Goal: Task Accomplishment & Management: Manage account settings

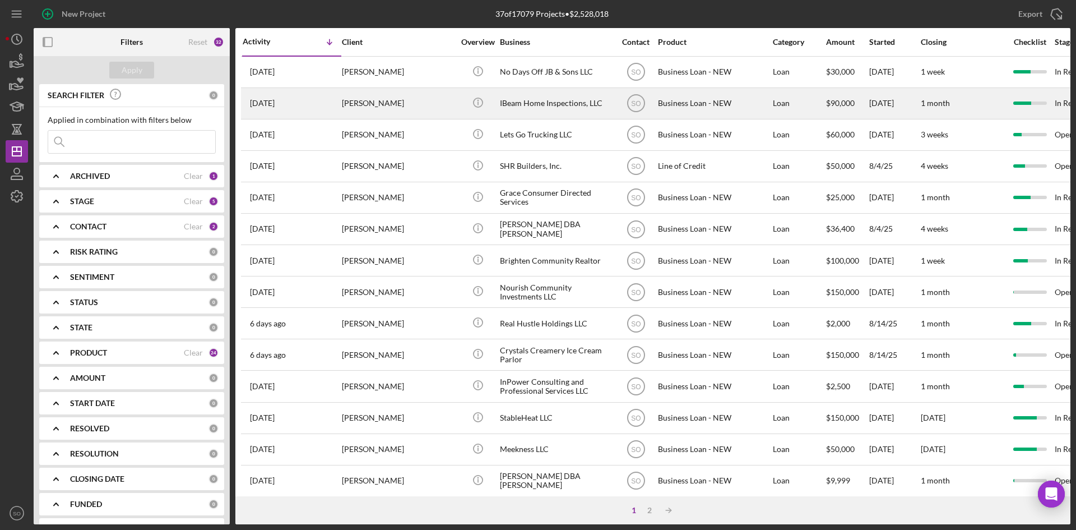
click at [365, 104] on div "[PERSON_NAME]" at bounding box center [398, 104] width 112 height 30
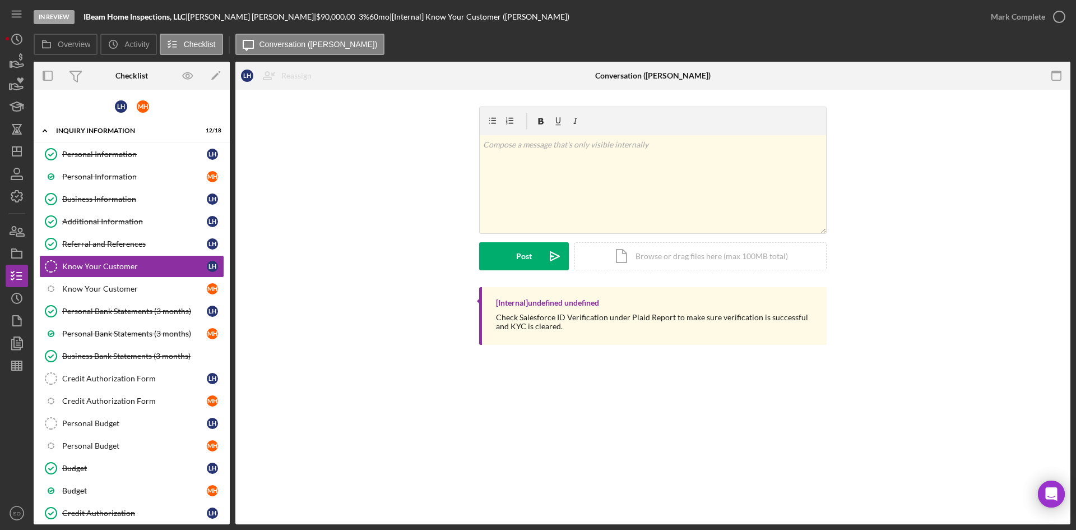
scroll to position [160, 0]
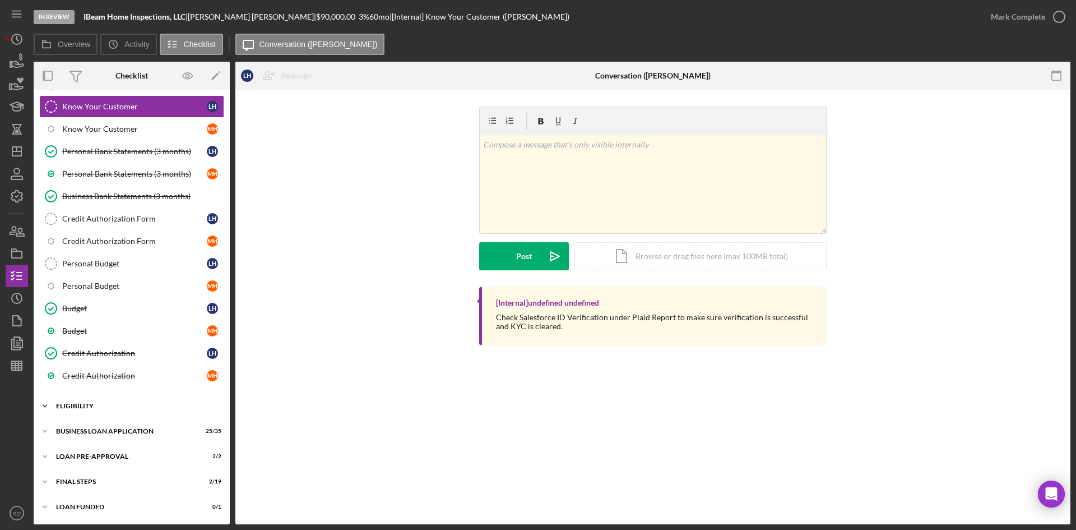
click at [83, 402] on div "Icon/Expander ELIGIBILITY 3 / 6" at bounding box center [132, 406] width 196 height 22
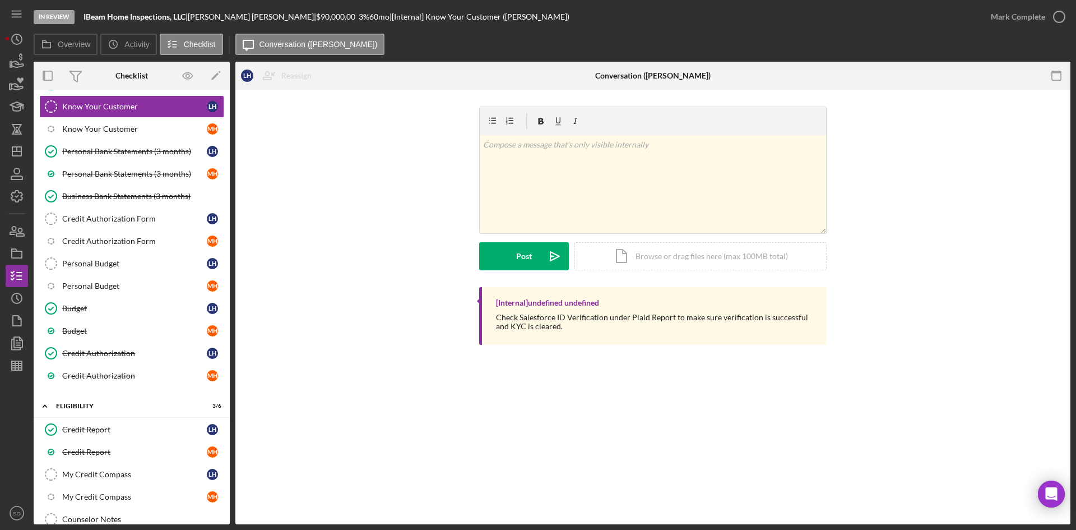
scroll to position [301, 0]
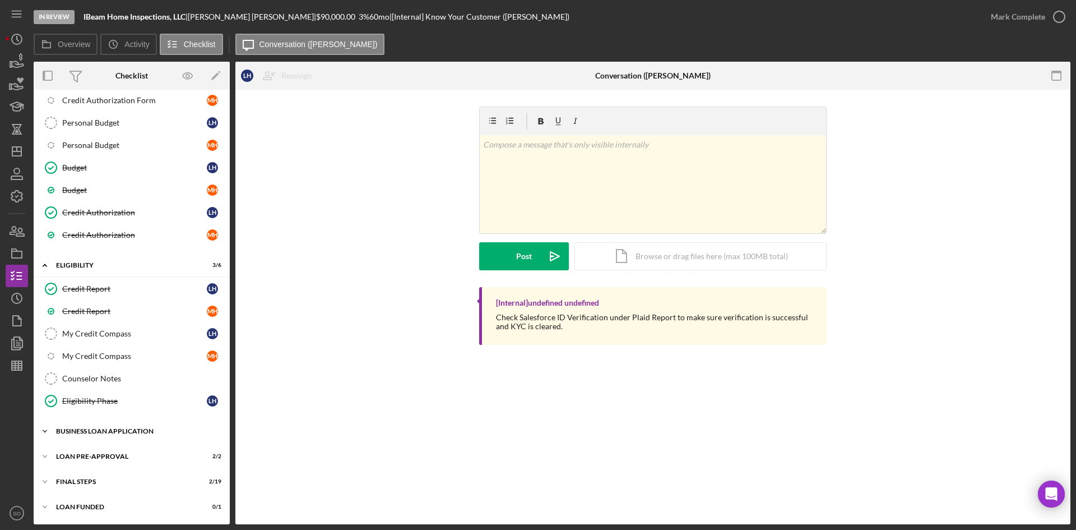
click at [101, 436] on div "Icon/Expander BUSINESS LOAN APPLICATION 25 / 35" at bounding box center [132, 431] width 196 height 22
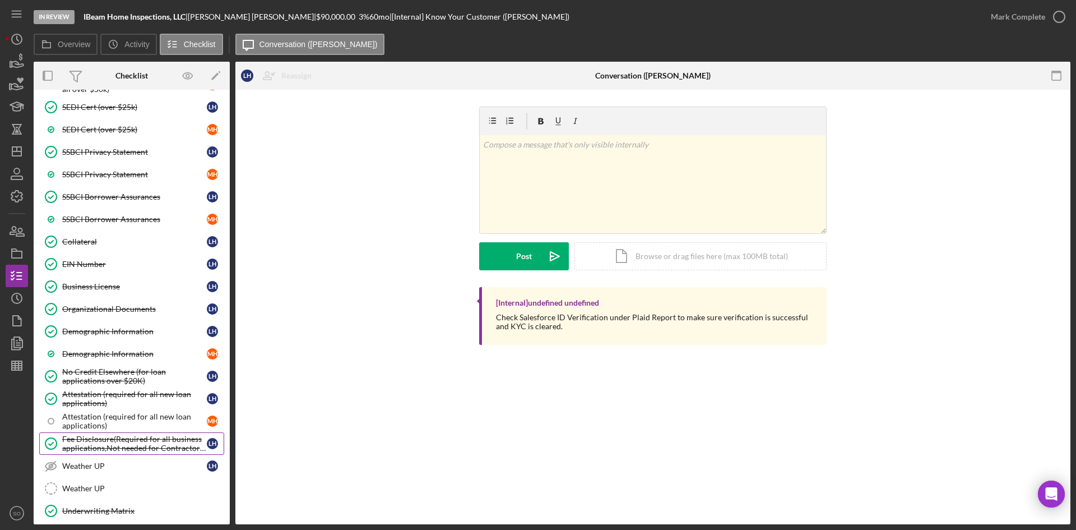
scroll to position [1092, 0]
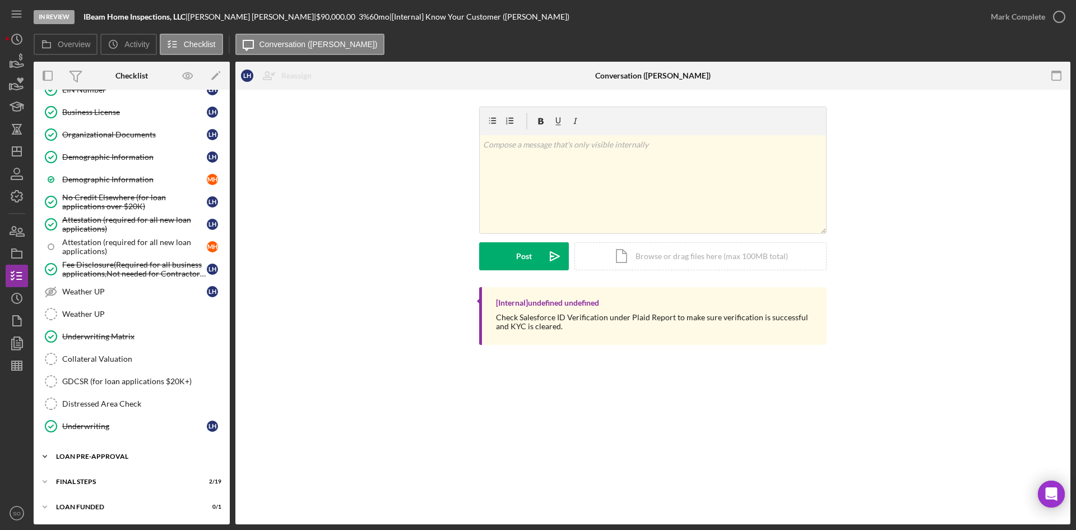
click at [117, 457] on div "LOAN PRE-APPROVAL" at bounding box center [136, 456] width 160 height 7
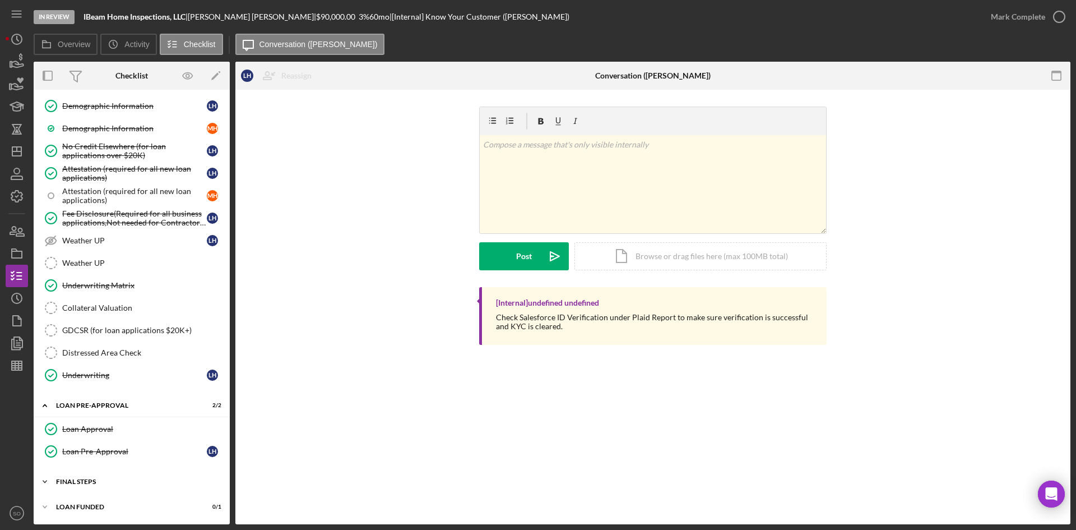
click at [92, 480] on div "FINAL STEPS" at bounding box center [136, 481] width 160 height 7
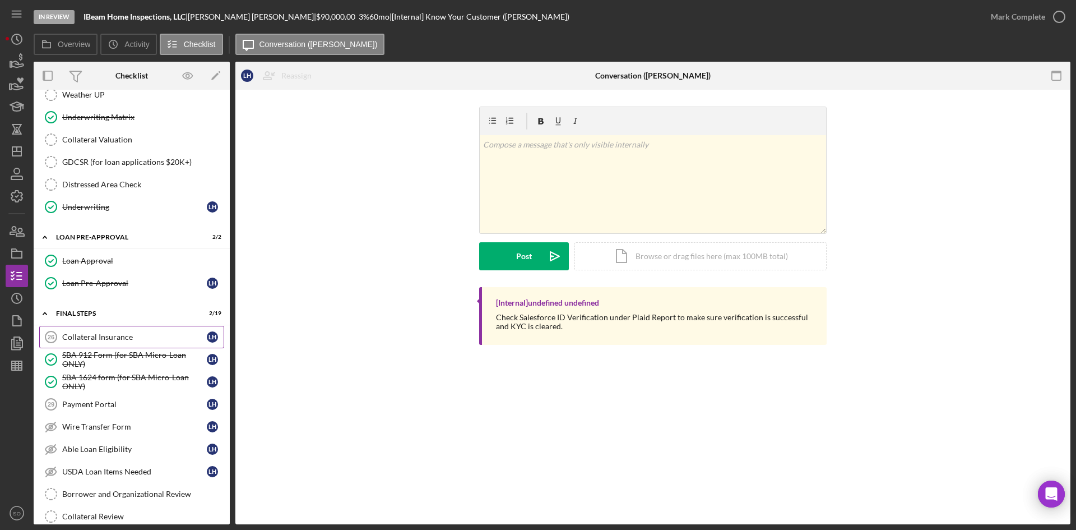
click at [98, 333] on div "Collateral Insurance" at bounding box center [134, 336] width 145 height 9
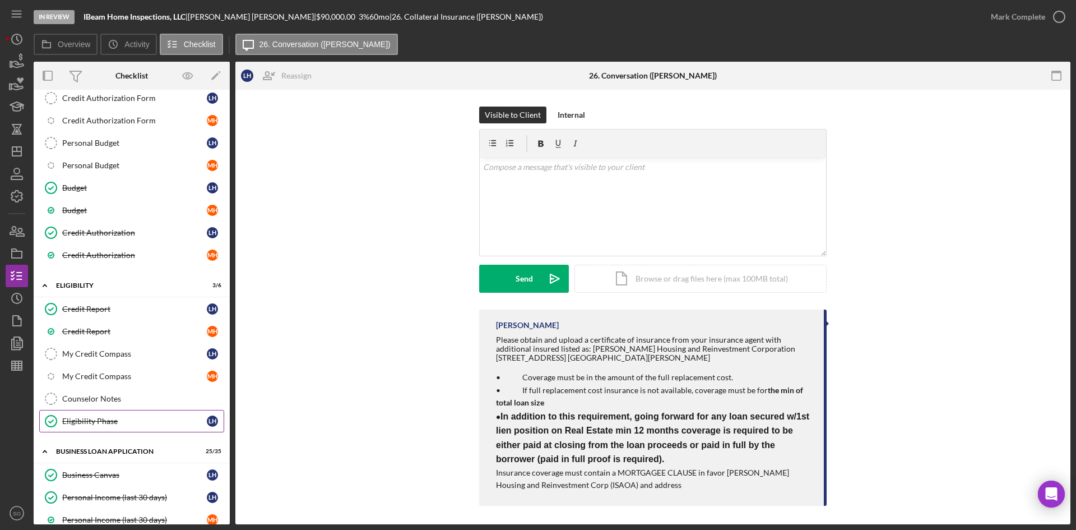
scroll to position [505, 0]
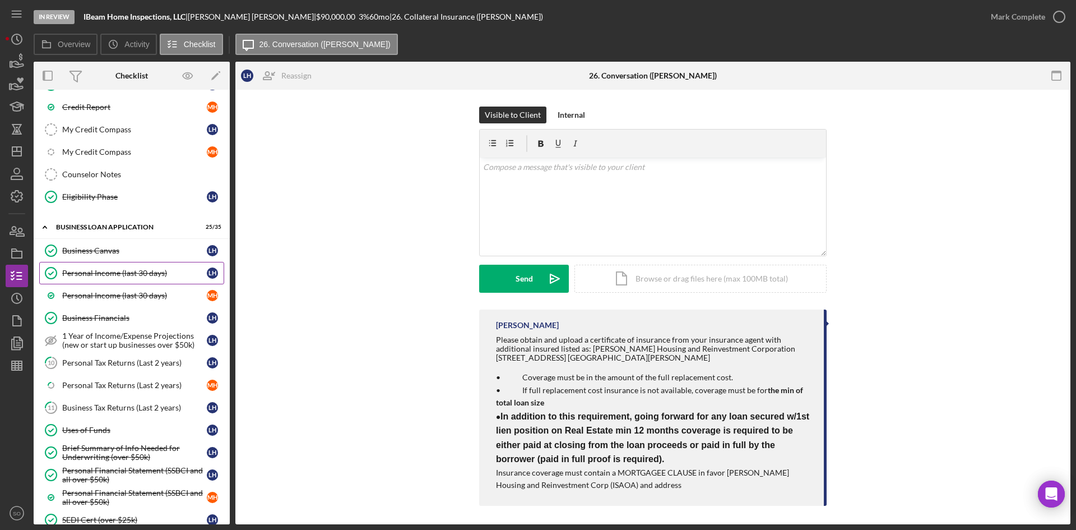
click at [80, 273] on div "Personal Income (last 30 days)" at bounding box center [134, 273] width 145 height 9
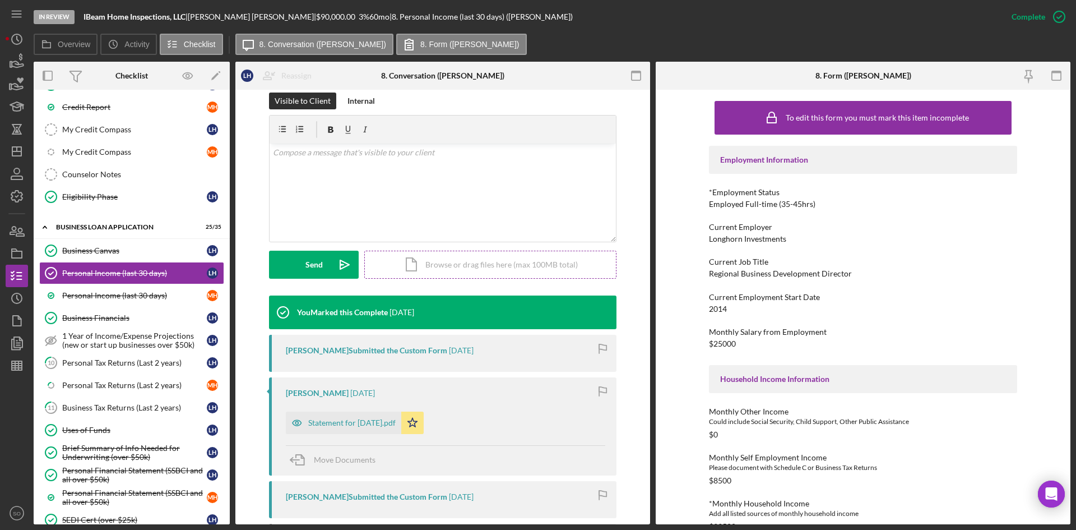
scroll to position [224, 0]
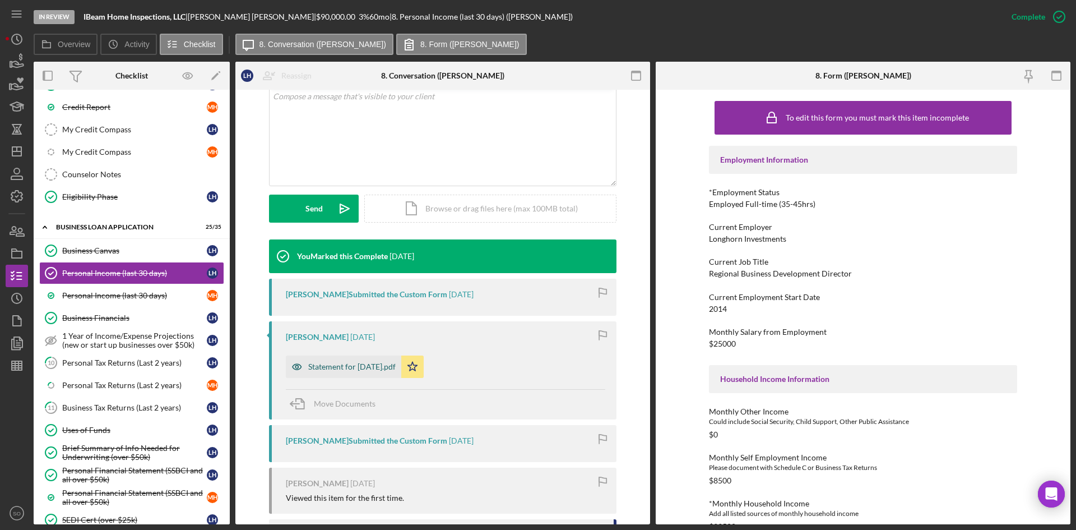
click at [365, 370] on div "Statement for Aug 15, 2025.pdf" at bounding box center [351, 366] width 87 height 9
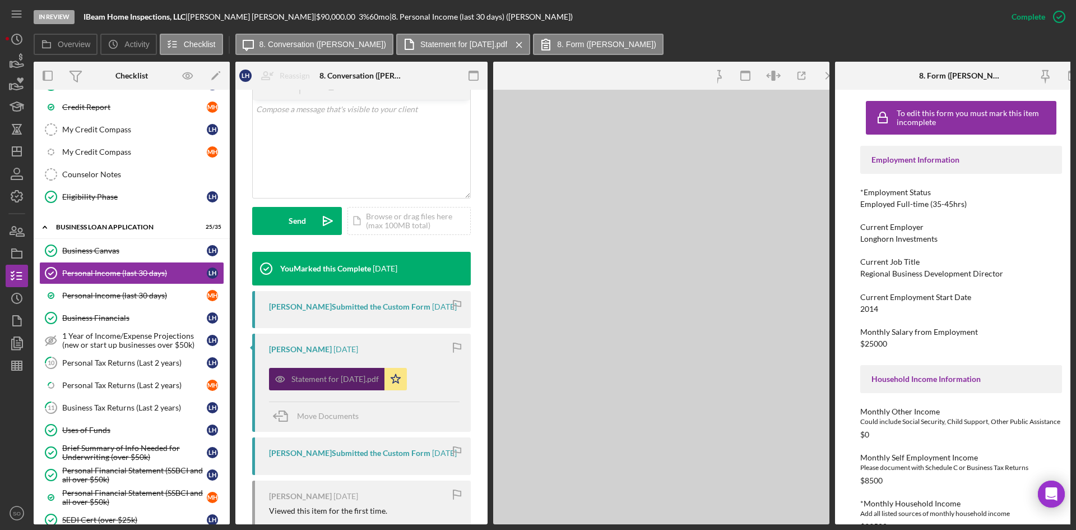
scroll to position [237, 0]
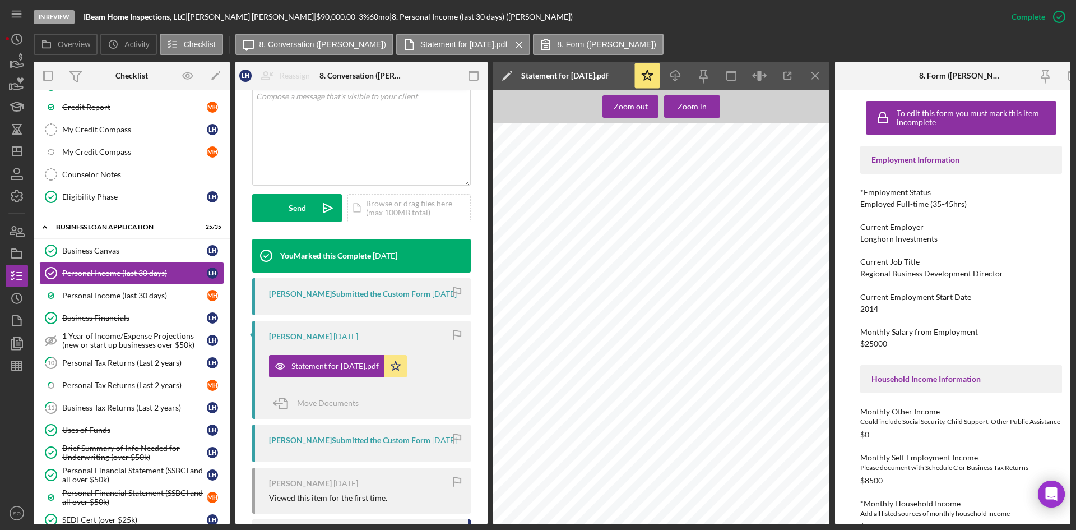
click at [820, 78] on icon "Icon/Menu Close" at bounding box center [815, 75] width 25 height 25
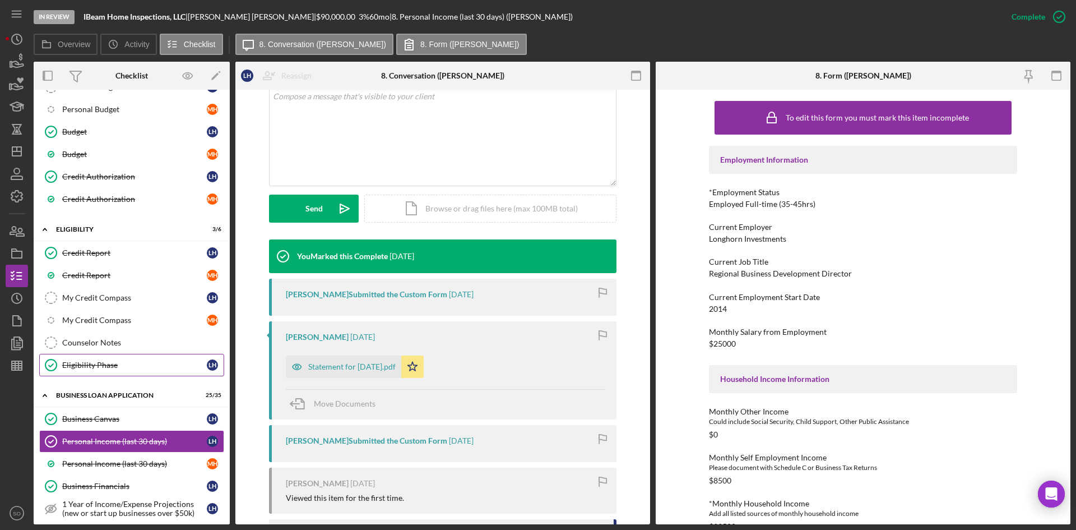
scroll to position [56, 0]
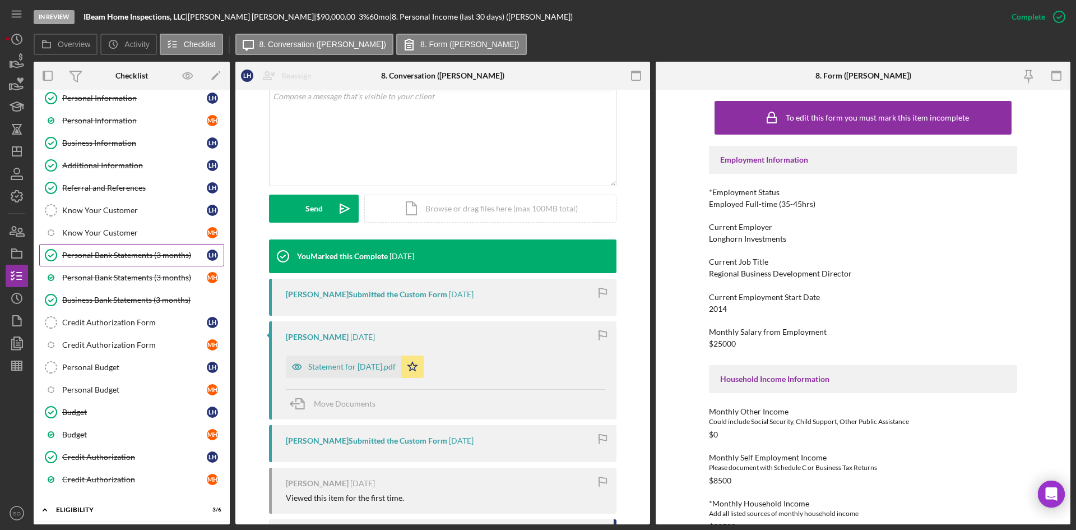
click at [97, 259] on div "Personal Bank Statements (3 months)" at bounding box center [134, 255] width 145 height 9
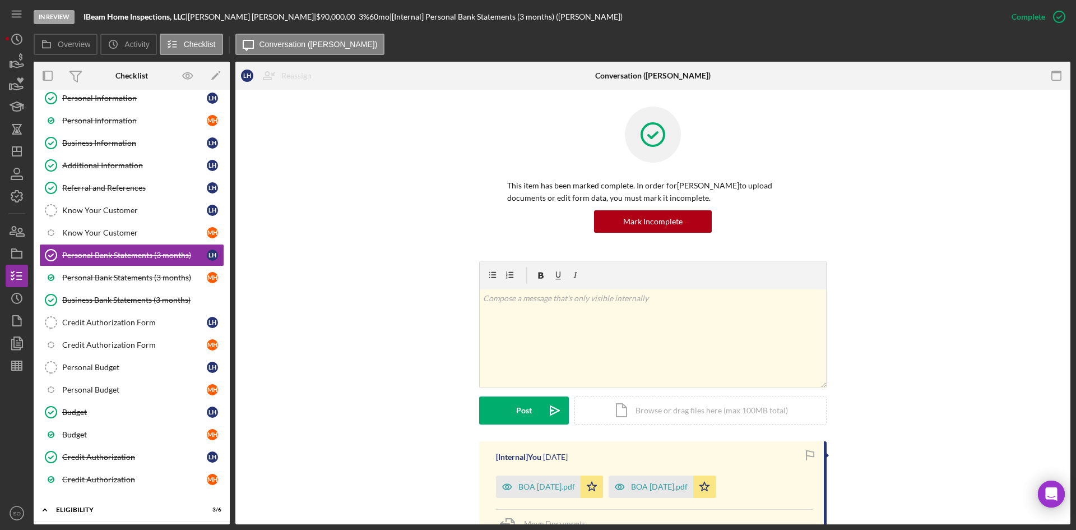
scroll to position [168, 0]
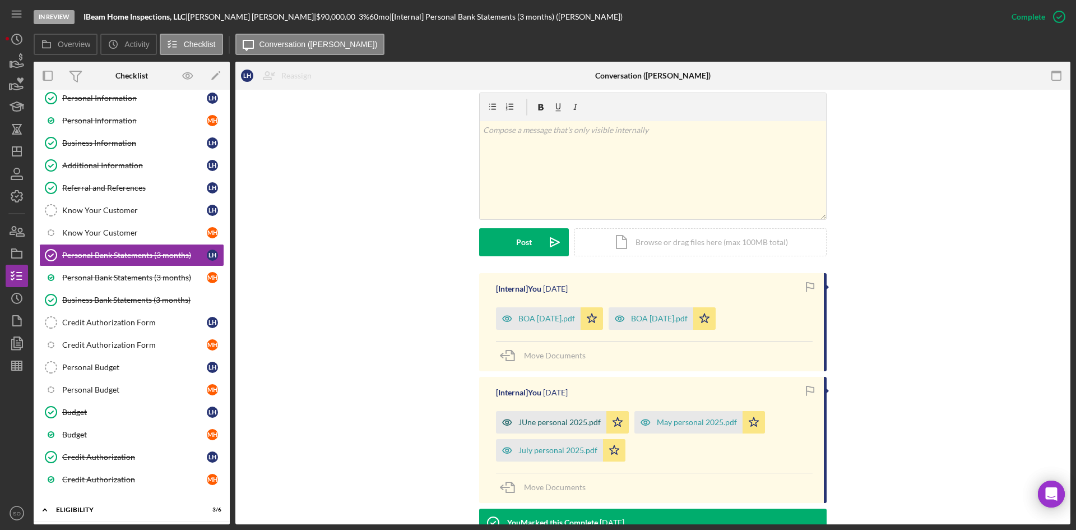
click at [556, 425] on div "JUne personal 2025.pdf" at bounding box center [560, 422] width 82 height 9
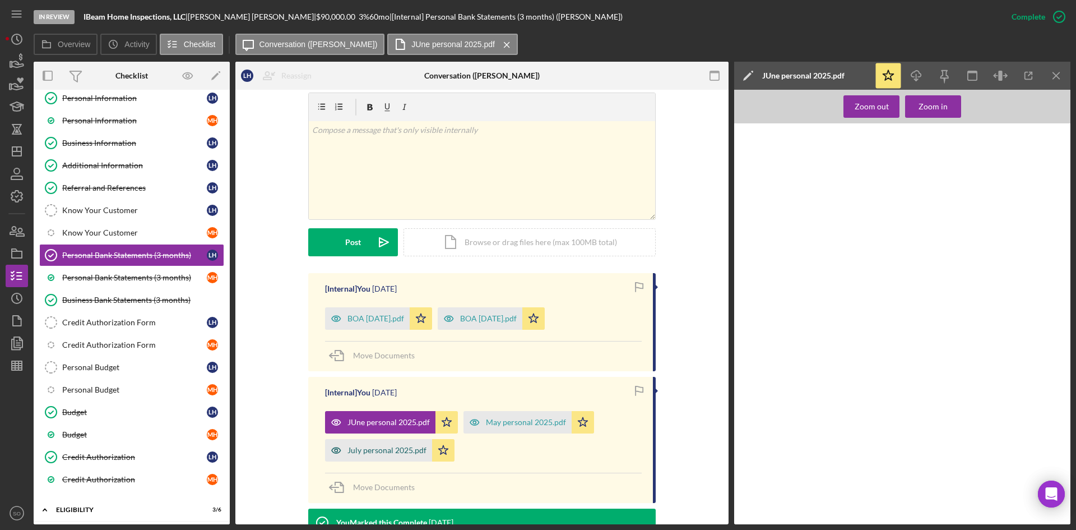
click at [386, 447] on div "July personal 2025.pdf" at bounding box center [387, 450] width 79 height 9
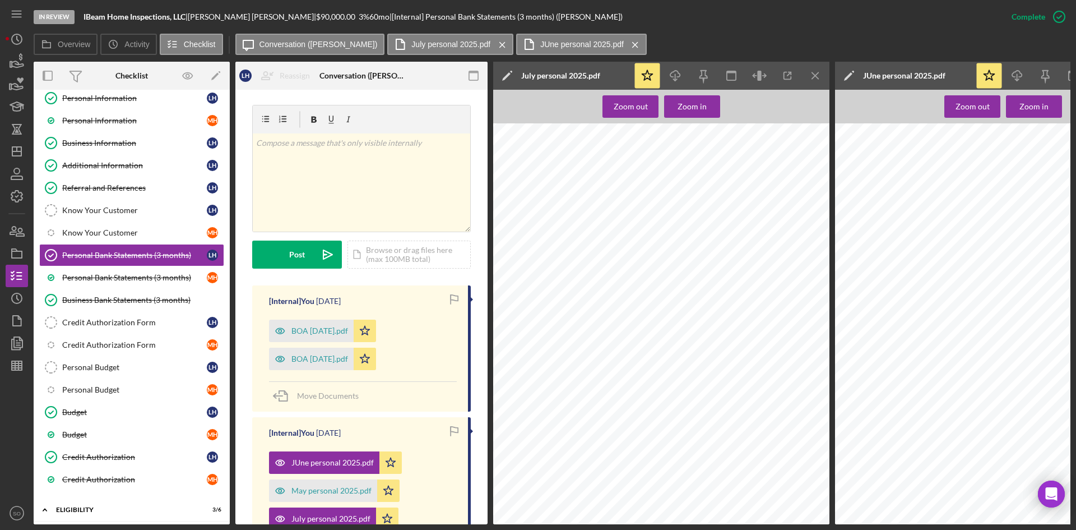
scroll to position [0, 0]
click at [818, 74] on icon "Icon/Menu Close" at bounding box center [815, 75] width 25 height 25
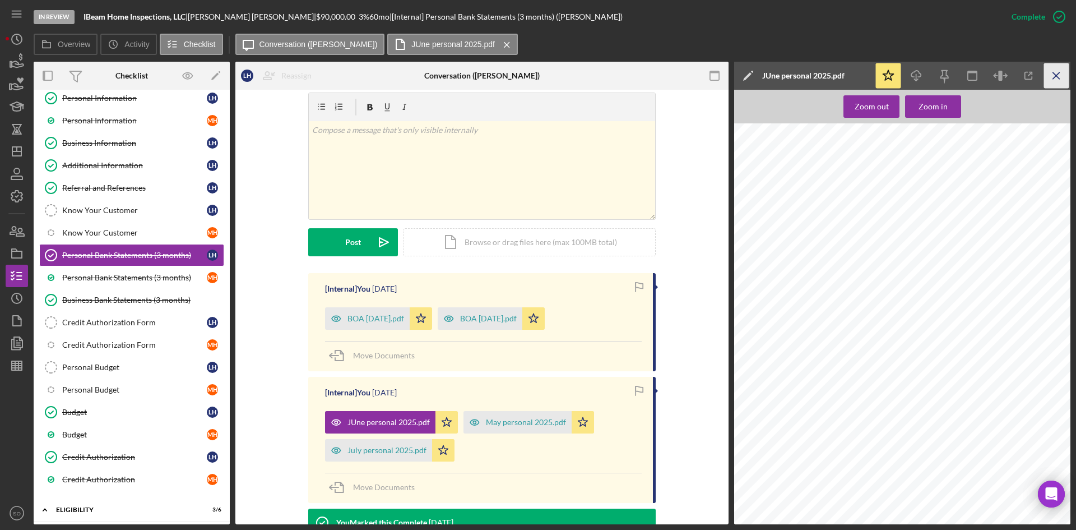
click at [1058, 68] on icon "Icon/Menu Close" at bounding box center [1056, 75] width 25 height 25
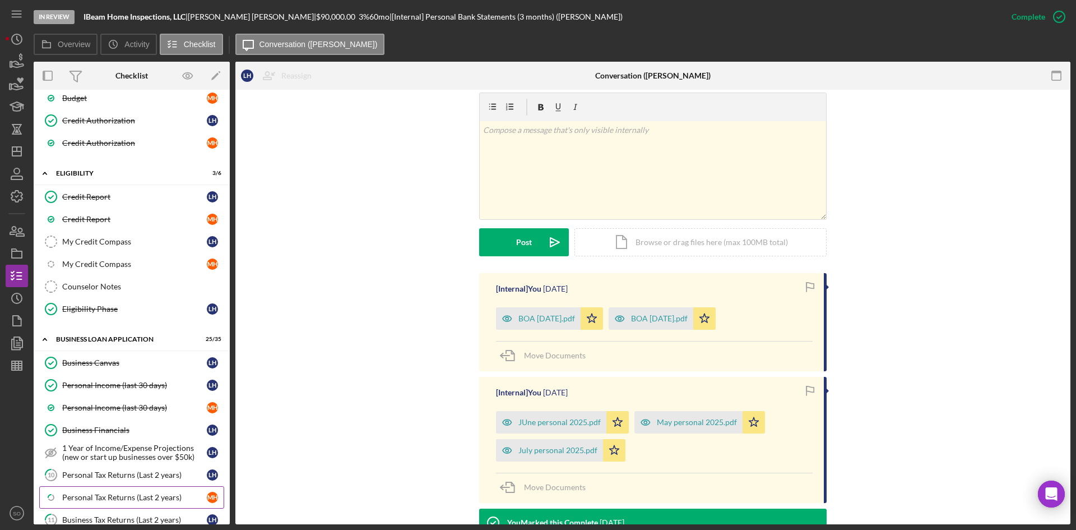
scroll to position [561, 0]
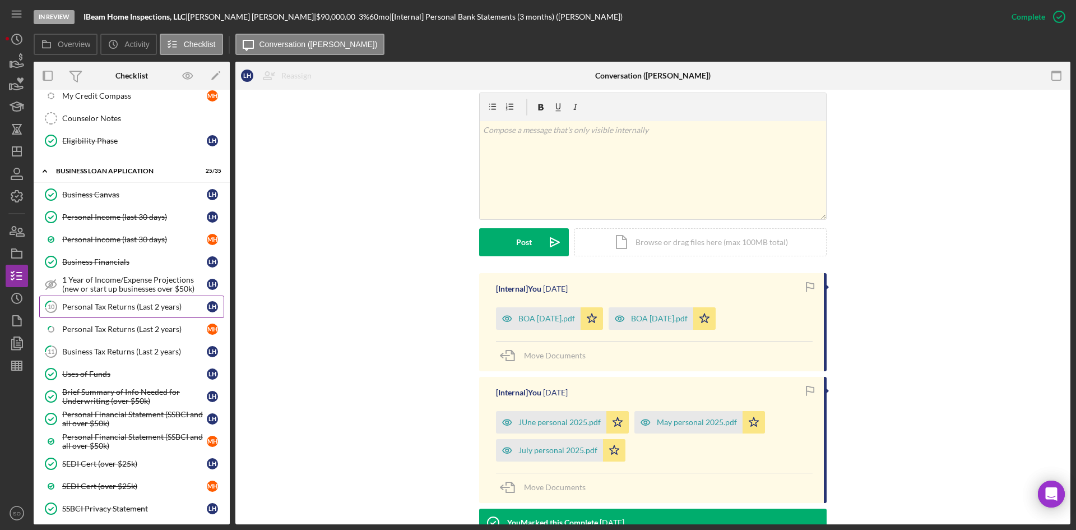
click at [106, 306] on div "Personal Tax Returns (Last 2 years)" at bounding box center [134, 306] width 145 height 9
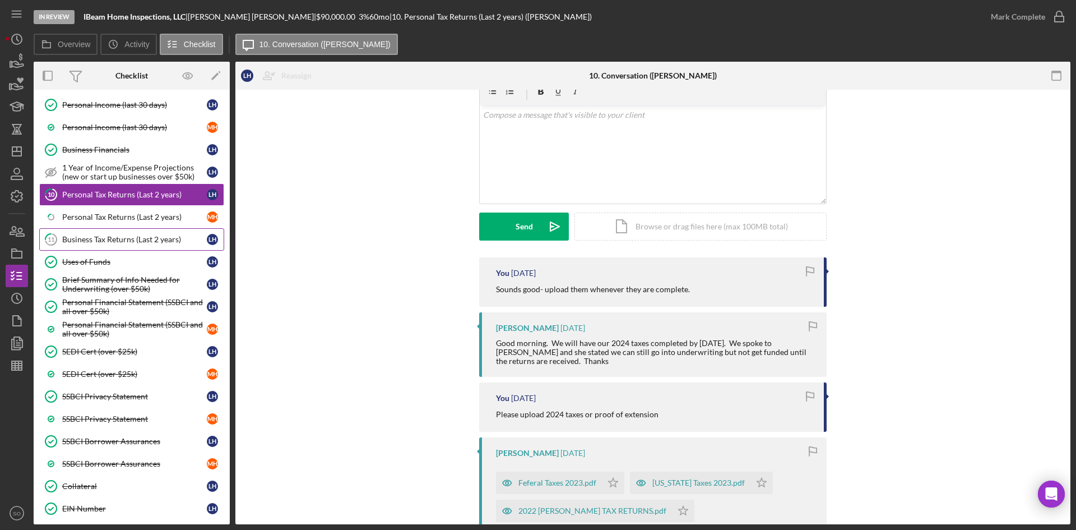
scroll to position [617, 0]
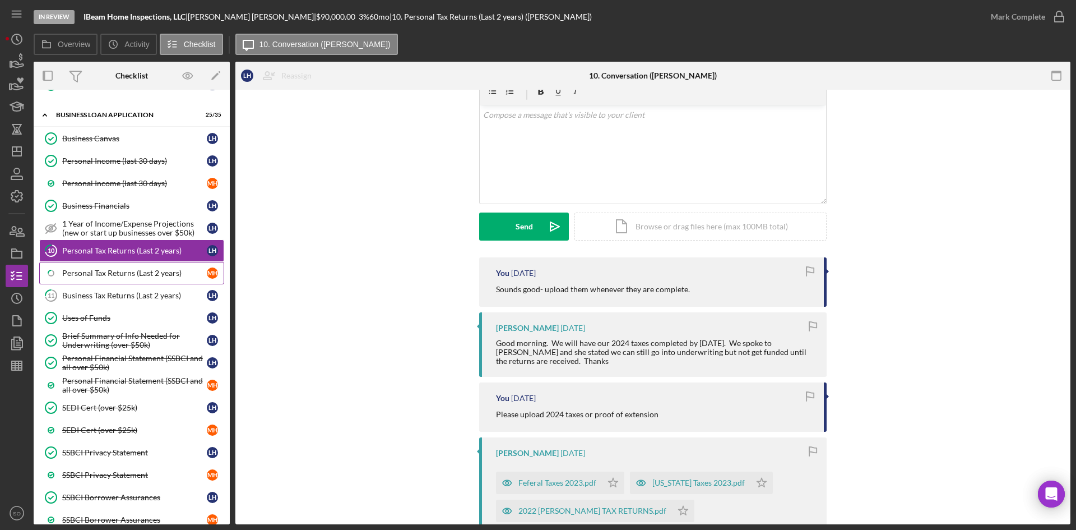
click at [99, 280] on link "Icon/Checklist Item Sub Partial Personal Tax Returns (Last 2 years) M H" at bounding box center [131, 273] width 185 height 22
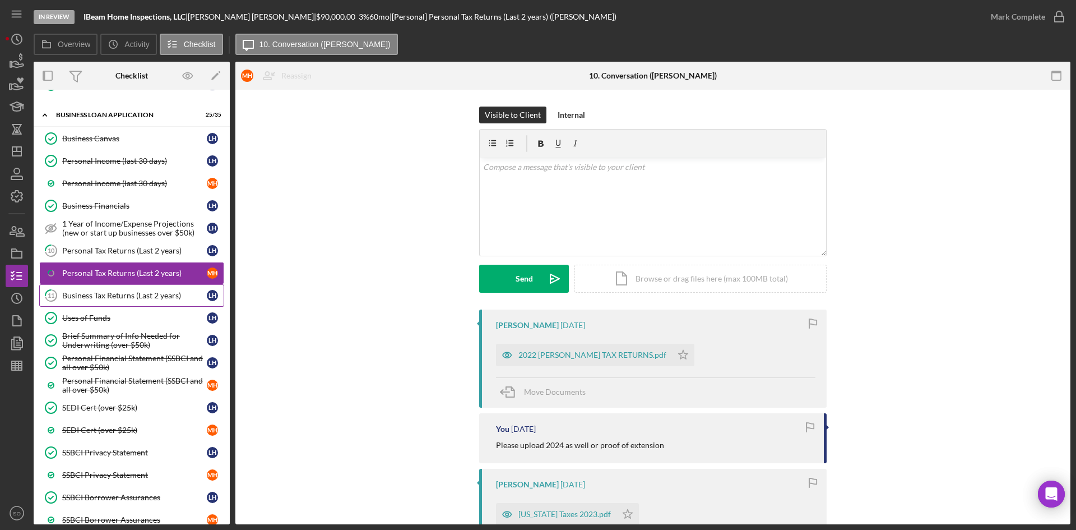
click at [140, 302] on link "11 Business Tax Returns (Last 2 years) L H" at bounding box center [131, 295] width 185 height 22
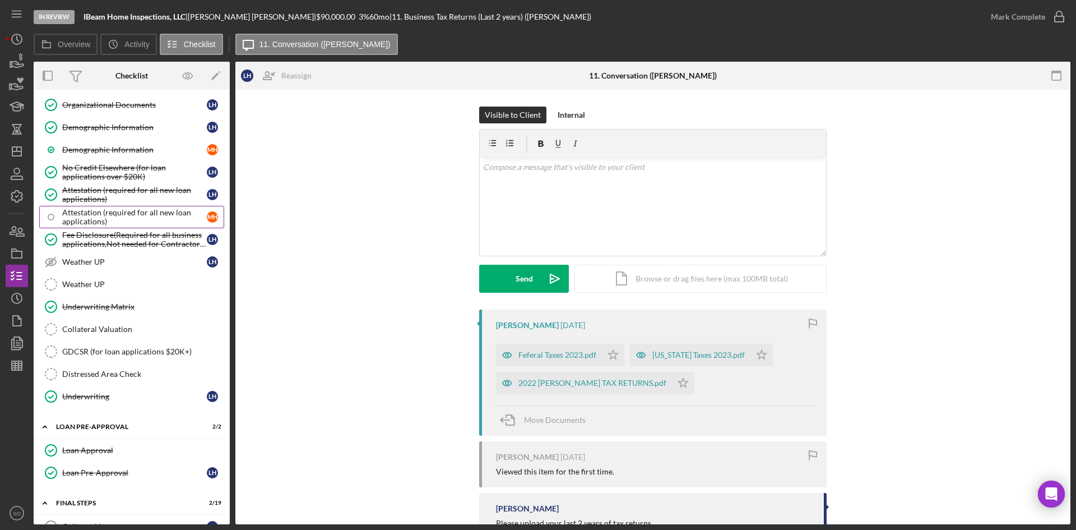
scroll to position [1233, 0]
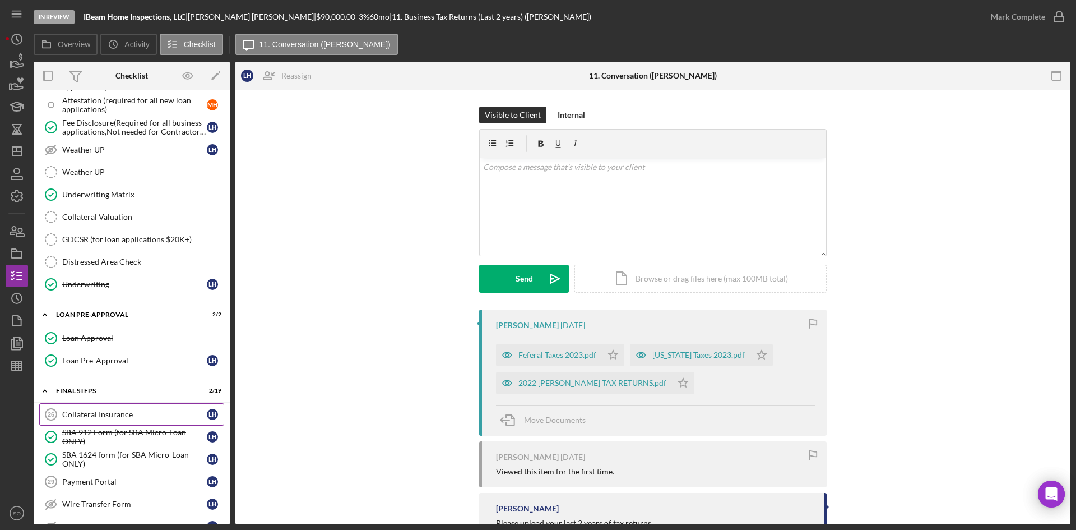
click at [103, 410] on div "Collateral Insurance" at bounding box center [134, 414] width 145 height 9
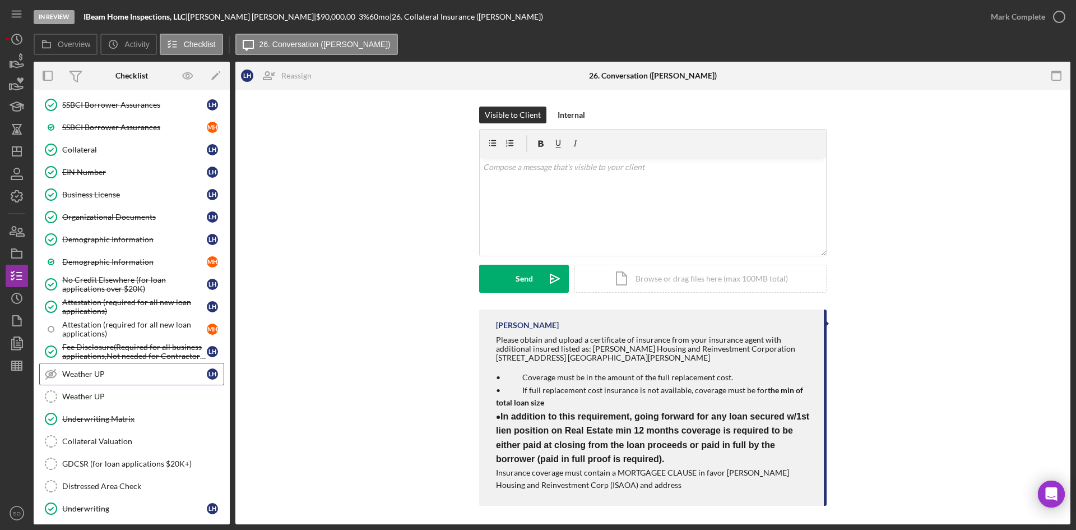
scroll to position [785, 0]
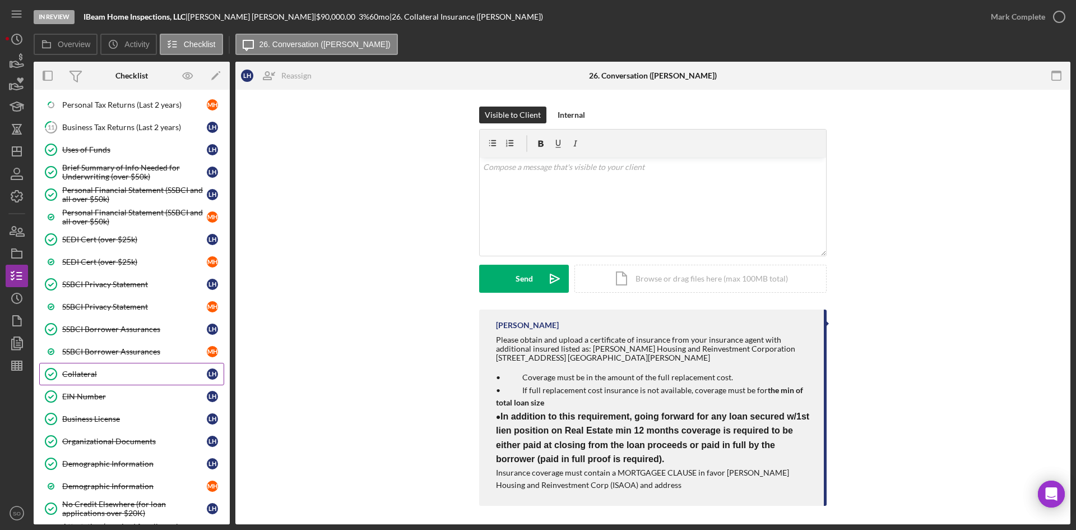
click at [100, 376] on div "Collateral" at bounding box center [134, 373] width 145 height 9
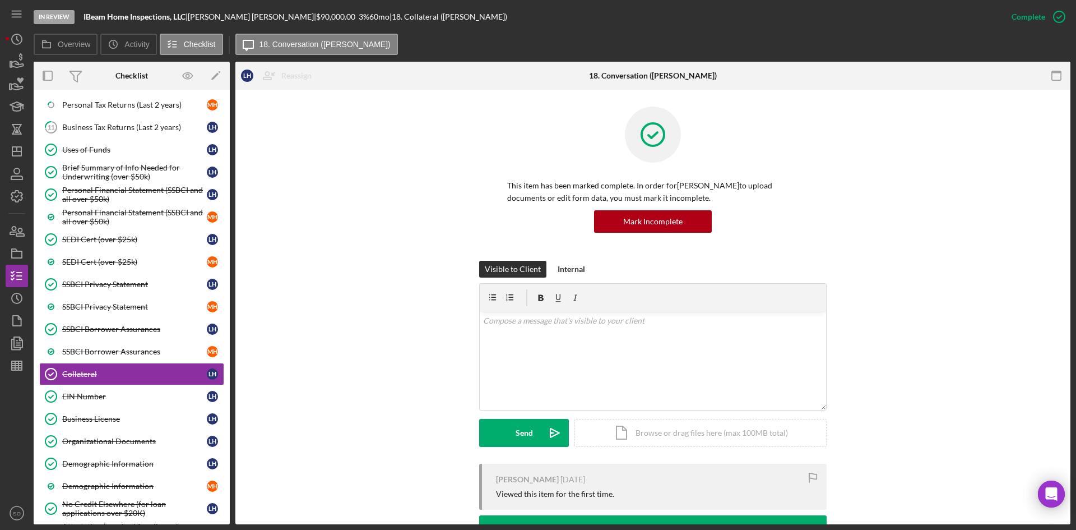
scroll to position [168, 0]
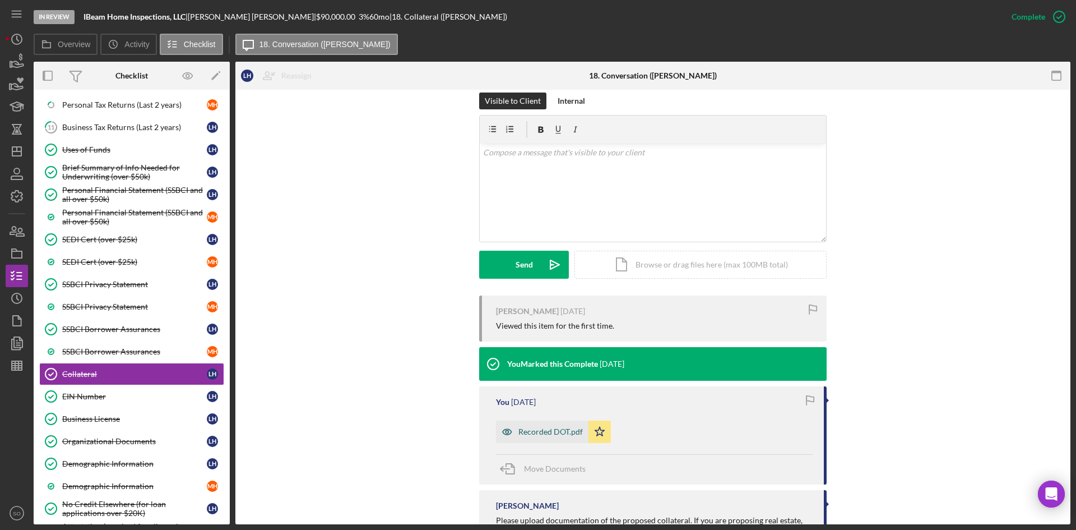
click at [552, 435] on div "Recorded DOT.pdf" at bounding box center [551, 431] width 64 height 9
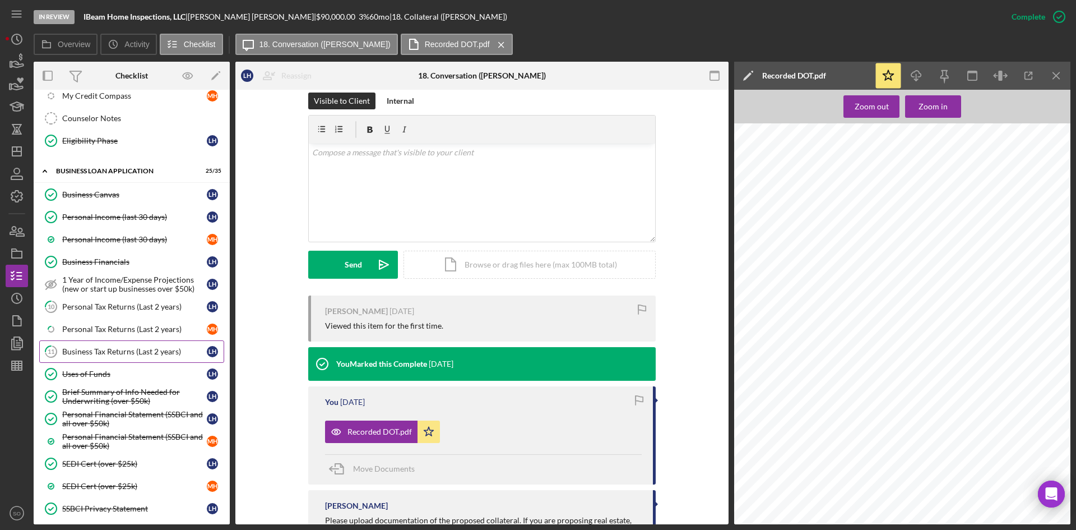
scroll to position [449, 0]
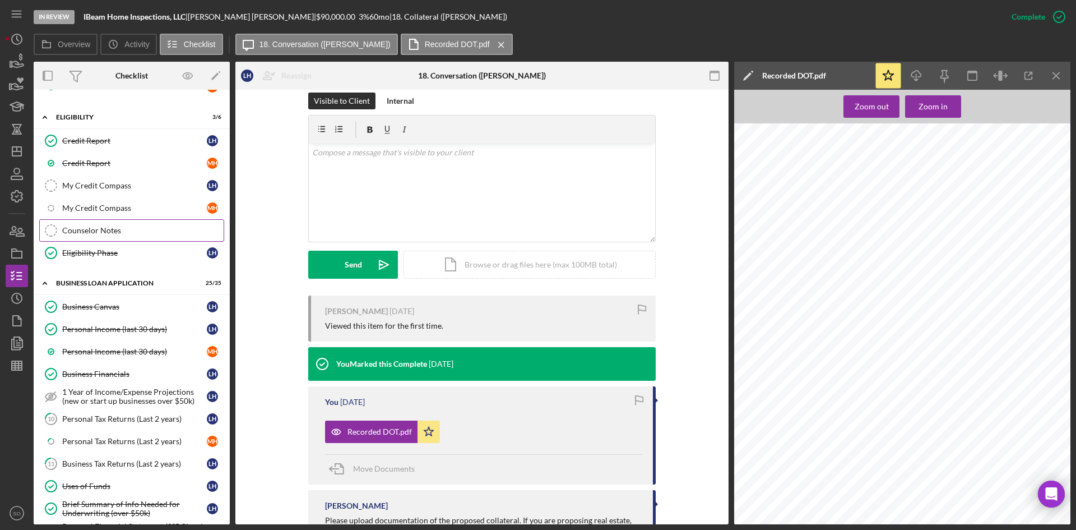
click at [89, 229] on div "Counselor Notes" at bounding box center [142, 230] width 161 height 9
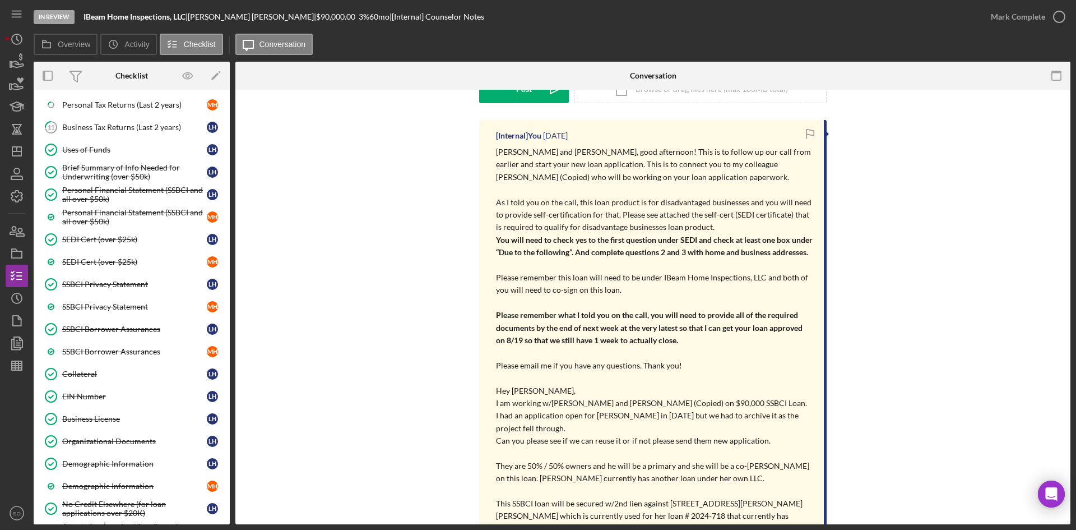
scroll to position [279, 0]
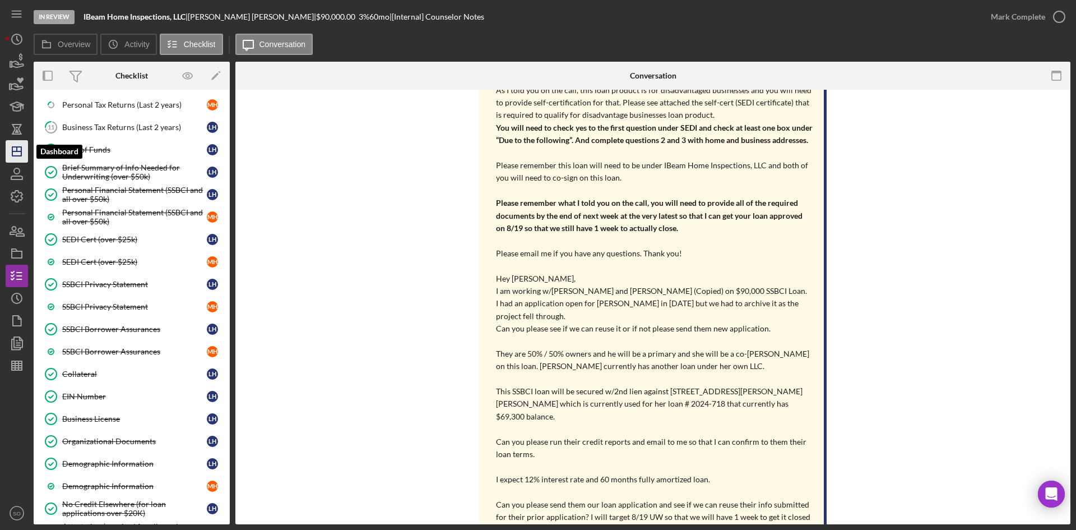
click at [24, 150] on icon "Icon/Dashboard" at bounding box center [17, 151] width 28 height 28
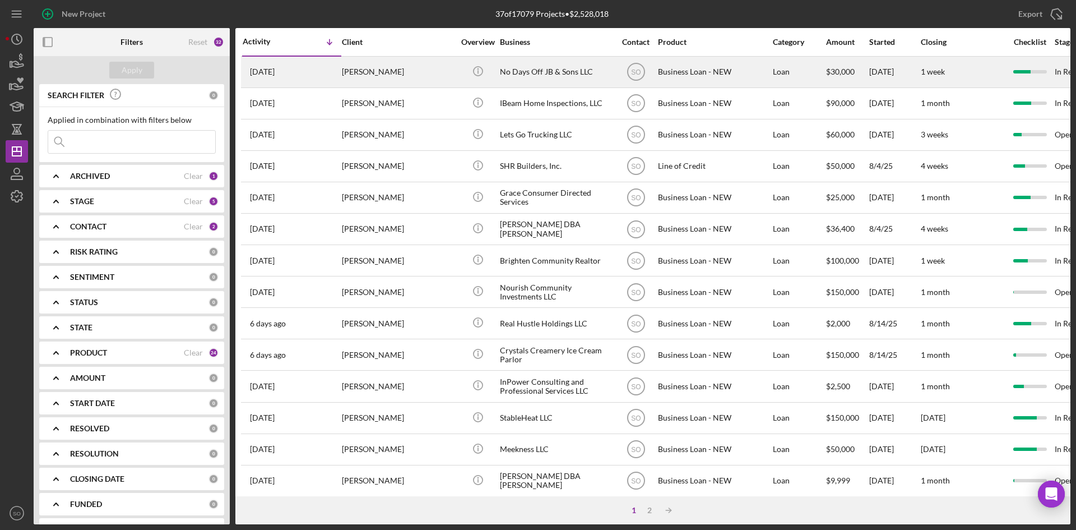
click at [380, 74] on div "[PERSON_NAME]" at bounding box center [398, 72] width 112 height 30
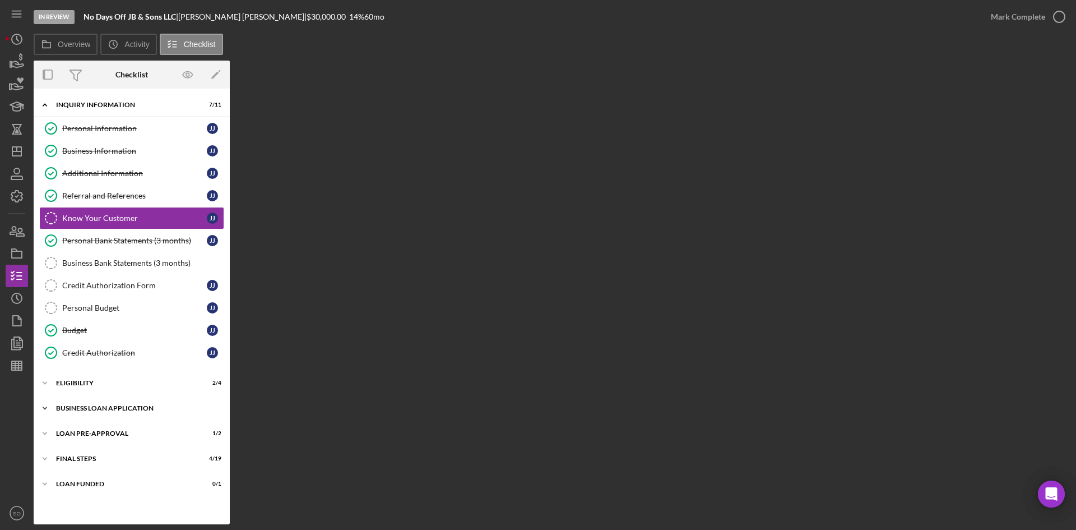
click at [112, 412] on div "Icon/Expander BUSINESS LOAN APPLICATION 20 / 27" at bounding box center [132, 408] width 196 height 22
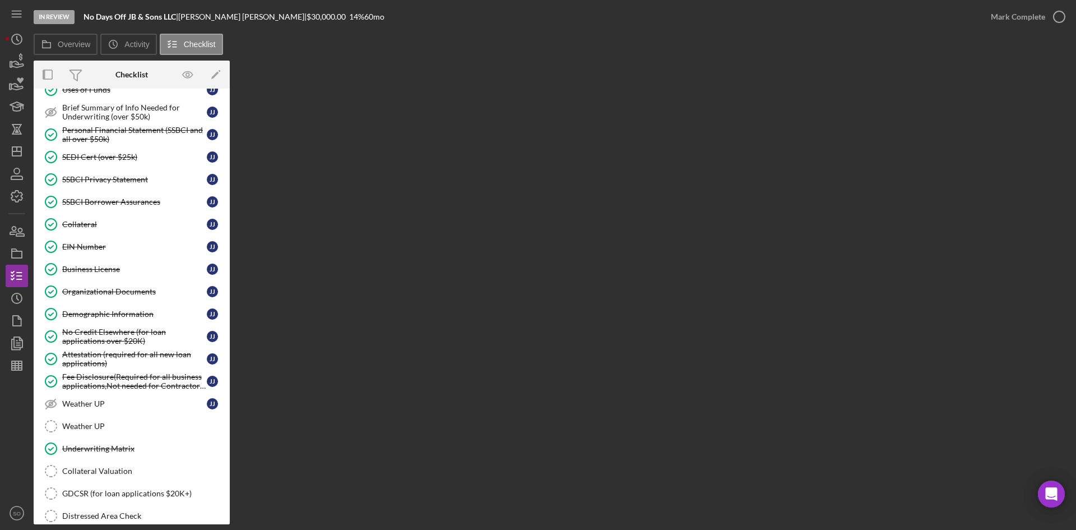
scroll to position [589, 0]
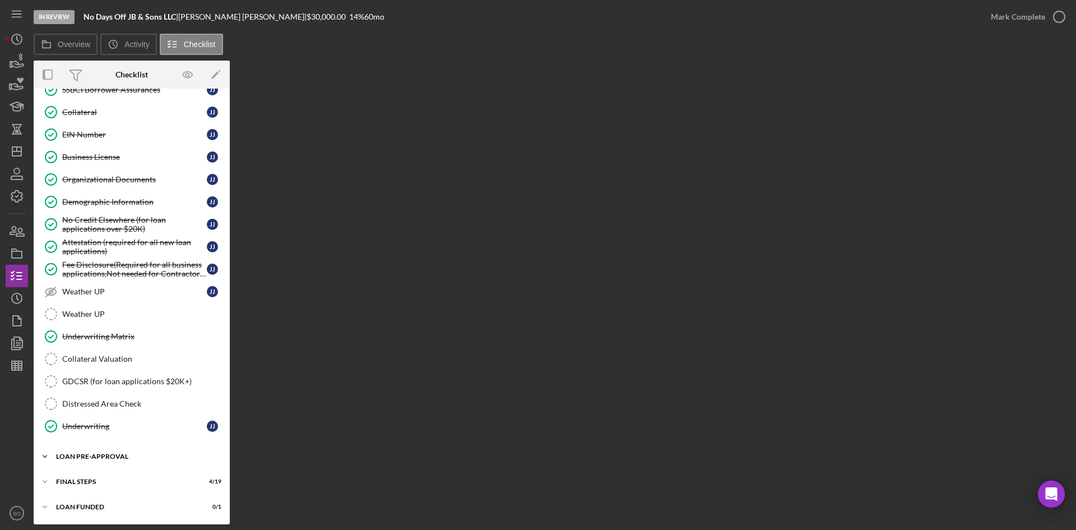
click at [113, 458] on div "LOAN PRE-APPROVAL" at bounding box center [136, 456] width 160 height 7
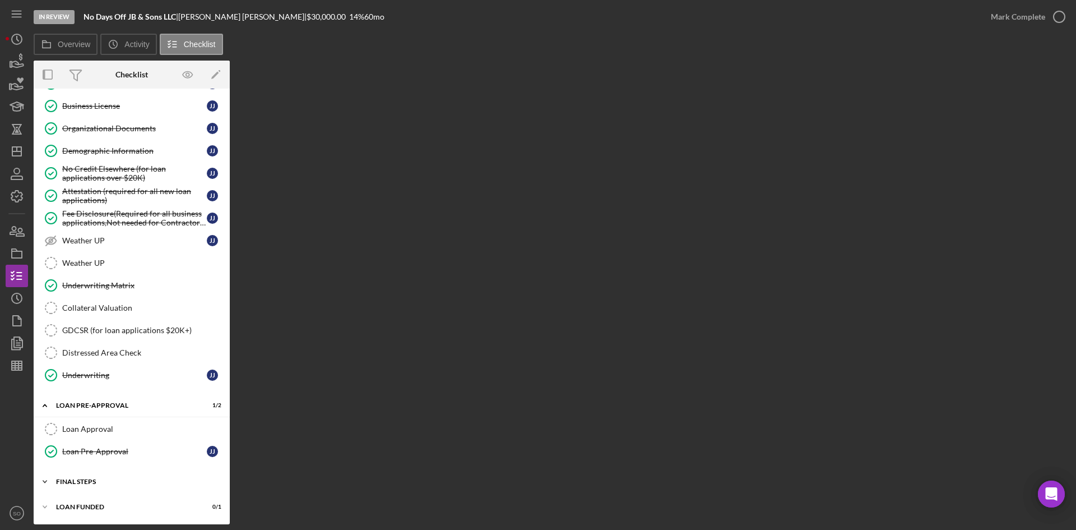
click at [103, 480] on div "FINAL STEPS" at bounding box center [136, 481] width 160 height 7
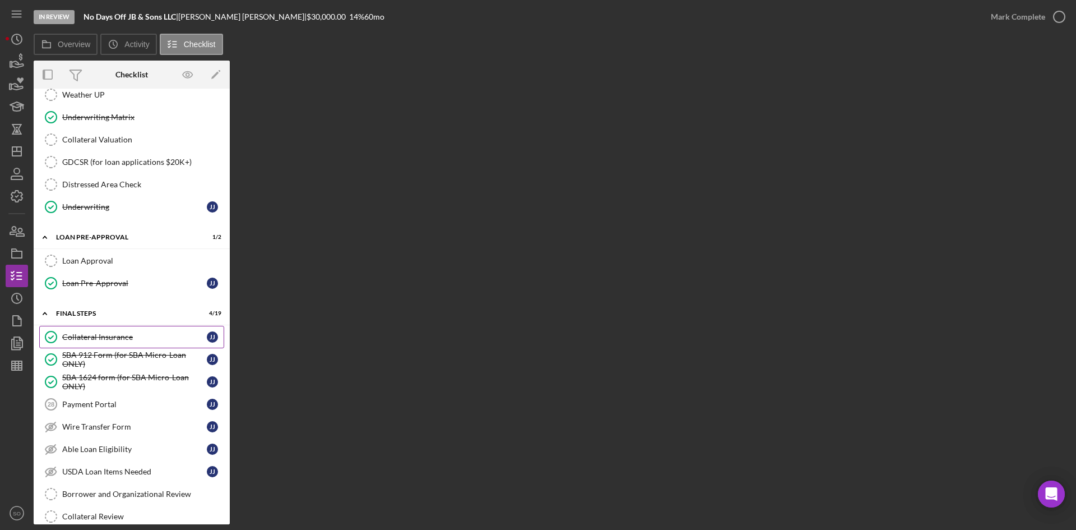
click at [86, 335] on div "Collateral Insurance" at bounding box center [134, 336] width 145 height 9
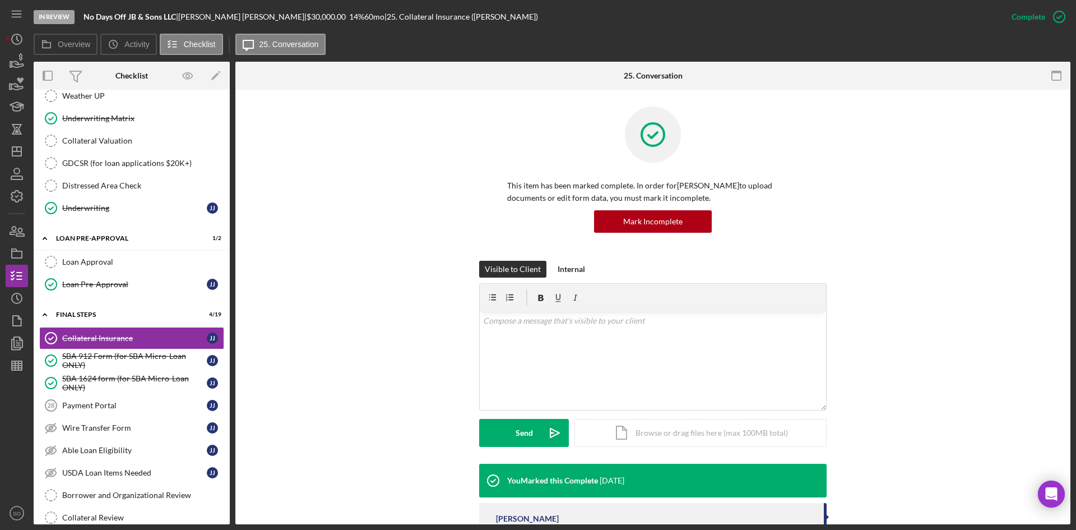
scroll to position [197, 0]
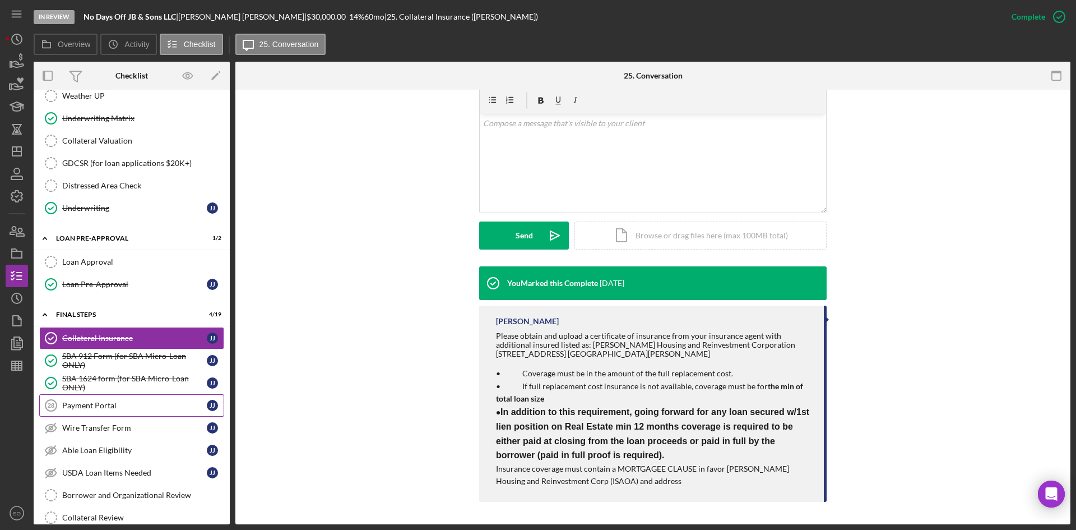
click at [102, 399] on link "Payment Portal 28 Payment Portal J J" at bounding box center [131, 405] width 185 height 22
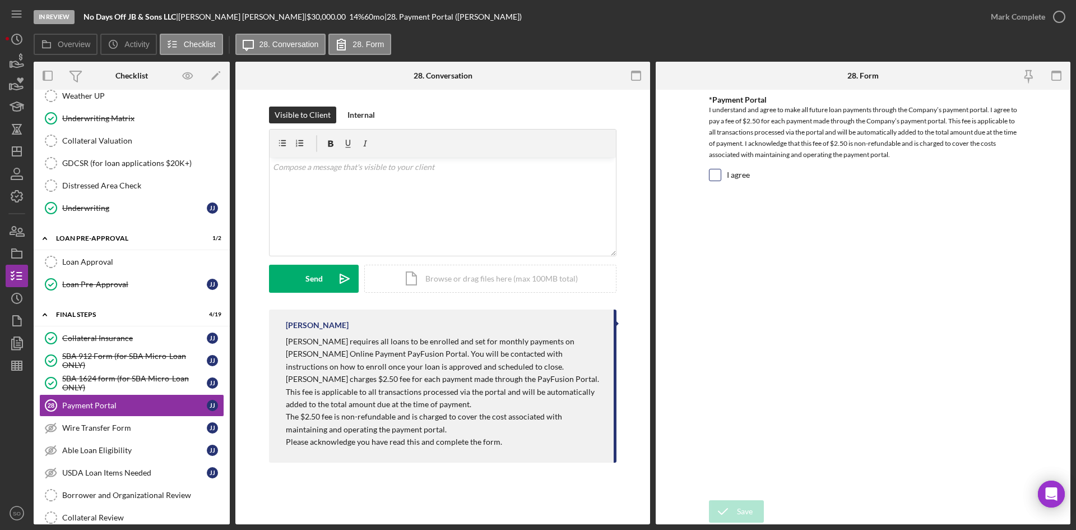
click at [727, 172] on div "I agree" at bounding box center [863, 178] width 308 height 18
click at [700, 181] on form "*Payment Portal I understand and agree to make all future loan payments through…" at bounding box center [863, 307] width 415 height 435
click at [710, 175] on input "I agree" at bounding box center [715, 174] width 11 height 11
checkbox input "true"
click at [735, 517] on icon "submit" at bounding box center [723, 511] width 28 height 28
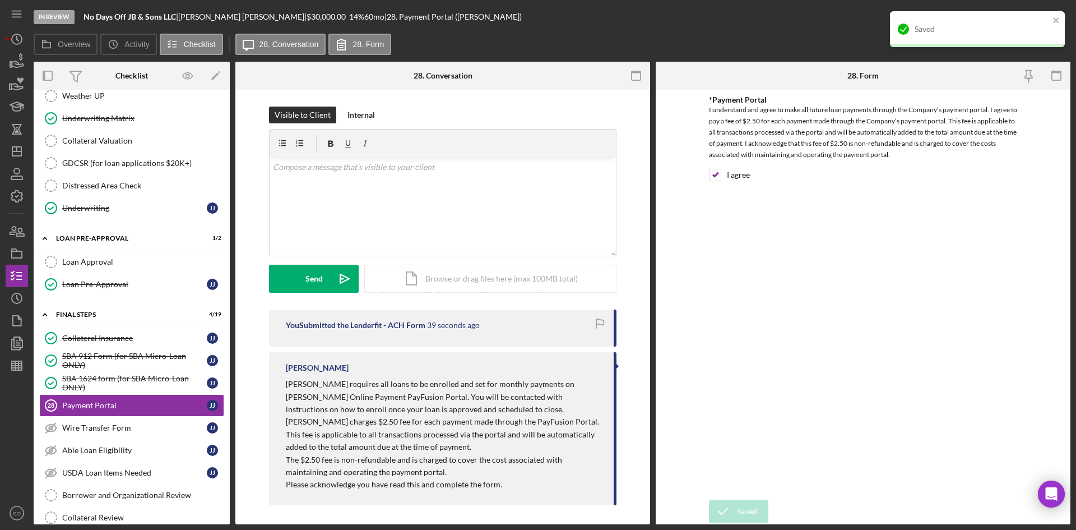
click at [701, 252] on form "*Payment Portal I understand and agree to make all future loan payments through…" at bounding box center [863, 307] width 415 height 435
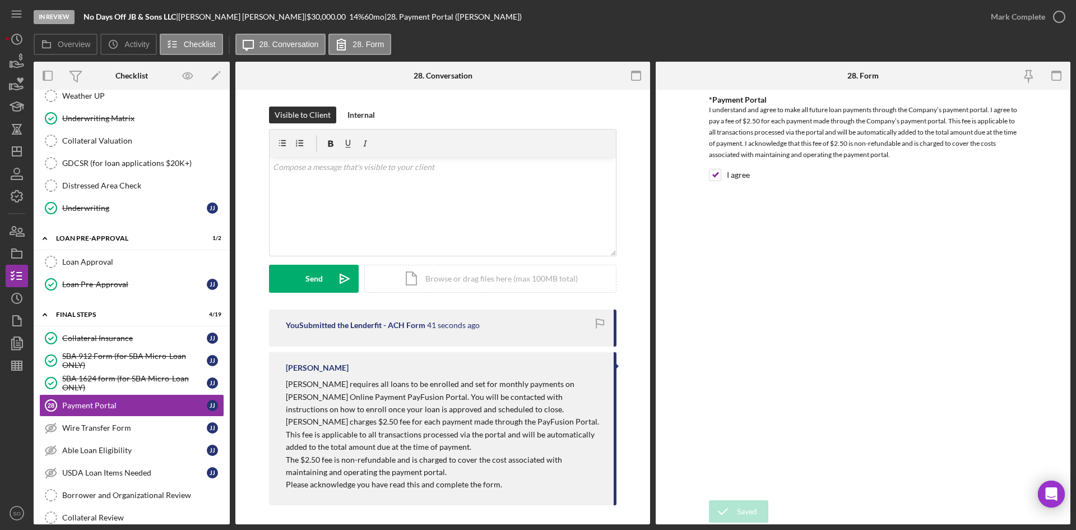
click at [1005, 19] on div "Mark Complete" at bounding box center [1018, 17] width 54 height 22
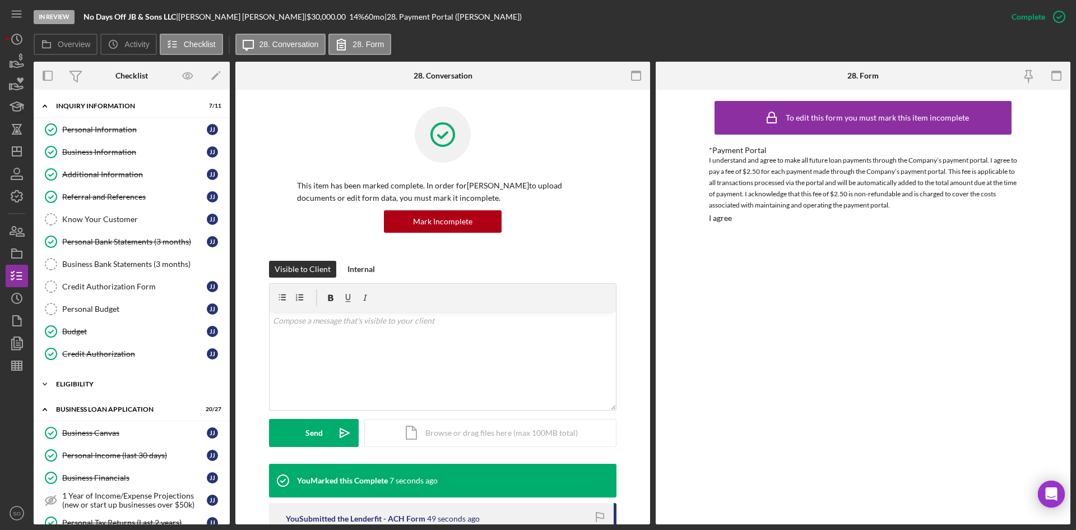
click at [100, 386] on div "ELIGIBILITY" at bounding box center [136, 384] width 160 height 7
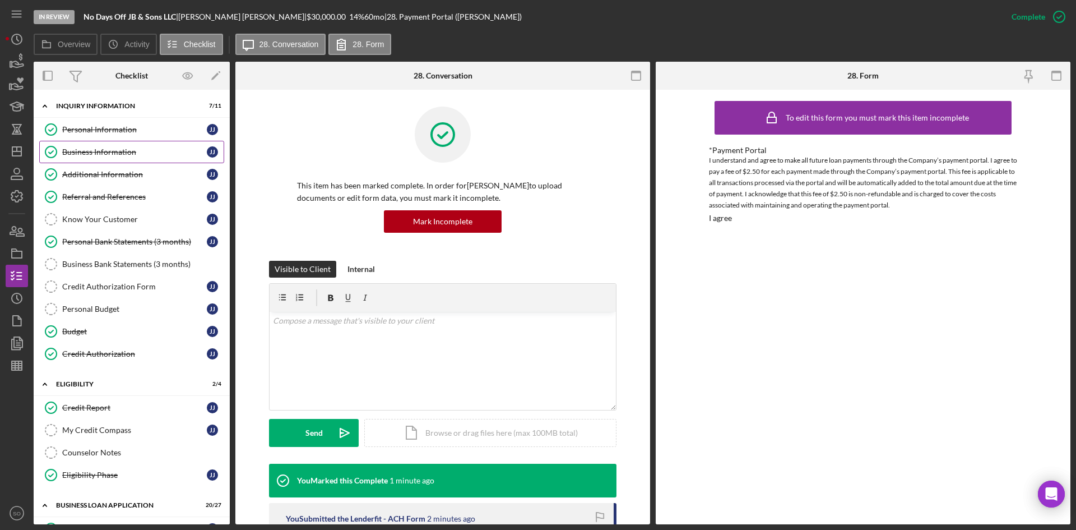
drag, startPoint x: 106, startPoint y: 127, endPoint x: 104, endPoint y: 149, distance: 21.4
click at [106, 127] on div "Personal Information" at bounding box center [134, 129] width 145 height 9
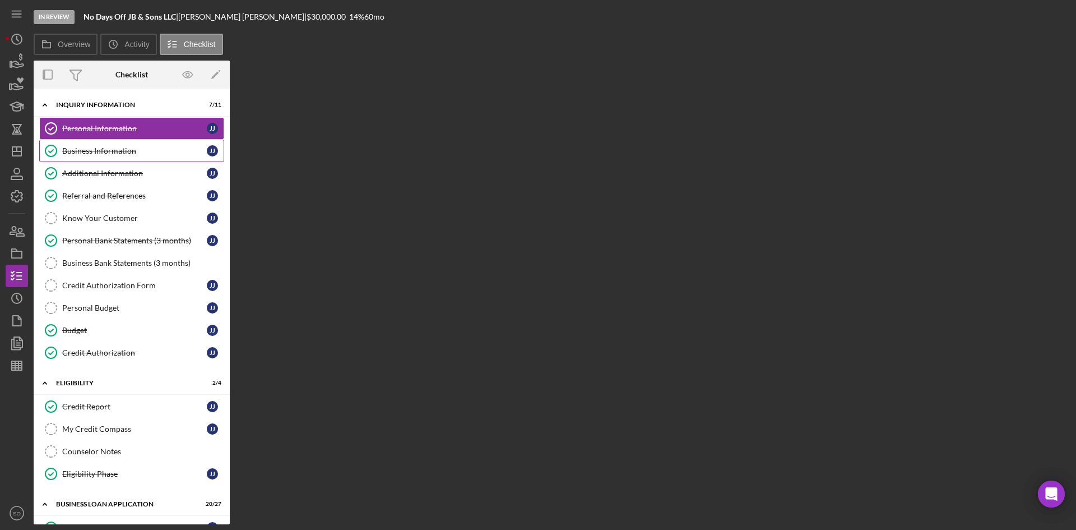
click at [98, 154] on div "Business Information" at bounding box center [134, 150] width 145 height 9
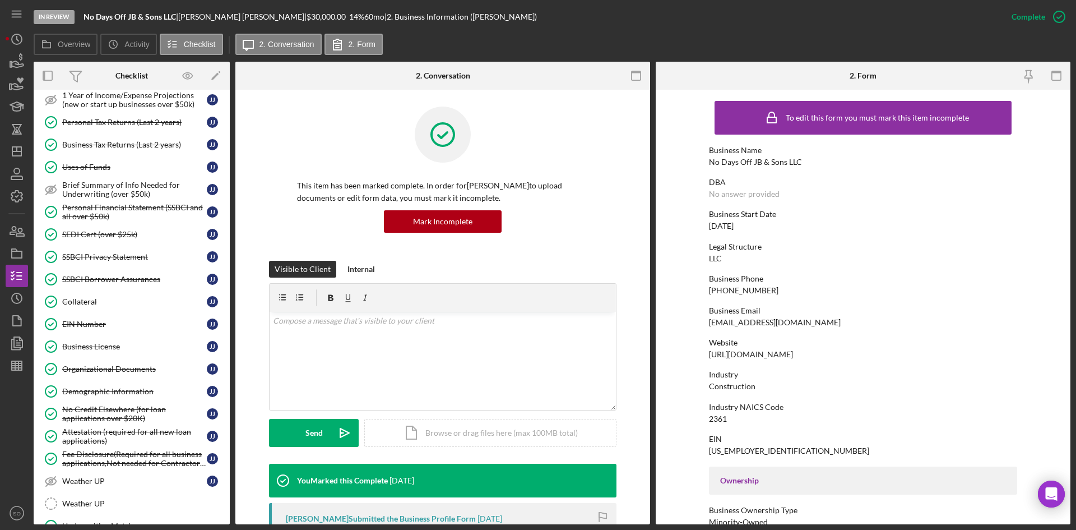
scroll to position [272, 0]
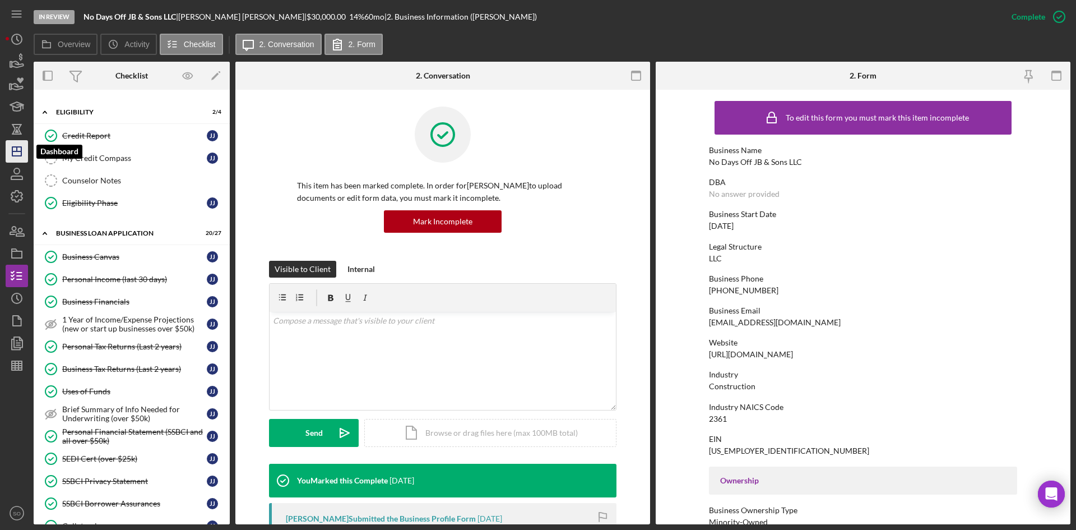
drag, startPoint x: 10, startPoint y: 149, endPoint x: 22, endPoint y: 156, distance: 14.8
click at [10, 149] on icon "Icon/Dashboard" at bounding box center [17, 151] width 28 height 28
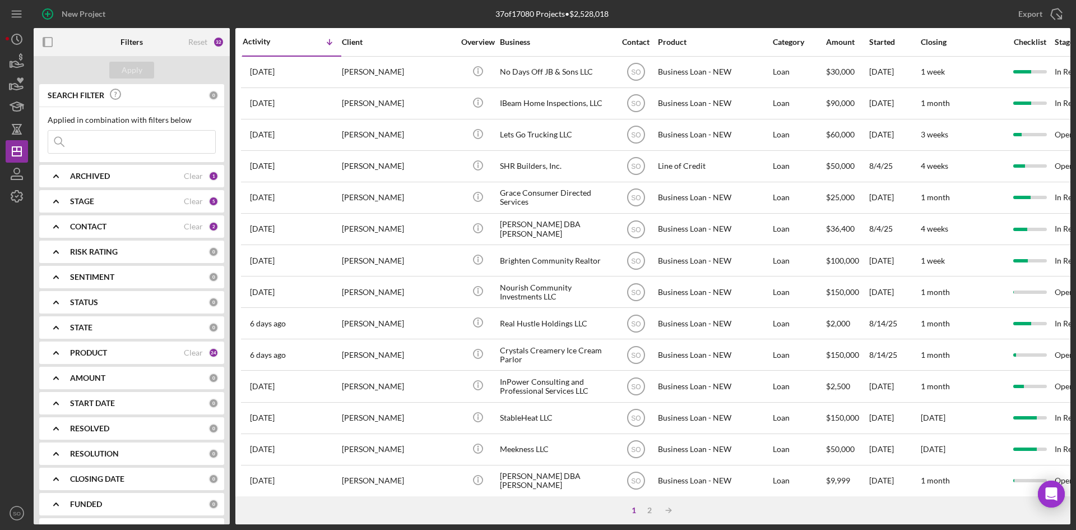
click at [109, 228] on div "CONTACT" at bounding box center [127, 226] width 114 height 9
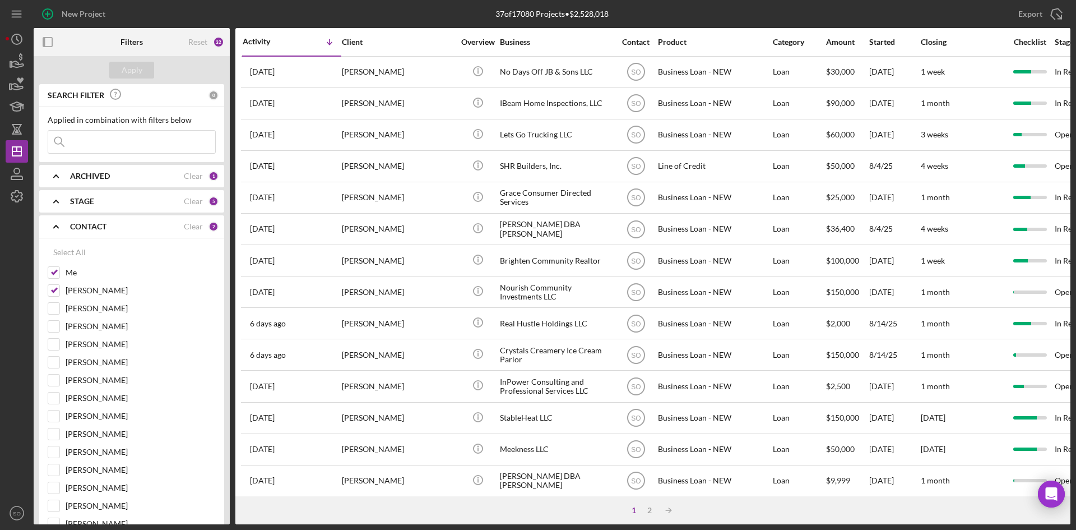
click at [93, 208] on div "STAGE Clear 5" at bounding box center [144, 201] width 149 height 22
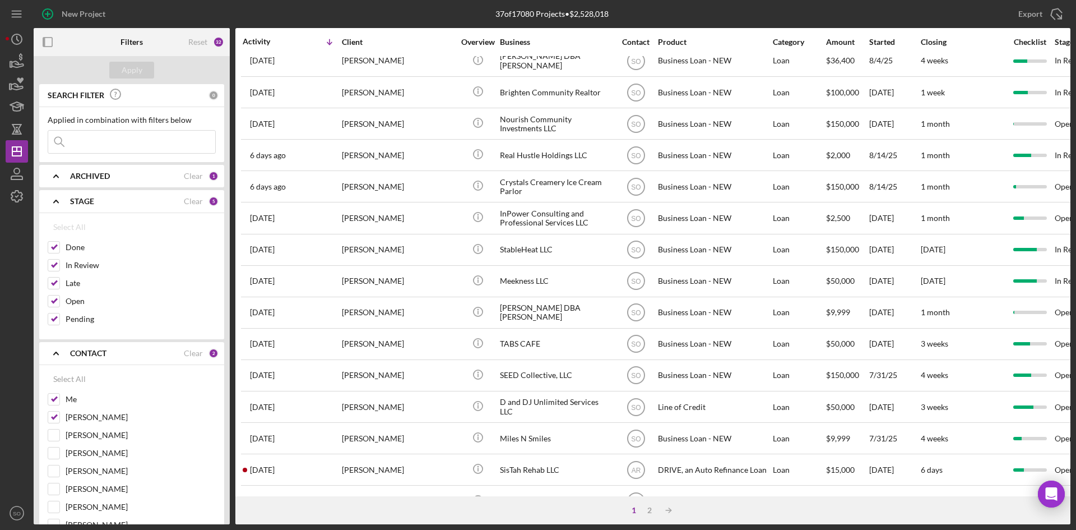
scroll to position [360, 0]
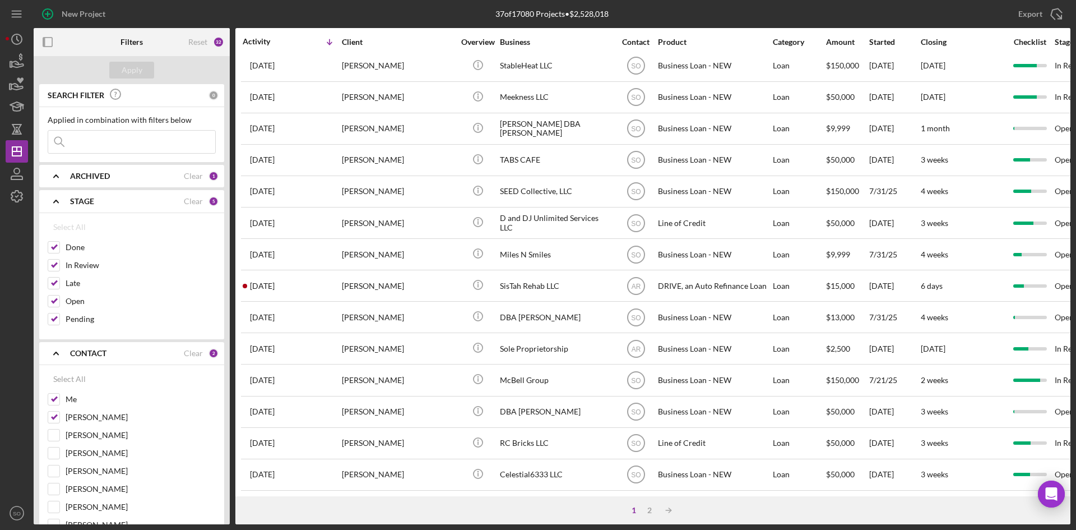
drag, startPoint x: 56, startPoint y: 403, endPoint x: 50, endPoint y: 417, distance: 15.1
click at [53, 410] on div "Me" at bounding box center [132, 402] width 168 height 18
click at [49, 420] on input "[PERSON_NAME]" at bounding box center [53, 417] width 11 height 11
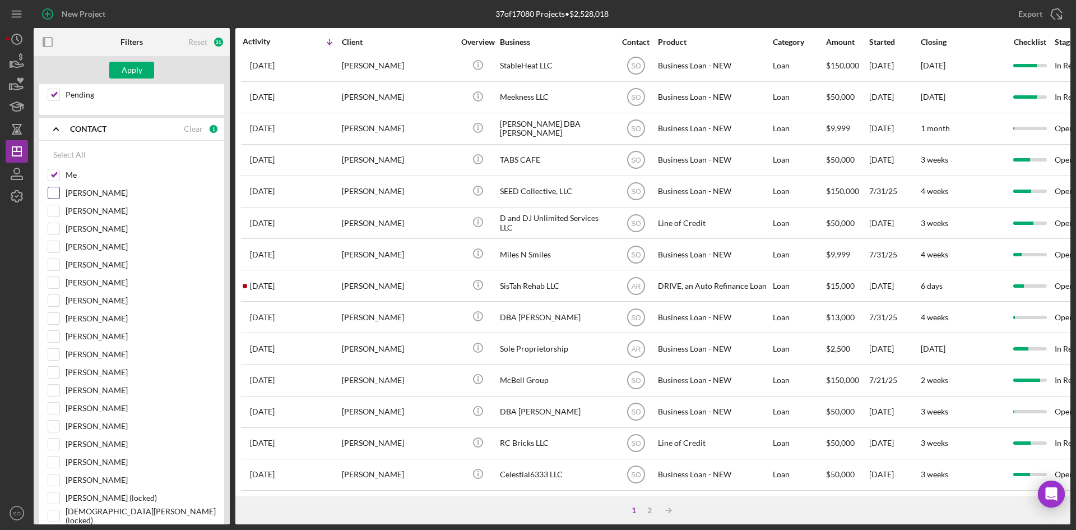
click at [53, 188] on input "[PERSON_NAME]" at bounding box center [53, 192] width 11 height 11
checkbox input "true"
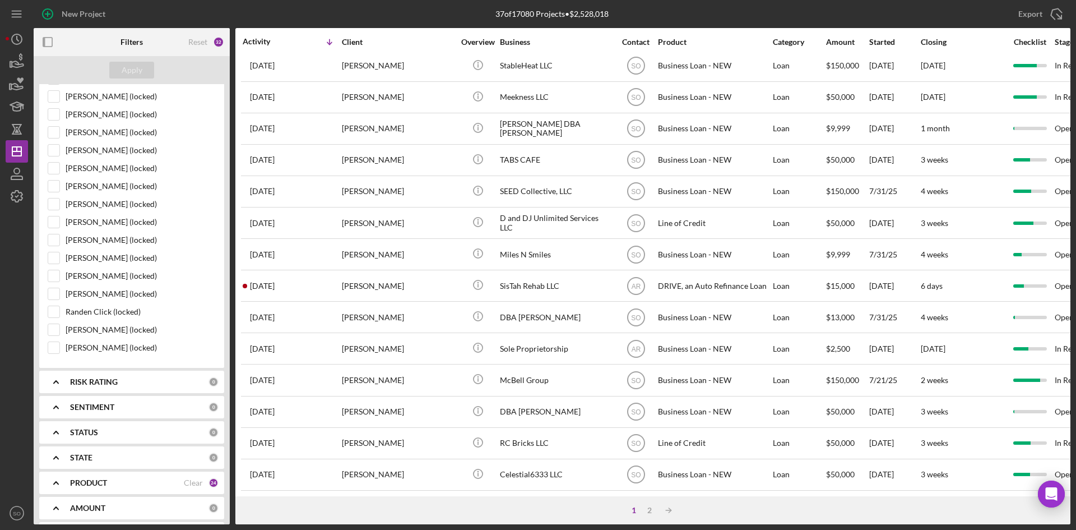
scroll to position [897, 0]
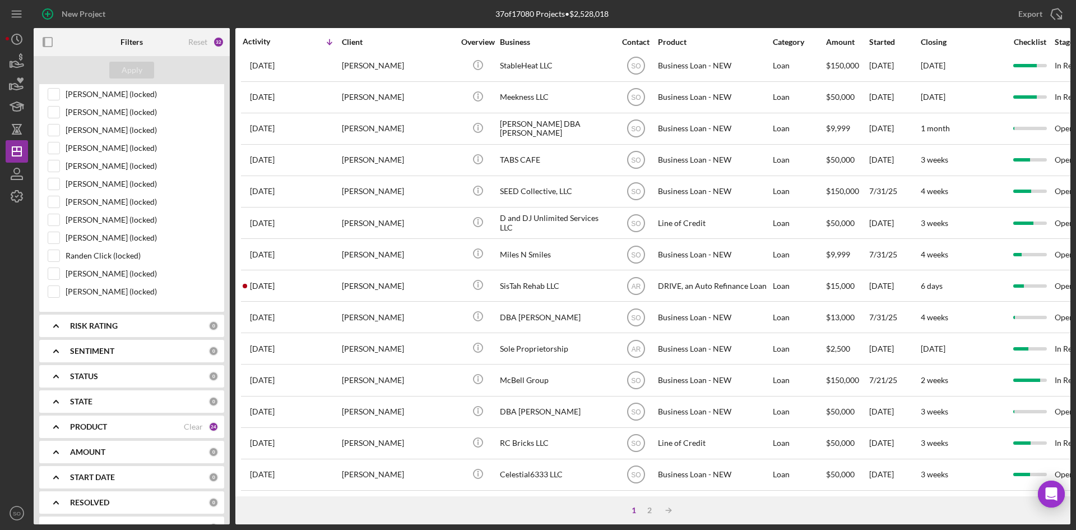
click at [103, 429] on b "PRODUCT" at bounding box center [88, 426] width 37 height 9
click at [189, 426] on div "Clear" at bounding box center [193, 426] width 19 height 9
checkbox input "false"
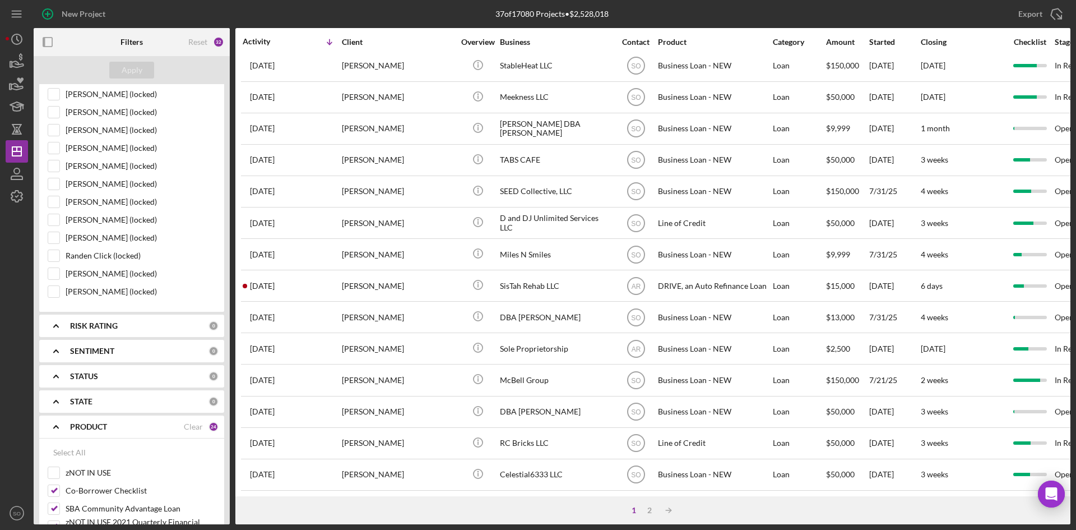
checkbox input "false"
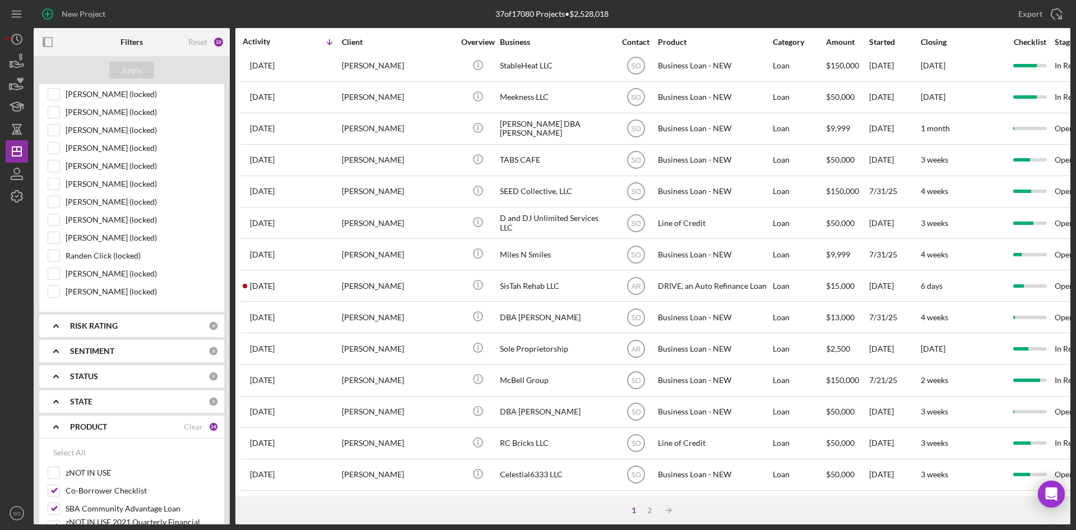
checkbox input "false"
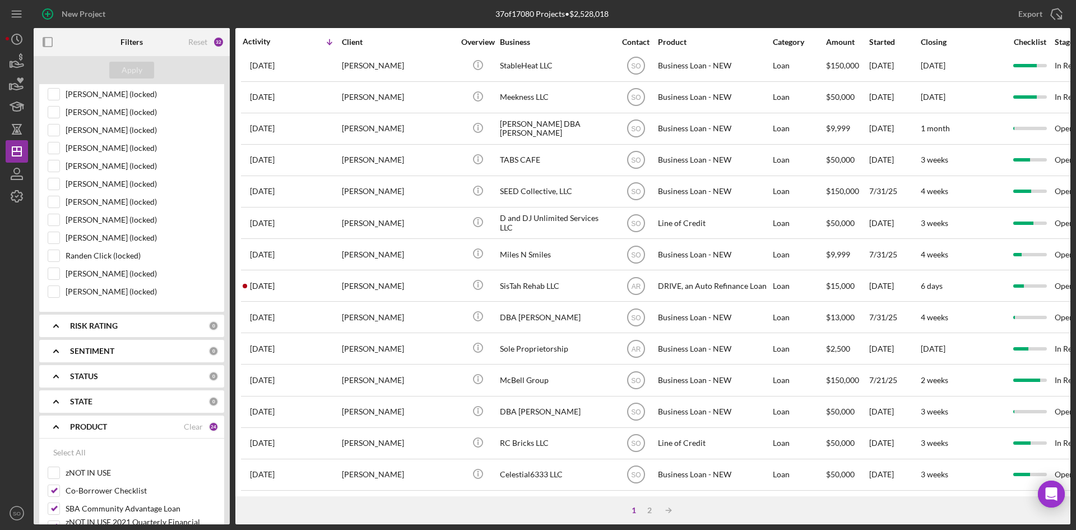
checkbox input "false"
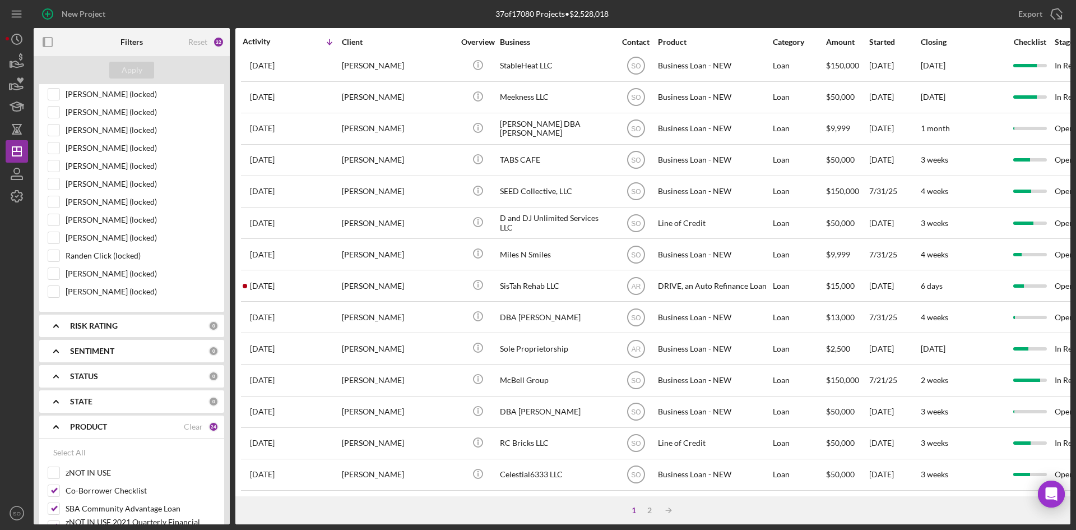
checkbox input "false"
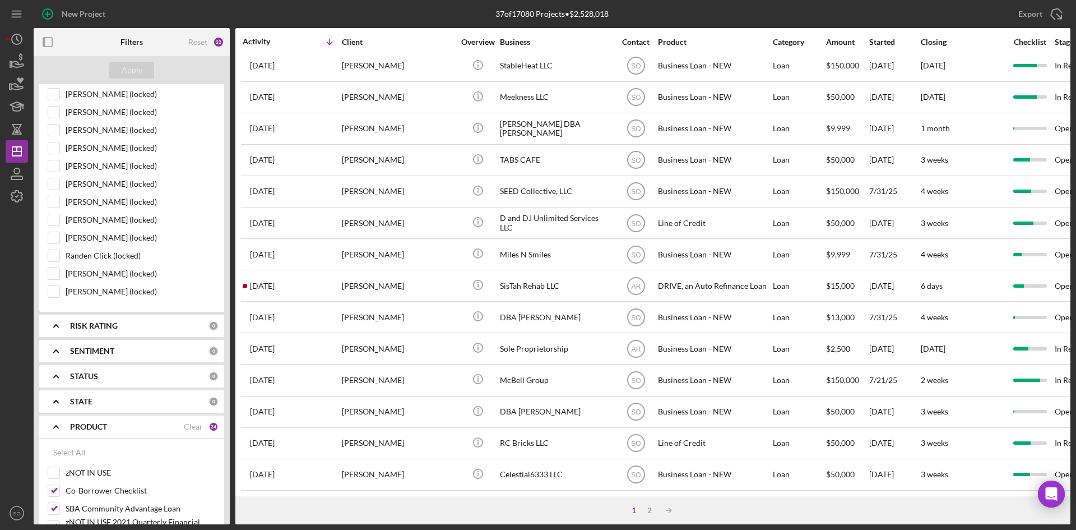
checkbox input "false"
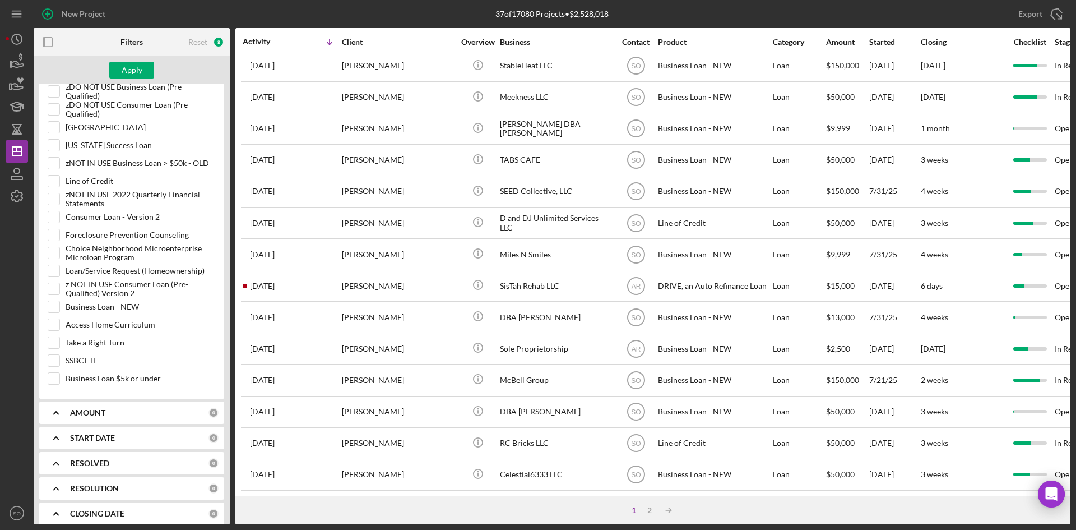
scroll to position [1514, 0]
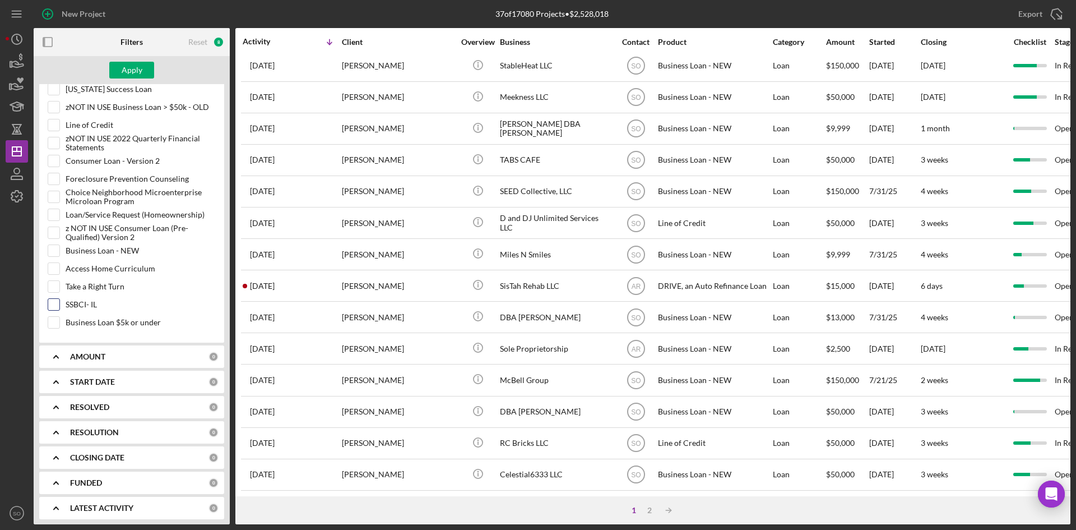
click at [56, 308] on input "SSBCI- IL" at bounding box center [53, 304] width 11 height 11
checkbox input "true"
click at [118, 65] on button "Apply" at bounding box center [131, 70] width 45 height 17
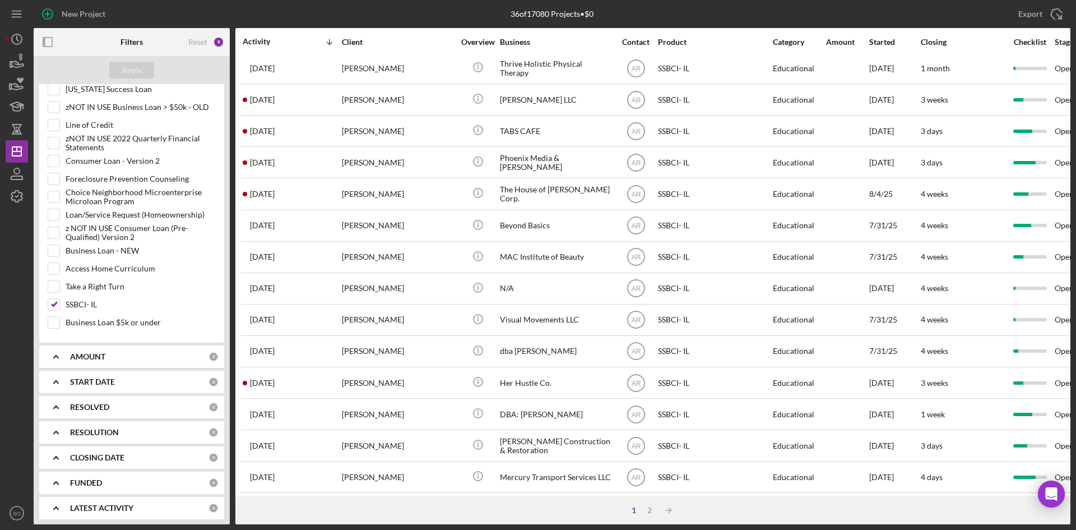
scroll to position [248, 0]
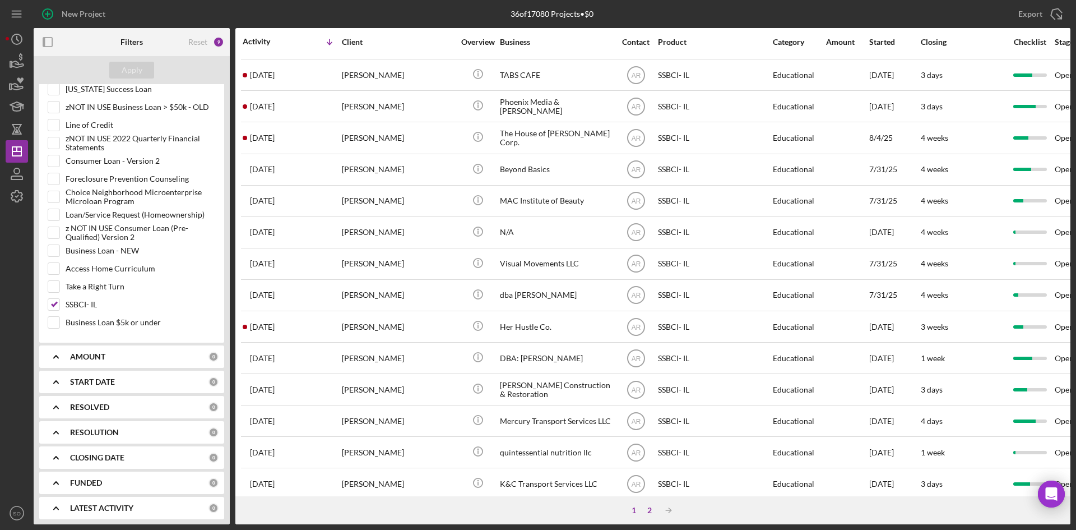
click at [651, 508] on div "2" at bounding box center [650, 510] width 16 height 9
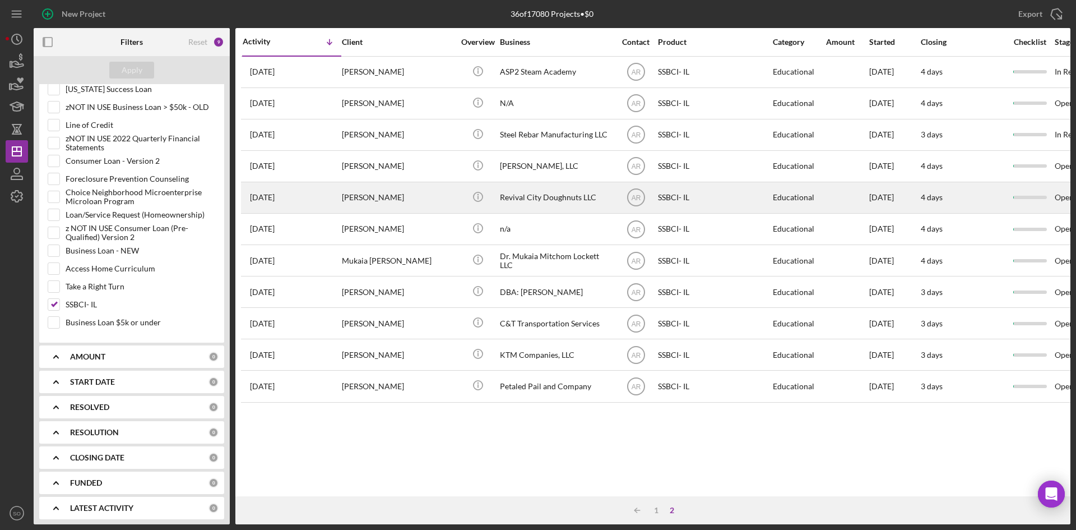
scroll to position [0, 0]
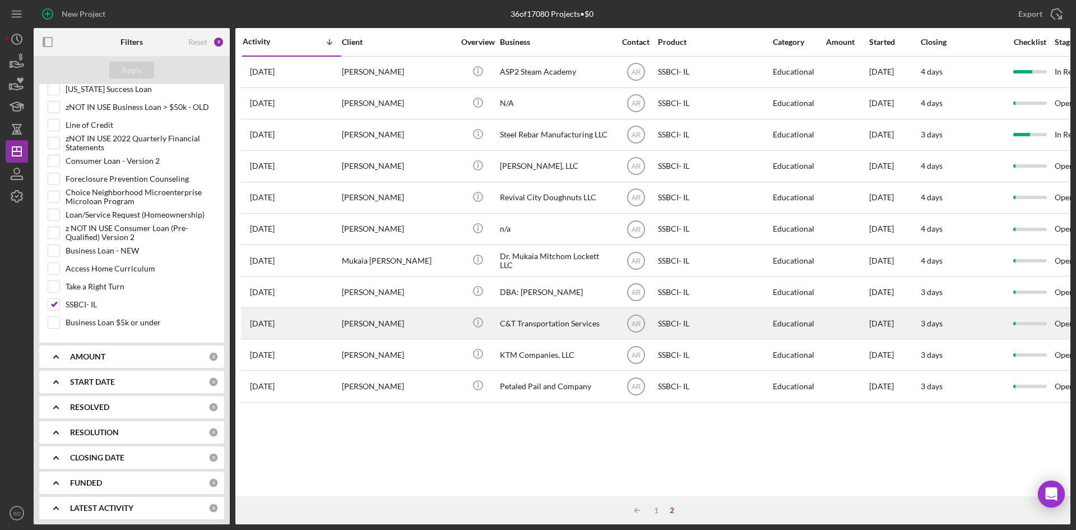
click at [362, 330] on div "[PERSON_NAME]" at bounding box center [398, 323] width 112 height 30
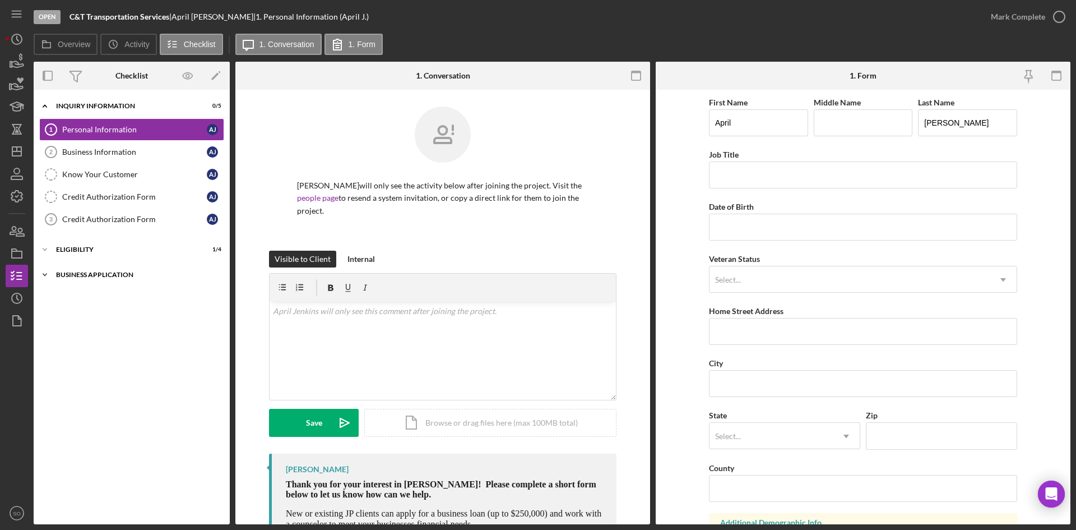
click at [105, 278] on div "Icon/Expander Business Application 0 / 3" at bounding box center [132, 275] width 196 height 22
click at [95, 255] on div "Icon/Expander Eligibility 1 / 4" at bounding box center [132, 249] width 196 height 22
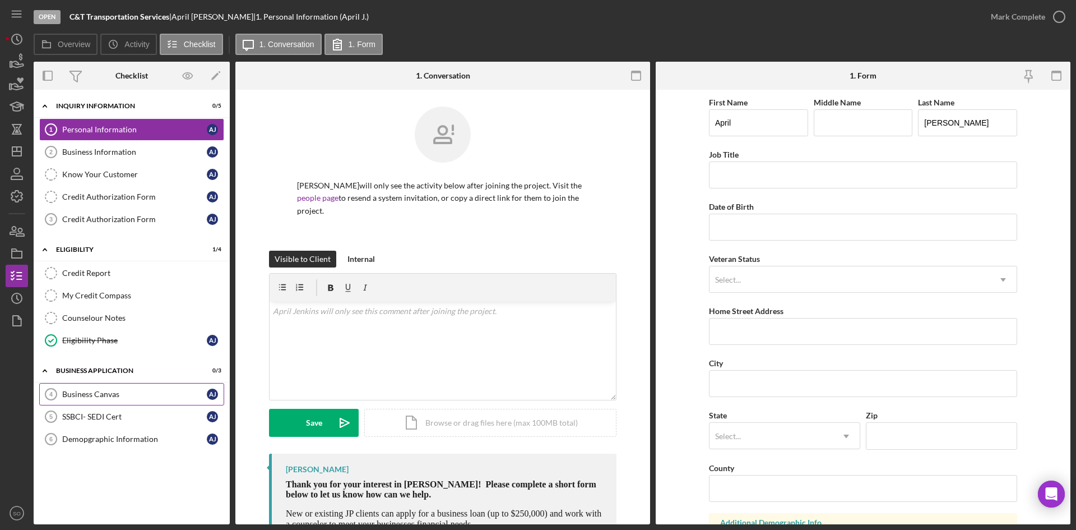
click at [91, 396] on div "Business Canvas" at bounding box center [134, 394] width 145 height 9
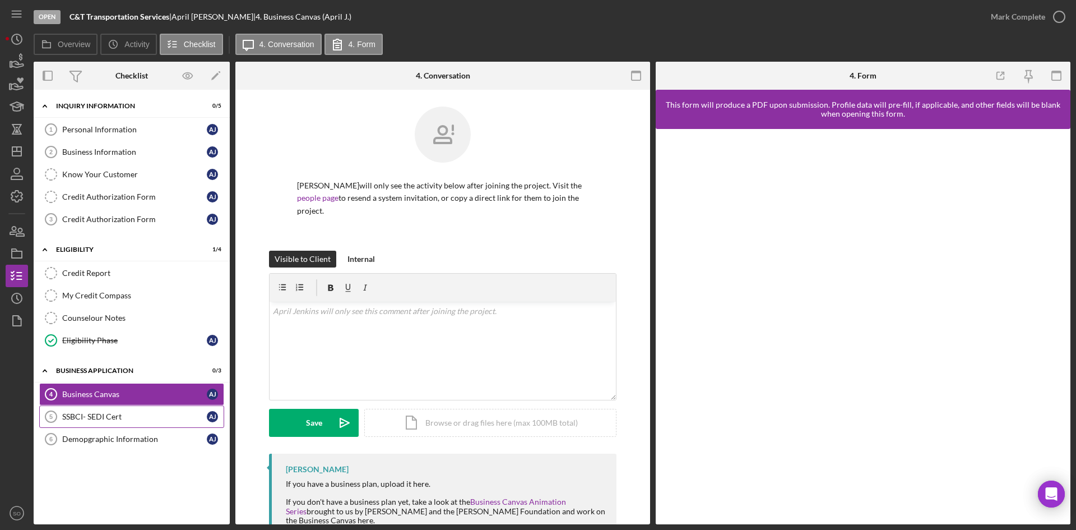
click at [96, 414] on div "SSBCI- SEDI Cert" at bounding box center [134, 416] width 145 height 9
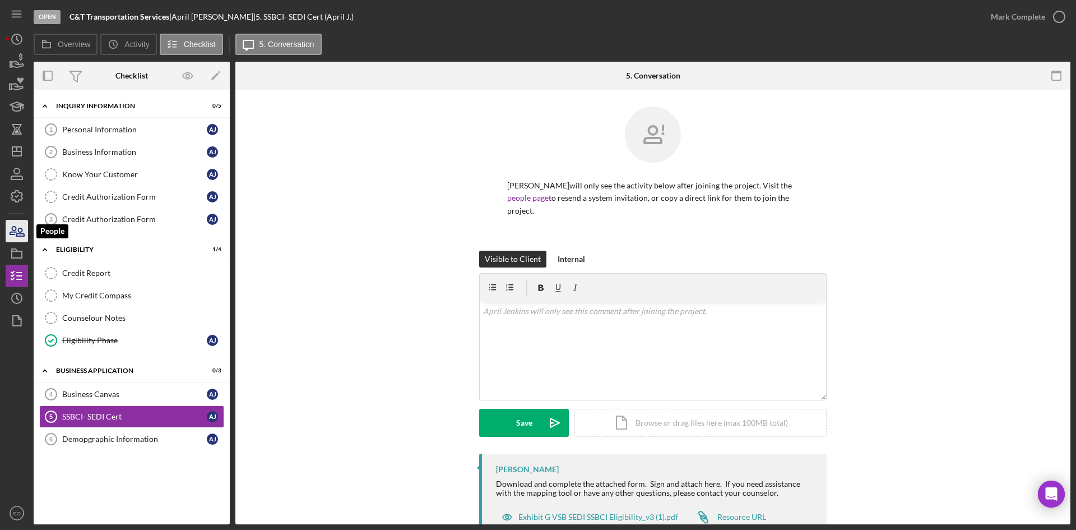
click at [20, 230] on icon "button" at bounding box center [17, 231] width 28 height 28
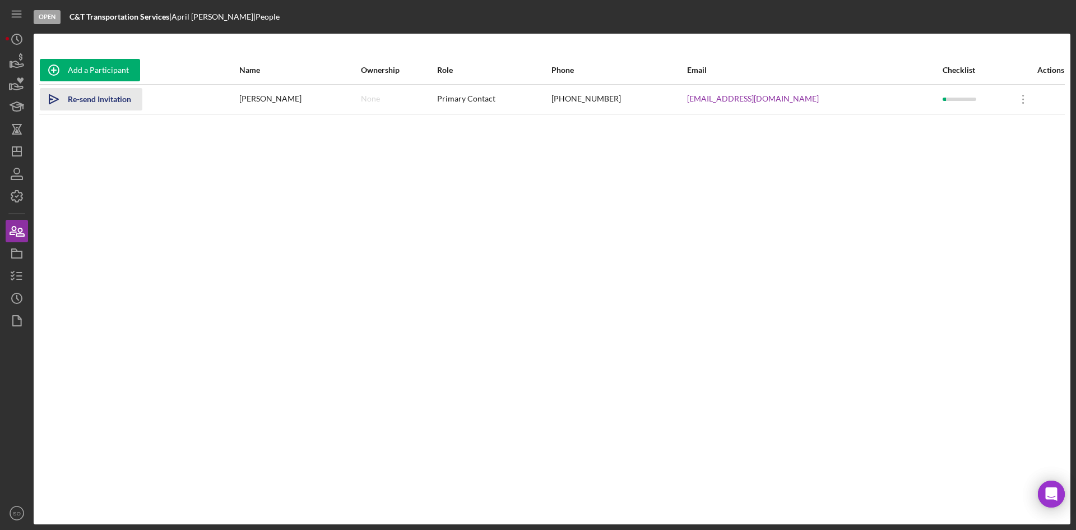
click at [82, 103] on div "Re-send Invitation" at bounding box center [99, 99] width 63 height 22
click at [599, 207] on div "Add a Participant Name Ownership Role Phone Email Checklist Actions Icon/icon-i…" at bounding box center [552, 279] width 1037 height 446
click at [12, 152] on polygon "button" at bounding box center [16, 151] width 9 height 9
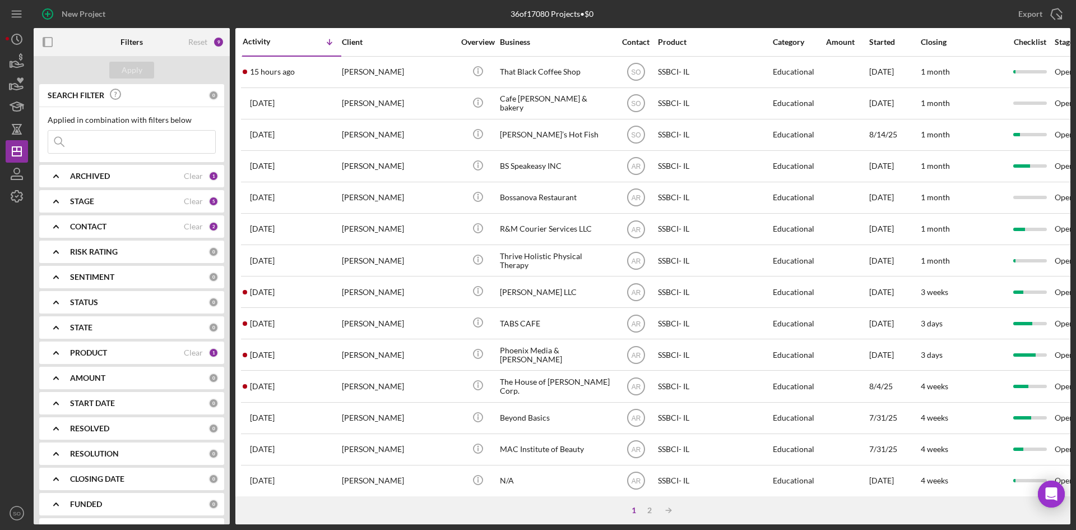
scroll to position [224, 0]
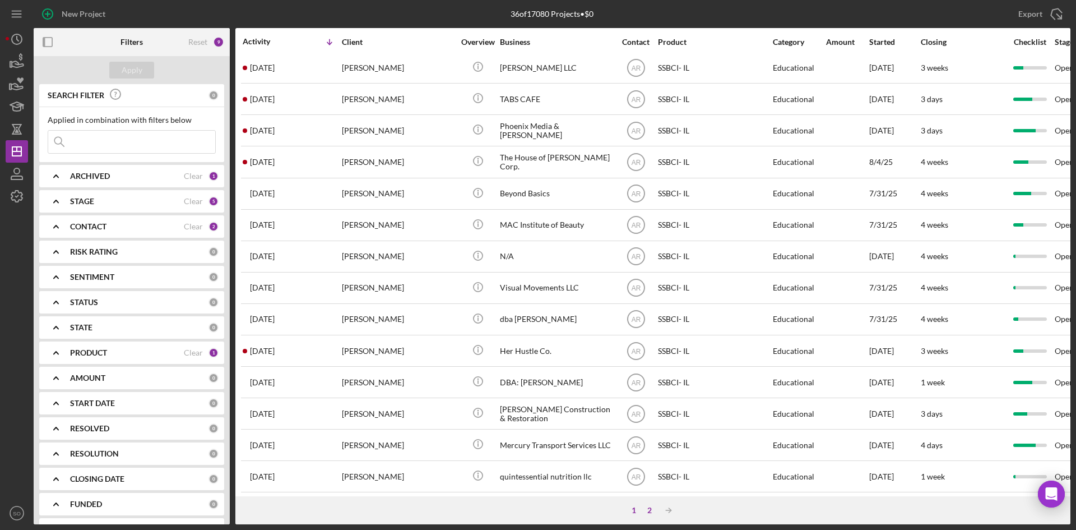
click at [652, 512] on div "2" at bounding box center [650, 510] width 16 height 9
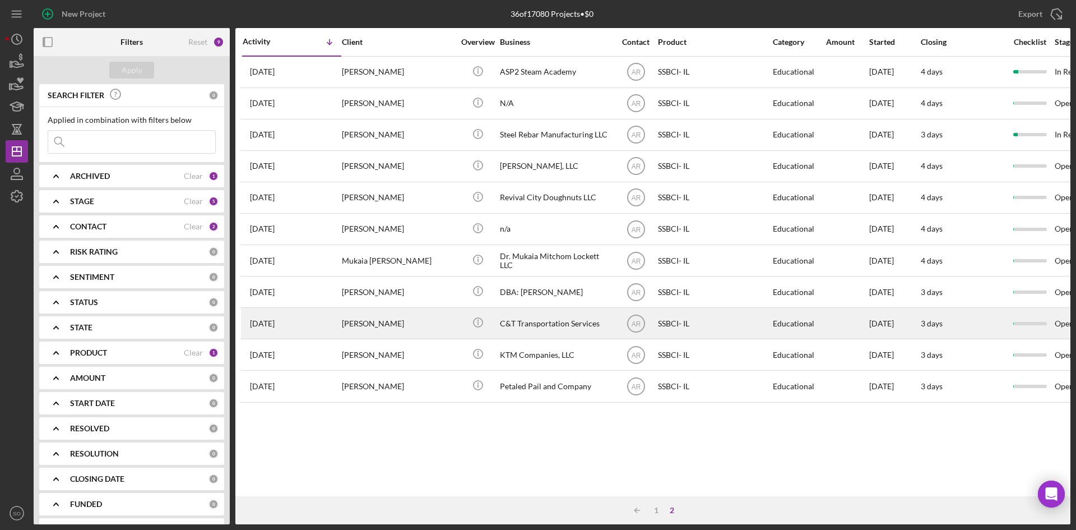
scroll to position [0, 0]
click at [380, 316] on div "[PERSON_NAME]" at bounding box center [398, 323] width 112 height 30
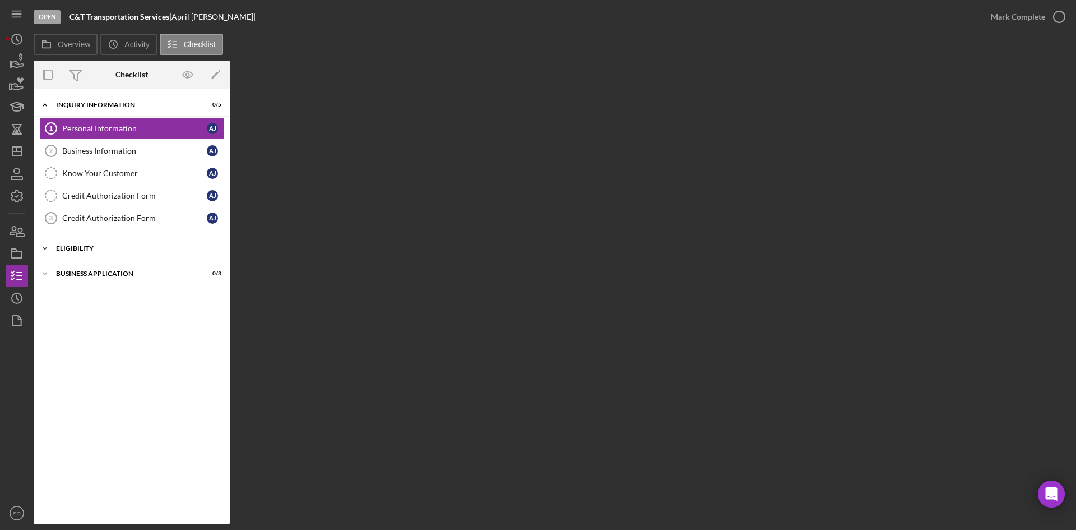
click at [127, 247] on div "Eligibility" at bounding box center [136, 248] width 160 height 7
drag, startPoint x: 110, startPoint y: 223, endPoint x: 128, endPoint y: 230, distance: 20.1
click at [110, 223] on div "Credit Authorization Form" at bounding box center [134, 218] width 145 height 9
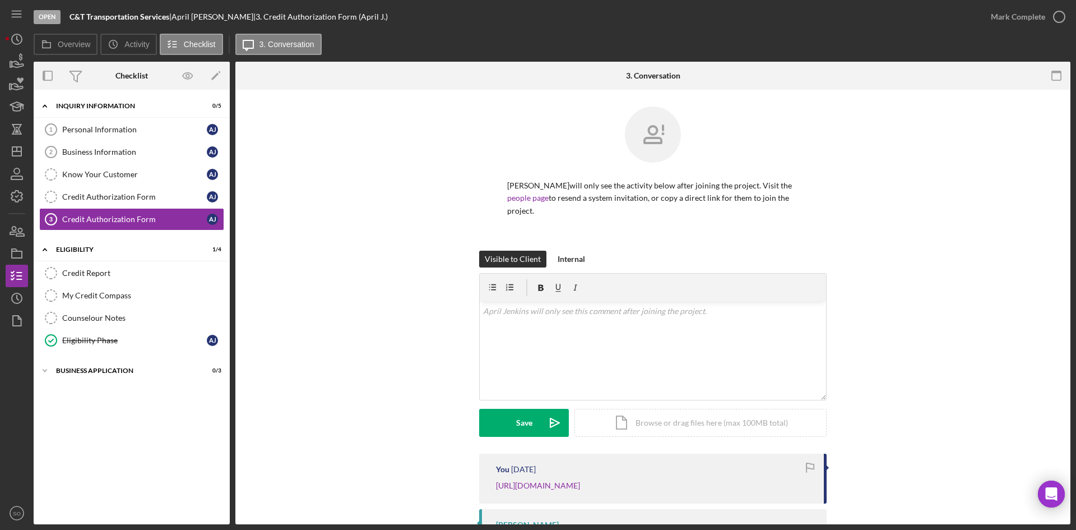
scroll to position [62, 0]
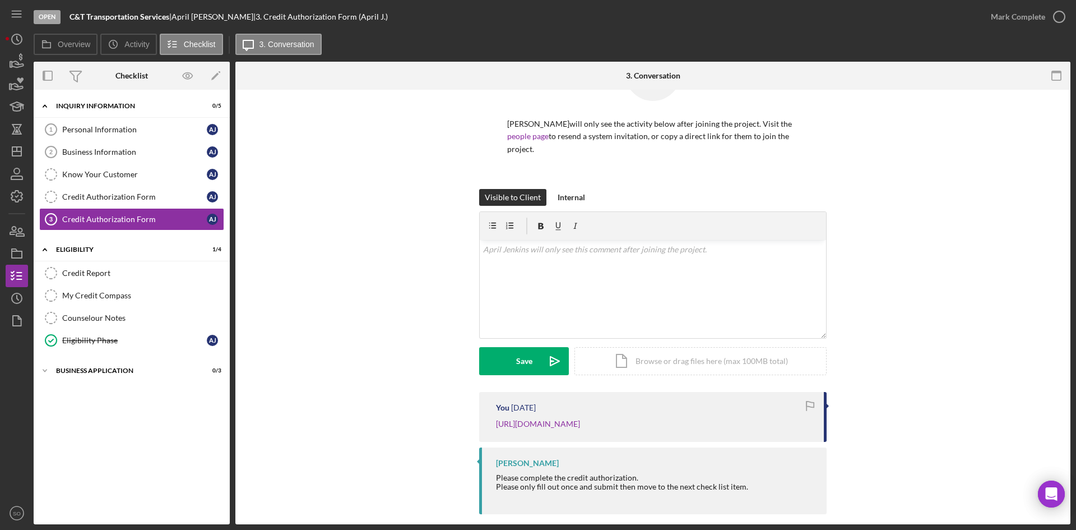
click at [455, 404] on div "You 1 month ago https://justinepetersen.tfaforms.net/28?contactid=003PC000009gf…" at bounding box center [653, 456] width 802 height 128
click at [16, 235] on icon "button" at bounding box center [20, 232] width 8 height 8
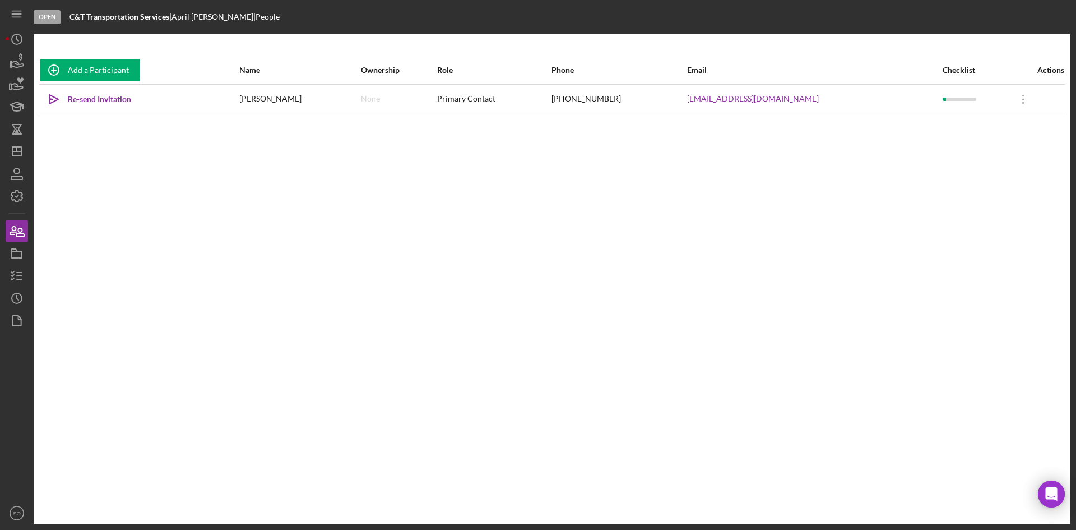
click at [151, 197] on div "Add a Participant Name Ownership Role Phone Email Checklist Actions Icon/icon-i…" at bounding box center [552, 279] width 1037 height 446
click at [20, 152] on icon "Icon/Dashboard" at bounding box center [17, 151] width 28 height 28
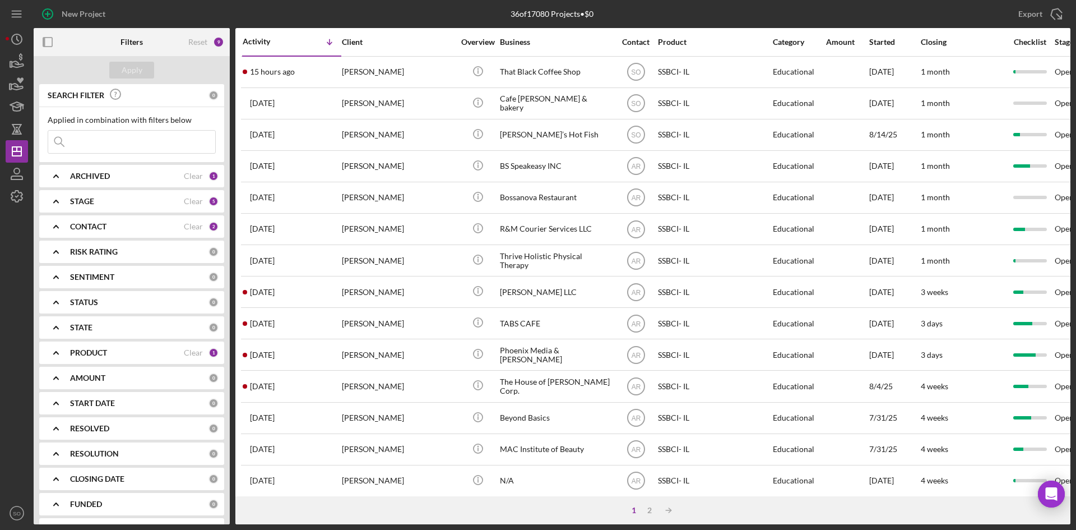
scroll to position [280, 0]
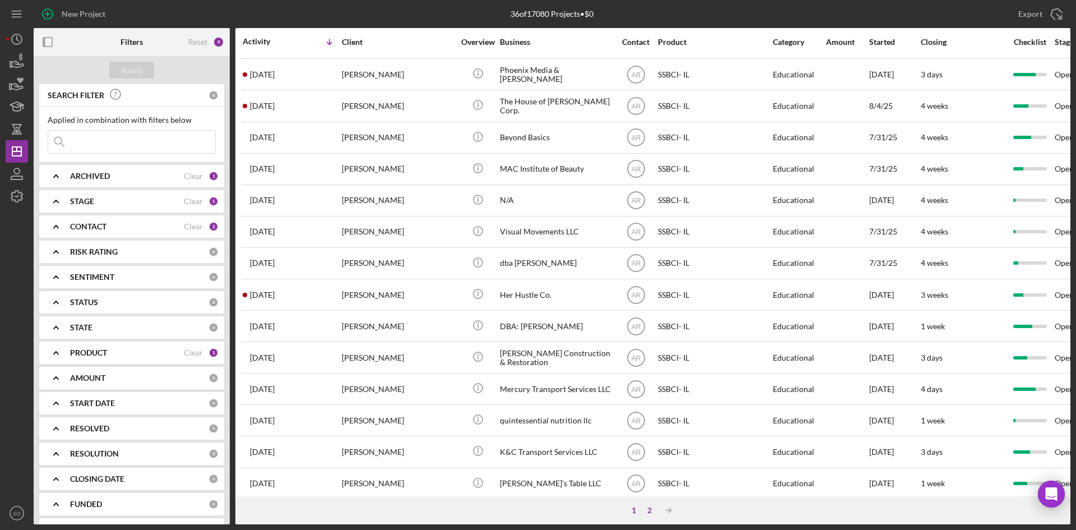
click at [646, 509] on div "2" at bounding box center [650, 510] width 16 height 9
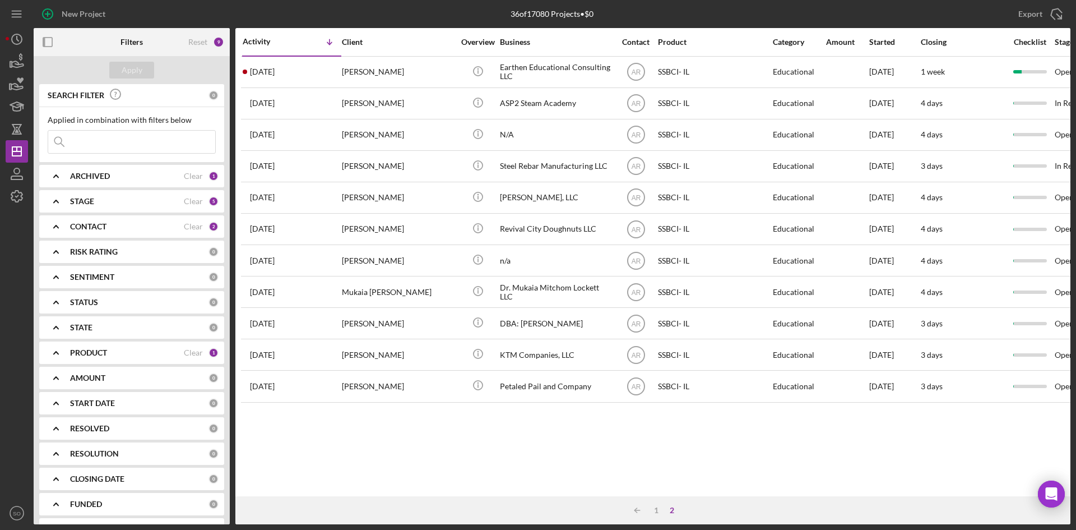
scroll to position [0, 0]
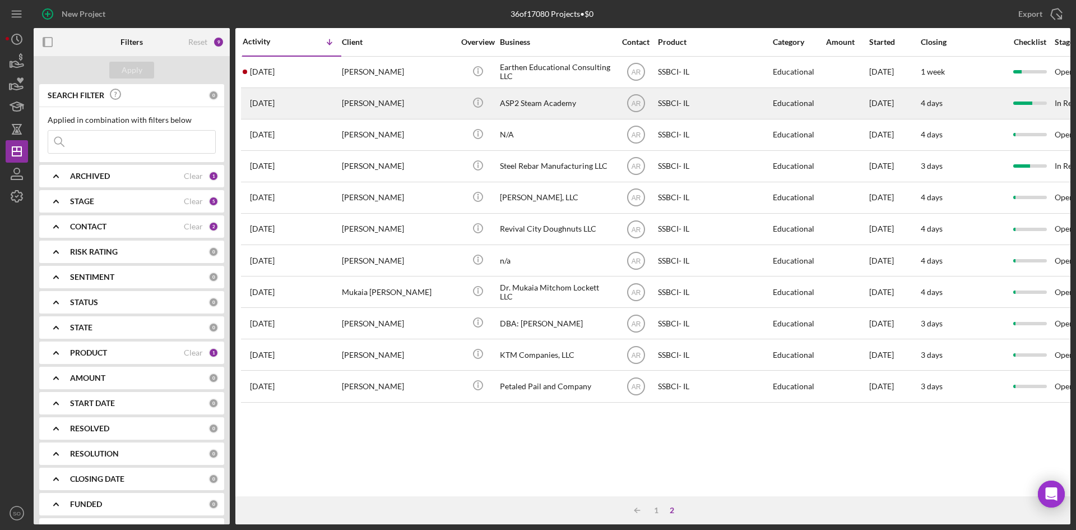
click at [379, 94] on div "Tanya Ferguson" at bounding box center [398, 104] width 112 height 30
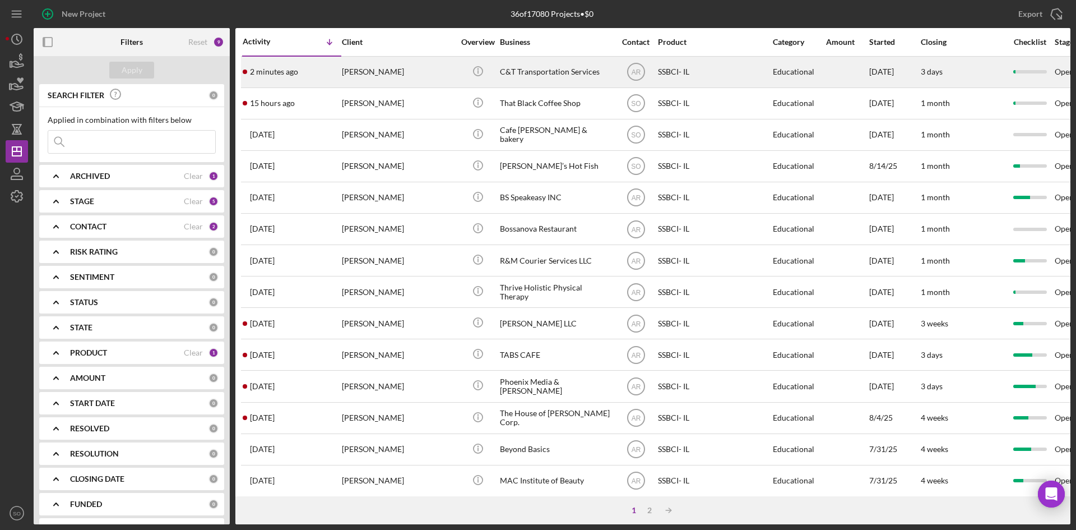
click at [363, 84] on div "[PERSON_NAME]" at bounding box center [398, 72] width 112 height 30
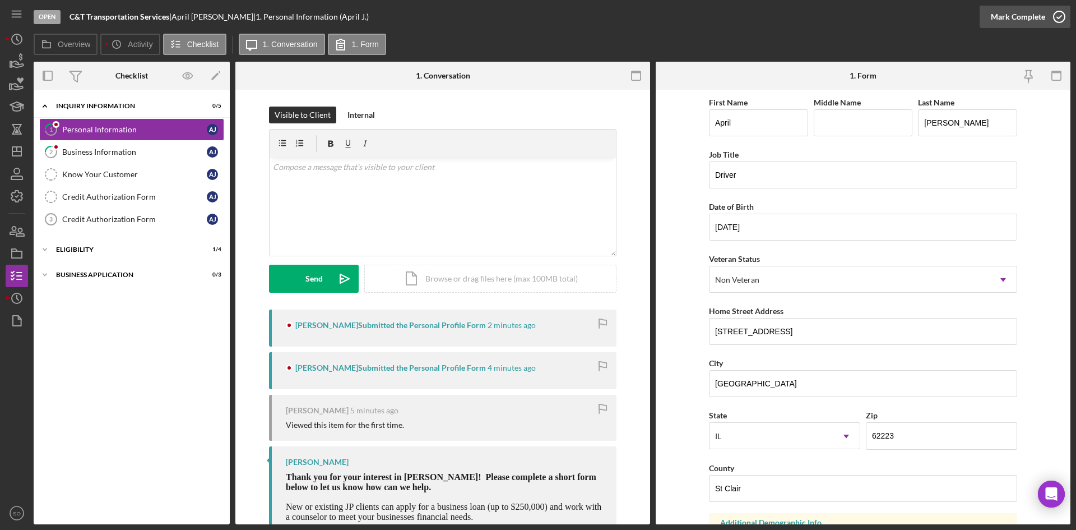
click at [1015, 9] on div "Mark Complete" at bounding box center [1018, 17] width 54 height 22
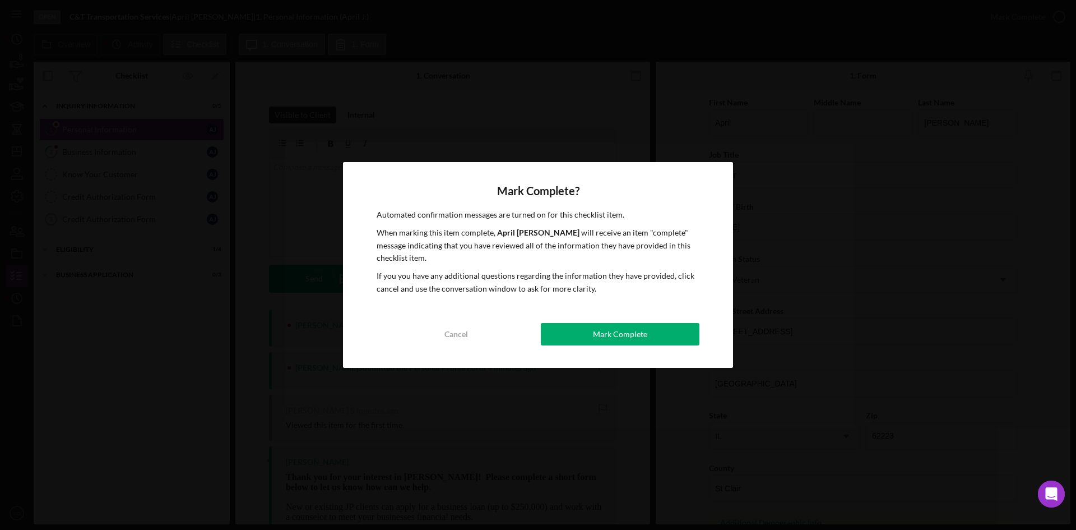
click at [586, 330] on button "Mark Complete" at bounding box center [620, 334] width 159 height 22
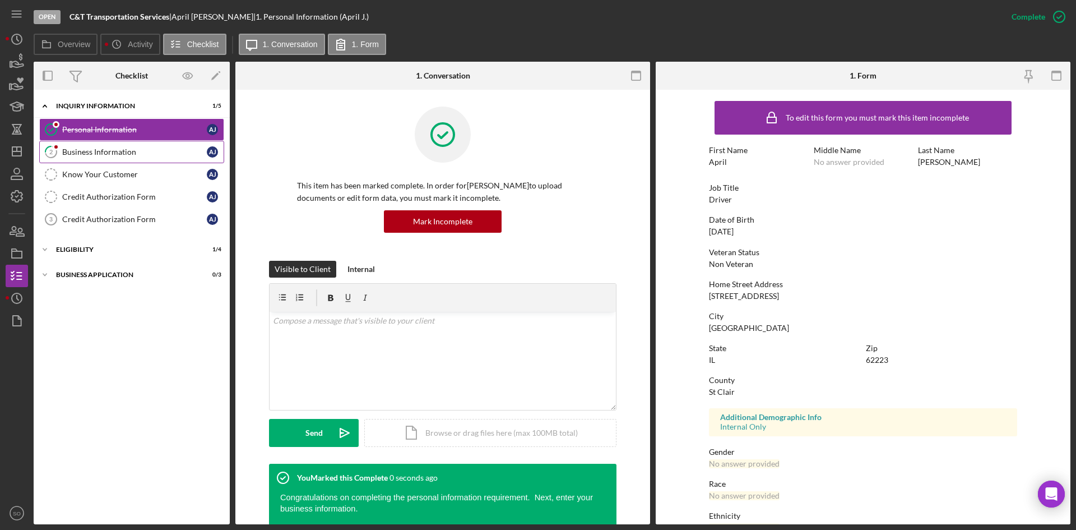
click at [83, 155] on div "Business Information" at bounding box center [134, 151] width 145 height 9
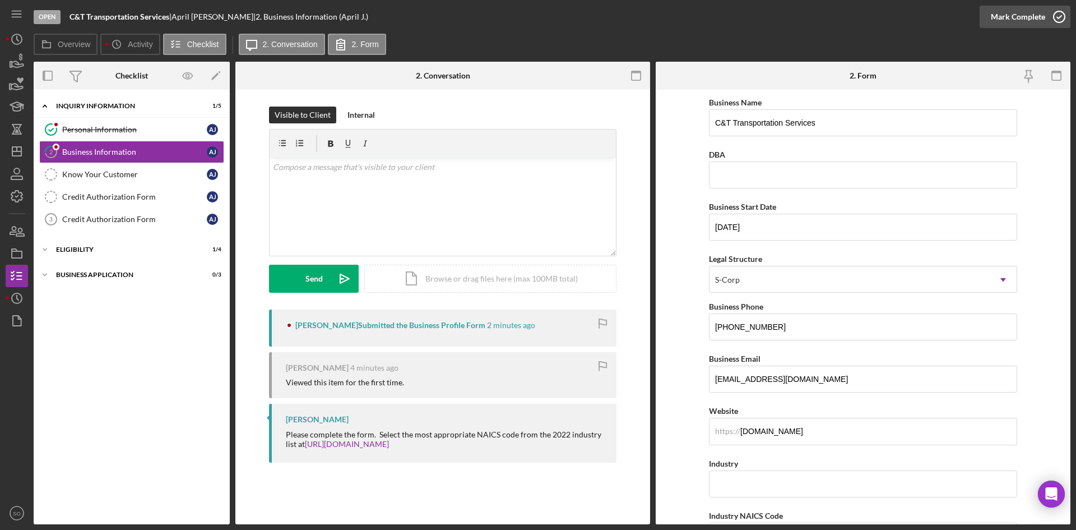
click at [1060, 18] on icon "button" at bounding box center [1060, 17] width 28 height 28
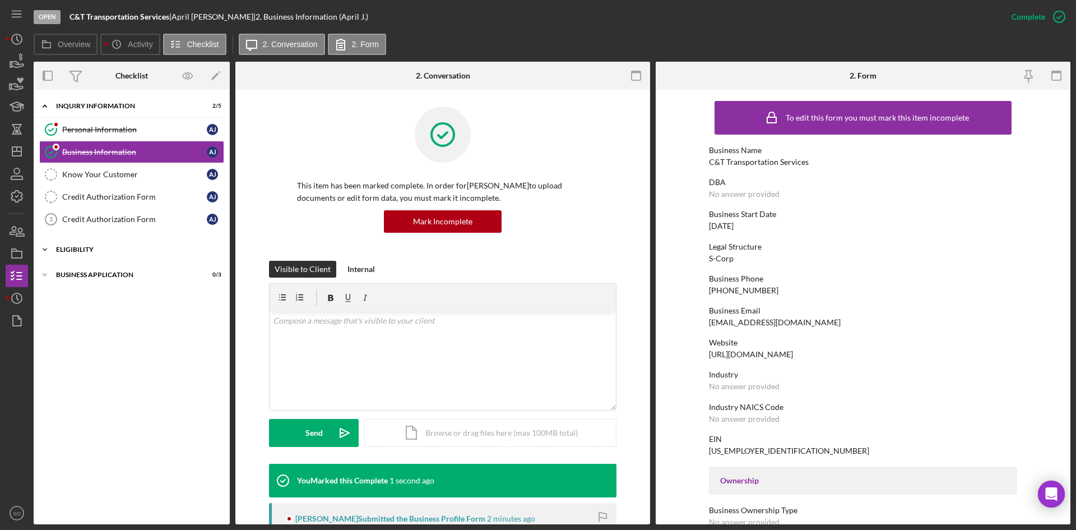
click at [90, 243] on div "Icon/Expander Eligibility 1 / 4" at bounding box center [132, 249] width 196 height 22
click at [96, 371] on div "Business Application" at bounding box center [136, 370] width 160 height 7
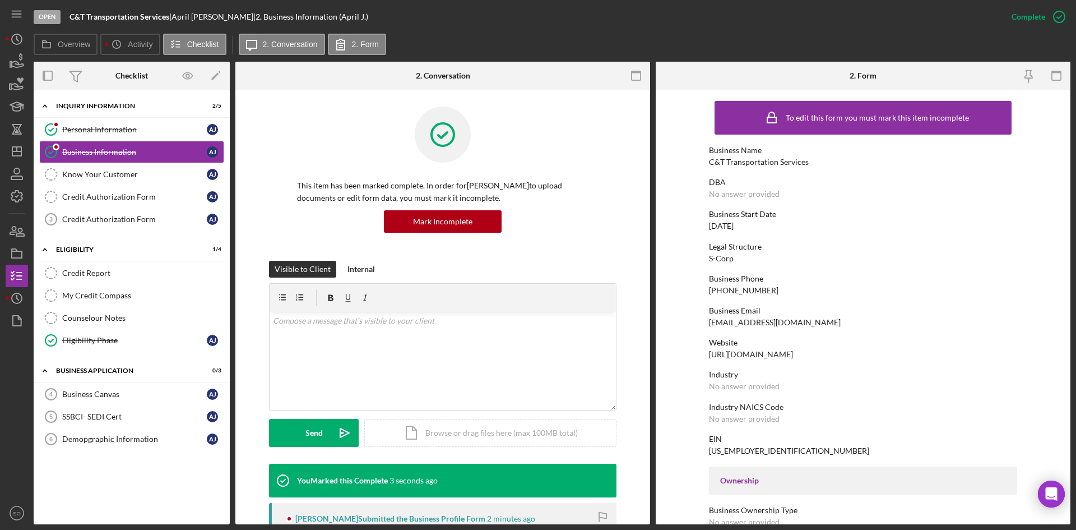
click at [87, 450] on div "Business Canvas 4 Business Canvas A J SSBCI- SEDI Cert 5 SSBCI- SEDI Cert A J D…" at bounding box center [132, 419] width 196 height 73
click at [97, 274] on div "Credit Report" at bounding box center [142, 273] width 161 height 9
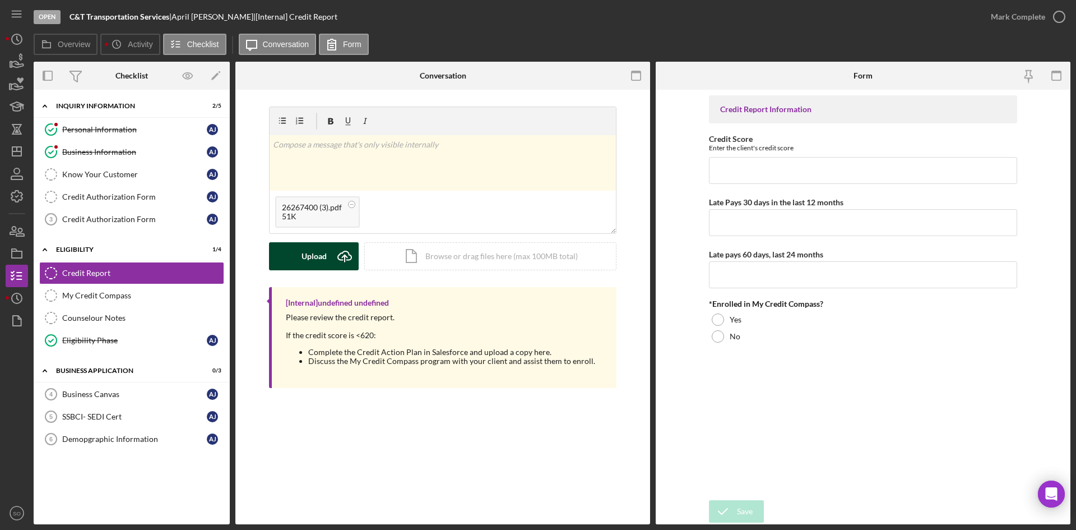
click at [329, 256] on button "Upload Icon/Upload" at bounding box center [314, 256] width 90 height 28
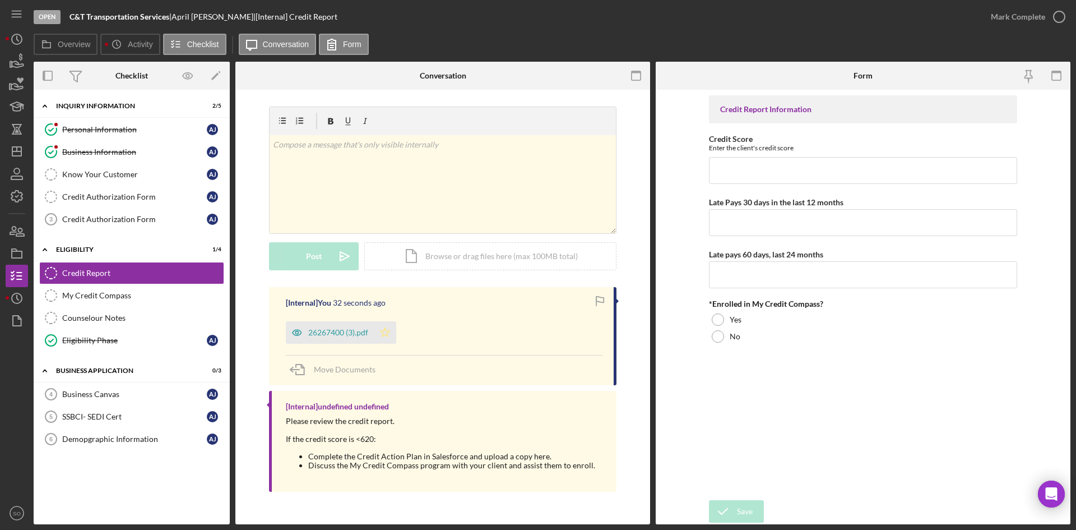
click at [382, 331] on polygon "button" at bounding box center [386, 331] width 10 height 9
drag, startPoint x: 1043, startPoint y: 15, endPoint x: 1037, endPoint y: 16, distance: 6.3
click at [1043, 15] on div "Mark Complete" at bounding box center [1018, 17] width 54 height 22
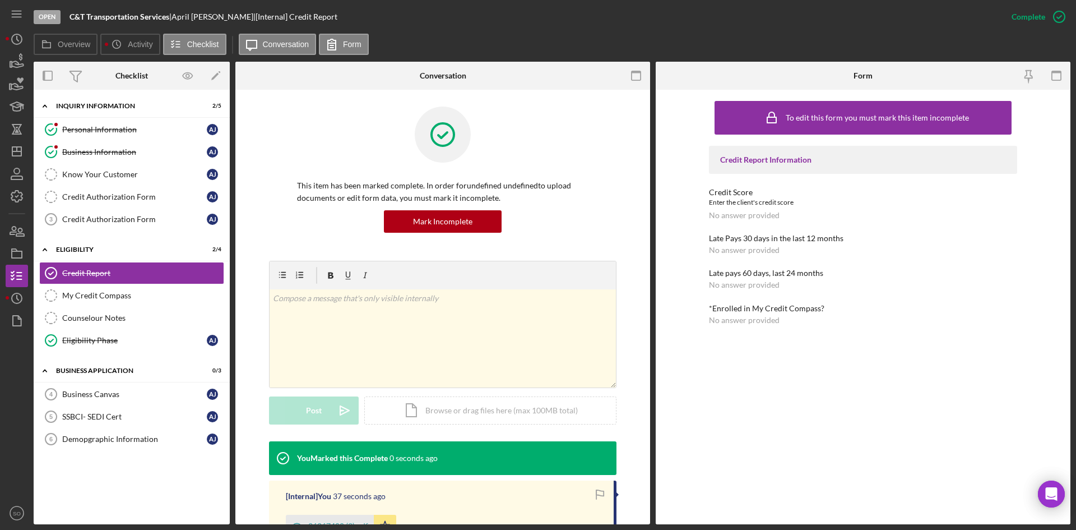
scroll to position [183, 0]
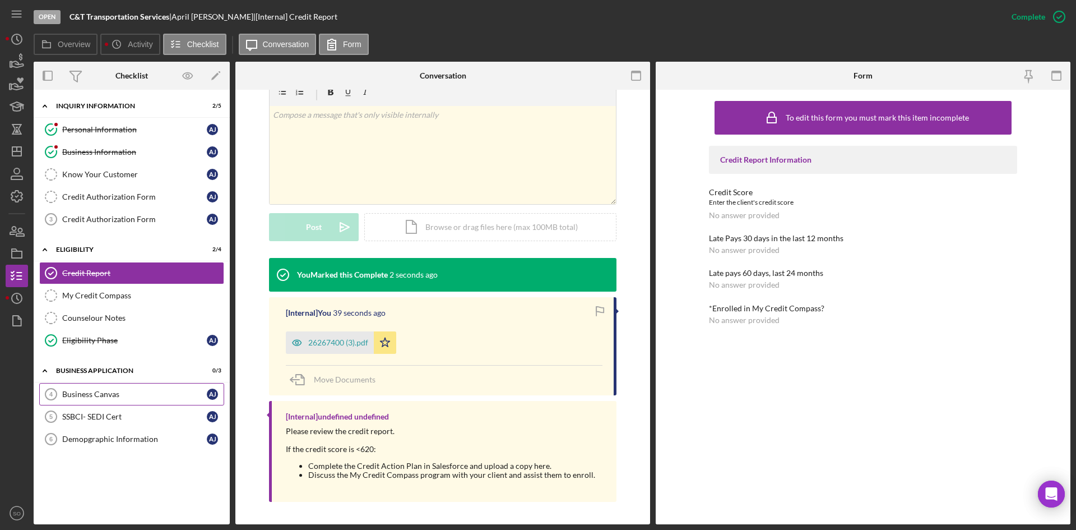
click at [104, 388] on link "Business Canvas 4 Business Canvas A J" at bounding box center [131, 394] width 185 height 22
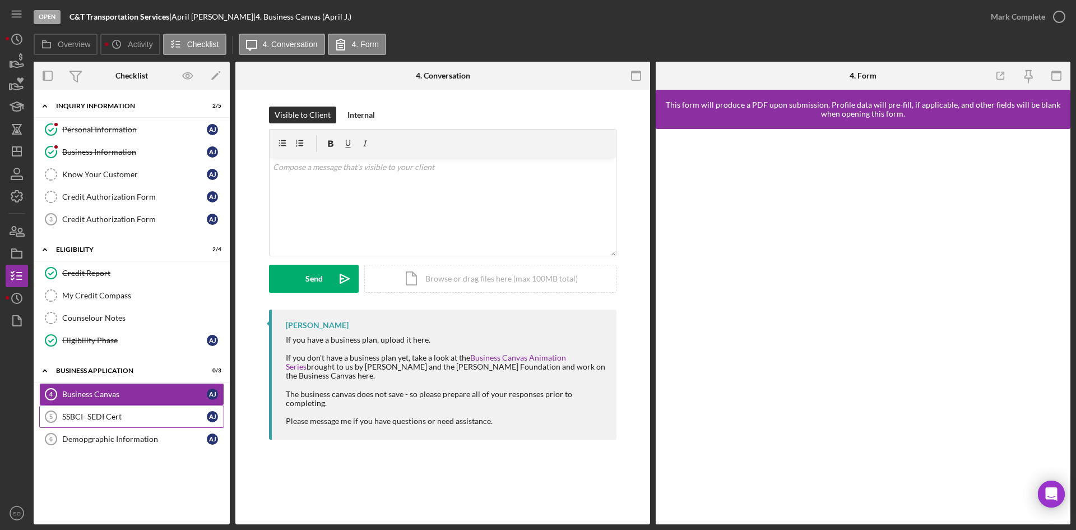
click at [108, 407] on link "SSBCI- SEDI Cert 5 SSBCI- SEDI Cert A J" at bounding box center [131, 416] width 185 height 22
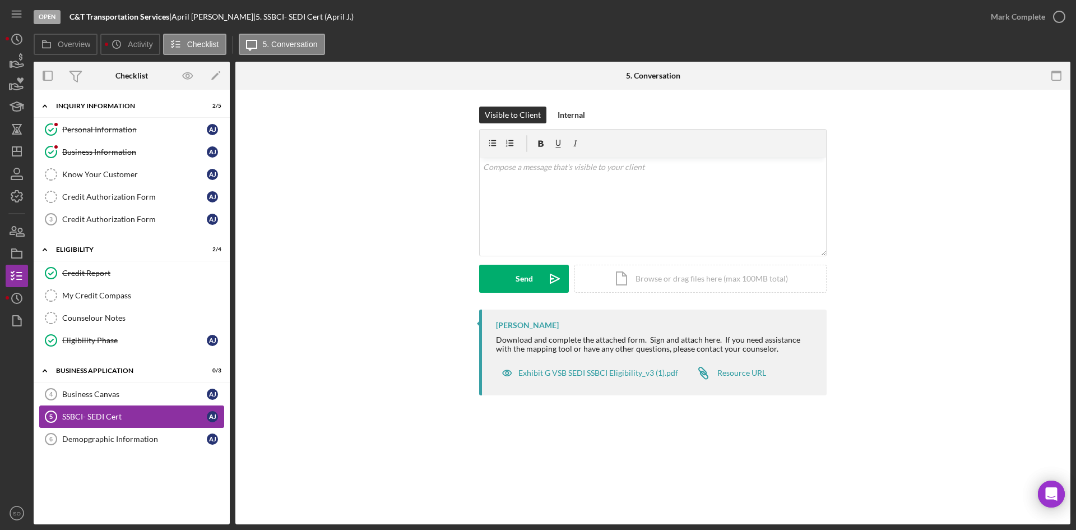
click at [119, 426] on link "SSBCI- SEDI Cert 5 SSBCI- SEDI Cert A J" at bounding box center [131, 416] width 185 height 22
click at [121, 438] on div "Demopgraphic Information" at bounding box center [134, 439] width 145 height 9
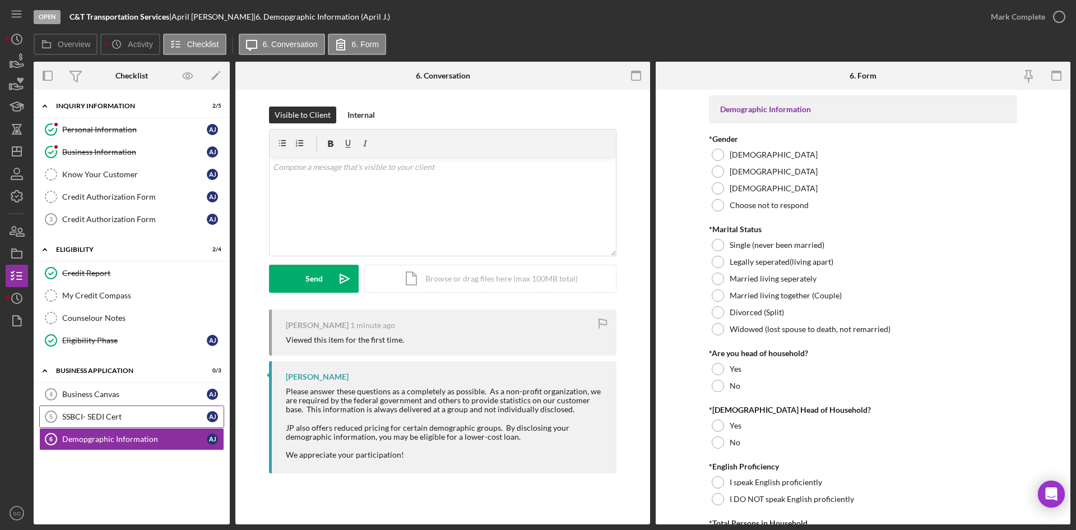
click at [104, 417] on div "SSBCI- SEDI Cert" at bounding box center [134, 416] width 145 height 9
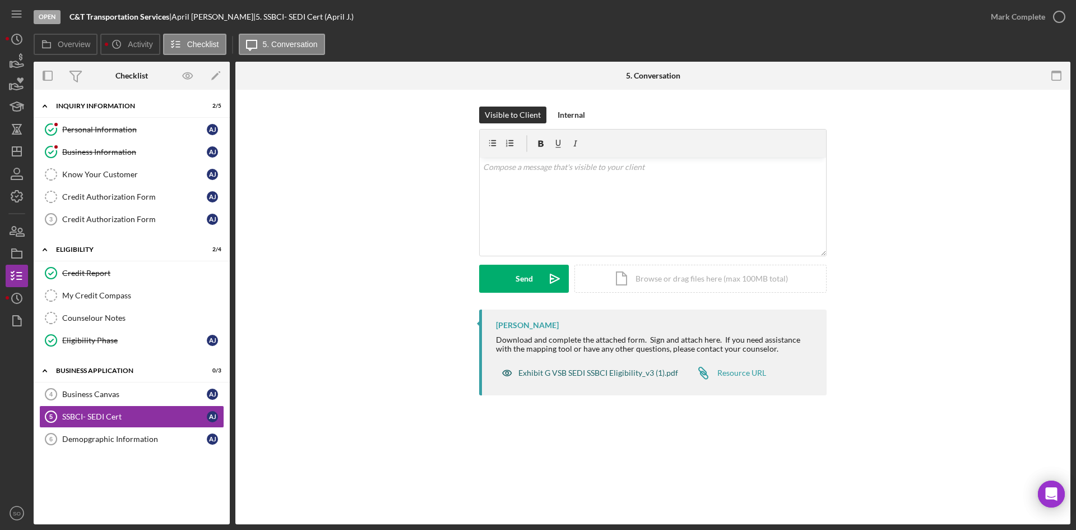
click at [557, 368] on div "Exhibit G VSB SEDI SSBCI Eligibility_v3 (1).pdf" at bounding box center [599, 372] width 160 height 9
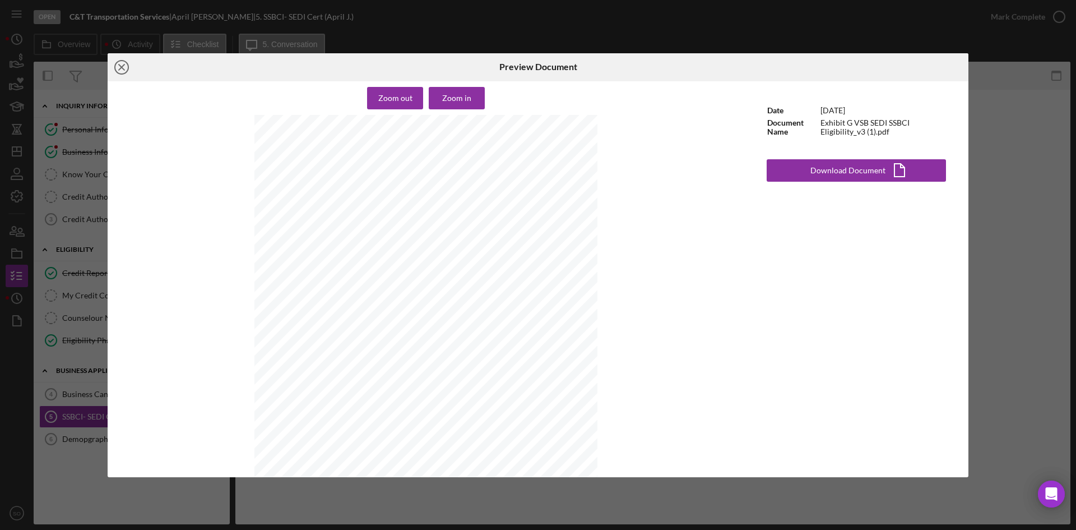
click at [123, 64] on line at bounding box center [122, 67] width 6 height 6
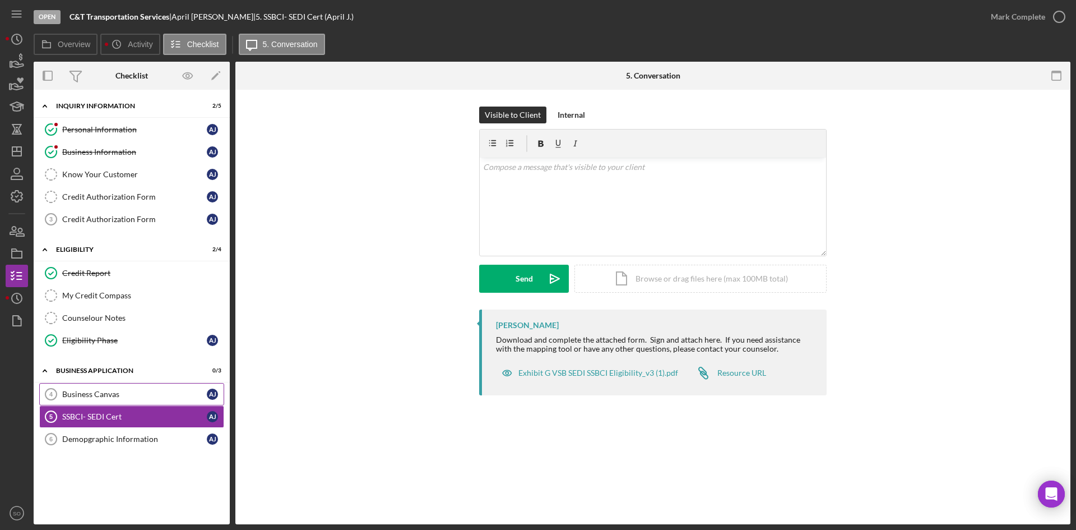
click at [100, 397] on div "Business Canvas" at bounding box center [134, 394] width 145 height 9
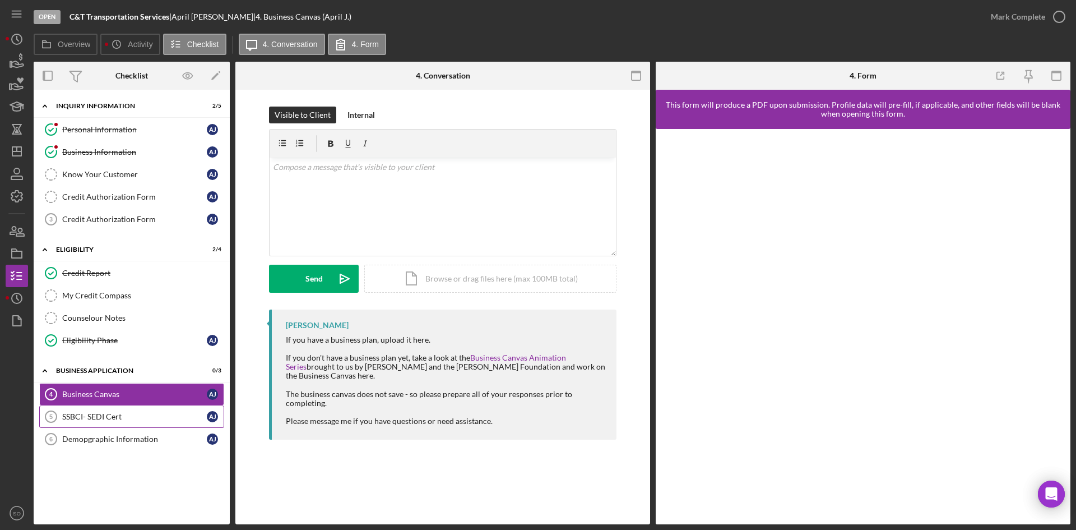
click at [95, 423] on link "SSBCI- SEDI Cert 5 SSBCI- SEDI Cert A J" at bounding box center [131, 416] width 185 height 22
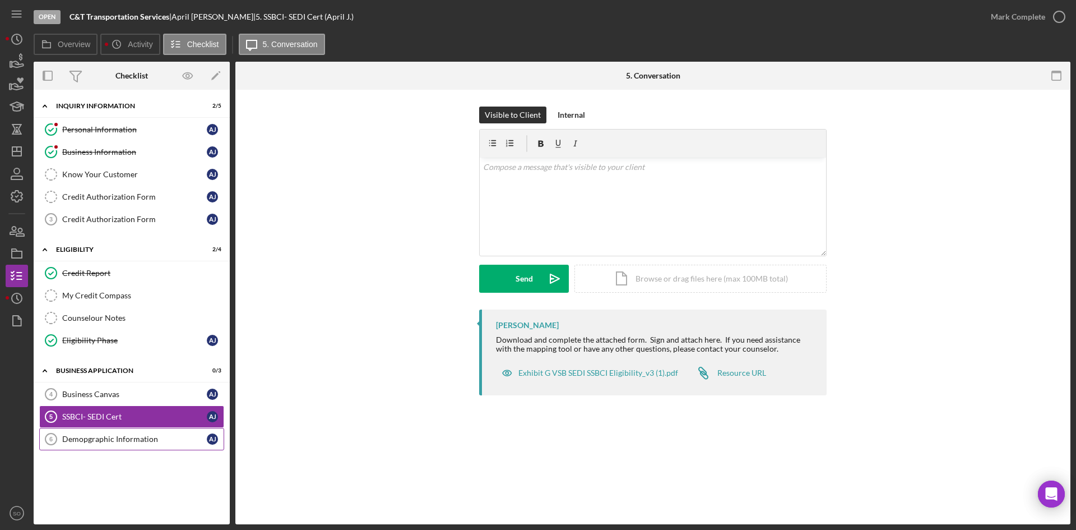
click at [98, 442] on div "Demopgraphic Information" at bounding box center [134, 439] width 145 height 9
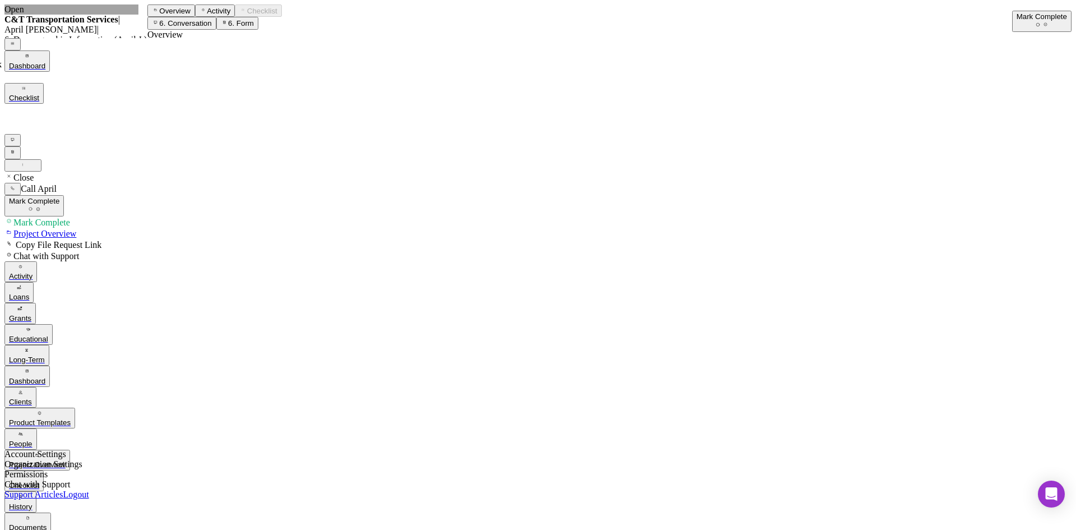
click at [4, 141] on div "Open C&T Transportation Services | April Jenkins | 6. Demopgraphic Information …" at bounding box center [537, 321] width 1067 height 635
click at [24, 367] on icon "Icon/Dashboard" at bounding box center [27, 370] width 7 height 7
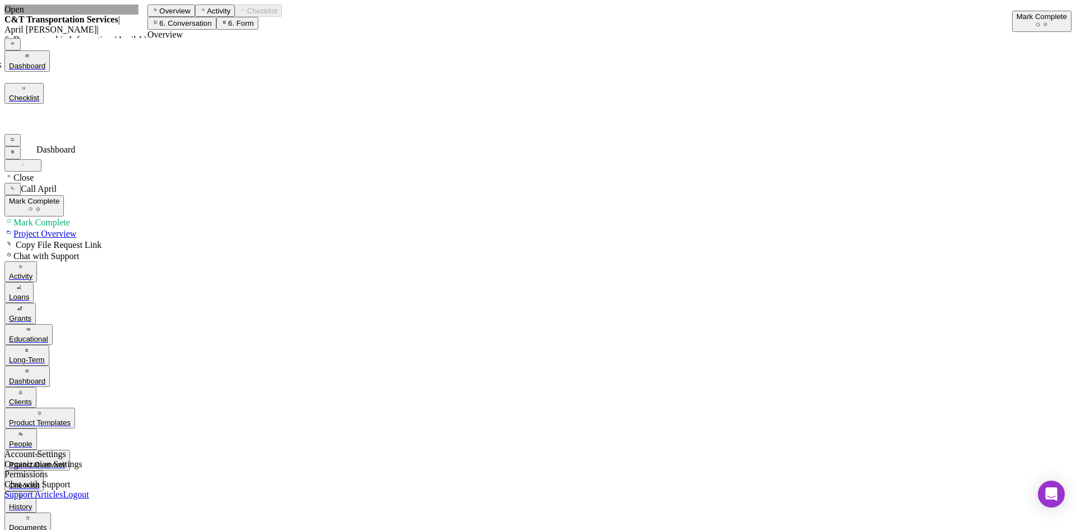
click at [26, 370] on polygon "button" at bounding box center [27, 371] width 2 height 2
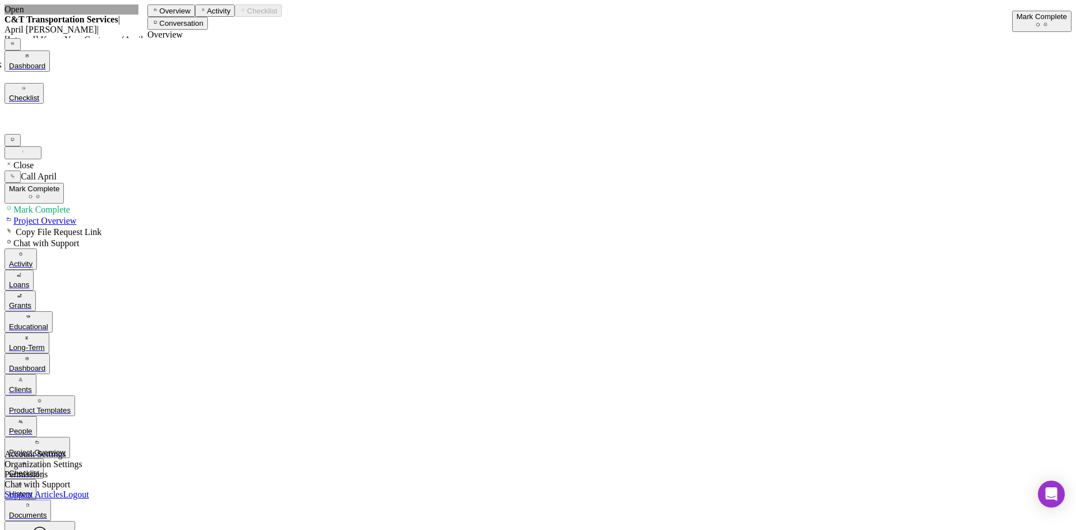
click at [5, 155] on div "Open C&T Transportation Services | April Jenkins | [Internal] Know Your Custome…" at bounding box center [537, 315] width 1067 height 623
click at [26, 357] on polygon "button" at bounding box center [27, 358] width 2 height 2
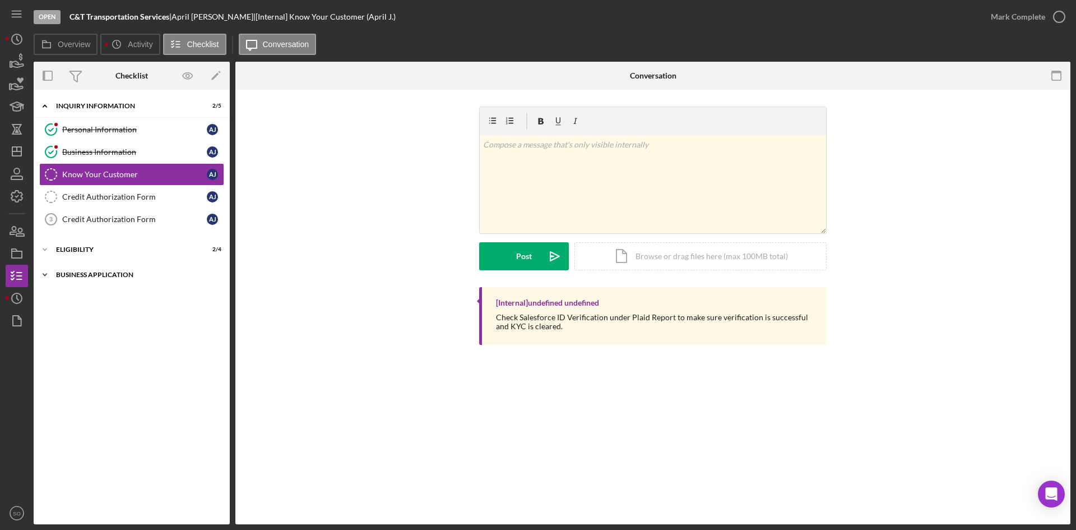
click at [132, 278] on div "Business Application" at bounding box center [136, 274] width 160 height 7
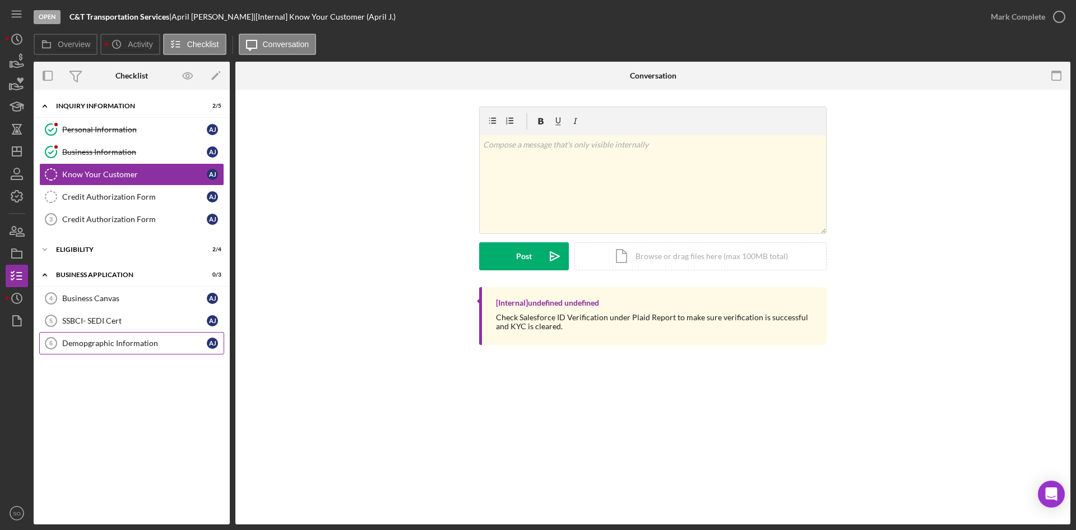
click at [103, 353] on link "Demopgraphic Information 6 Demopgraphic Information A J" at bounding box center [131, 343] width 185 height 22
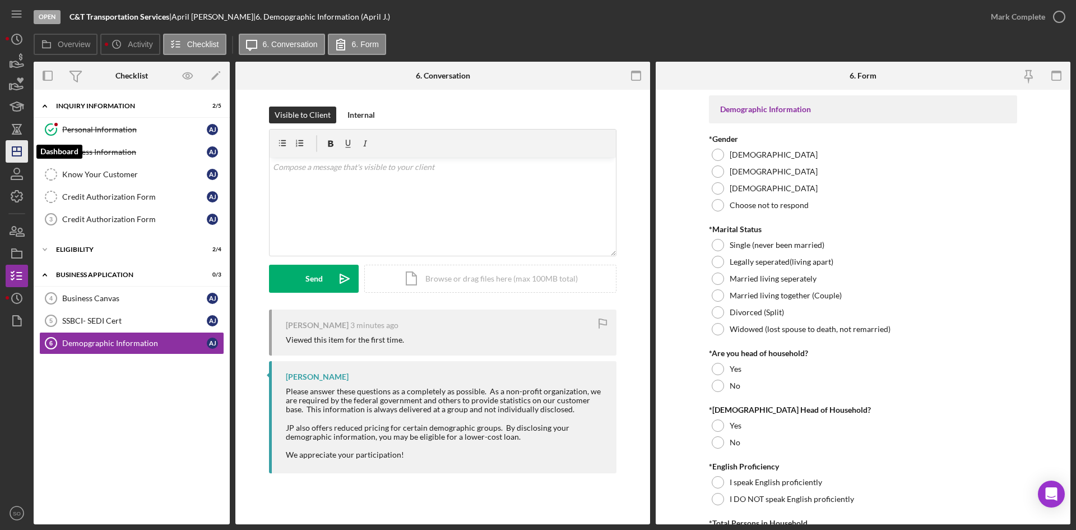
click at [20, 150] on icon "Icon/Dashboard" at bounding box center [17, 151] width 28 height 28
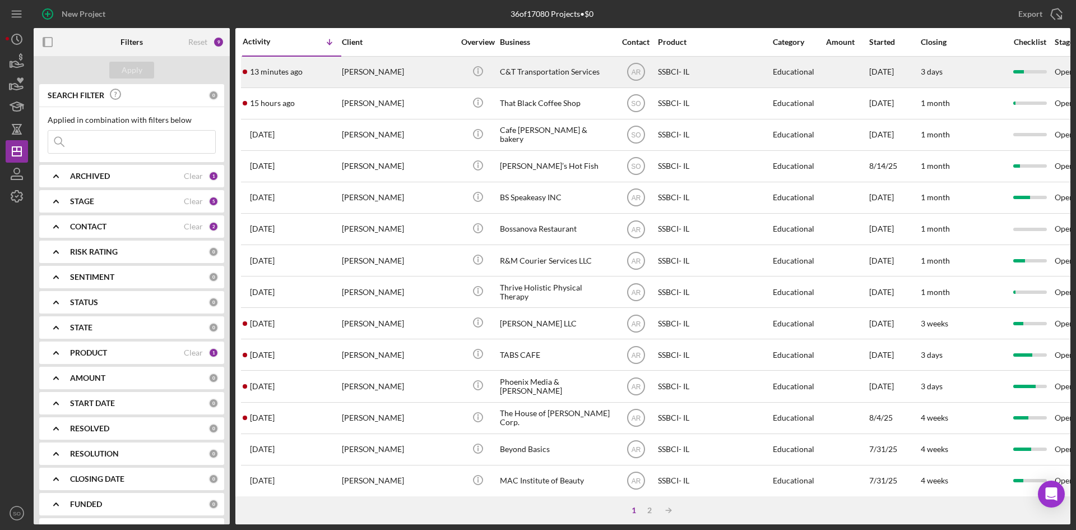
click at [367, 78] on div "[PERSON_NAME]" at bounding box center [398, 72] width 112 height 30
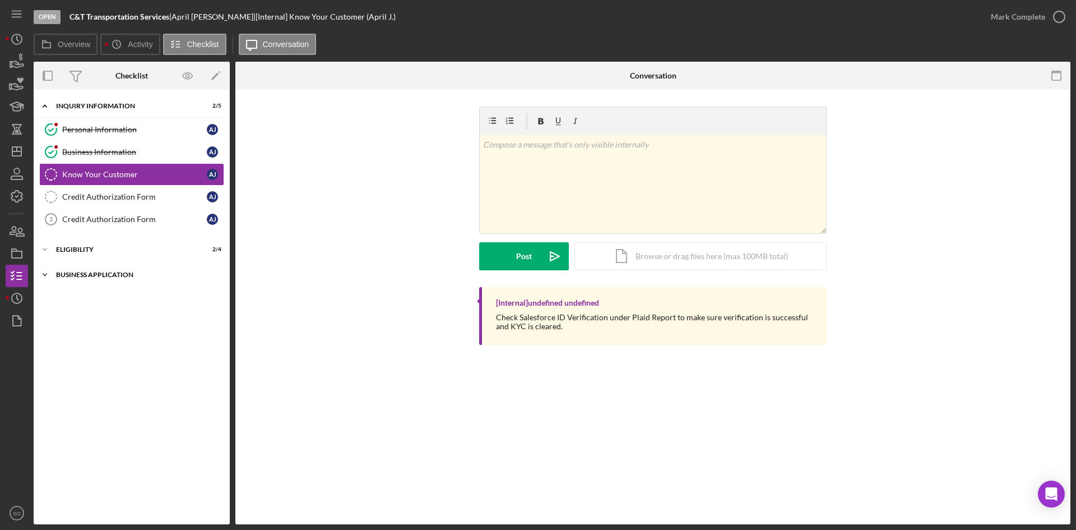
click at [105, 273] on div "Business Application" at bounding box center [136, 274] width 160 height 7
click at [93, 125] on div "Personal Information" at bounding box center [134, 129] width 145 height 9
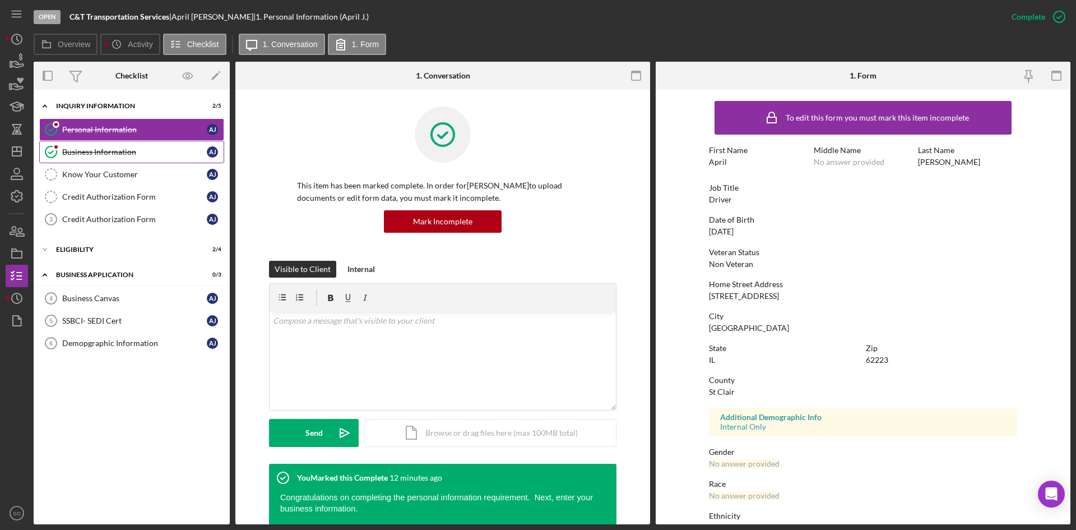
click at [122, 154] on div "Business Information" at bounding box center [134, 151] width 145 height 9
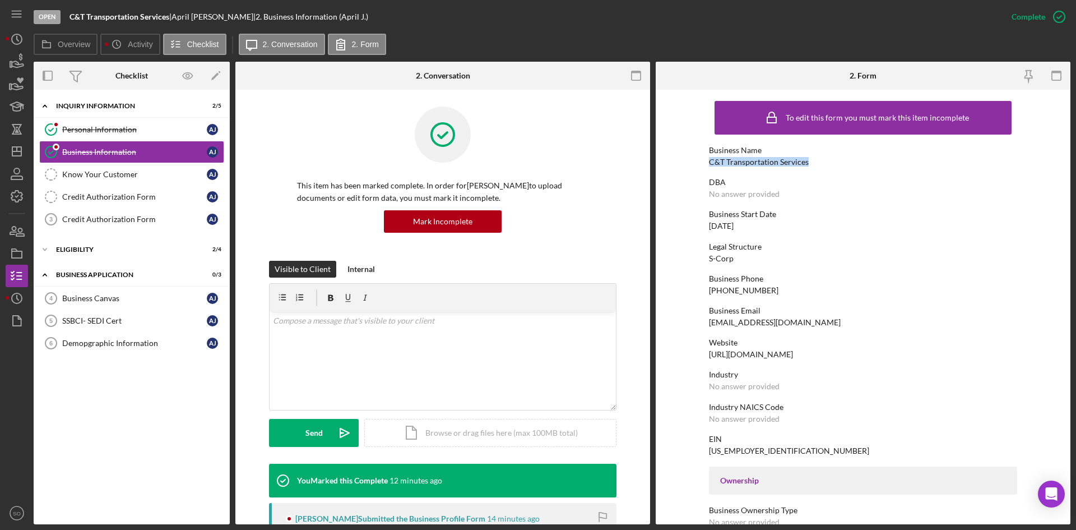
drag, startPoint x: 808, startPoint y: 162, endPoint x: 701, endPoint y: 161, distance: 107.6
click at [701, 161] on form "To edit this form you must mark this item incomplete Business Name C&T Transpor…" at bounding box center [863, 307] width 415 height 435
copy div "C&T Transportation Services"
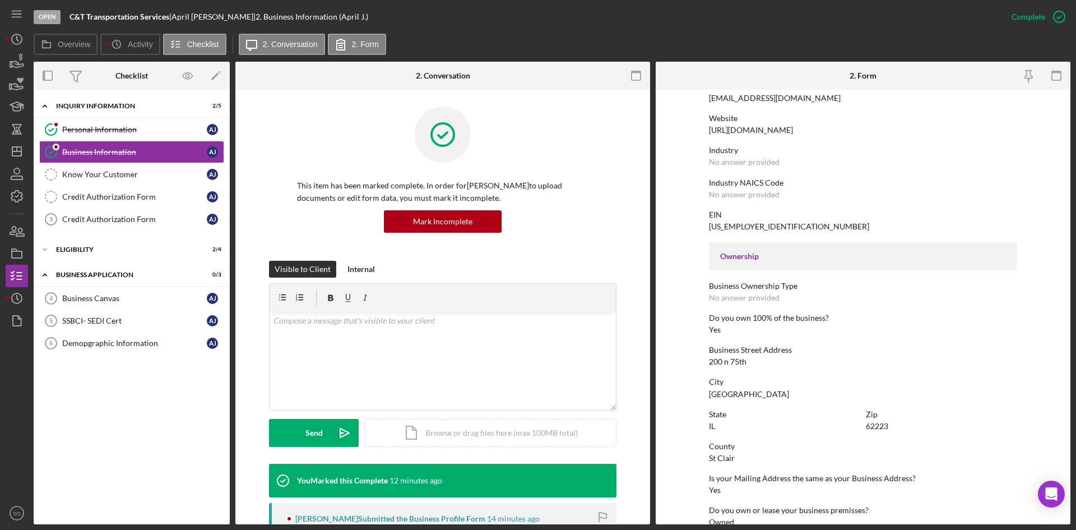
scroll to position [280, 0]
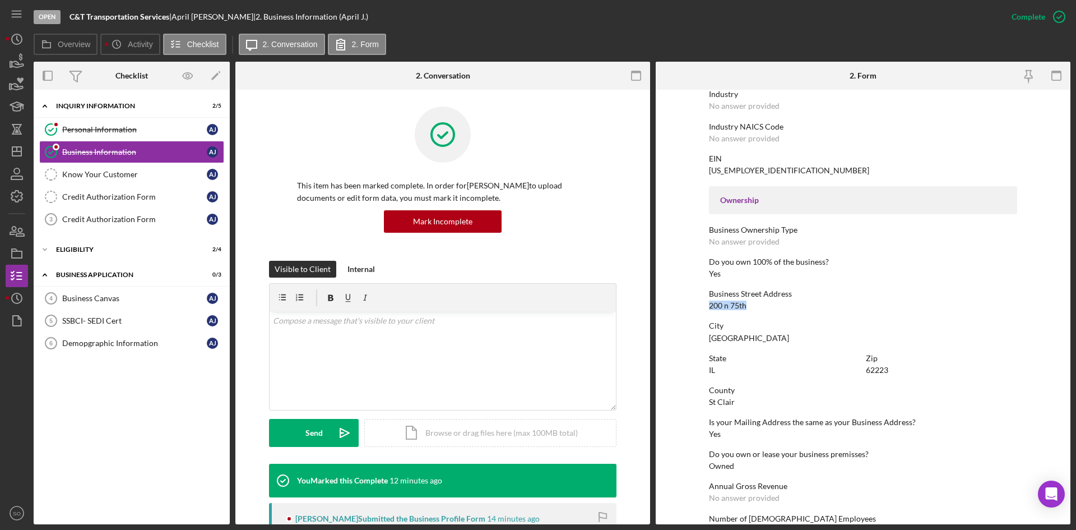
drag, startPoint x: 724, startPoint y: 304, endPoint x: 703, endPoint y: 303, distance: 20.8
click at [701, 304] on form "To edit this form you must mark this item incomplete Business Name C&T Transpor…" at bounding box center [863, 307] width 415 height 435
copy div "200 n 75th"
drag, startPoint x: 746, startPoint y: 338, endPoint x: 686, endPoint y: 336, distance: 60.0
click at [686, 336] on form "To edit this form you must mark this item incomplete Business Name C&T Transpor…" at bounding box center [863, 307] width 415 height 435
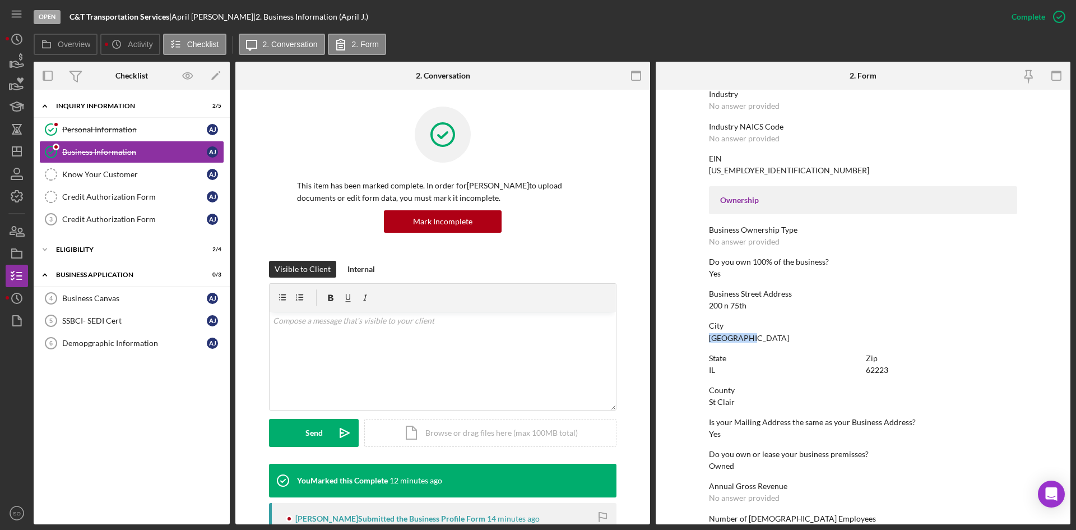
copy div "[GEOGRAPHIC_DATA]"
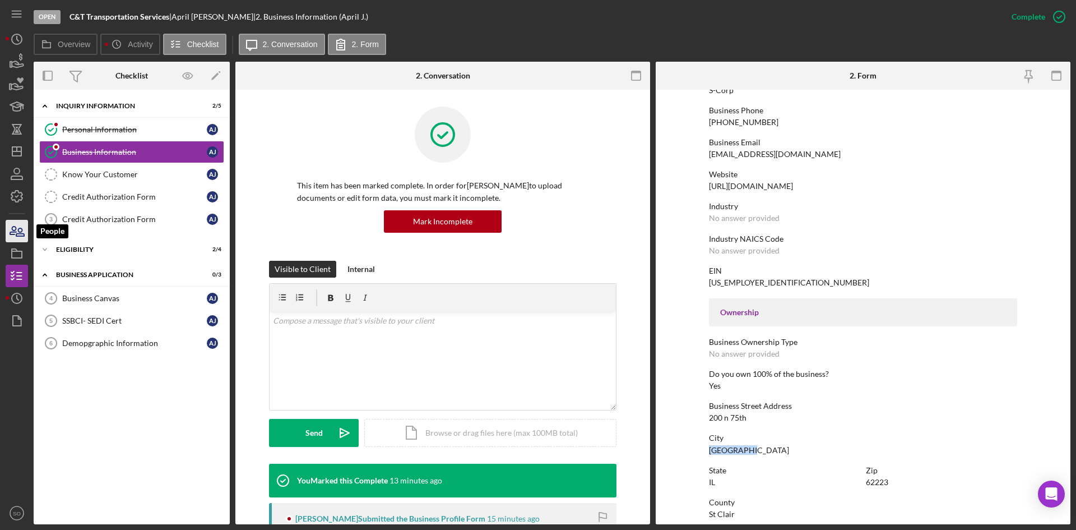
click at [13, 227] on icon "button" at bounding box center [13, 231] width 6 height 8
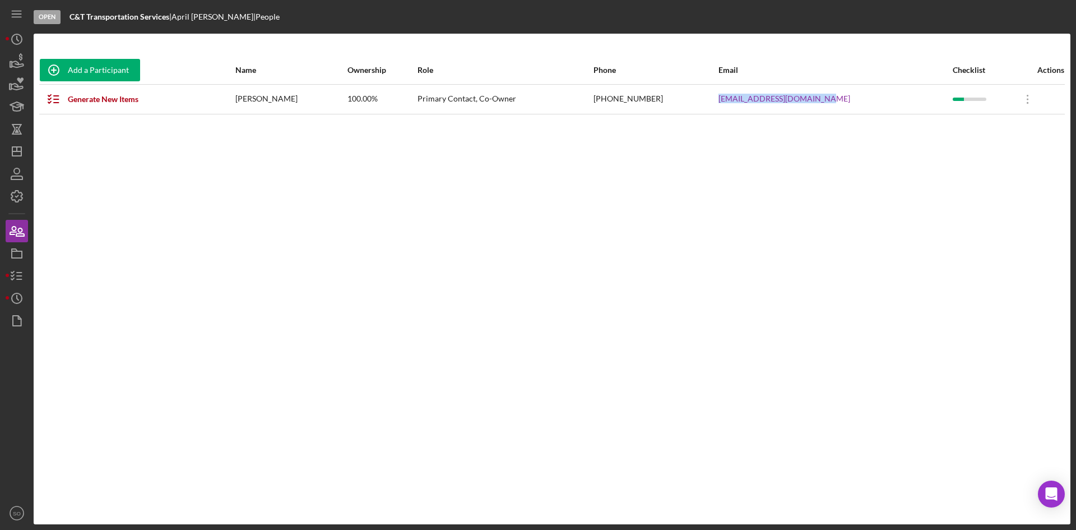
drag, startPoint x: 861, startPoint y: 98, endPoint x: 732, endPoint y: 101, distance: 128.4
click at [732, 101] on tr "Generate New Items [PERSON_NAME] 100.00% Primary Contact, Co-Owner [PHONE_NUMBE…" at bounding box center [552, 99] width 1026 height 30
copy tr "[EMAIL_ADDRESS][DOMAIN_NAME]"
click at [15, 156] on polygon "button" at bounding box center [16, 151] width 9 height 9
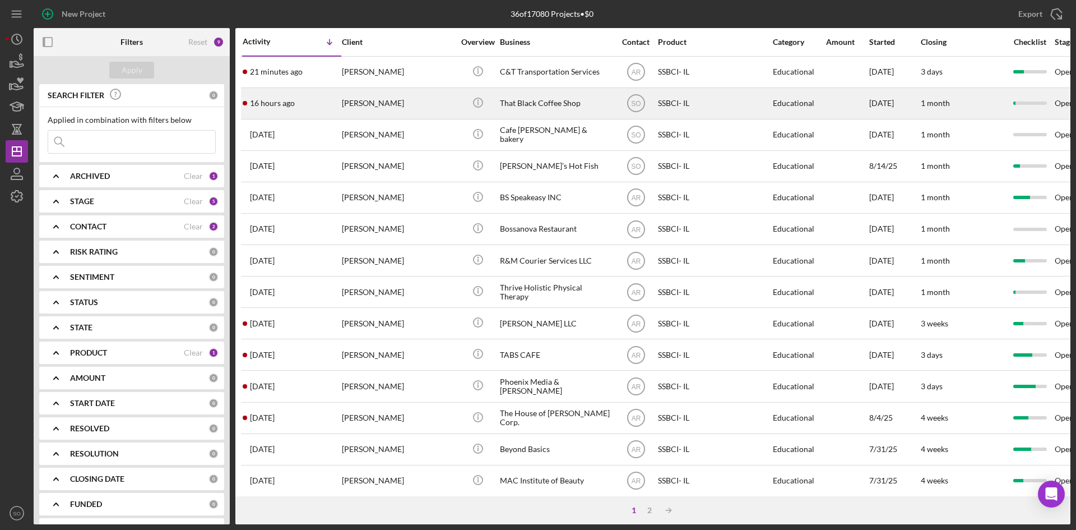
click at [289, 112] on div "16 hours ago [PERSON_NAME]" at bounding box center [292, 104] width 98 height 30
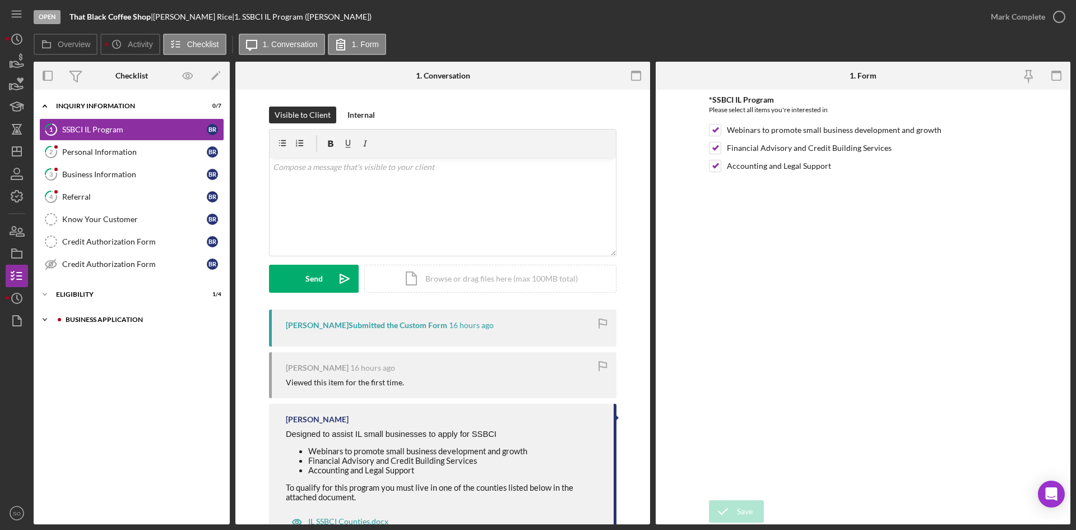
click at [98, 316] on div "Business Application" at bounding box center [141, 319] width 150 height 7
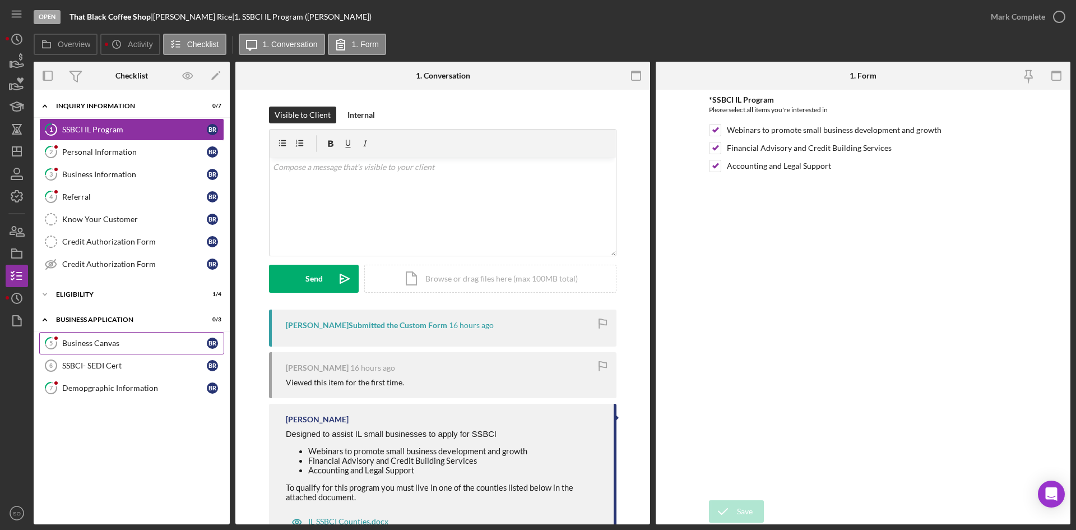
click at [106, 338] on link "5 Business Canvas B R" at bounding box center [131, 343] width 185 height 22
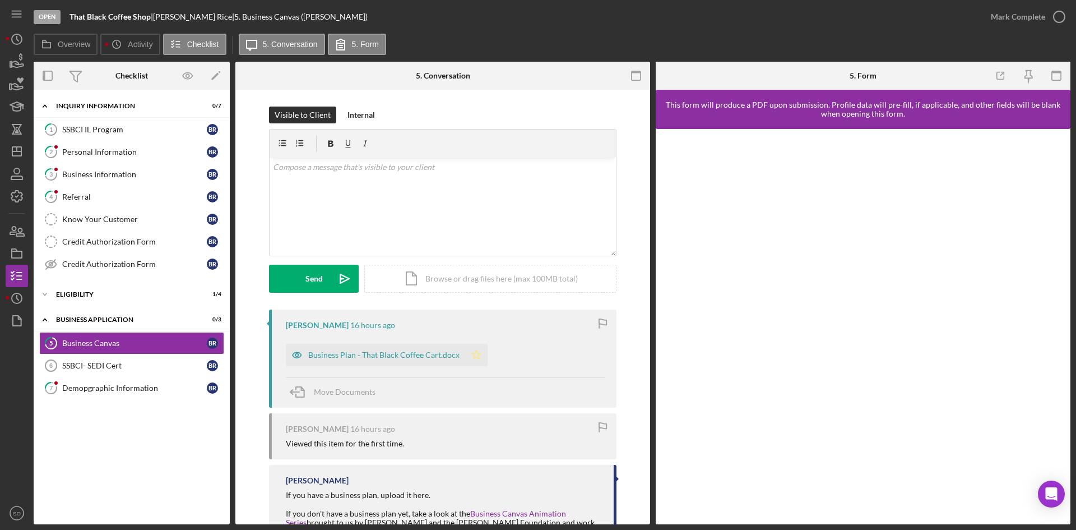
click at [468, 359] on icon "Icon/Star" at bounding box center [476, 355] width 22 height 22
drag, startPoint x: 79, startPoint y: 401, endPoint x: 84, endPoint y: 396, distance: 6.8
click at [80, 401] on div "5 Business Canvas B R SSBCI- SEDI Cert 6 SSBCI- SEDI Cert B R 7 Demopgraphic In…" at bounding box center [132, 368] width 196 height 73
drag, startPoint x: 86, startPoint y: 392, endPoint x: 165, endPoint y: 354, distance: 87.8
click at [89, 392] on div "Demopgraphic Information" at bounding box center [134, 387] width 145 height 9
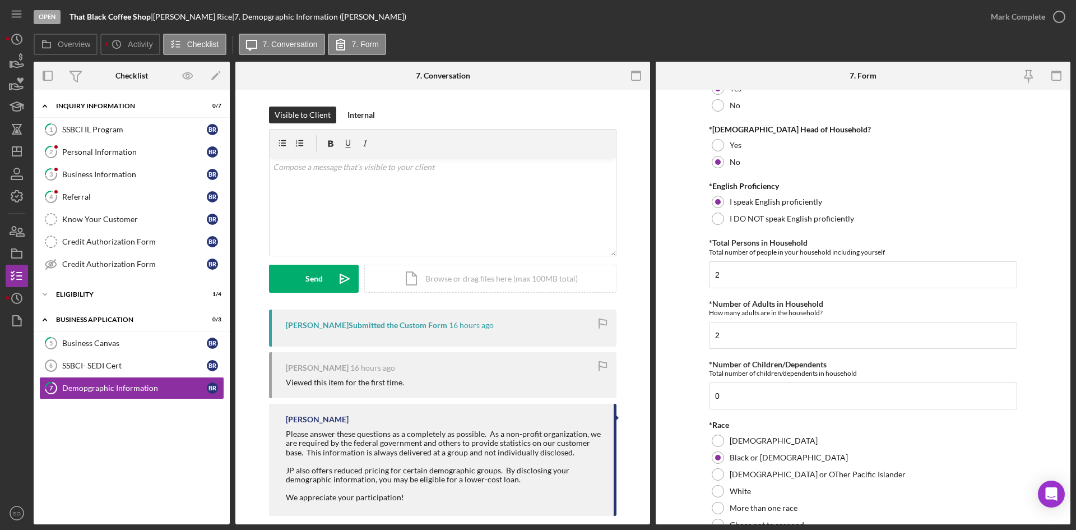
scroll to position [112, 0]
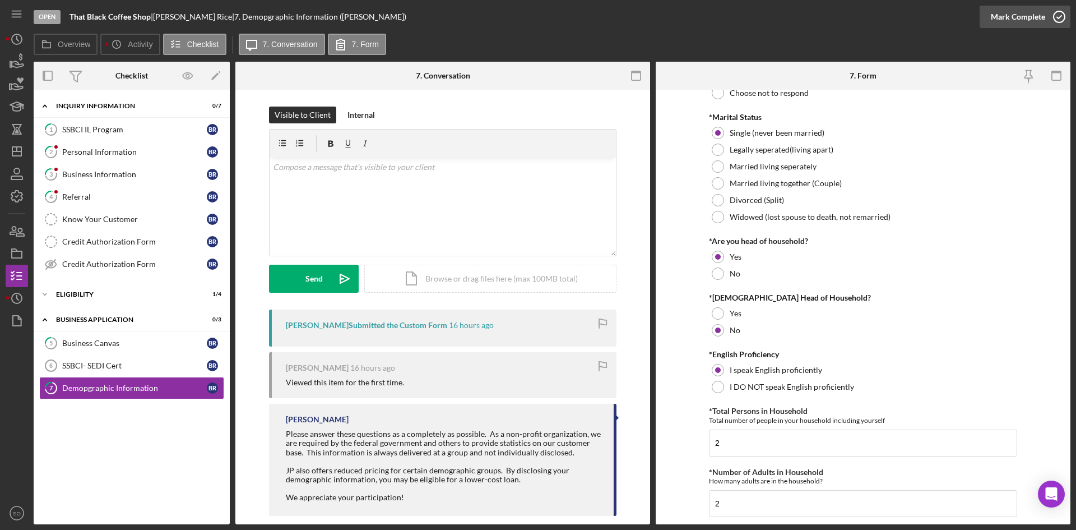
drag, startPoint x: 1007, startPoint y: 20, endPoint x: 991, endPoint y: 26, distance: 17.6
click at [1006, 22] on div "Mark Complete" at bounding box center [1018, 17] width 54 height 22
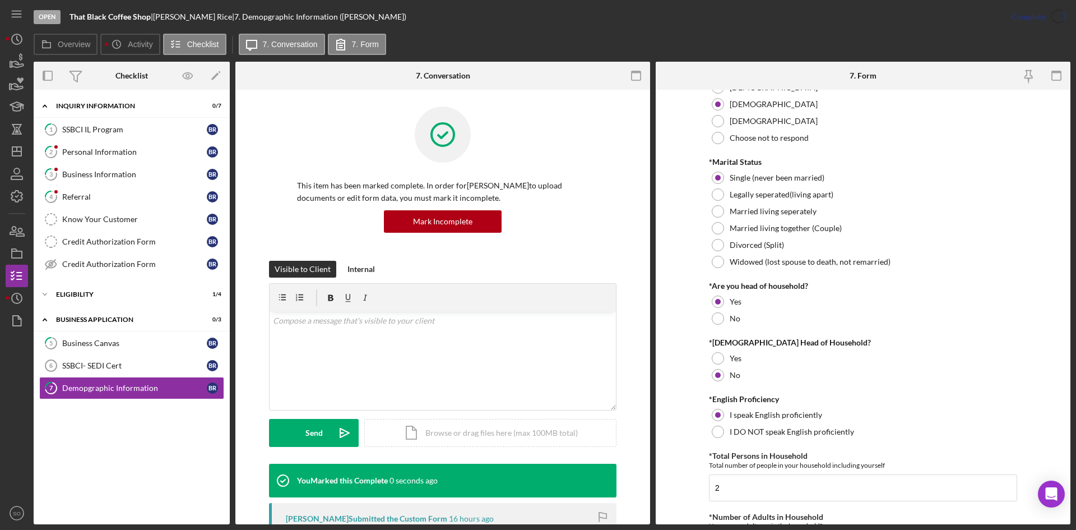
scroll to position [157, 0]
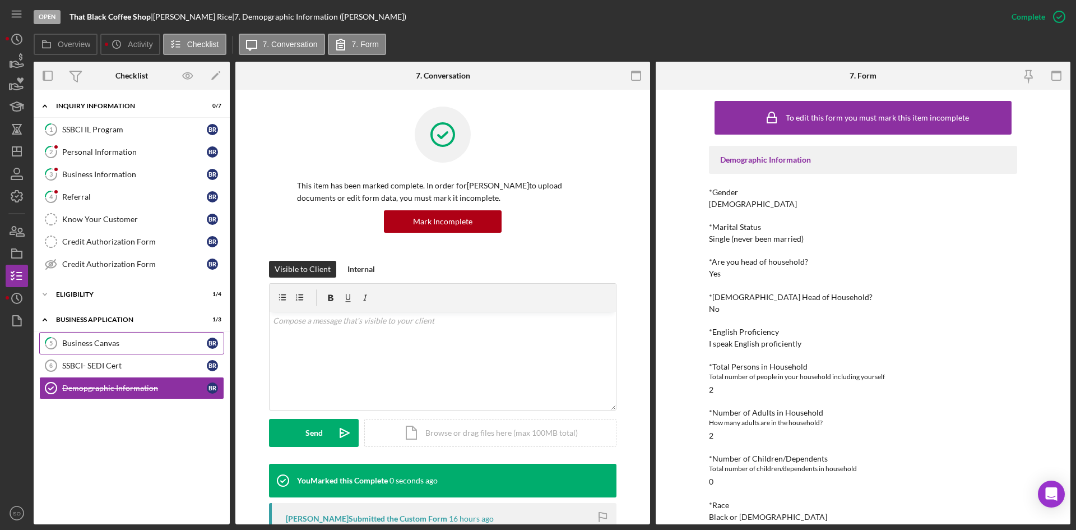
click at [101, 341] on div "Business Canvas" at bounding box center [134, 343] width 145 height 9
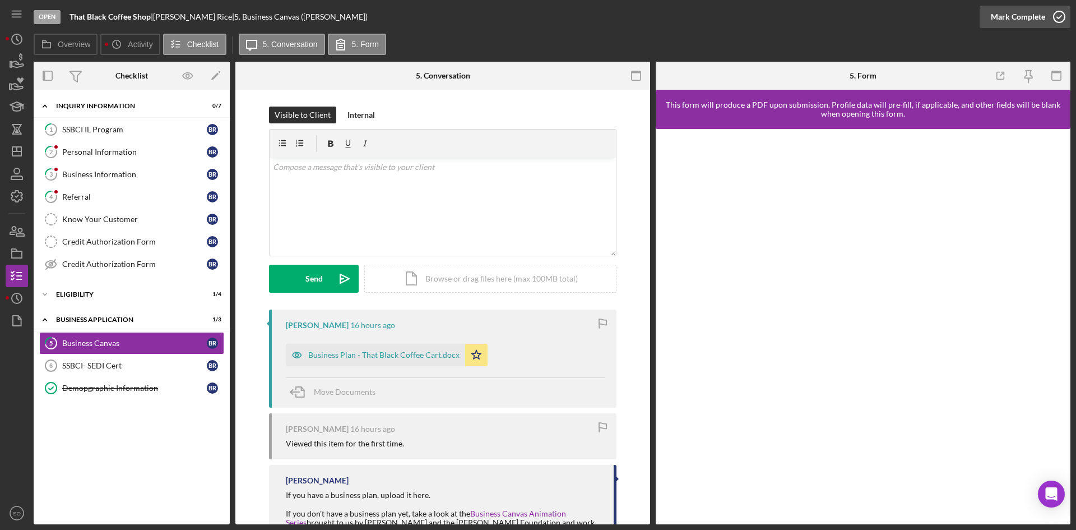
click at [1014, 15] on div "Mark Complete" at bounding box center [1018, 17] width 54 height 22
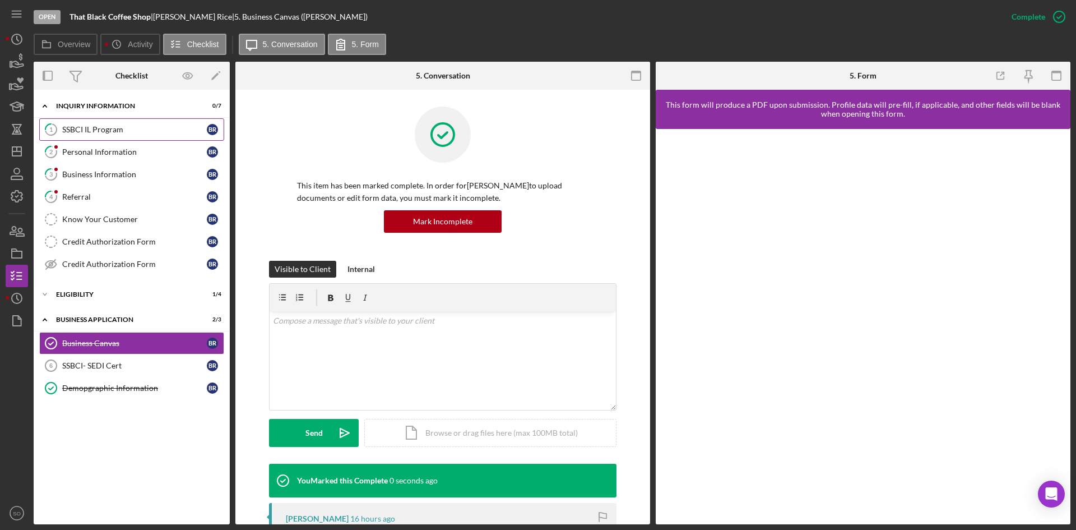
click at [129, 130] on div "SSBCI IL Program" at bounding box center [134, 129] width 145 height 9
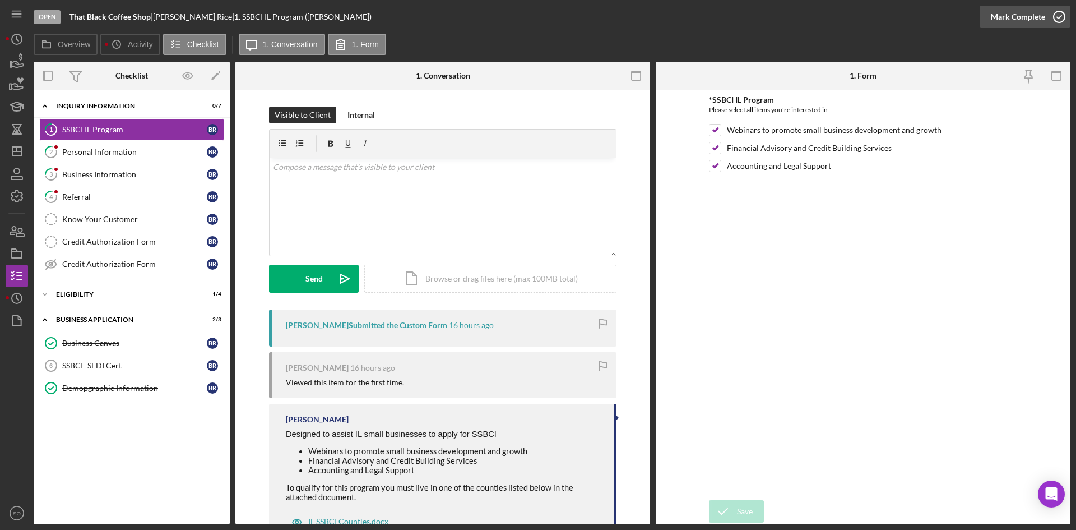
click at [1027, 10] on div "Mark Complete" at bounding box center [1018, 17] width 54 height 22
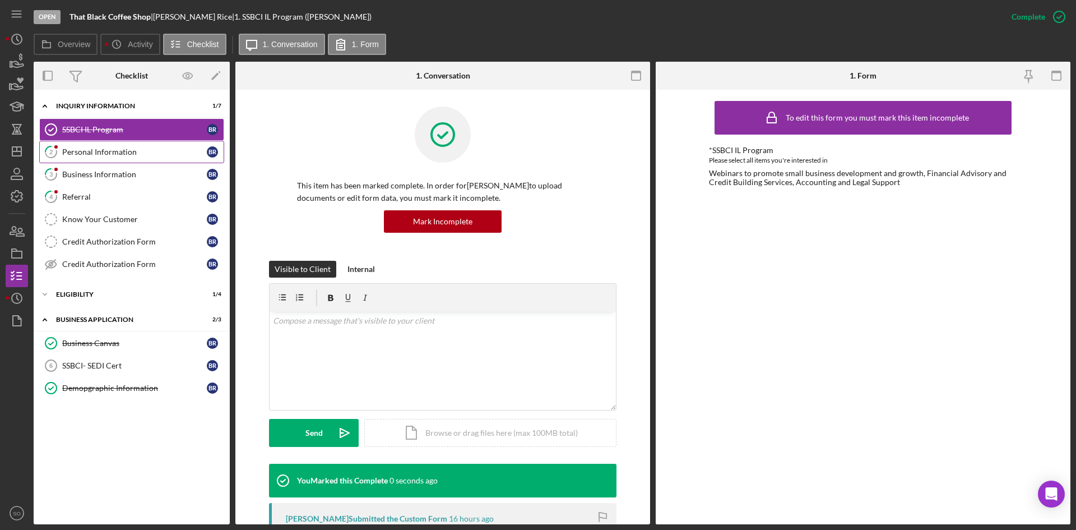
click at [136, 158] on link "2 Personal Information B R" at bounding box center [131, 152] width 185 height 22
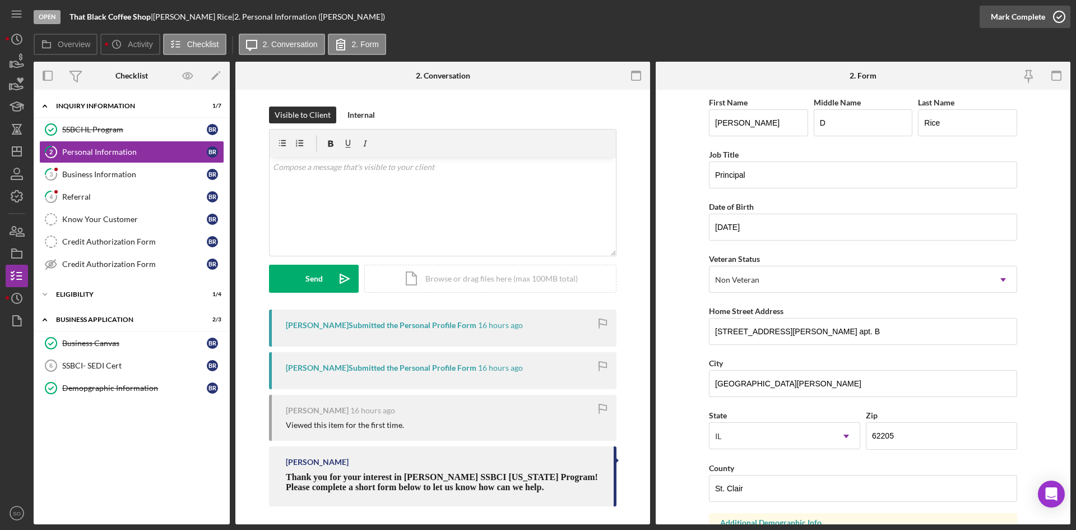
click at [1008, 11] on div "Mark Complete" at bounding box center [1018, 17] width 54 height 22
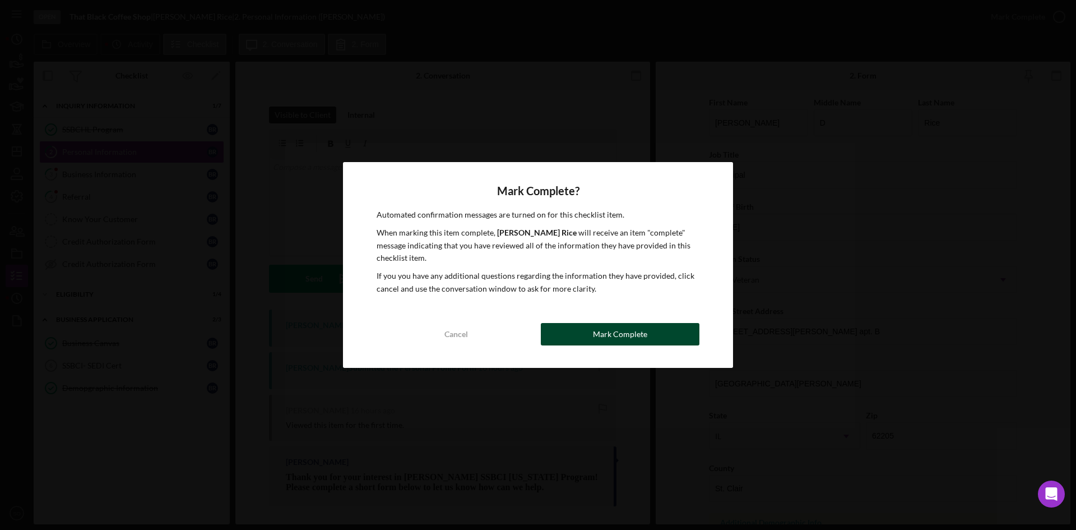
click at [561, 332] on button "Mark Complete" at bounding box center [620, 334] width 159 height 22
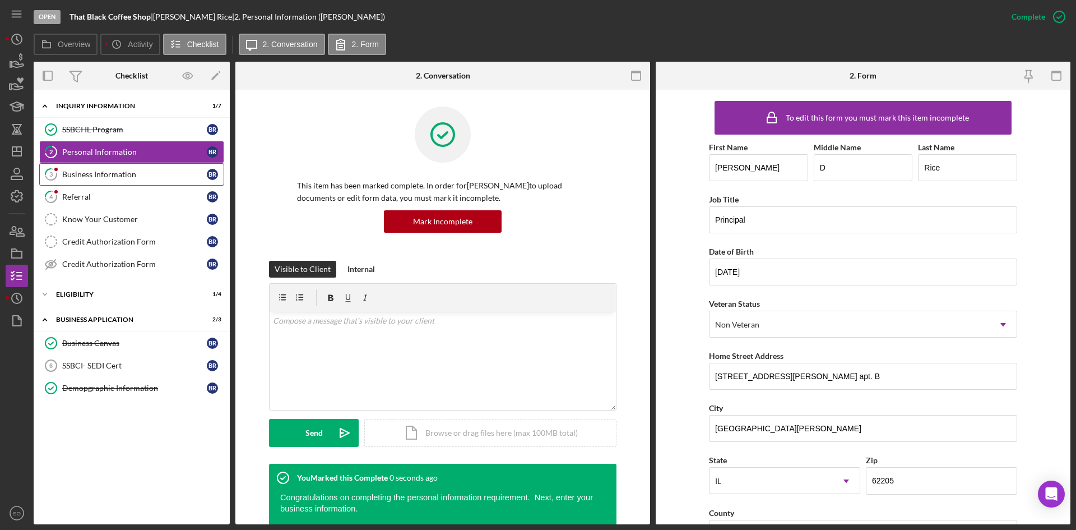
click at [140, 171] on div "Business Information" at bounding box center [134, 174] width 145 height 9
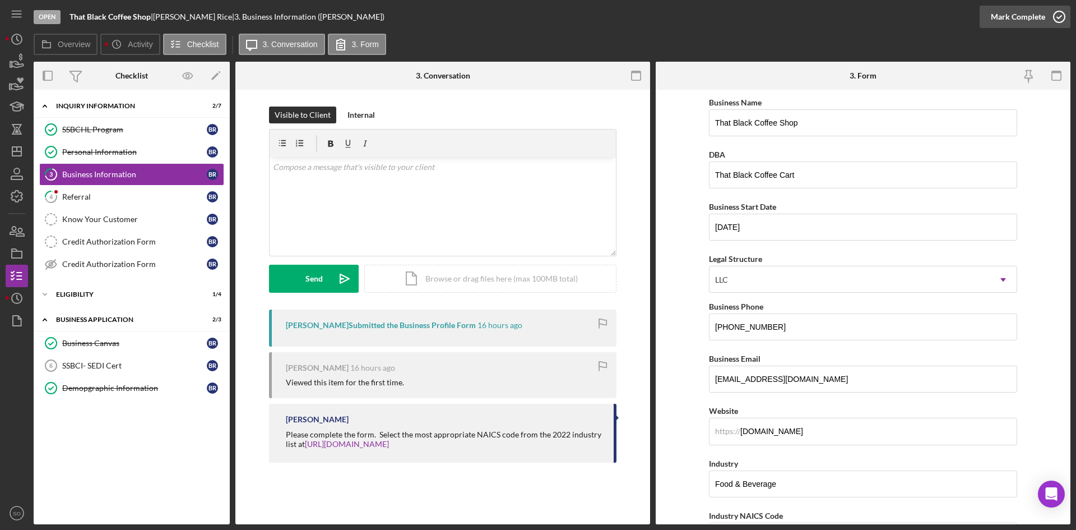
click at [1042, 18] on div "Mark Complete" at bounding box center [1018, 17] width 54 height 22
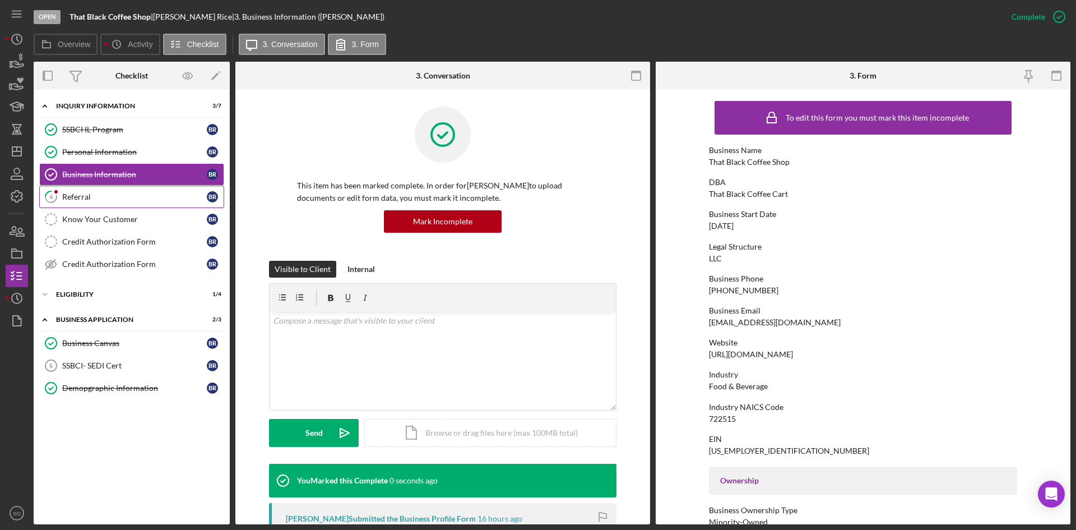
click at [130, 193] on div "Referral" at bounding box center [134, 196] width 145 height 9
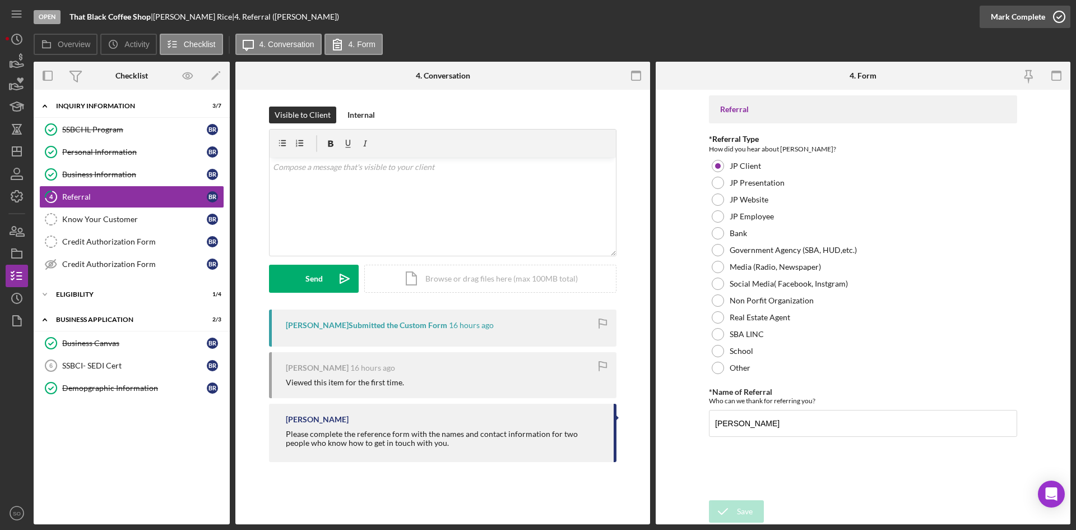
click at [1030, 18] on div "Mark Complete" at bounding box center [1018, 17] width 54 height 22
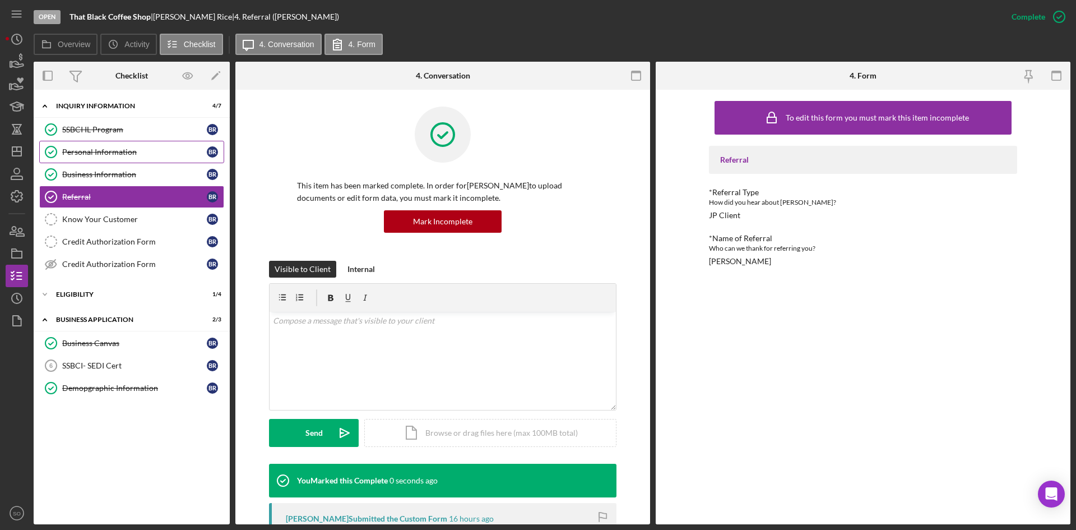
click at [94, 151] on div "Personal Information" at bounding box center [134, 151] width 145 height 9
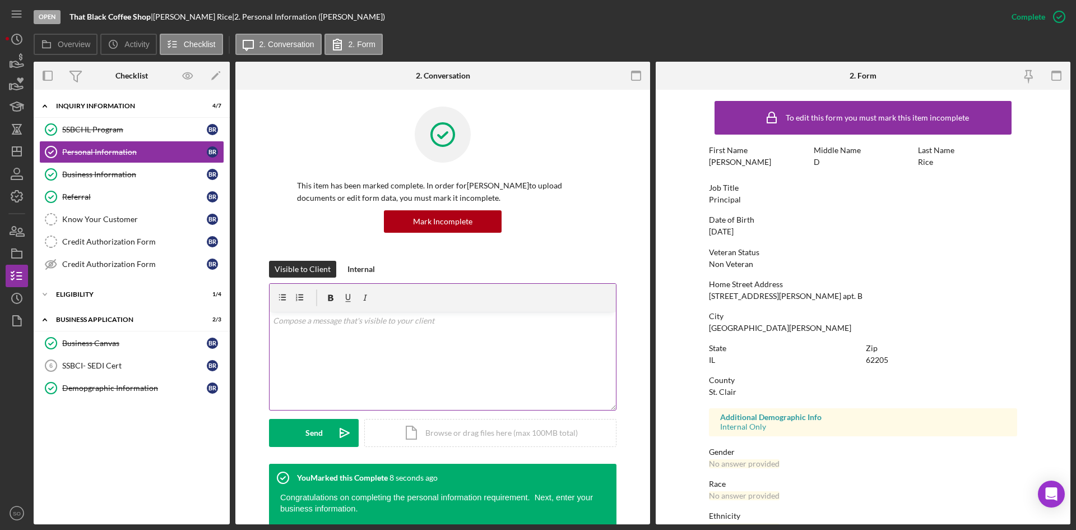
scroll to position [89, 0]
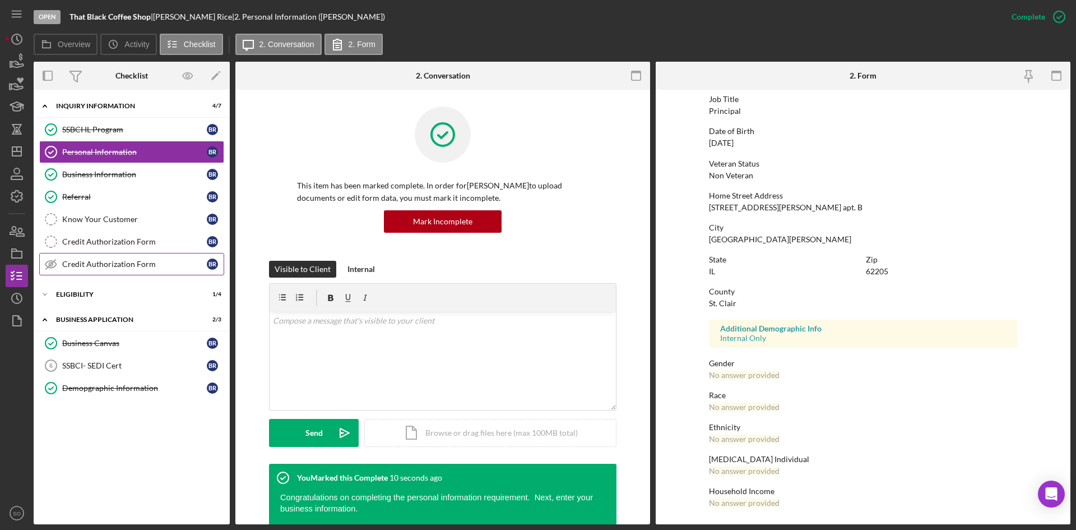
click at [108, 268] on div "Credit Authorization Form" at bounding box center [134, 264] width 145 height 9
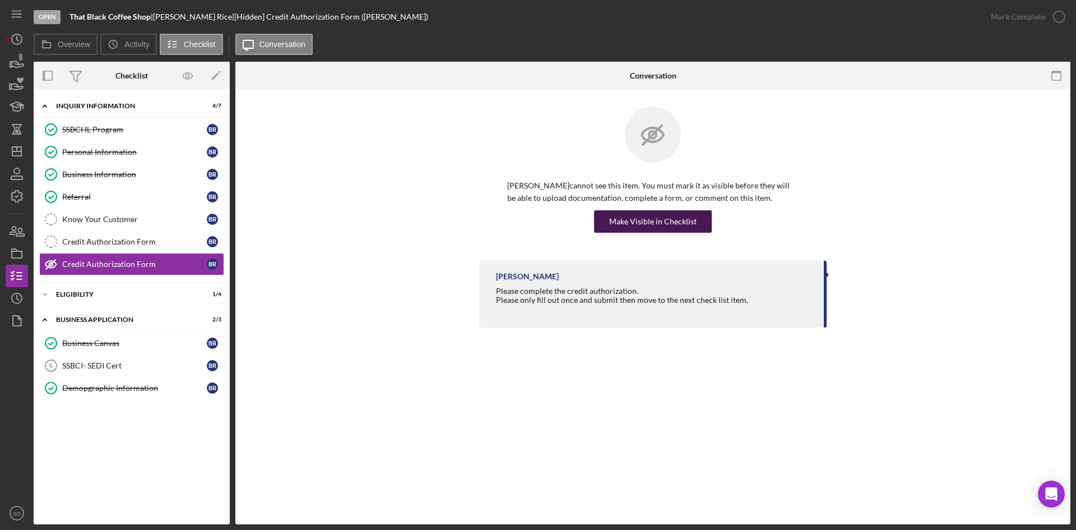
click at [624, 215] on div "Make Visible in Checklist" at bounding box center [652, 221] width 87 height 22
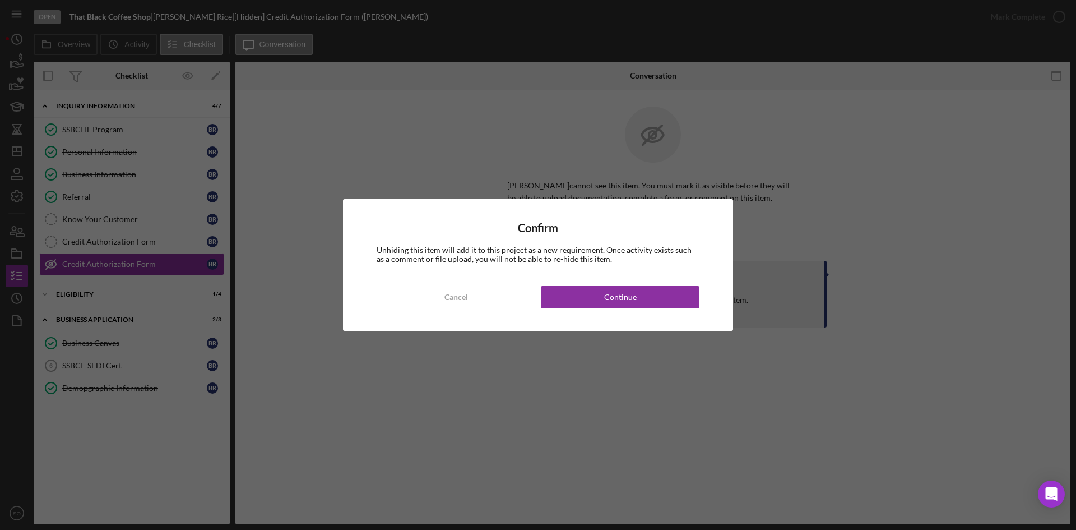
drag, startPoint x: 635, startPoint y: 295, endPoint x: 677, endPoint y: 274, distance: 47.9
click at [635, 295] on div "Continue" at bounding box center [620, 297] width 33 height 22
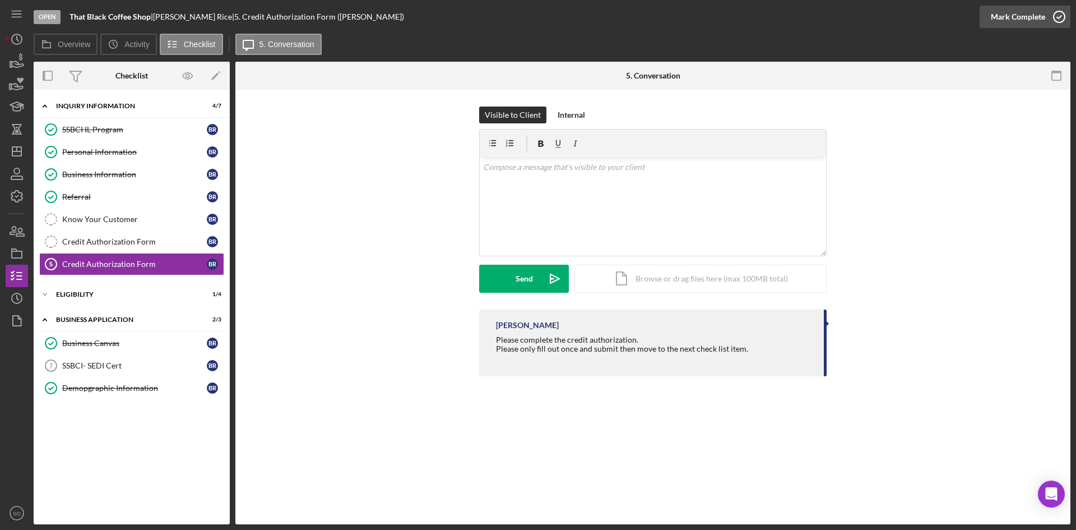
click at [1007, 16] on div "Mark Complete" at bounding box center [1018, 17] width 54 height 22
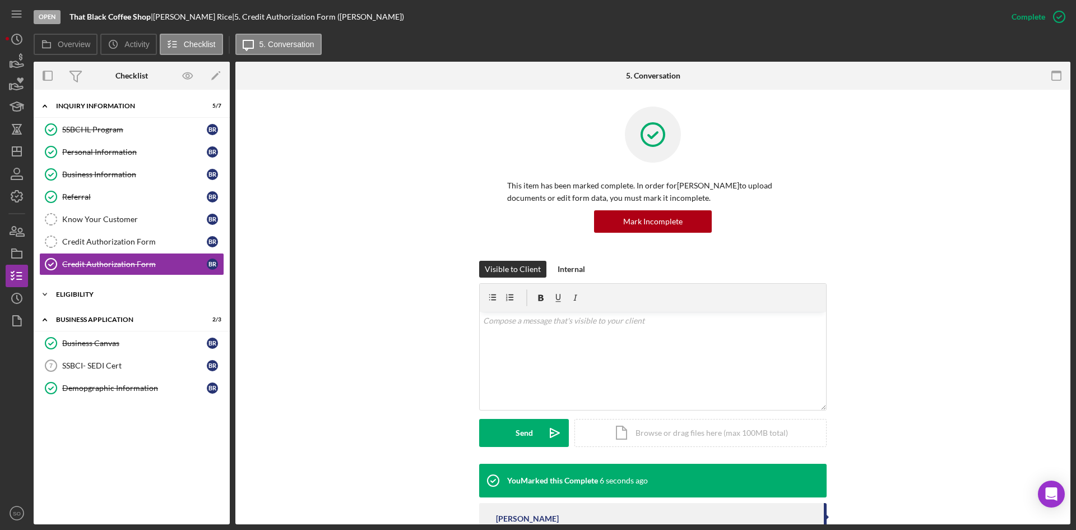
click at [109, 297] on div "Eligibility" at bounding box center [136, 294] width 160 height 7
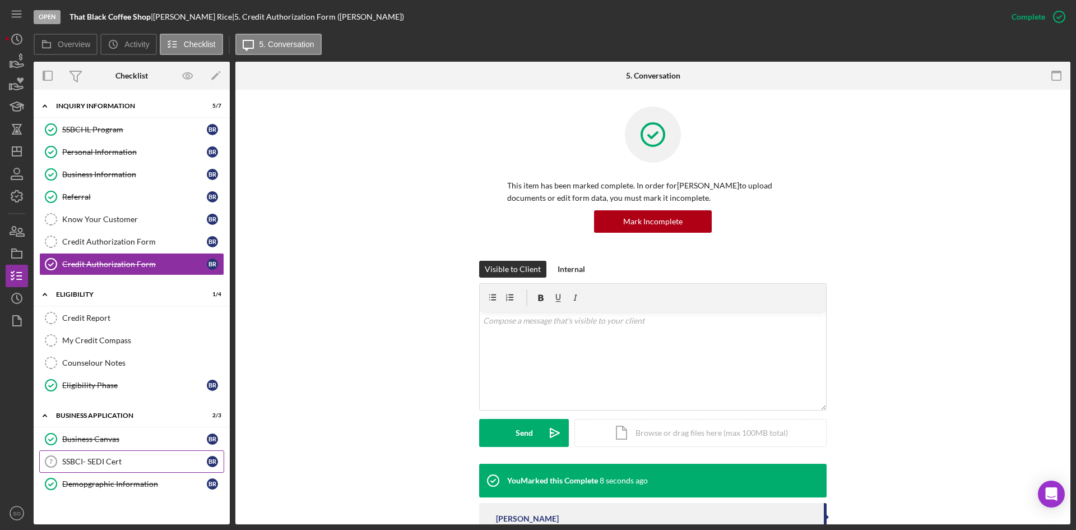
click at [117, 460] on div "SSBCI- SEDI Cert" at bounding box center [134, 461] width 145 height 9
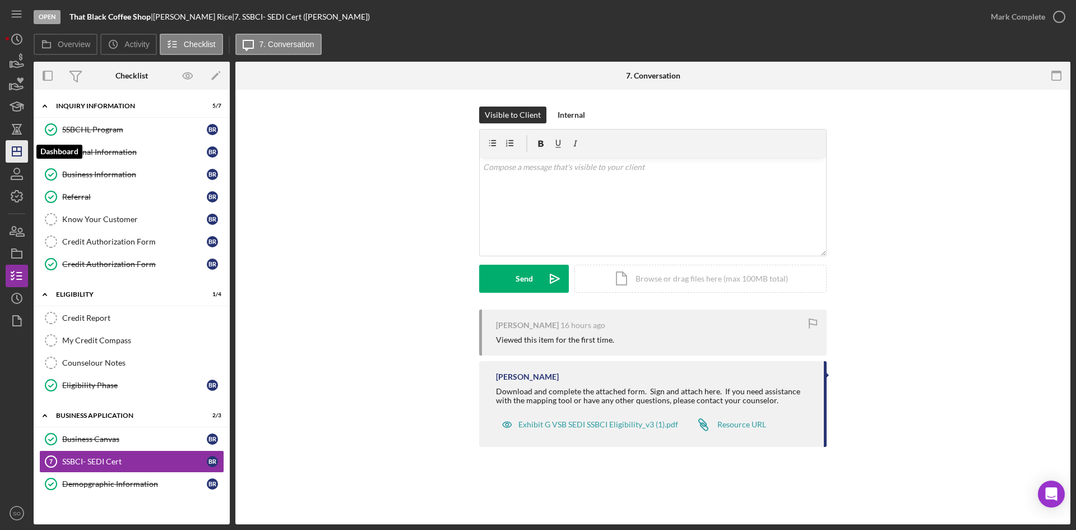
click at [14, 151] on line "button" at bounding box center [16, 151] width 9 height 0
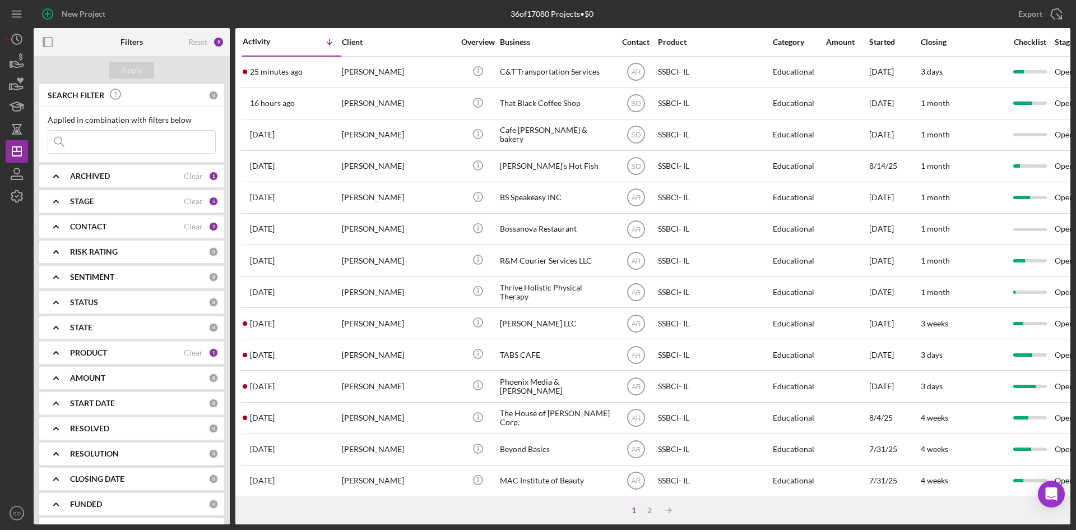
click at [118, 358] on div "PRODUCT Clear 1" at bounding box center [144, 353] width 149 height 10
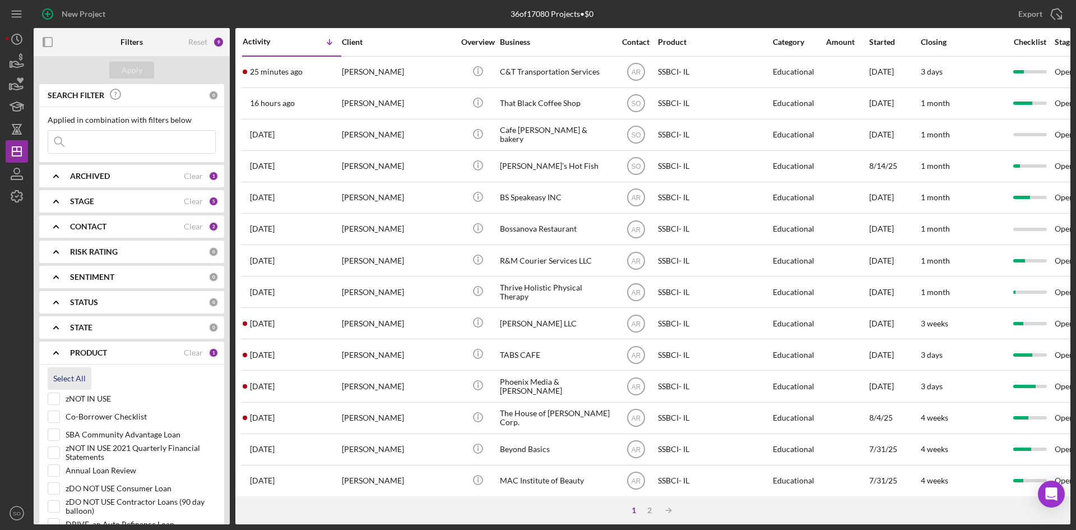
click at [67, 375] on div "Select All" at bounding box center [69, 378] width 33 height 22
checkbox input "true"
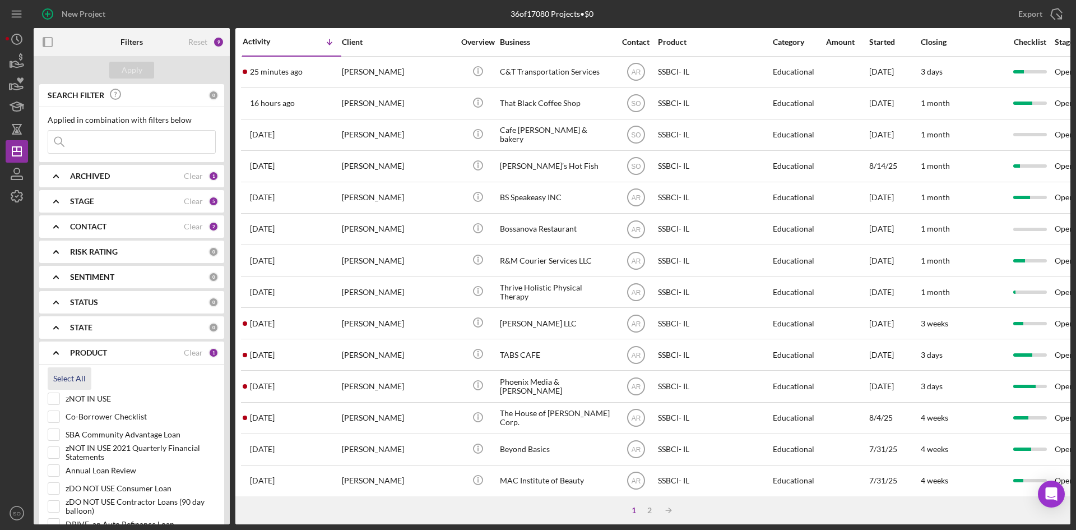
checkbox input "true"
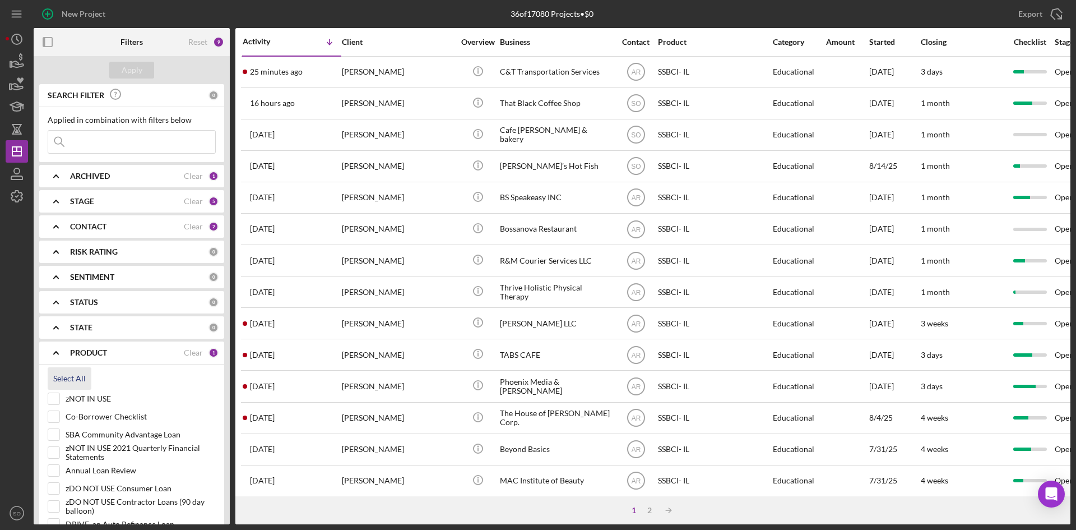
checkbox input "true"
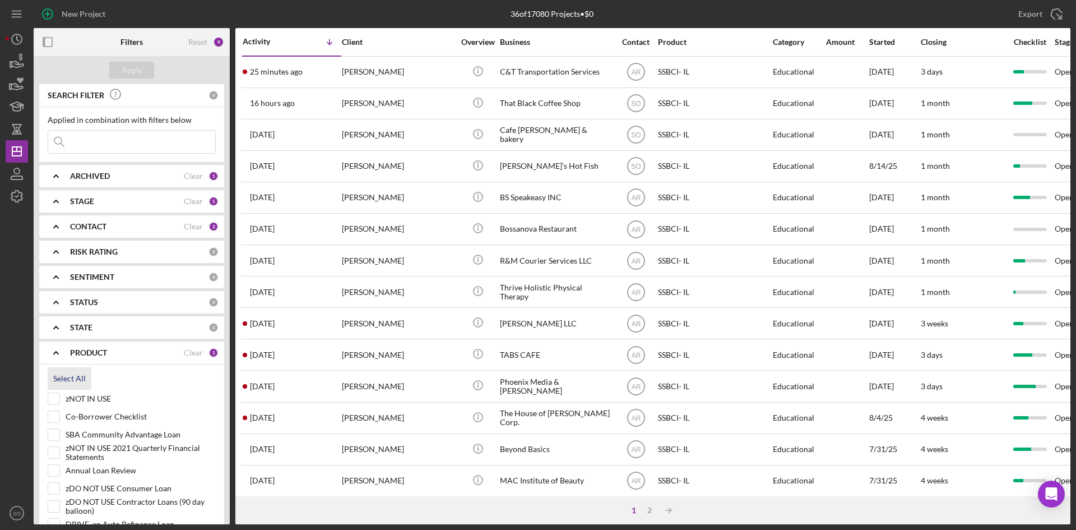
checkbox input "true"
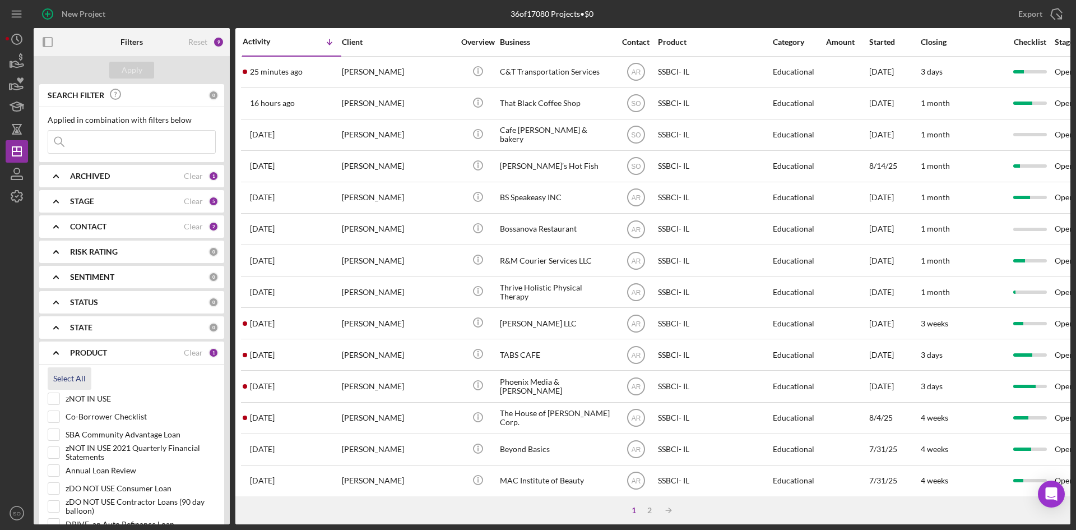
checkbox input "true"
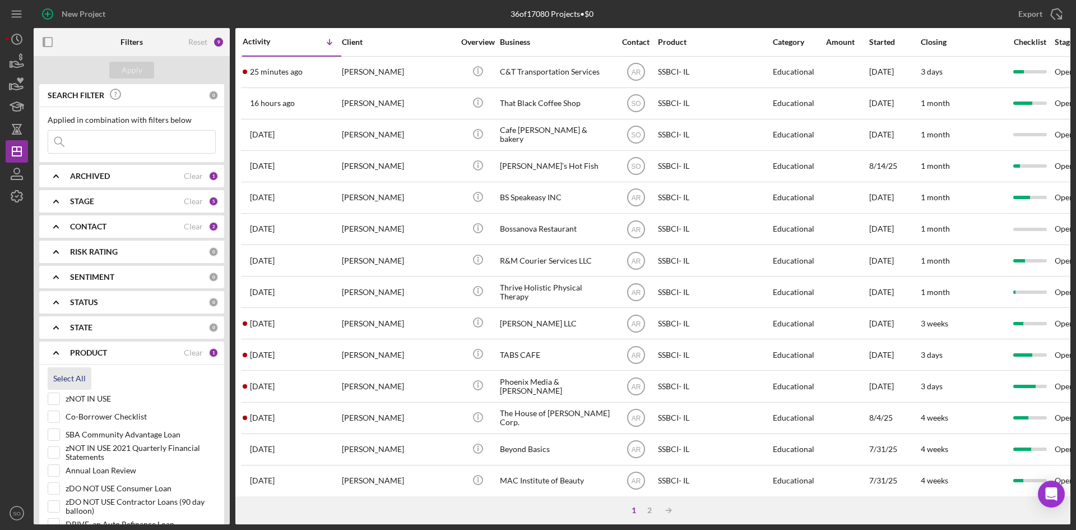
checkbox input "true"
click at [52, 395] on input "zNOT IN USE" at bounding box center [53, 398] width 11 height 11
checkbox input "false"
click at [52, 469] on input "Annual Loan Review" at bounding box center [53, 470] width 11 height 11
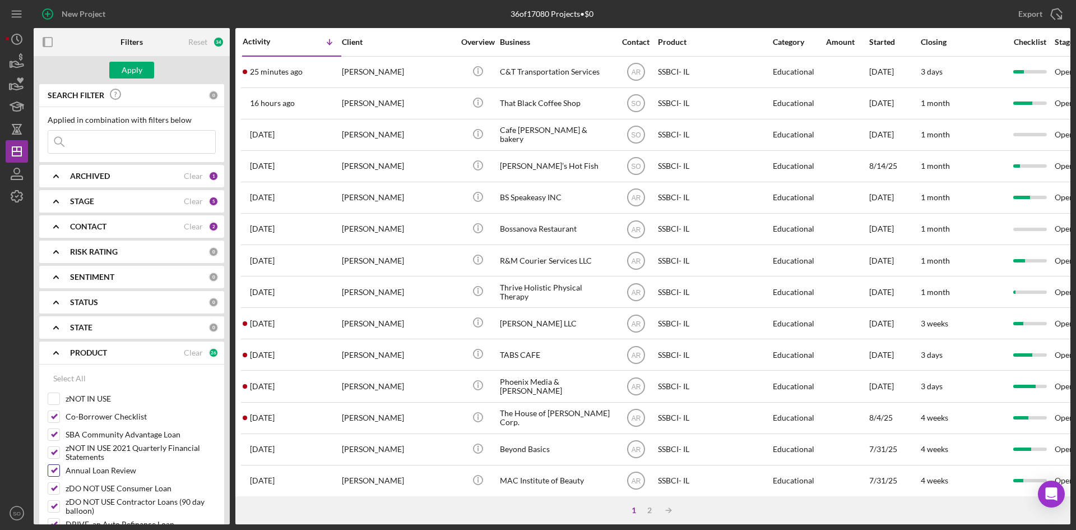
checkbox input "false"
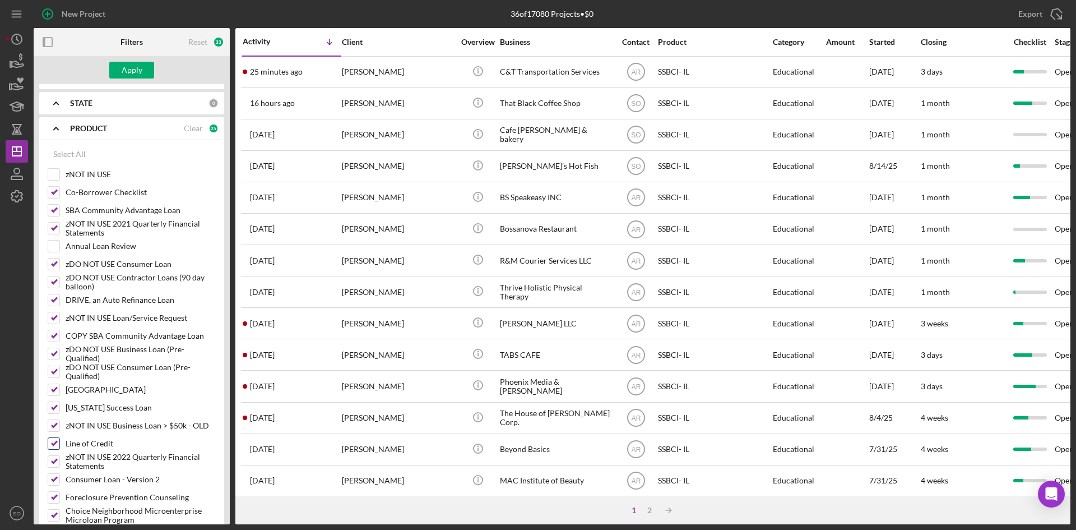
scroll to position [449, 0]
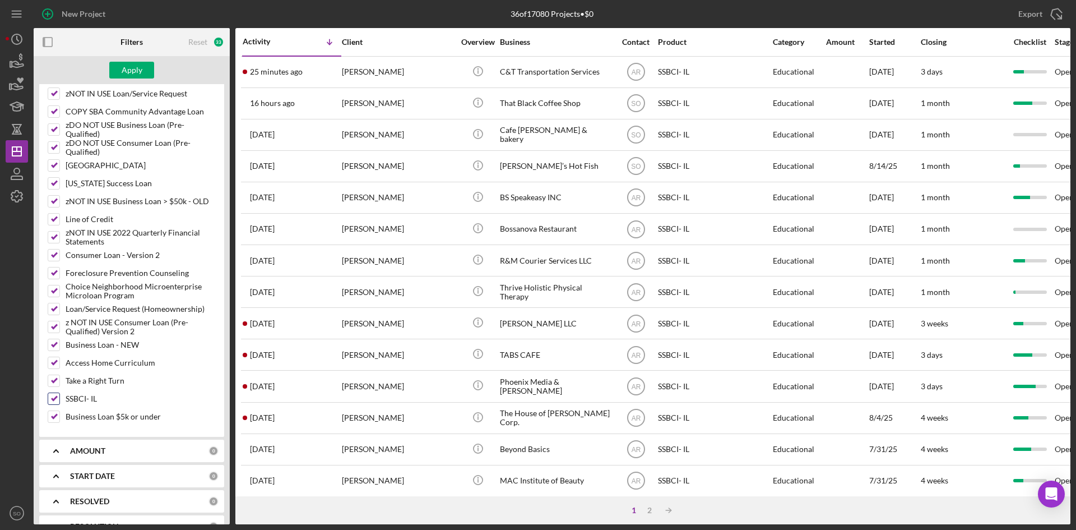
click at [52, 401] on input "SSBCI- IL" at bounding box center [53, 398] width 11 height 11
checkbox input "false"
click at [150, 63] on button "Apply" at bounding box center [131, 70] width 45 height 17
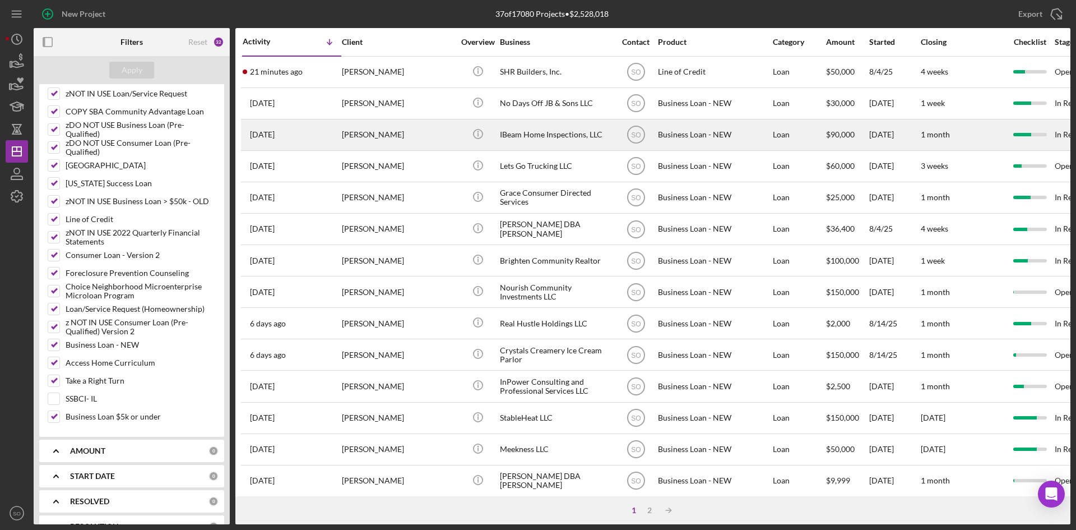
click at [390, 130] on div "[PERSON_NAME]" at bounding box center [398, 135] width 112 height 30
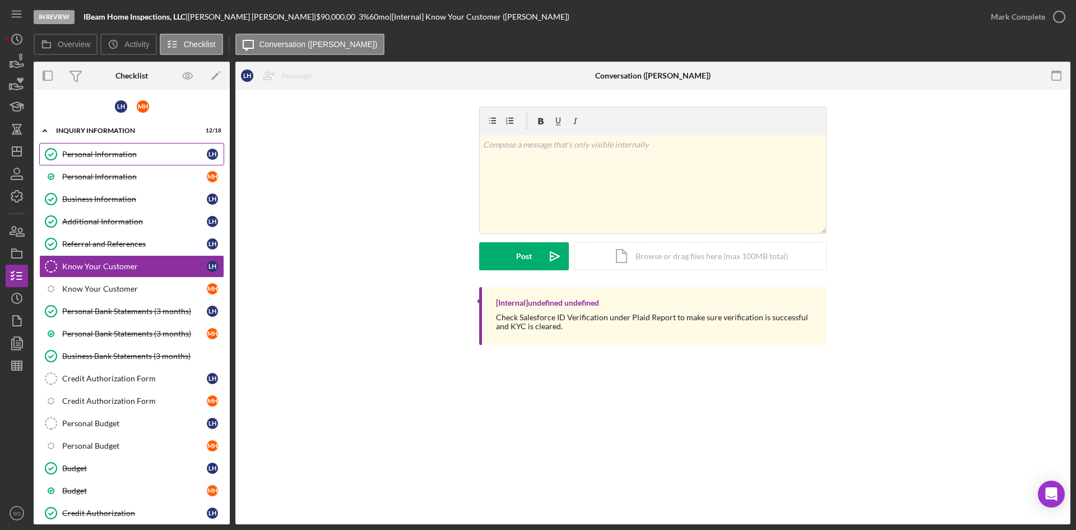
click at [124, 154] on div "Personal Information" at bounding box center [134, 154] width 145 height 9
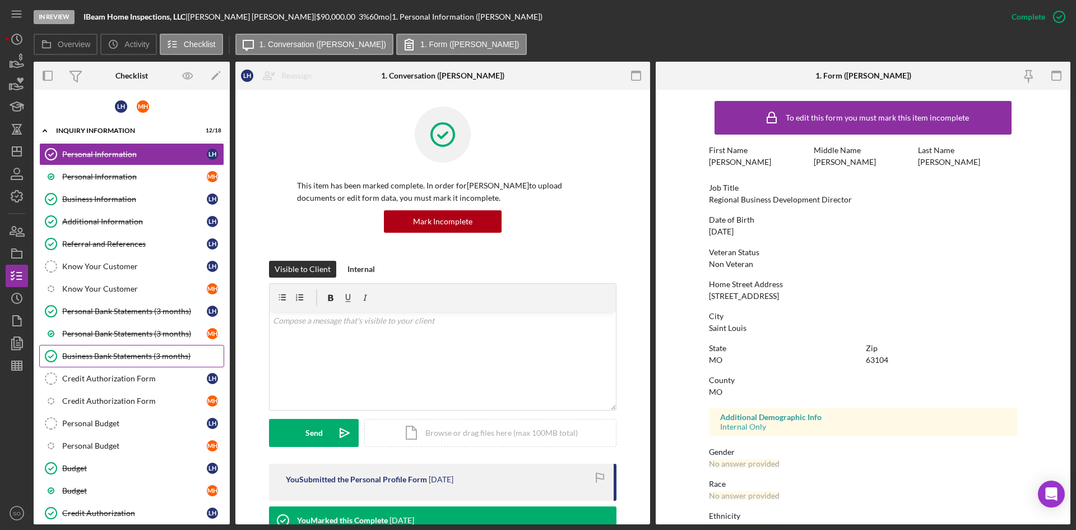
scroll to position [160, 0]
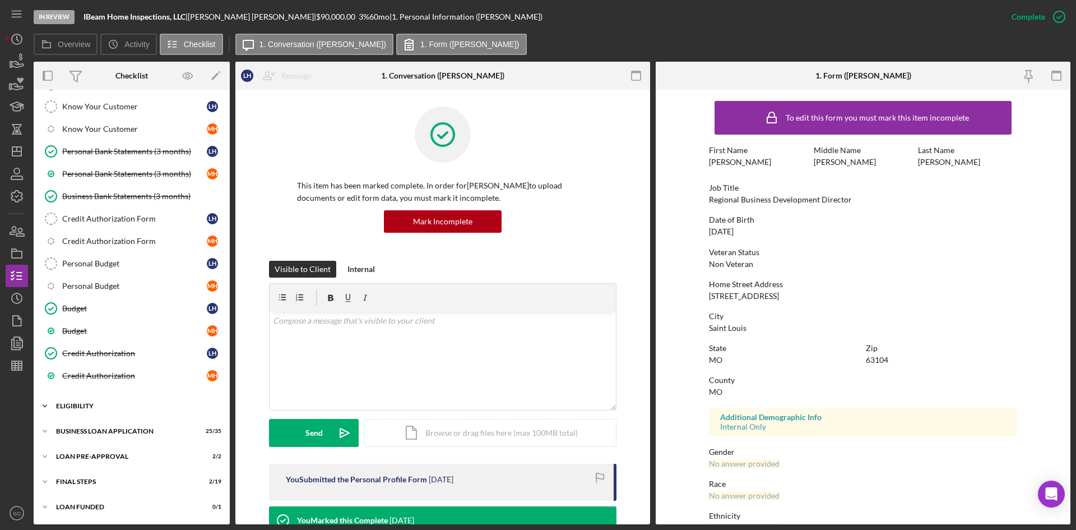
click at [67, 414] on div "Icon/Expander ELIGIBILITY 3 / 6" at bounding box center [132, 406] width 196 height 22
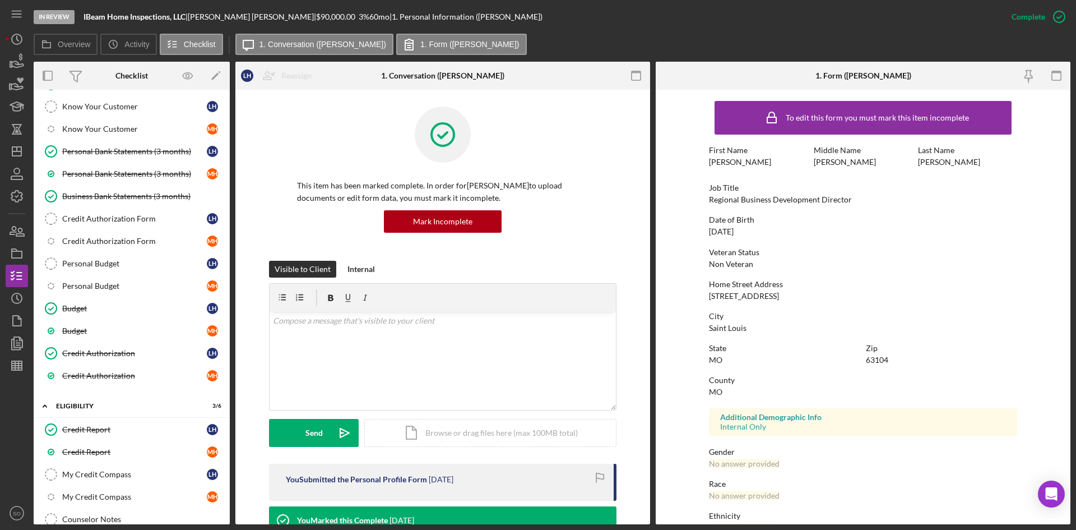
scroll to position [301, 0]
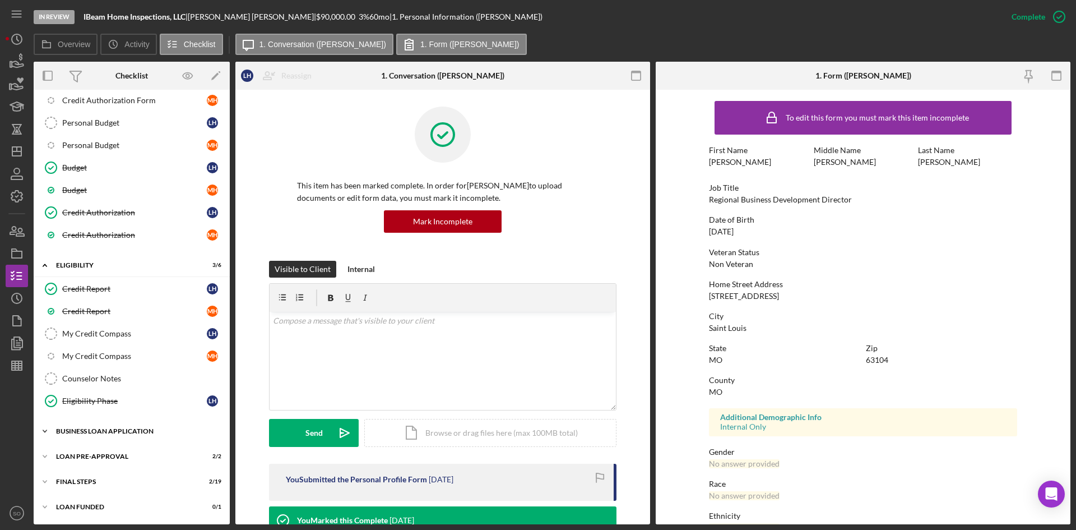
click at [104, 435] on div "Icon/Expander BUSINESS LOAN APPLICATION 25 / 35" at bounding box center [132, 431] width 196 height 22
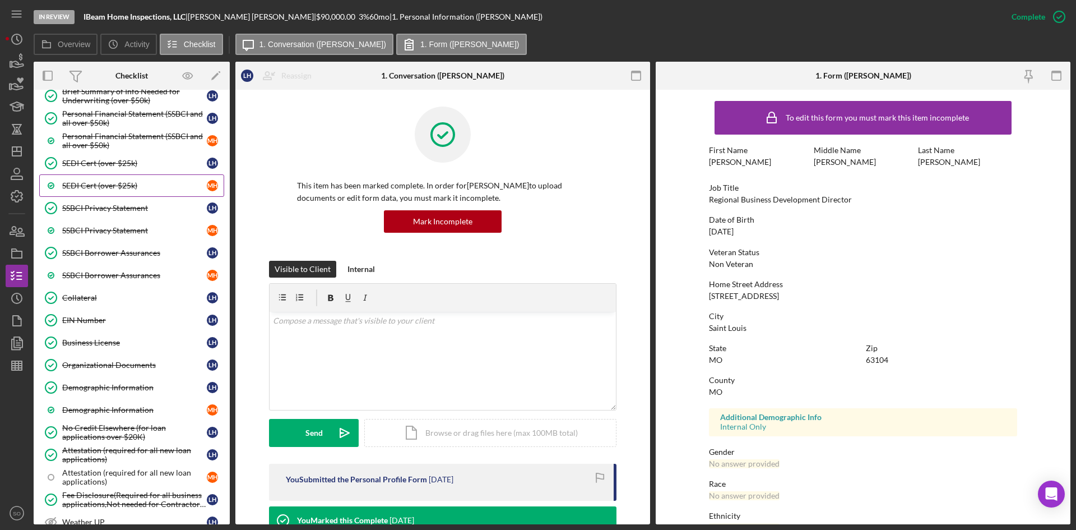
scroll to position [1092, 0]
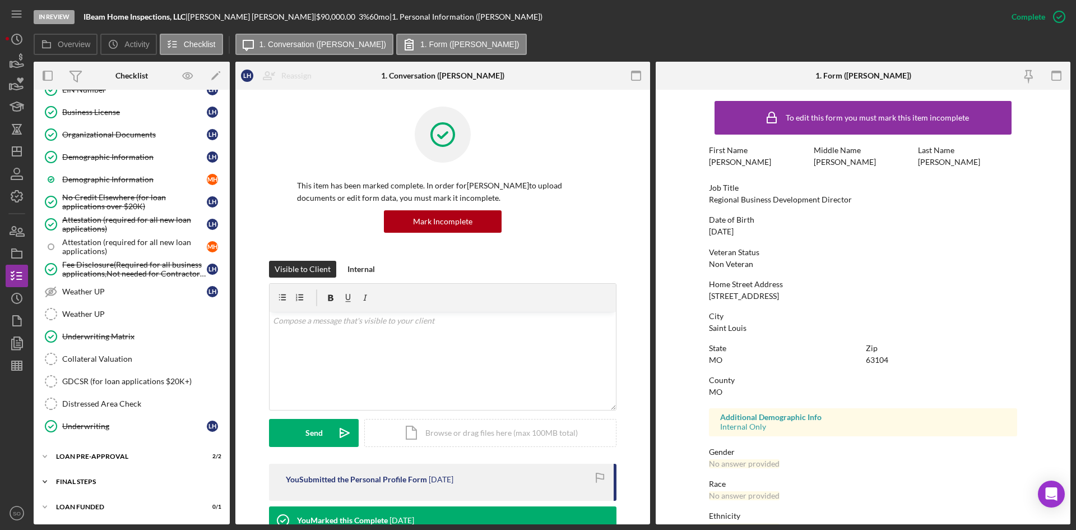
click at [92, 481] on div "FINAL STEPS" at bounding box center [136, 481] width 160 height 7
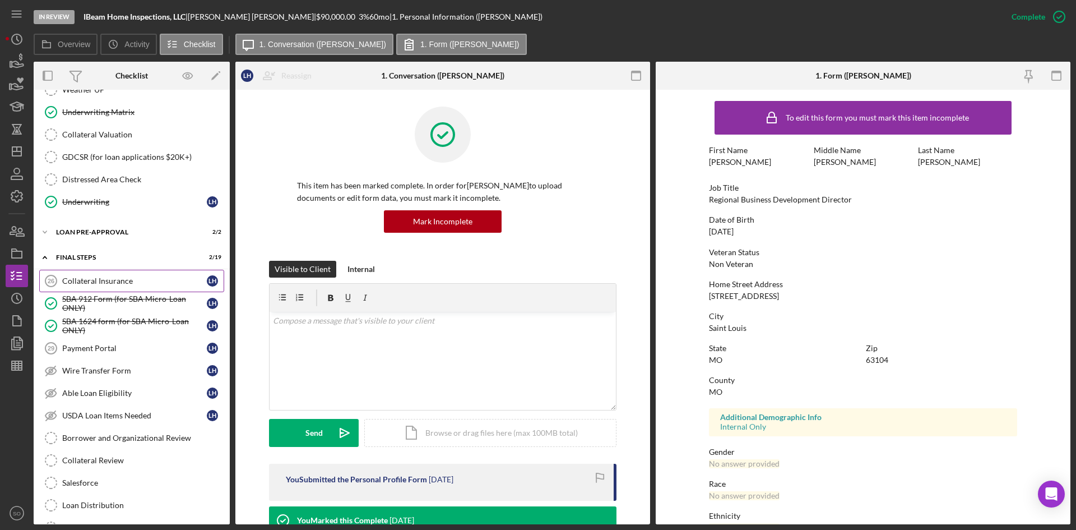
click at [117, 284] on div "Collateral Insurance" at bounding box center [134, 280] width 145 height 9
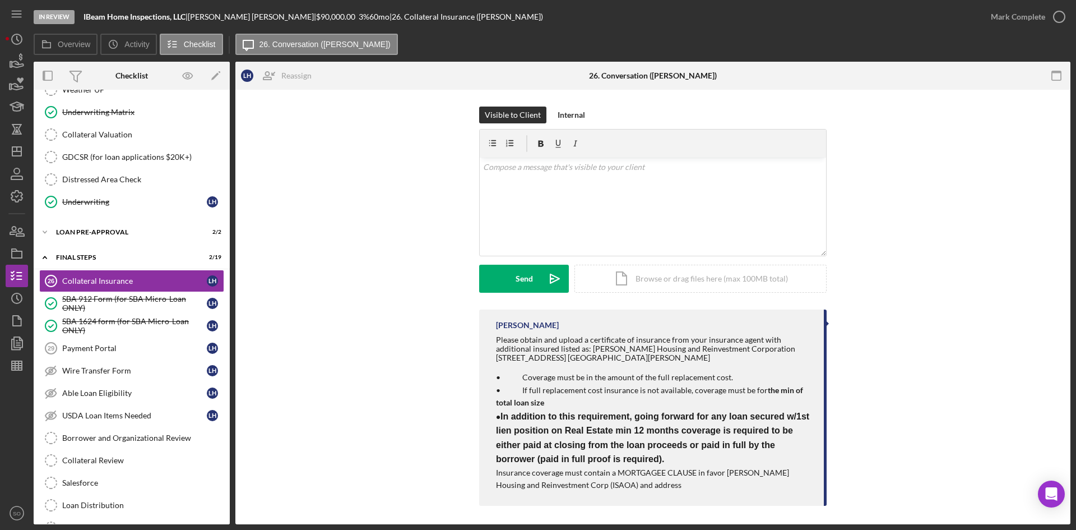
click at [615, 384] on p "• If full replacement cost insurance is not available, coverage must be for the…" at bounding box center [654, 396] width 317 height 25
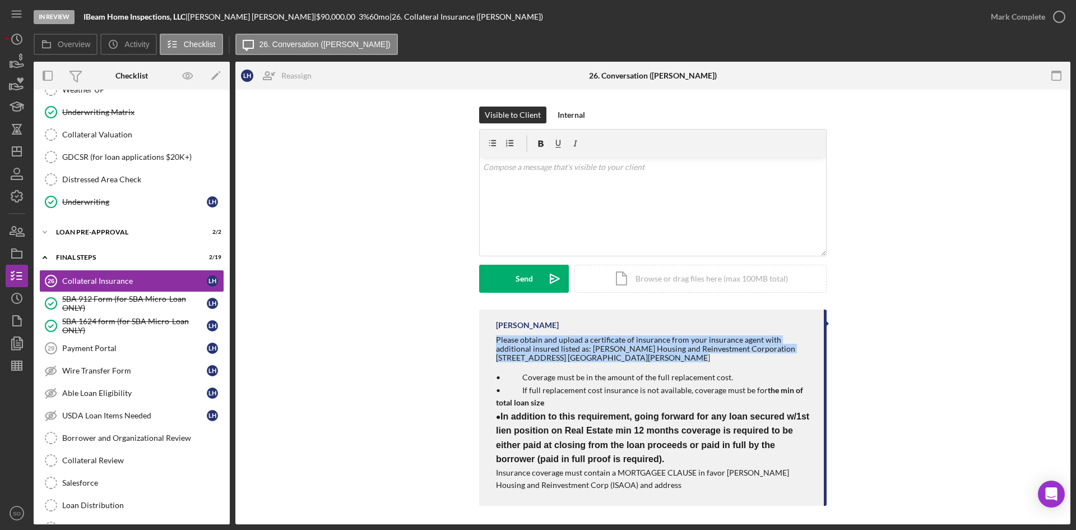
drag, startPoint x: 611, startPoint y: 355, endPoint x: 488, endPoint y: 339, distance: 123.9
click at [488, 339] on div "[PERSON_NAME] Please obtain and upload a certificate of insurance from your ins…" at bounding box center [653, 407] width 348 height 196
copy div "Please obtain and upload a certificate of insurance from your insurance agent w…"
click at [329, 496] on div "[PERSON_NAME] Please obtain and upload a certificate of insurance from your ins…" at bounding box center [653, 410] width 802 height 202
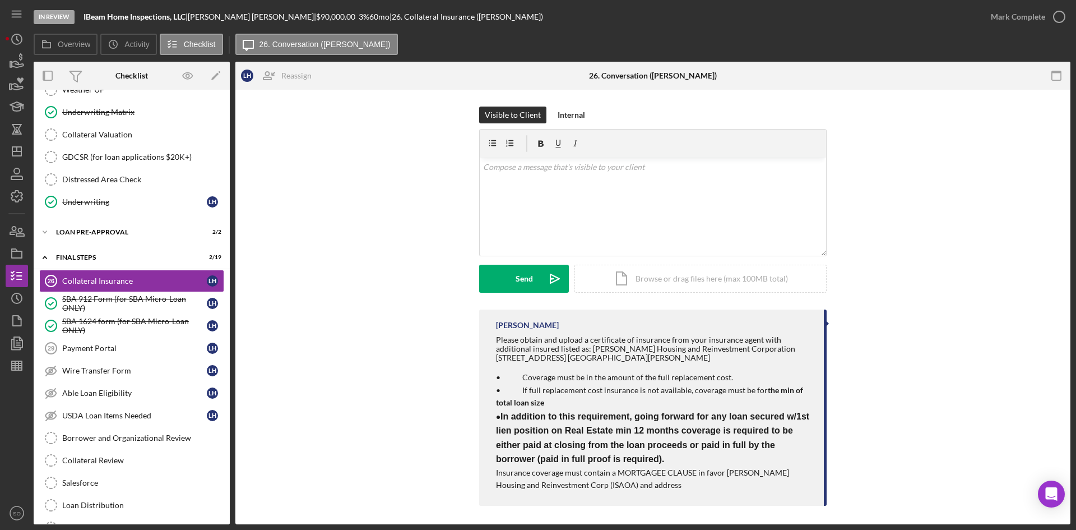
click at [606, 351] on div "Please obtain and upload a certificate of insurance from your insurance agent w…" at bounding box center [654, 348] width 317 height 27
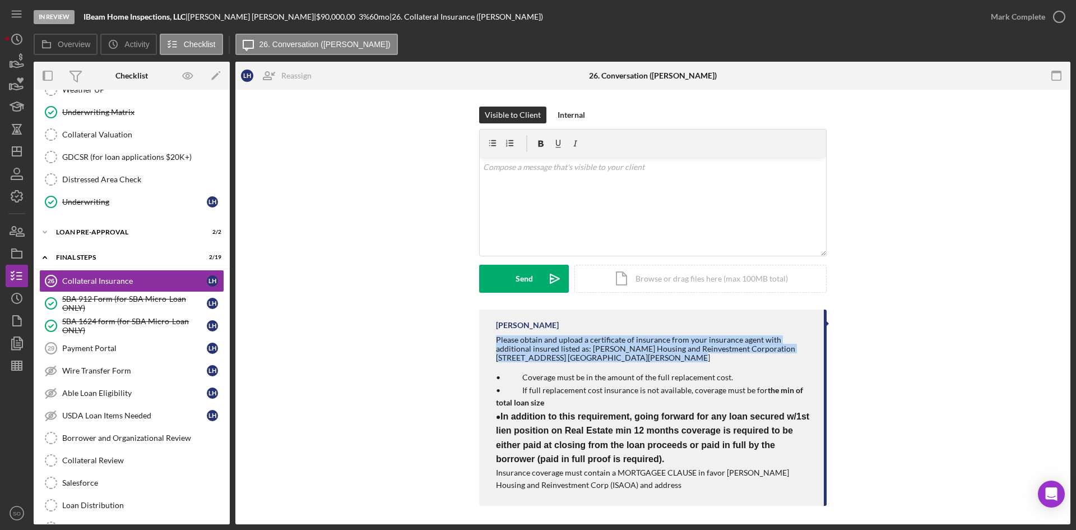
drag, startPoint x: 615, startPoint y: 357, endPoint x: 484, endPoint y: 341, distance: 131.6
click at [484, 341] on div "[PERSON_NAME] Please obtain and upload a certificate of insurance from your ins…" at bounding box center [653, 407] width 348 height 196
copy div "Please obtain and upload a certificate of insurance from your insurance agent w…"
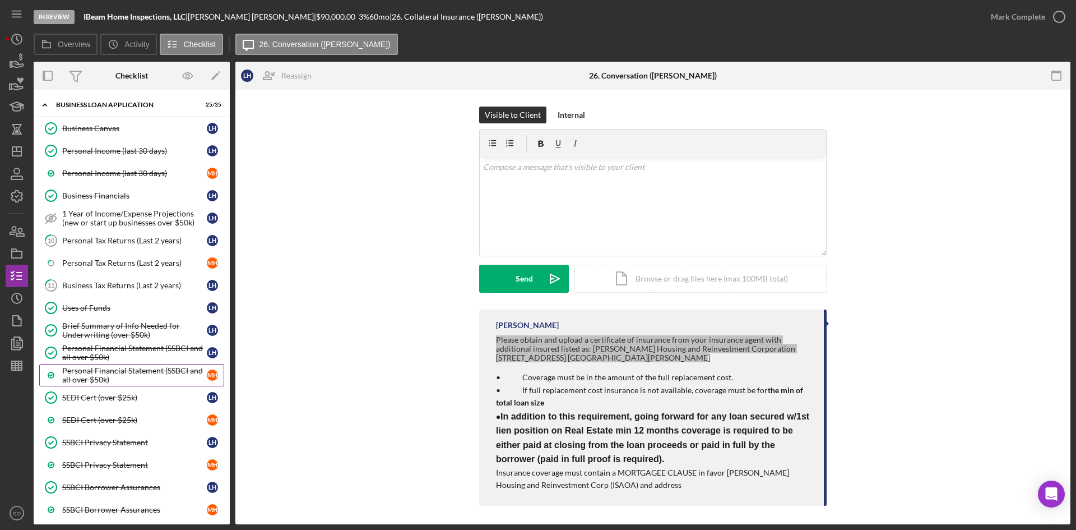
scroll to position [571, 0]
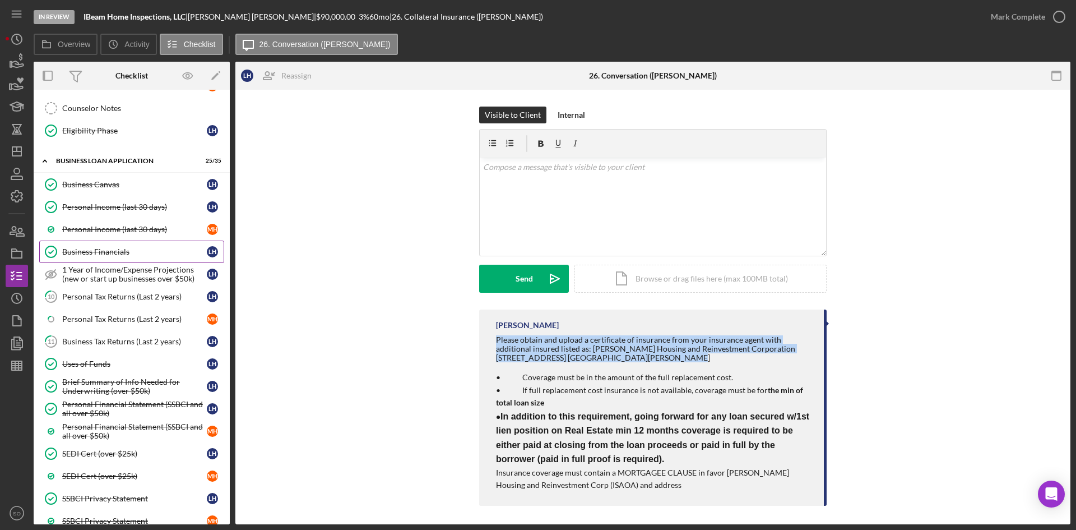
click at [124, 251] on div "Business Financials" at bounding box center [134, 251] width 145 height 9
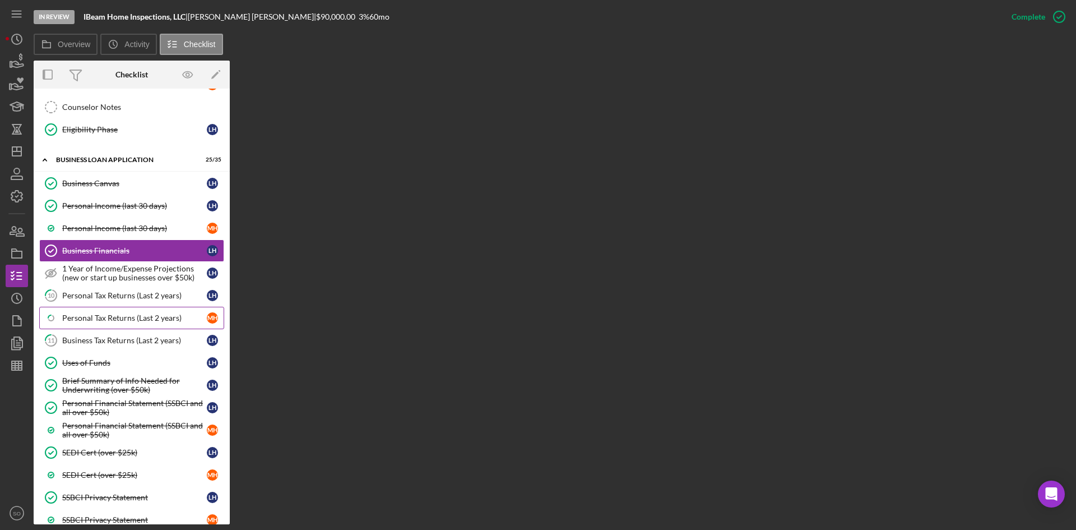
click at [105, 323] on link "Icon/Checklist Item Sub Partial Personal Tax Returns (Last 2 years) M H" at bounding box center [131, 318] width 185 height 22
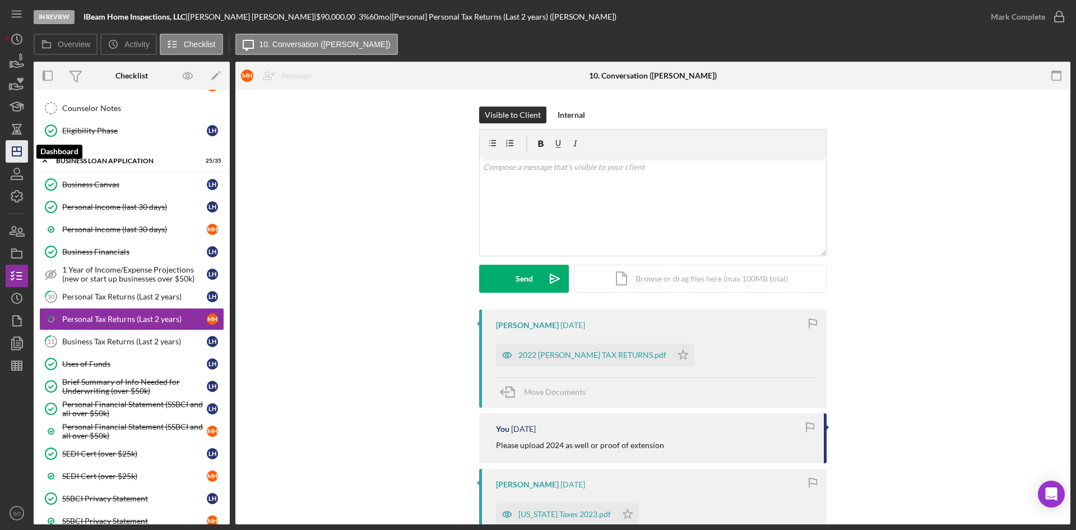
click at [24, 153] on icon "Icon/Dashboard" at bounding box center [17, 151] width 28 height 28
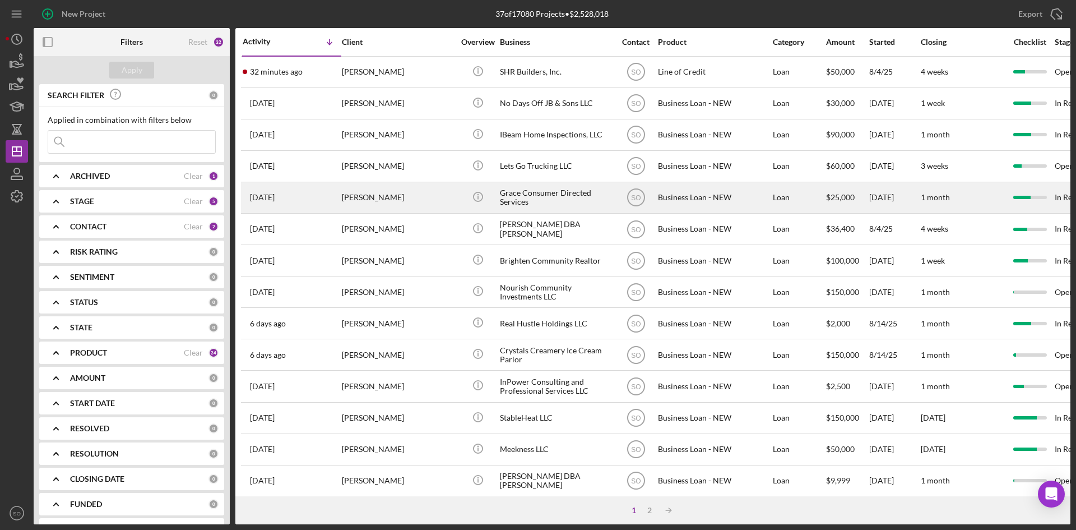
click at [319, 197] on div "[DATE] [PERSON_NAME]" at bounding box center [292, 198] width 98 height 30
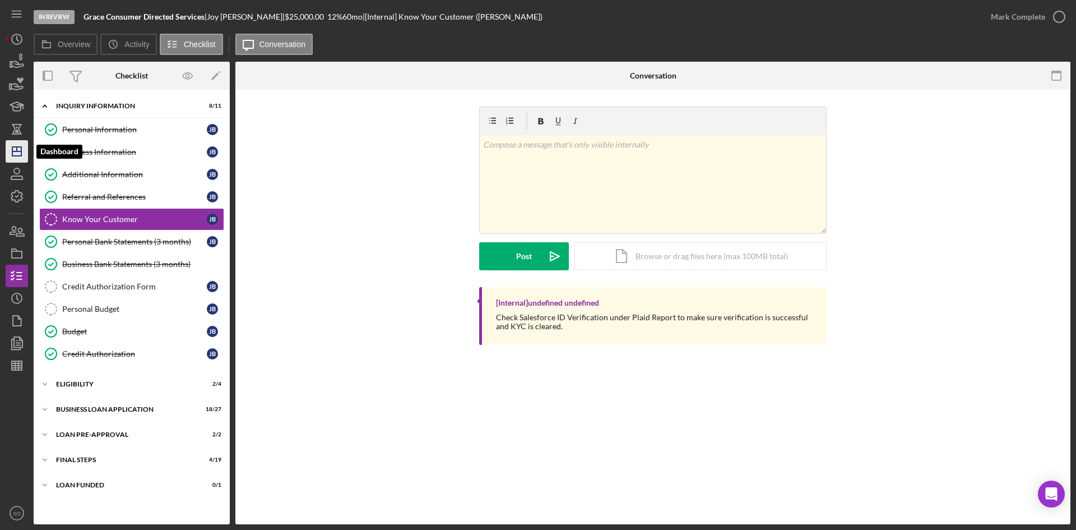
click at [15, 156] on polygon "button" at bounding box center [16, 151] width 9 height 9
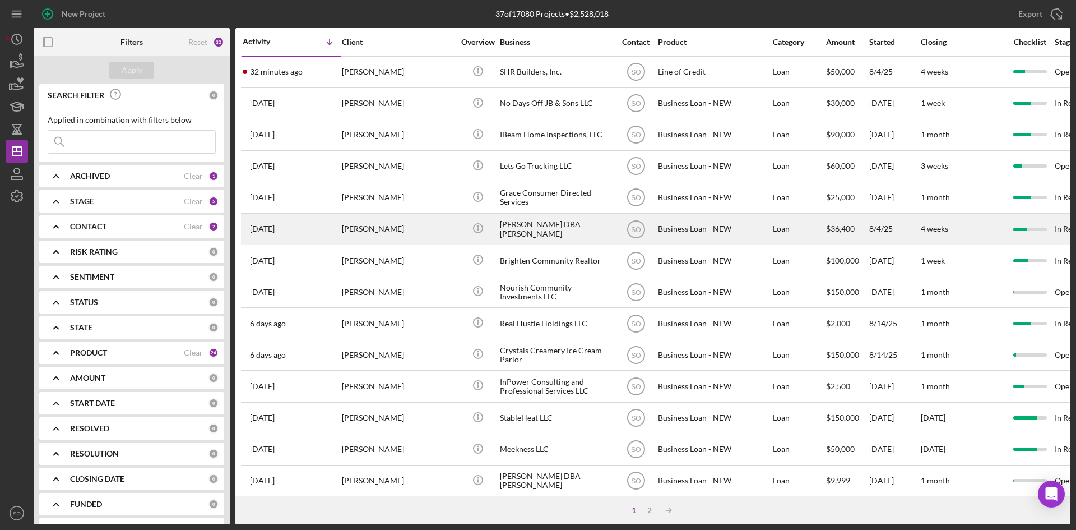
click at [374, 219] on div "[PERSON_NAME]" at bounding box center [398, 229] width 112 height 30
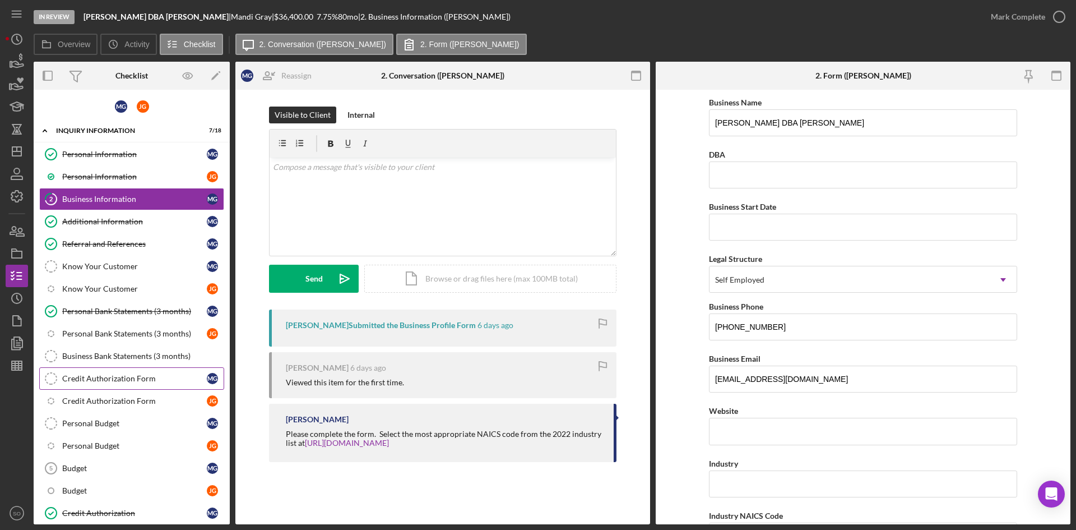
scroll to position [160, 0]
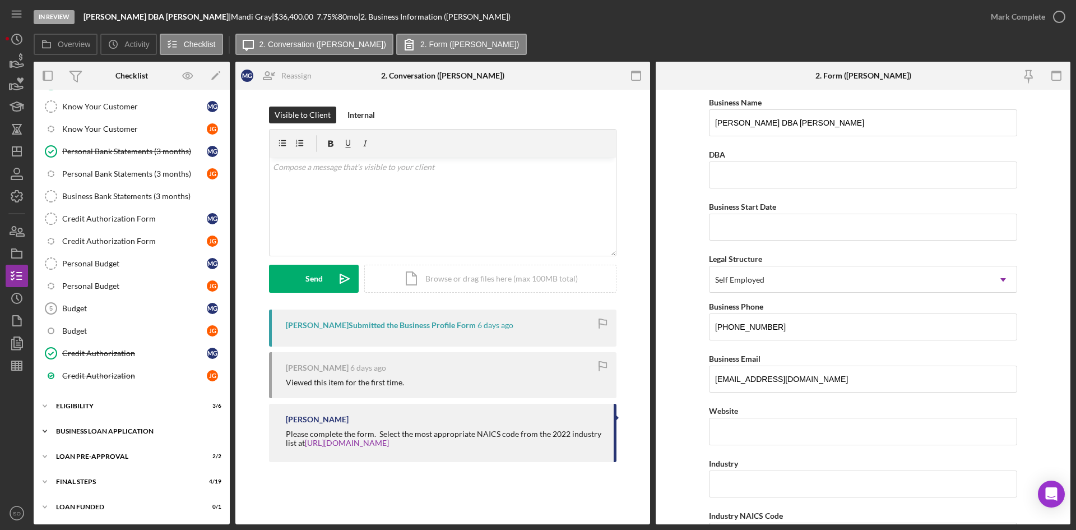
click at [112, 428] on div "BUSINESS LOAN APPLICATION" at bounding box center [136, 431] width 160 height 7
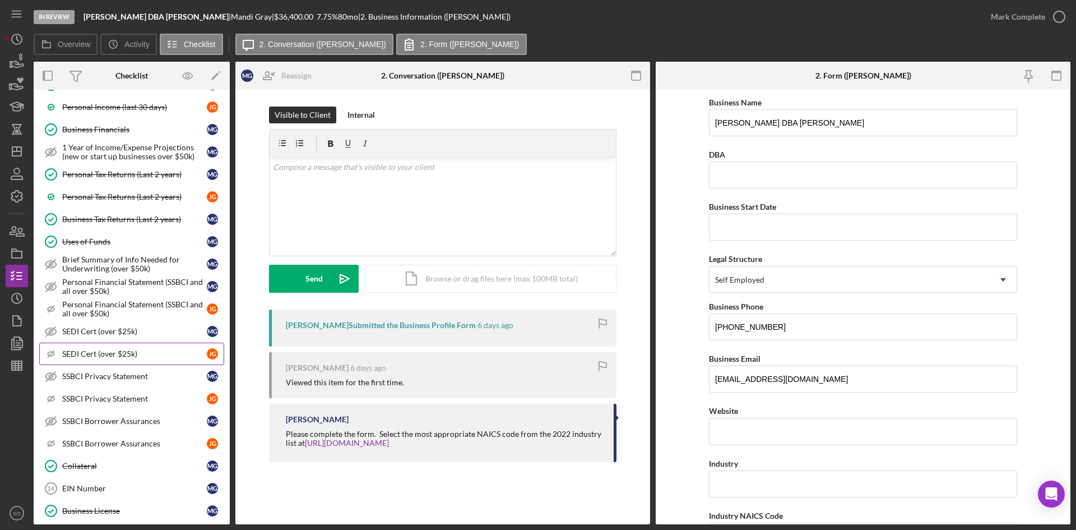
scroll to position [328, 0]
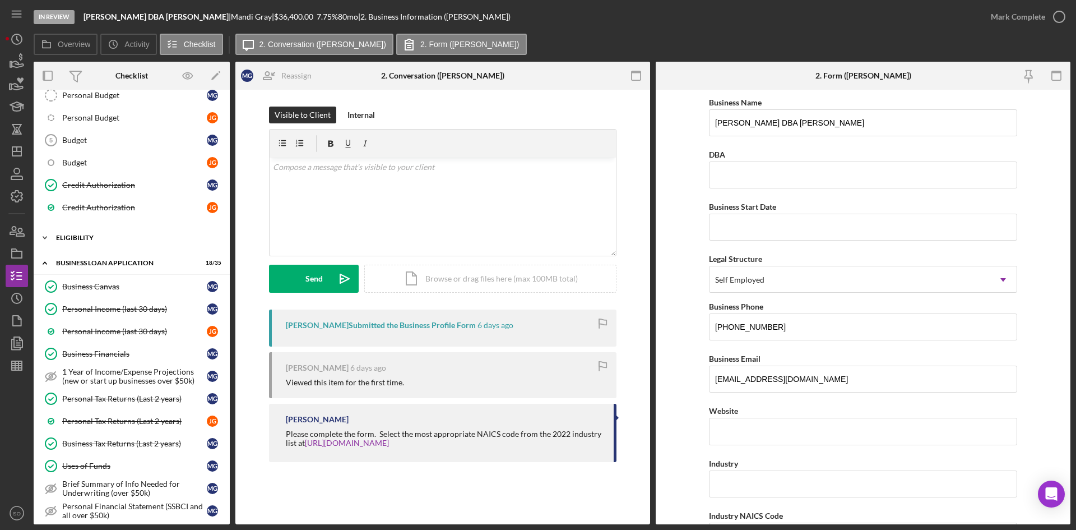
click at [88, 237] on div "ELIGIBILITY" at bounding box center [136, 237] width 160 height 7
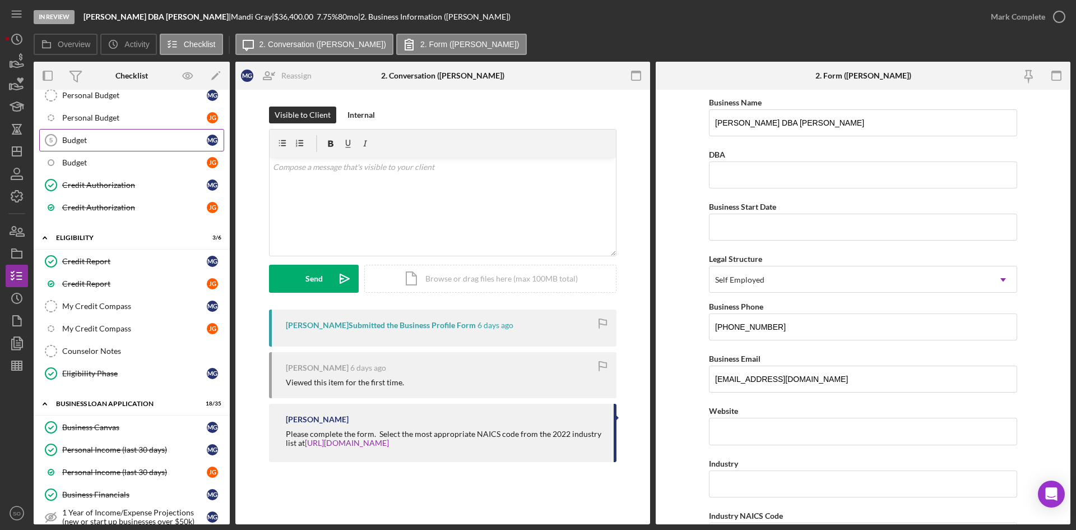
click at [92, 144] on div "Budget" at bounding box center [134, 140] width 145 height 9
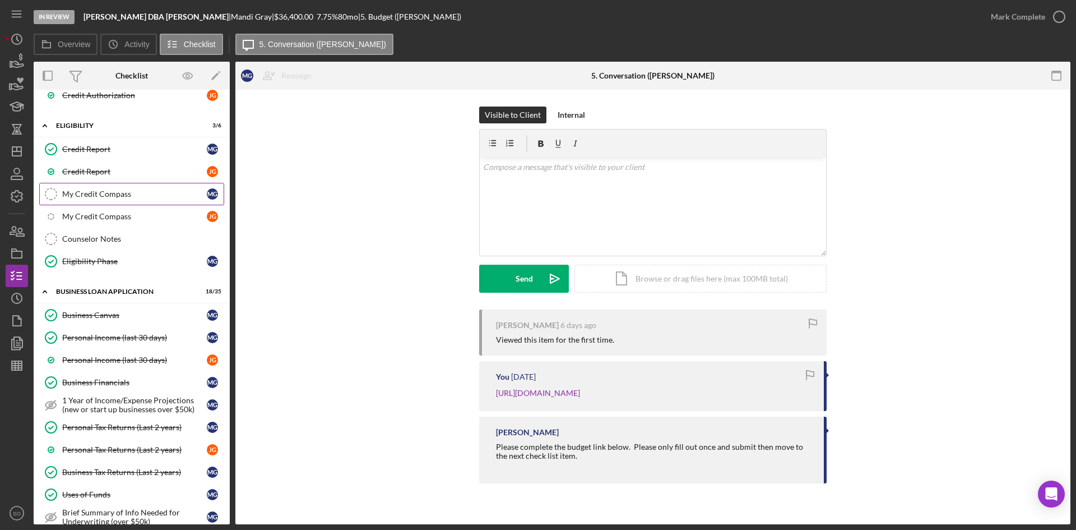
scroll to position [328, 0]
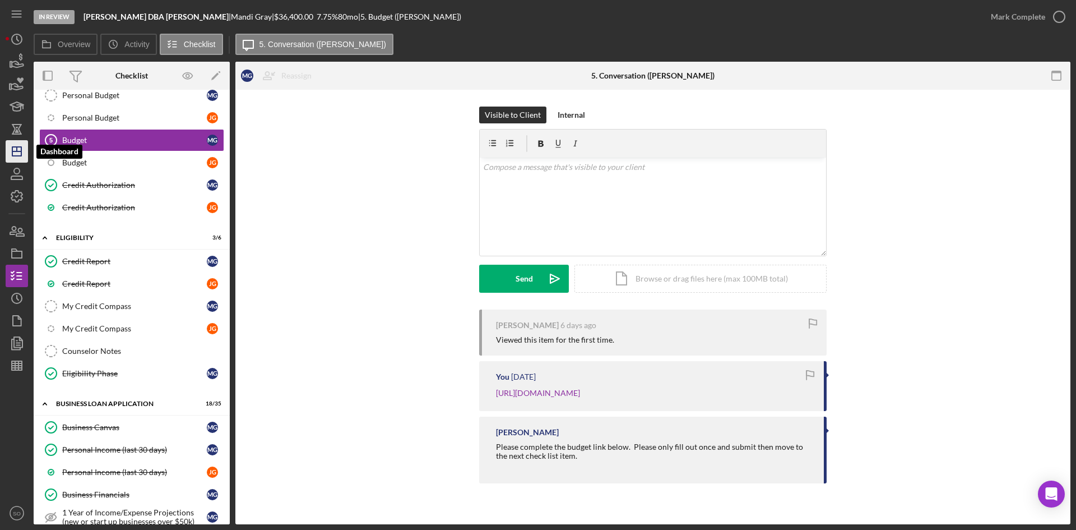
click at [12, 155] on polygon "button" at bounding box center [16, 151] width 9 height 9
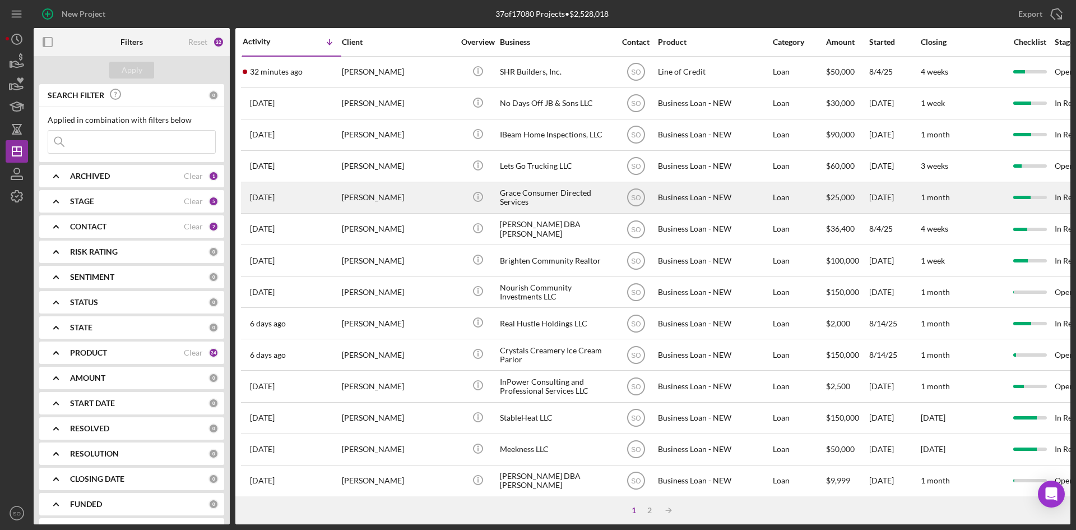
click at [369, 212] on td "[PERSON_NAME]" at bounding box center [398, 197] width 115 height 31
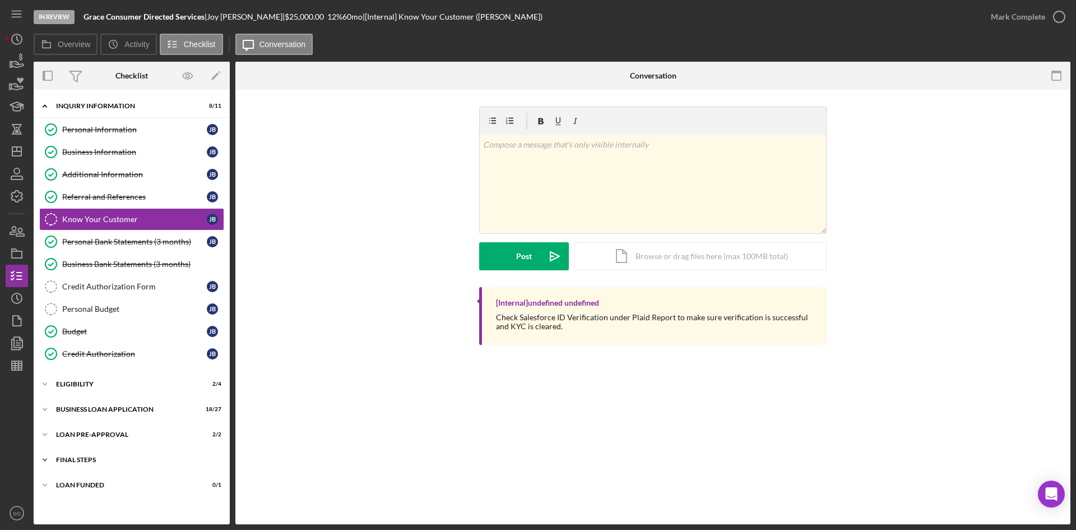
click at [88, 460] on div "FINAL STEPS" at bounding box center [136, 459] width 160 height 7
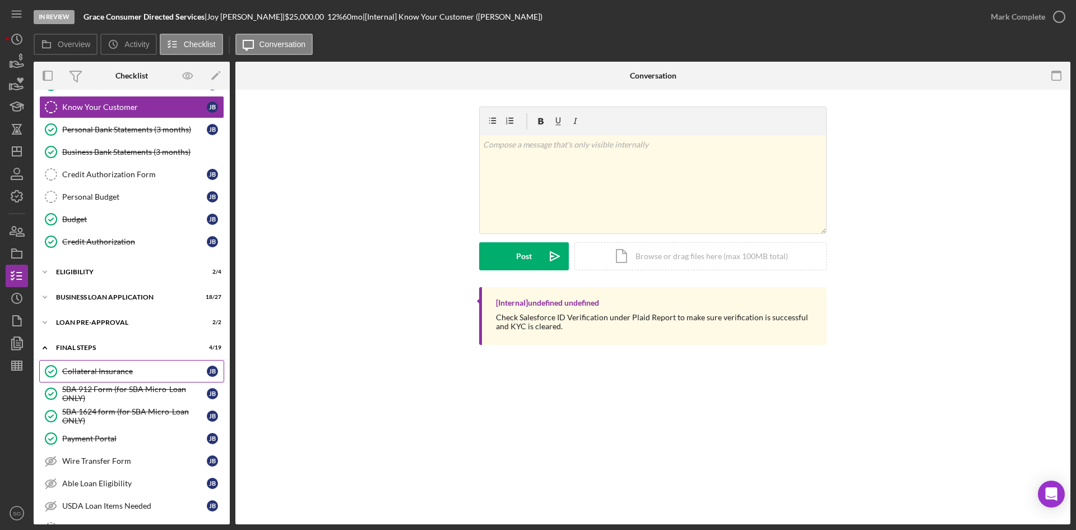
click at [105, 378] on link "Collateral Insurance Collateral Insurance [PERSON_NAME]" at bounding box center [131, 371] width 185 height 22
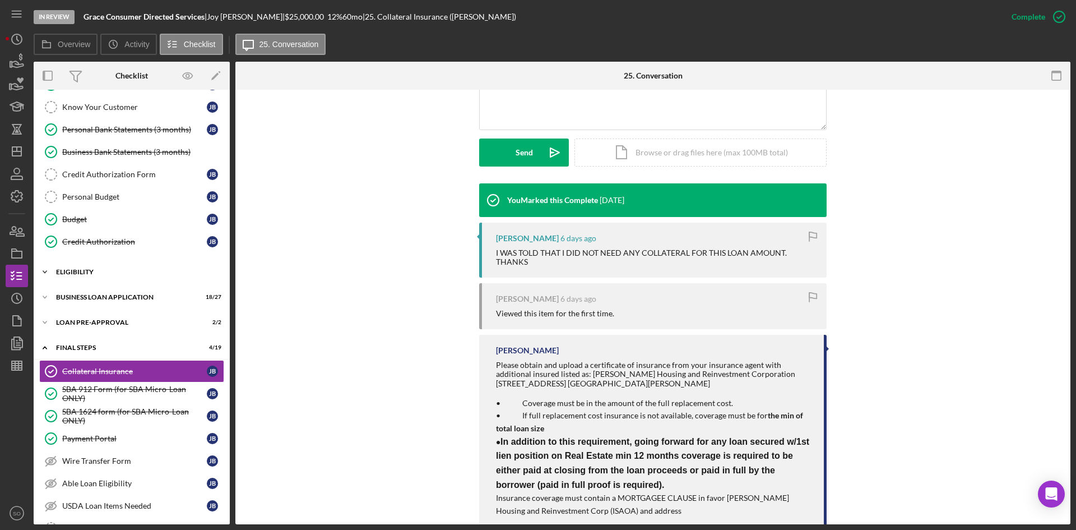
scroll to position [56, 0]
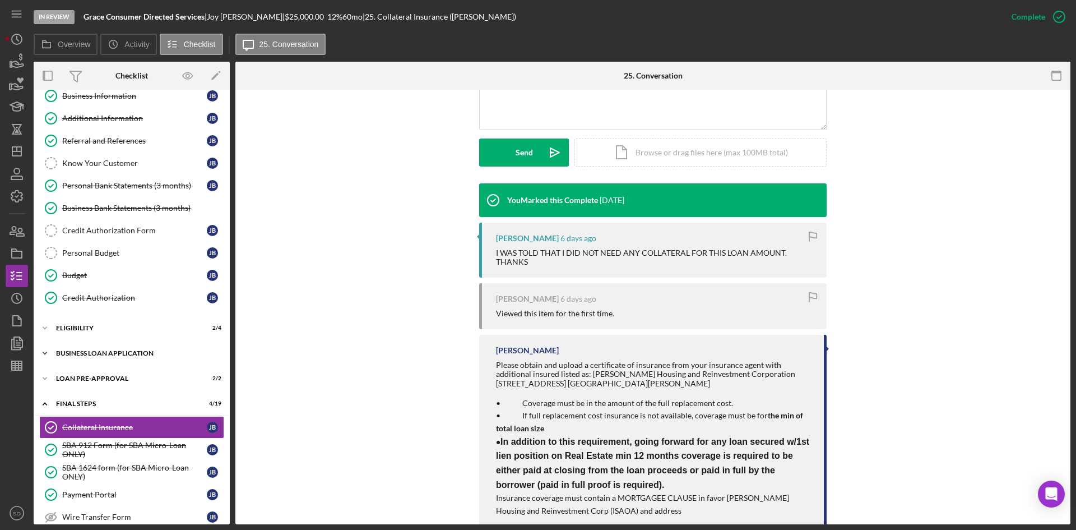
click at [86, 352] on div "BUSINESS LOAN APPLICATION" at bounding box center [136, 353] width 160 height 7
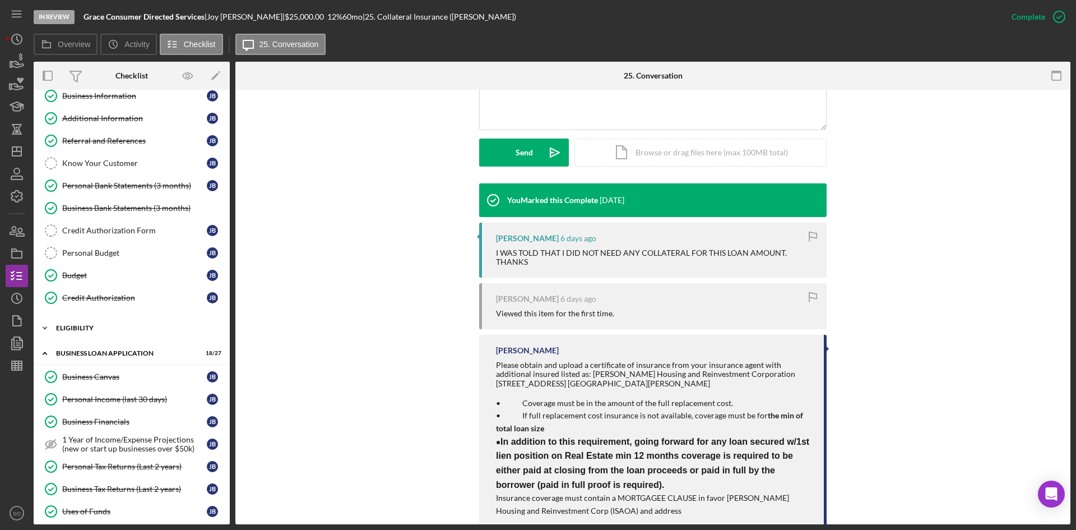
click at [85, 329] on div "ELIGIBILITY" at bounding box center [136, 328] width 160 height 7
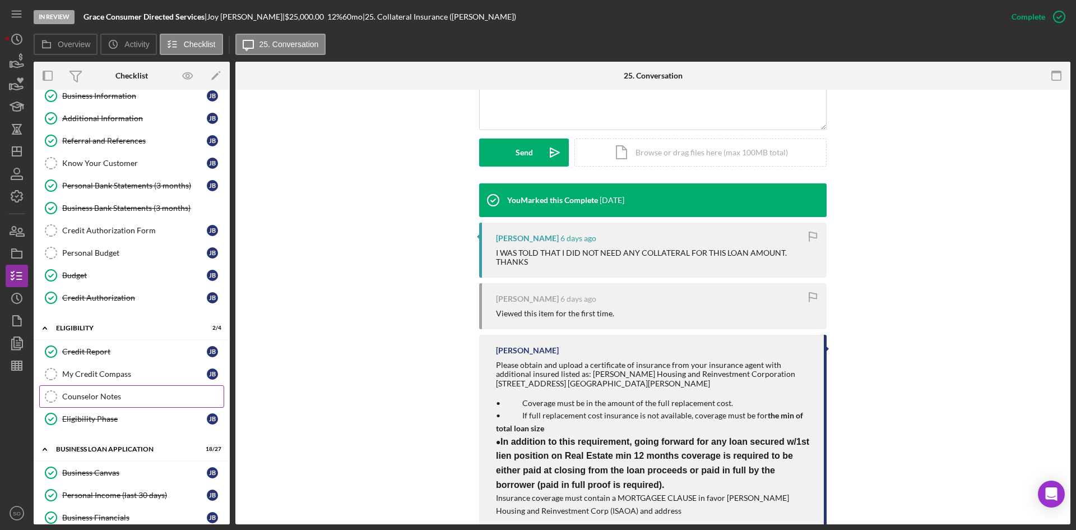
click at [107, 404] on link "Counselor Notes Counselor Notes" at bounding box center [131, 396] width 185 height 22
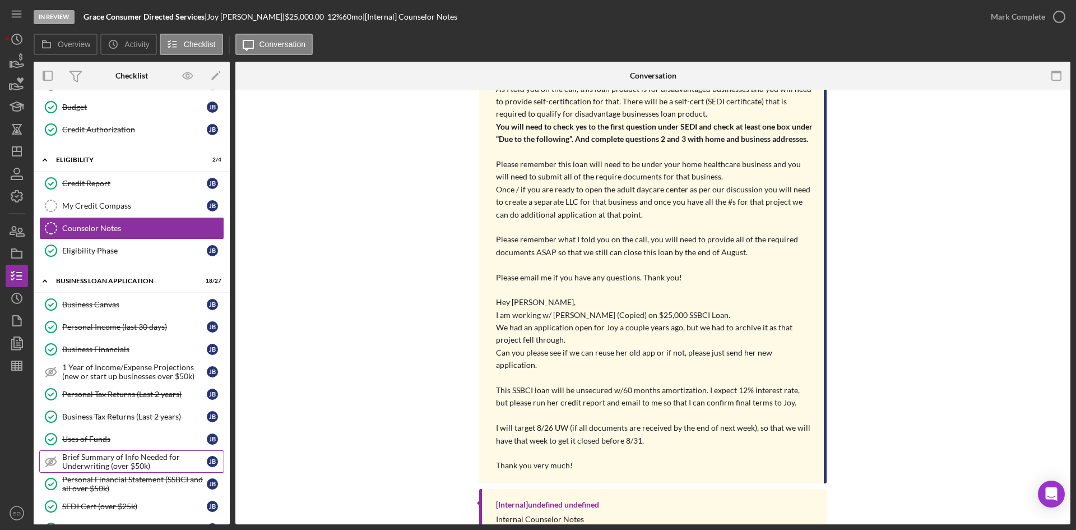
scroll to position [280, 0]
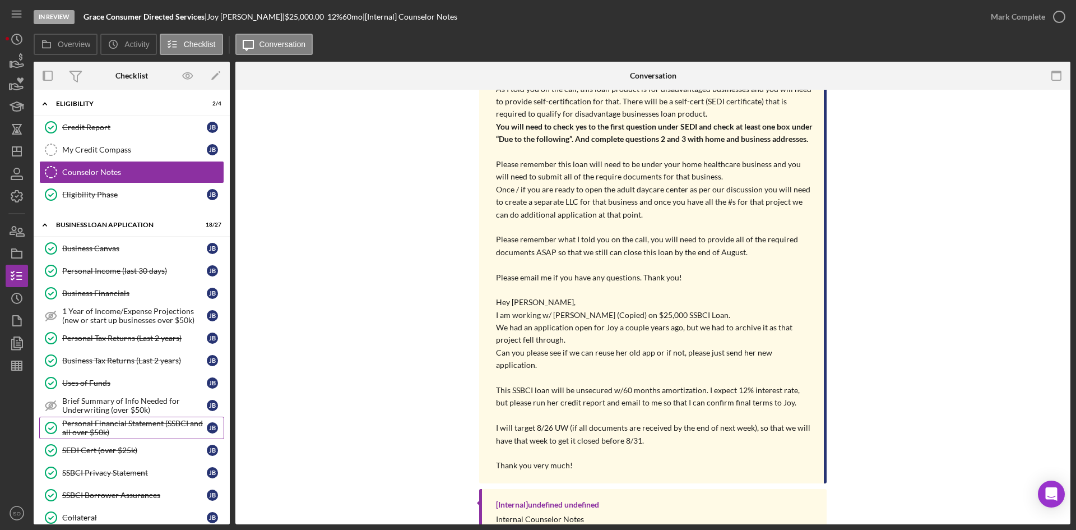
drag, startPoint x: 105, startPoint y: 450, endPoint x: 115, endPoint y: 436, distance: 17.7
click at [105, 450] on div "SEDI Cert (over $25k)" at bounding box center [134, 450] width 145 height 9
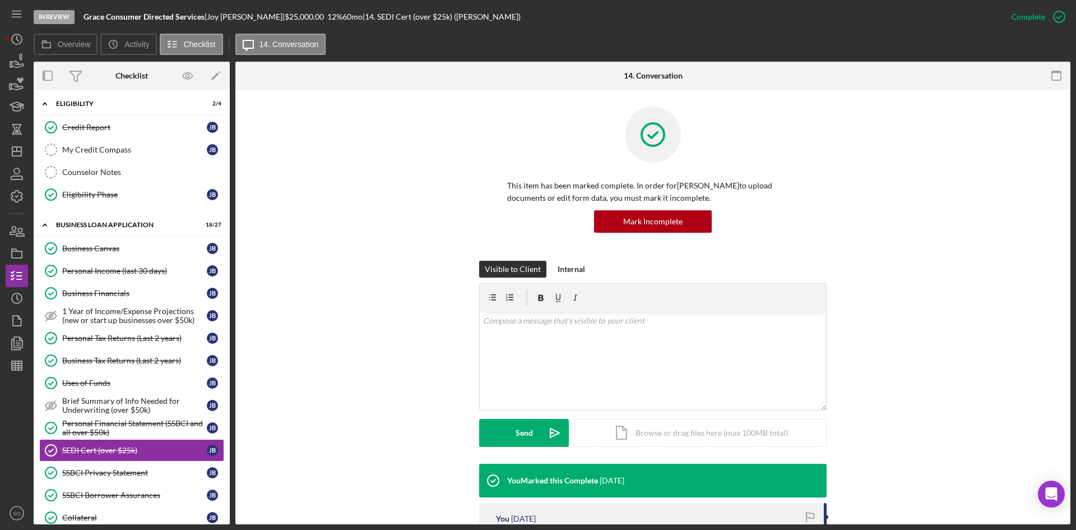
scroll to position [168, 0]
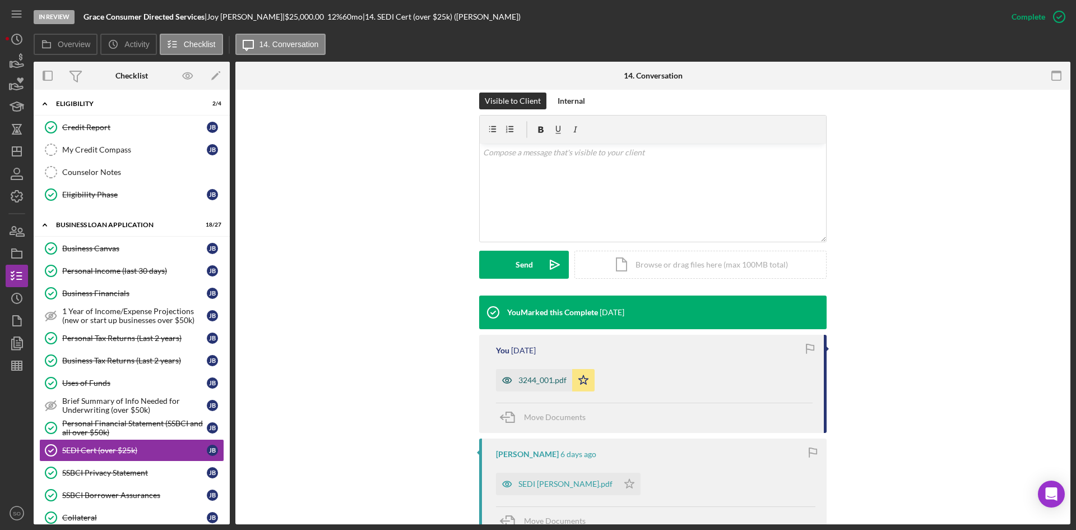
click at [545, 383] on div "3244_001.pdf" at bounding box center [543, 380] width 48 height 9
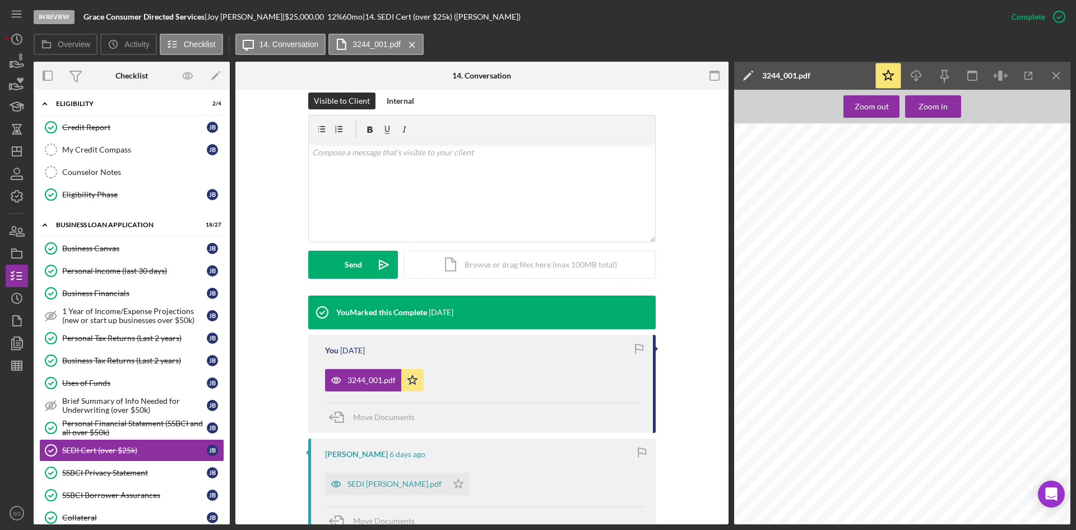
scroll to position [0, 0]
click at [925, 73] on icon "Icon/Download" at bounding box center [916, 75] width 25 height 25
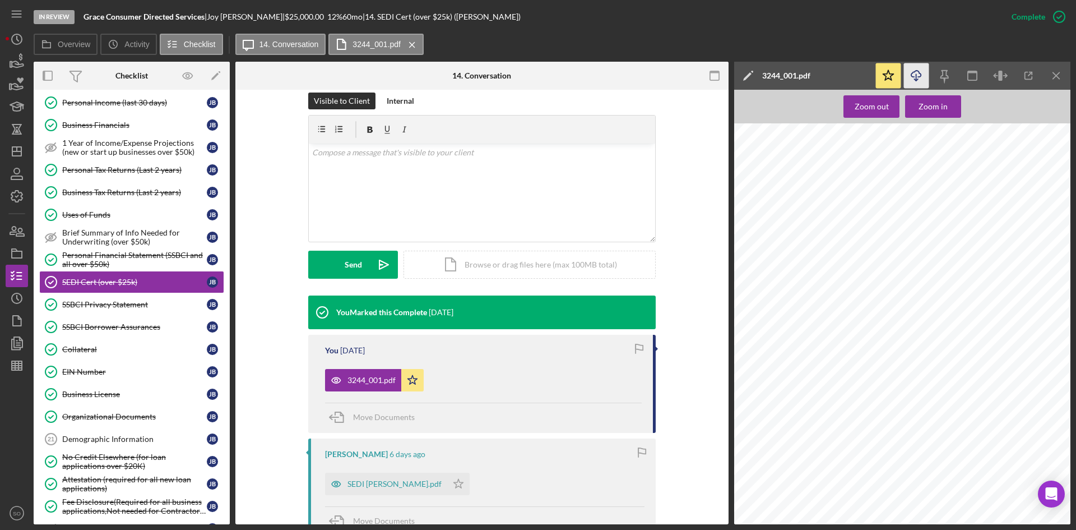
drag, startPoint x: 96, startPoint y: 302, endPoint x: 337, endPoint y: 241, distance: 248.7
click at [96, 302] on div "SSBCI Privacy Statement" at bounding box center [134, 304] width 145 height 9
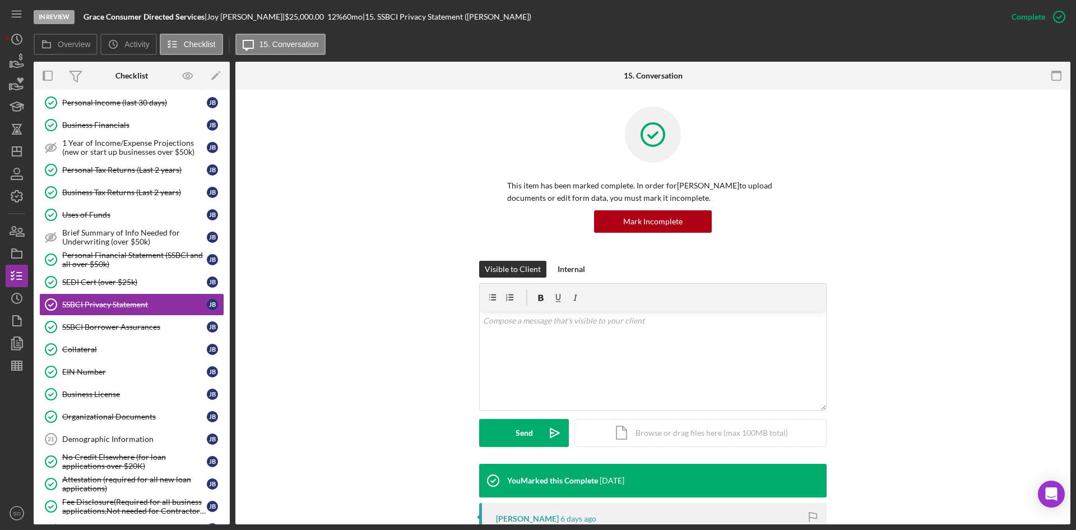
scroll to position [168, 0]
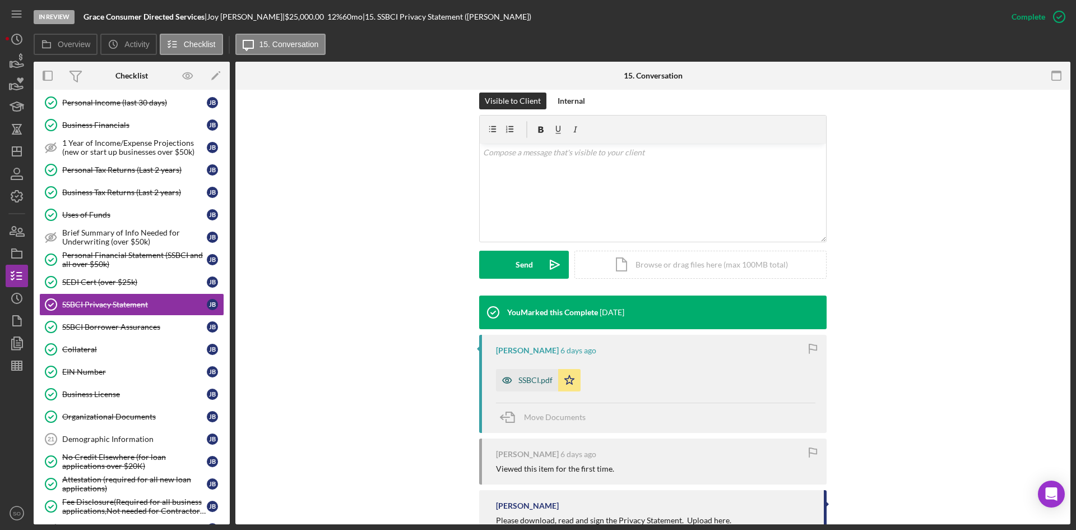
click at [525, 388] on div "SSBCI.pdf" at bounding box center [527, 380] width 62 height 22
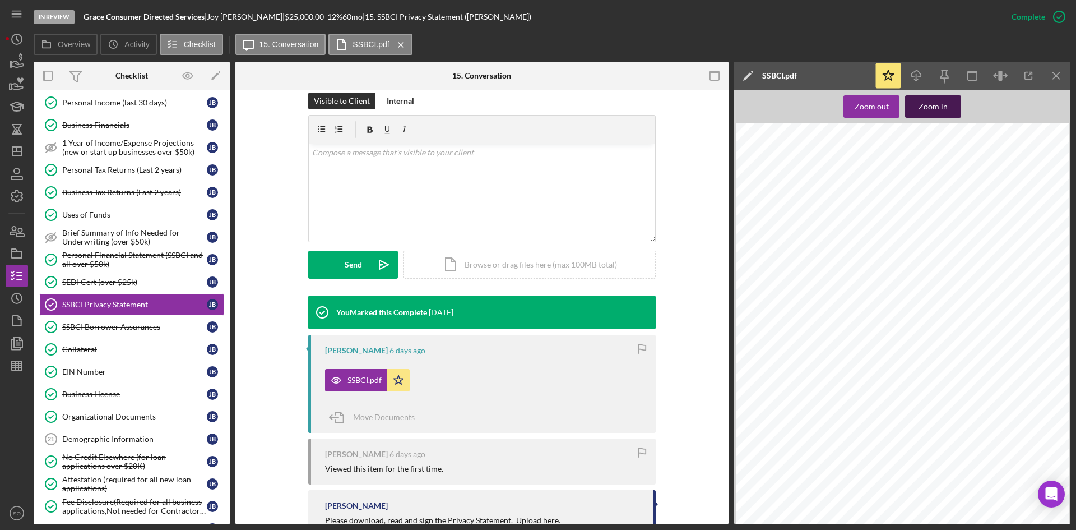
scroll to position [80, 0]
click at [916, 73] on icon "Icon/Download" at bounding box center [916, 75] width 25 height 25
click at [97, 259] on div "Personal Financial Statement (SSBCI and all over $50k)" at bounding box center [134, 260] width 145 height 18
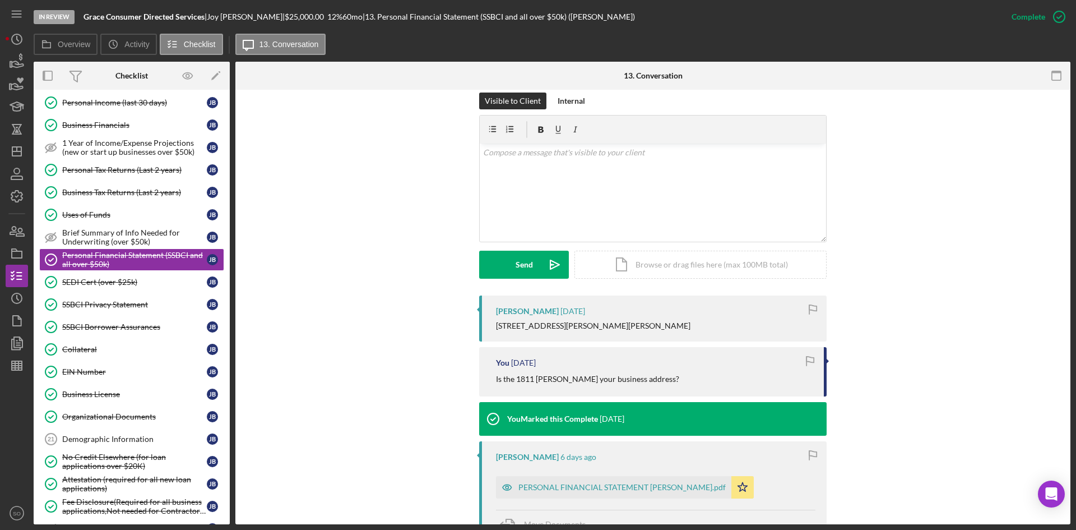
scroll to position [336, 0]
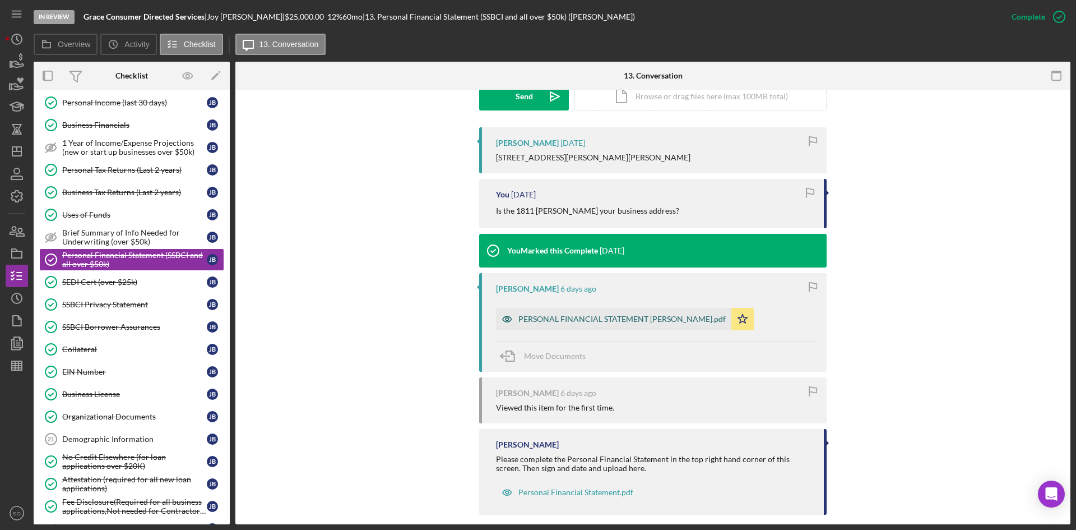
click at [552, 320] on div "PERSONAL FINANCIAL STATEMENT [PERSON_NAME].pdf" at bounding box center [622, 319] width 207 height 9
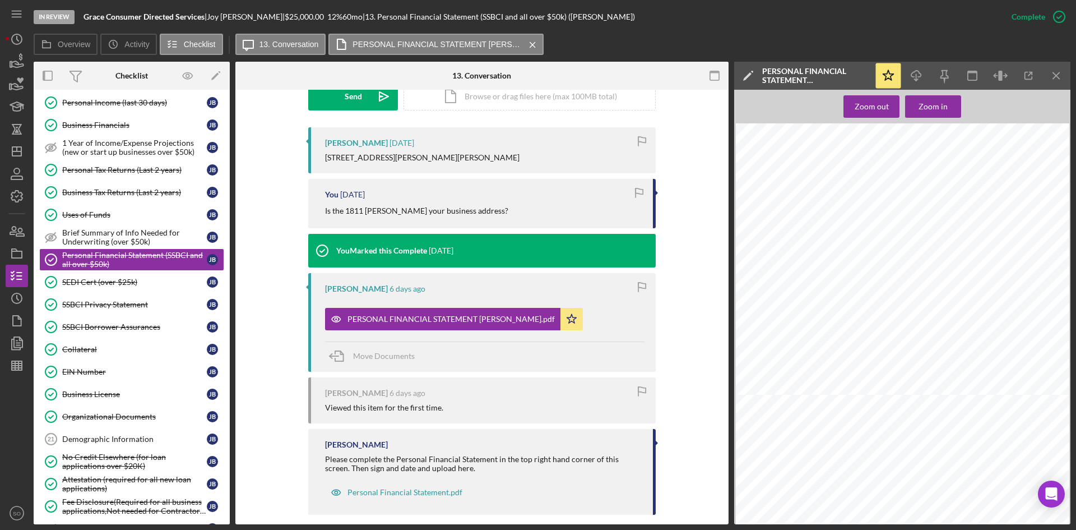
scroll to position [505, 0]
click at [915, 80] on polyline "button" at bounding box center [916, 80] width 4 height 2
drag, startPoint x: 93, startPoint y: 338, endPoint x: 105, endPoint y: 335, distance: 12.8
click at [93, 338] on link "Collateral Collateral [PERSON_NAME]" at bounding box center [131, 349] width 185 height 22
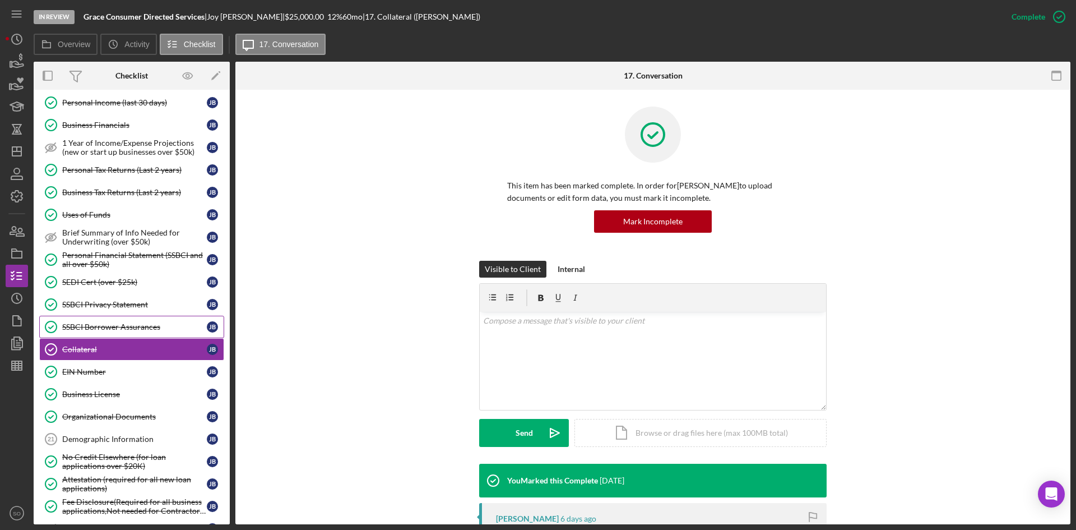
click at [121, 325] on div "SSBCI Borrower Assurances" at bounding box center [134, 326] width 145 height 9
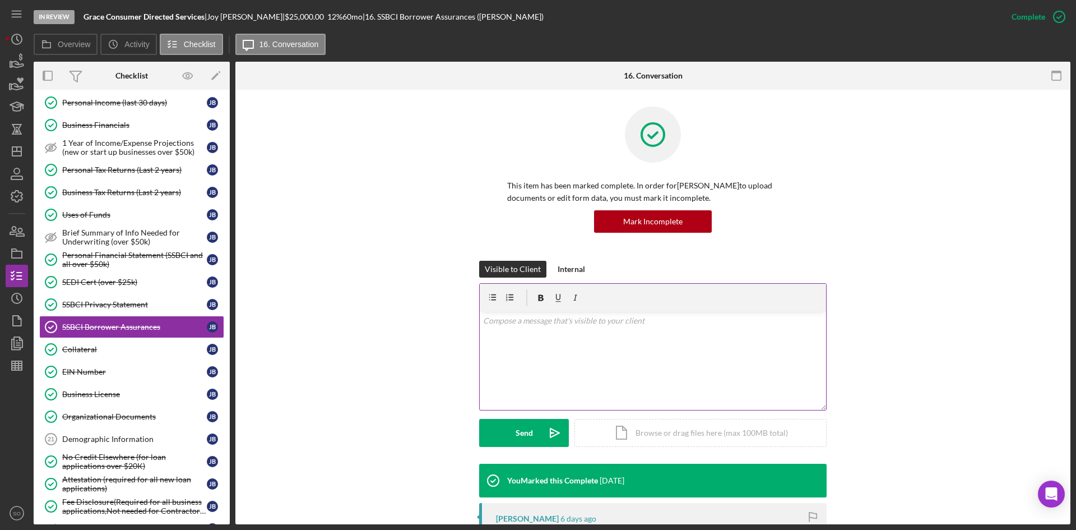
scroll to position [168, 0]
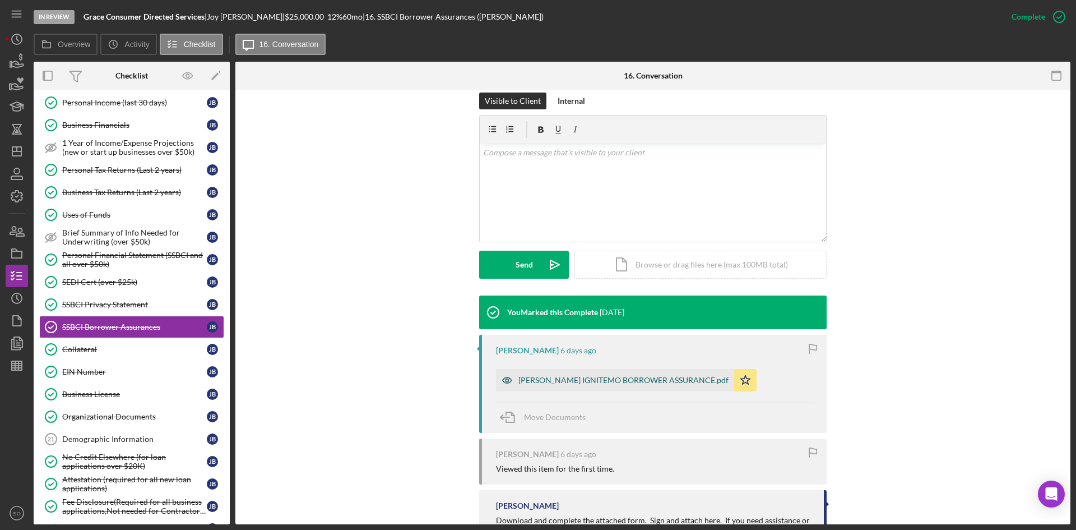
click at [567, 383] on div "[PERSON_NAME] IGNITEMO BORROWER ASSURANCE.pdf" at bounding box center [624, 380] width 210 height 9
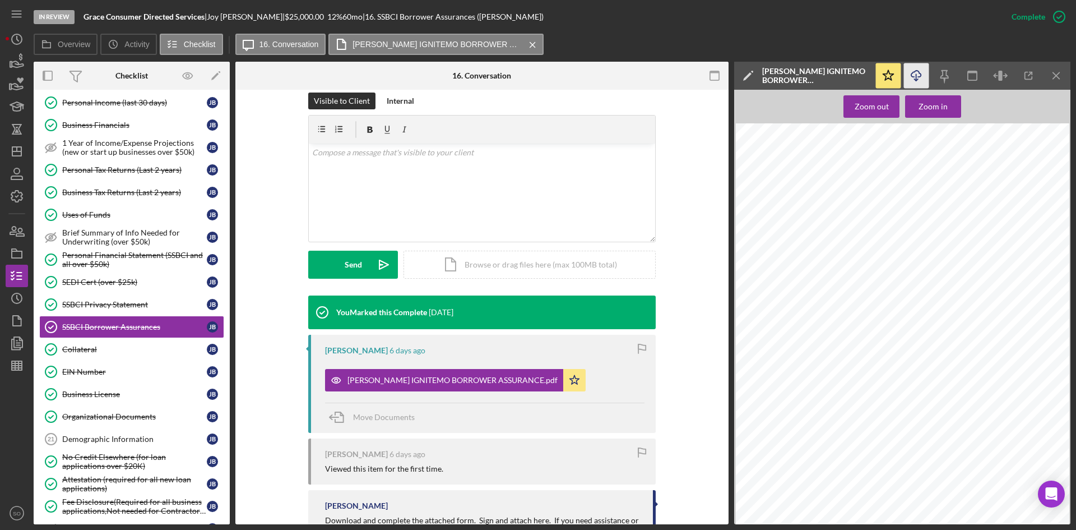
click at [917, 77] on icon "Icon/Download" at bounding box center [916, 75] width 25 height 25
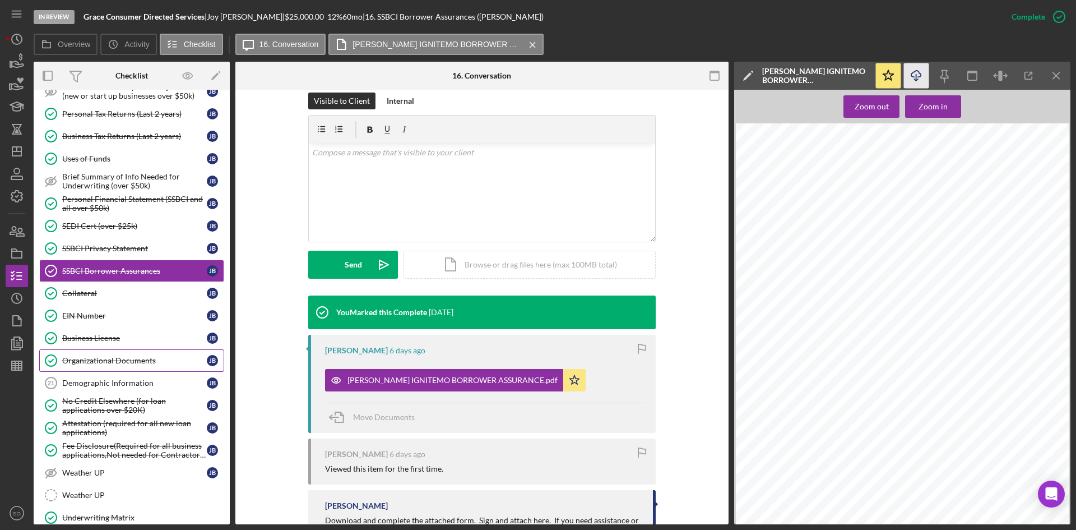
scroll to position [729, 0]
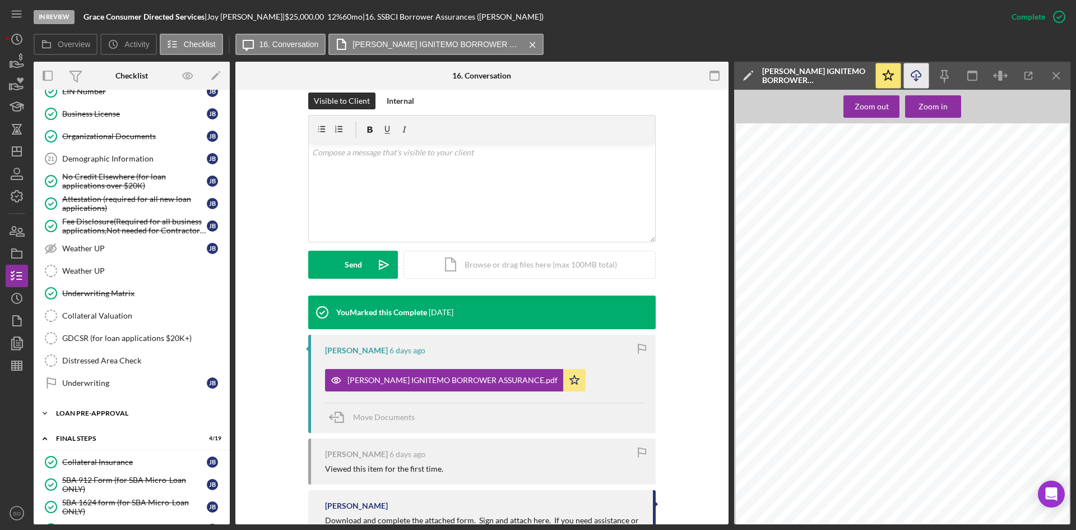
click at [107, 406] on div "Icon/Expander LOAN PRE-APPROVAL 2 / 2" at bounding box center [132, 413] width 196 height 22
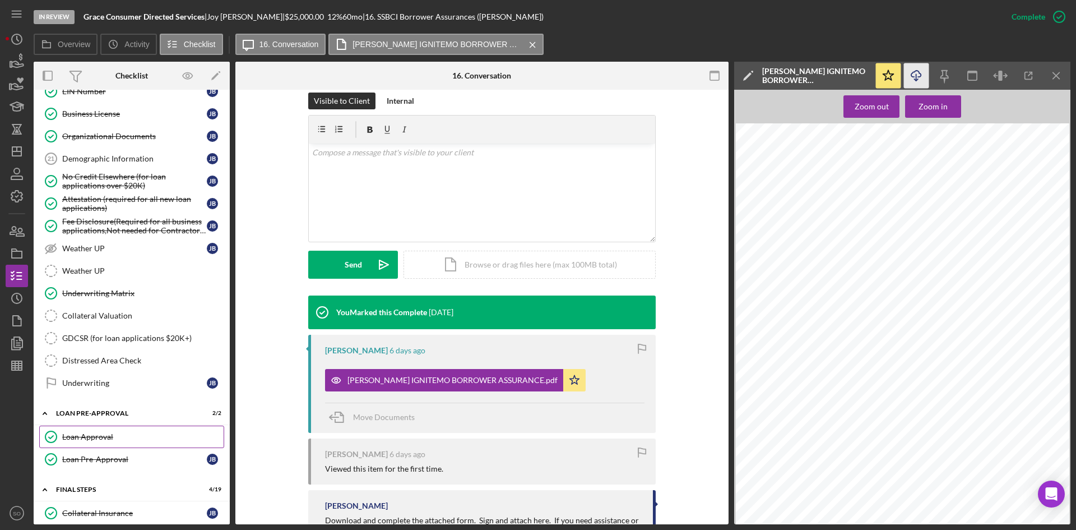
click at [105, 438] on div "Loan Approval" at bounding box center [142, 436] width 161 height 9
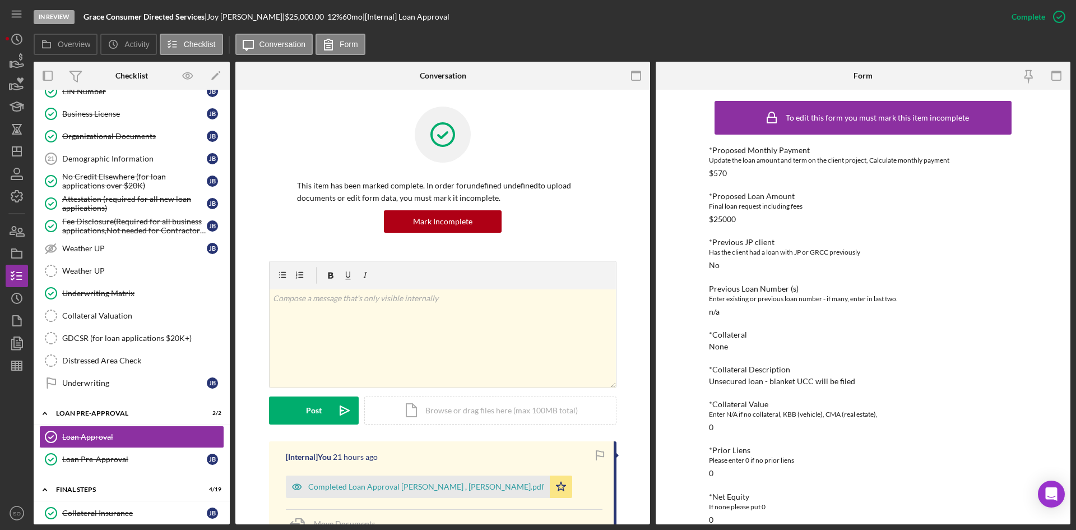
scroll to position [280, 0]
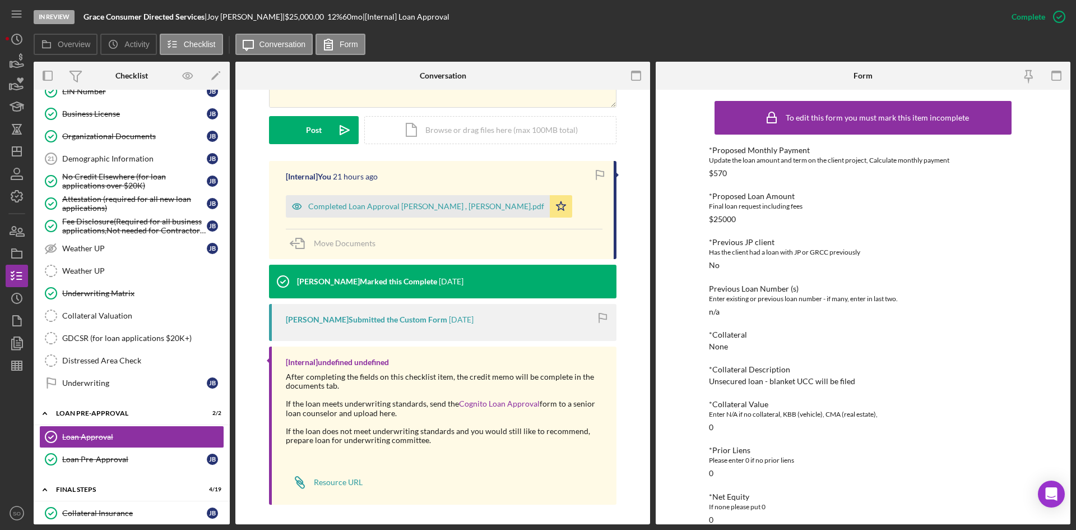
click at [443, 52] on div "Overview Icon/History Activity Checklist Icon/Message Conversation Form" at bounding box center [552, 45] width 1037 height 22
click at [143, 160] on div "Demographic Information" at bounding box center [134, 158] width 145 height 9
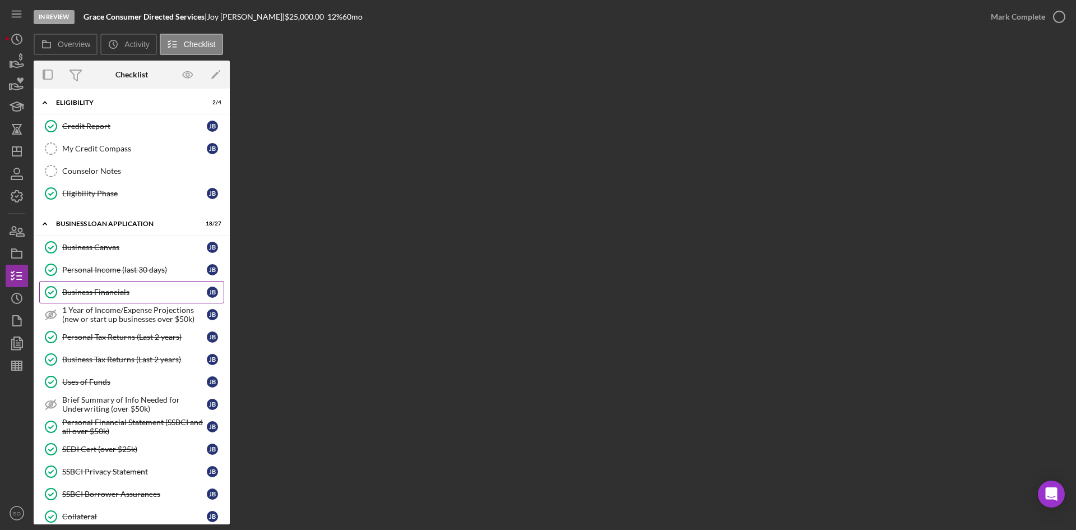
scroll to position [617, 0]
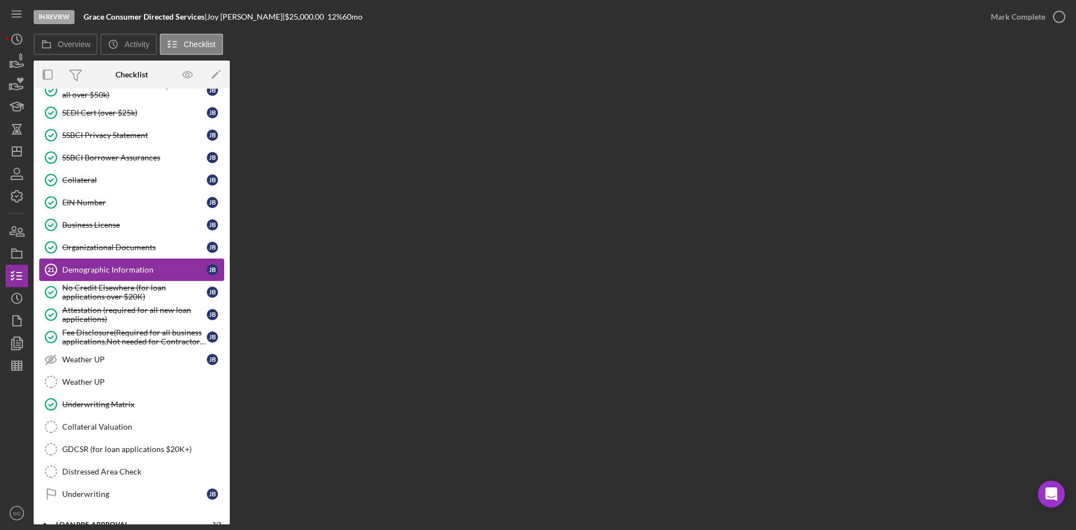
click at [99, 274] on div "Demographic Information" at bounding box center [134, 269] width 145 height 9
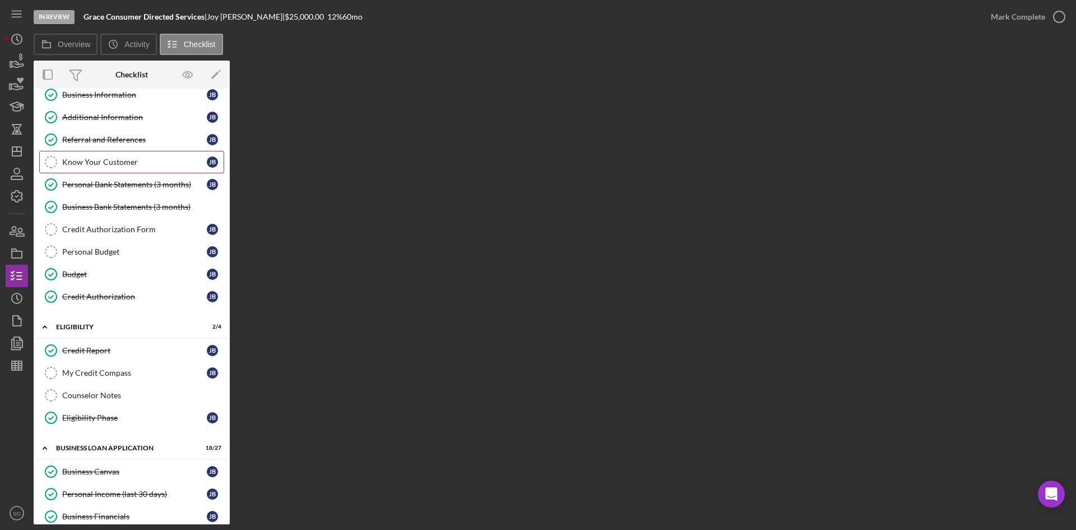
scroll to position [0, 0]
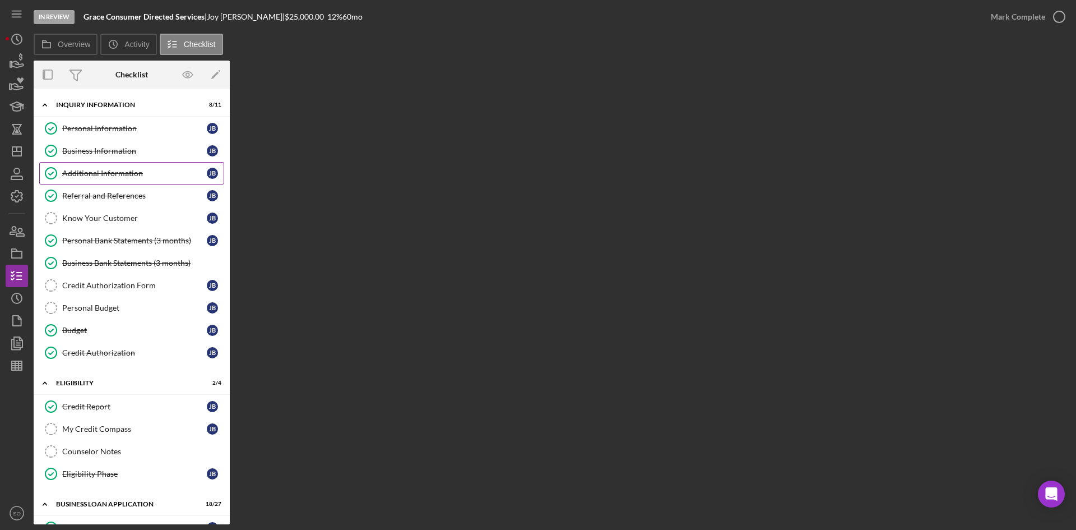
click at [89, 178] on div "Additional Information" at bounding box center [134, 173] width 145 height 9
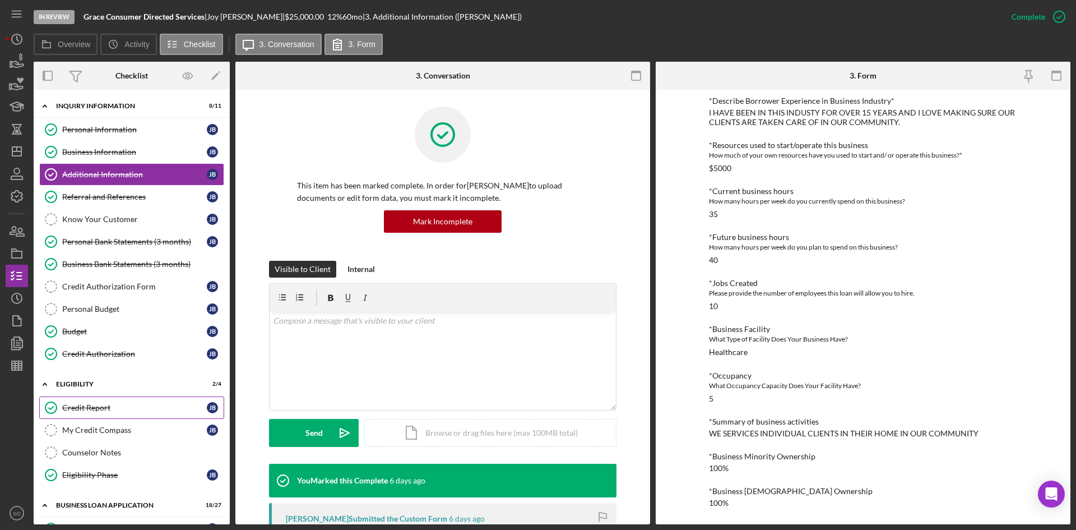
scroll to position [224, 0]
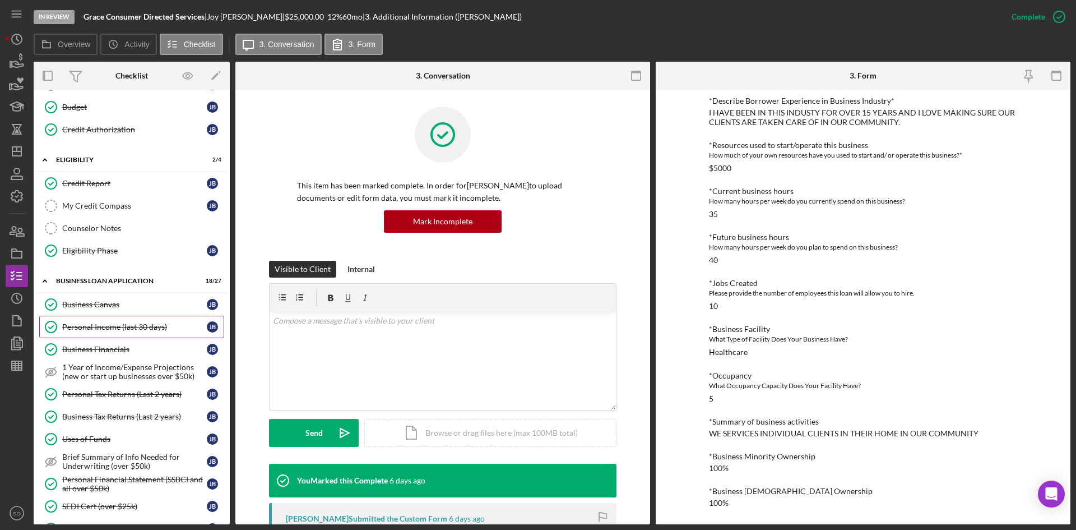
click at [87, 327] on div "Personal Income (last 30 days)" at bounding box center [134, 326] width 145 height 9
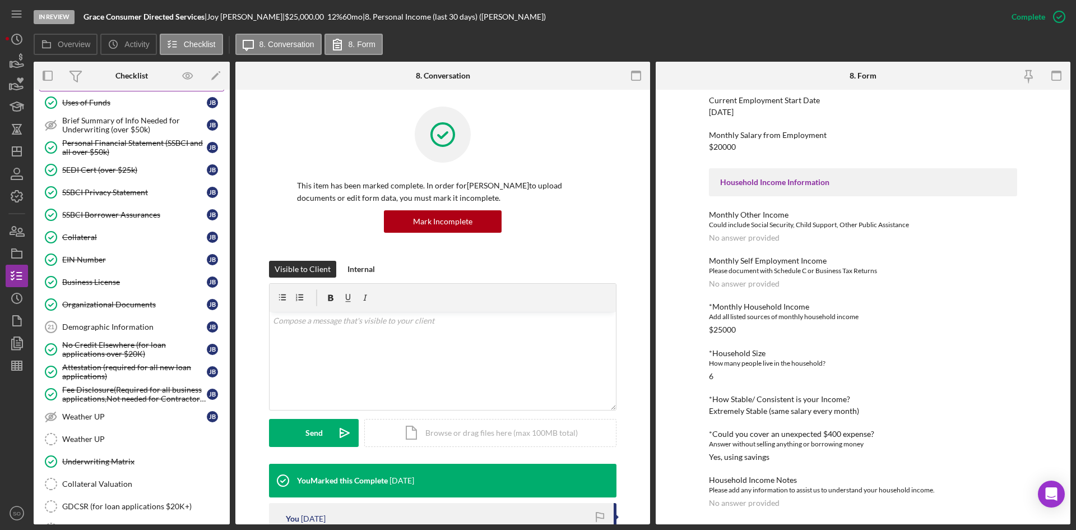
scroll to position [673, 0]
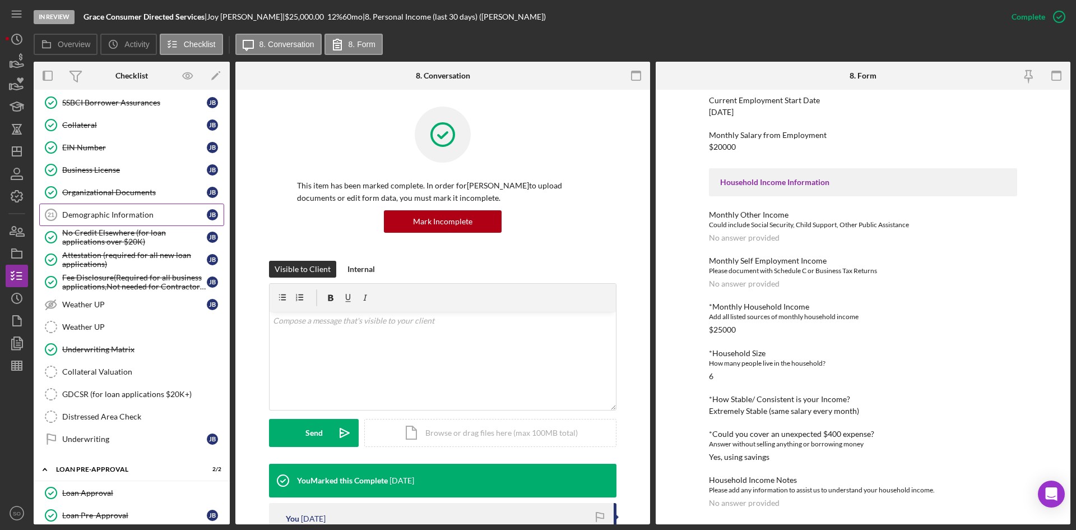
click at [61, 221] on icon "Demographic Information 21" at bounding box center [51, 215] width 28 height 28
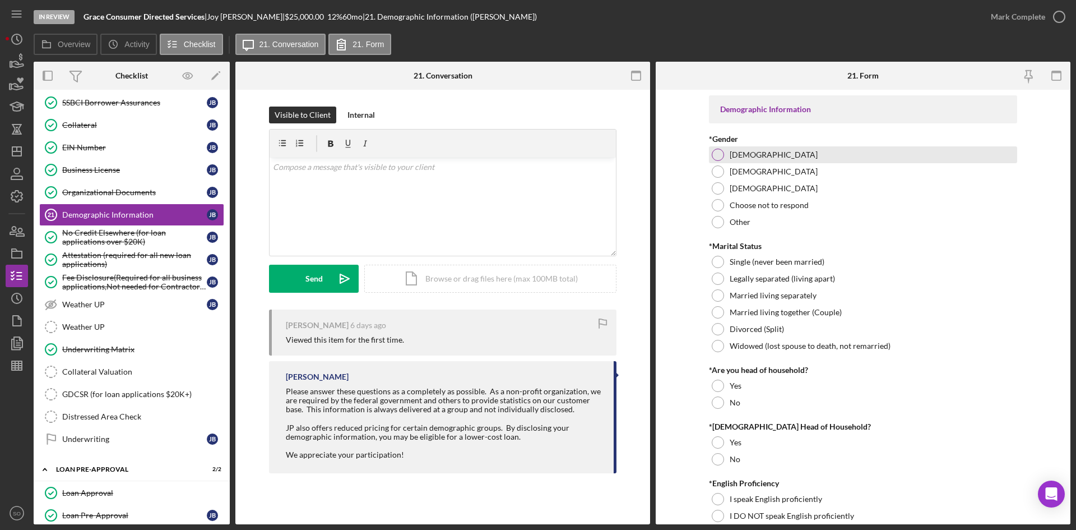
click at [717, 154] on div at bounding box center [718, 155] width 12 height 12
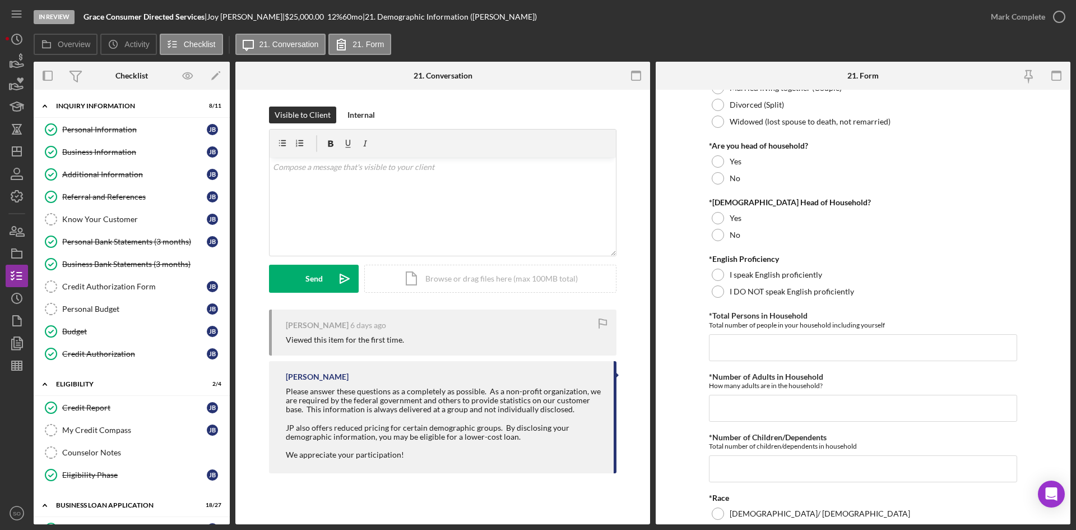
scroll to position [56, 0]
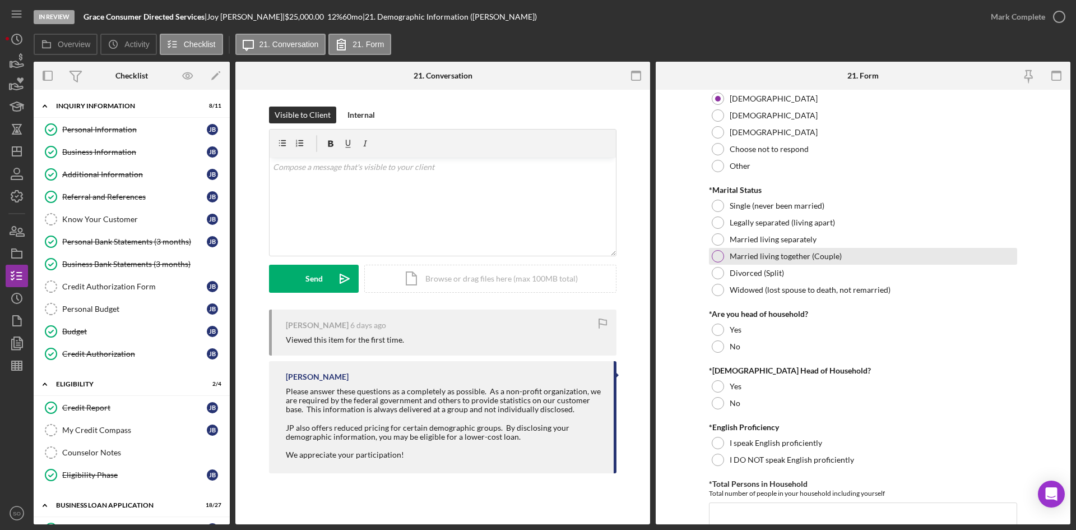
click at [712, 254] on div at bounding box center [718, 256] width 12 height 12
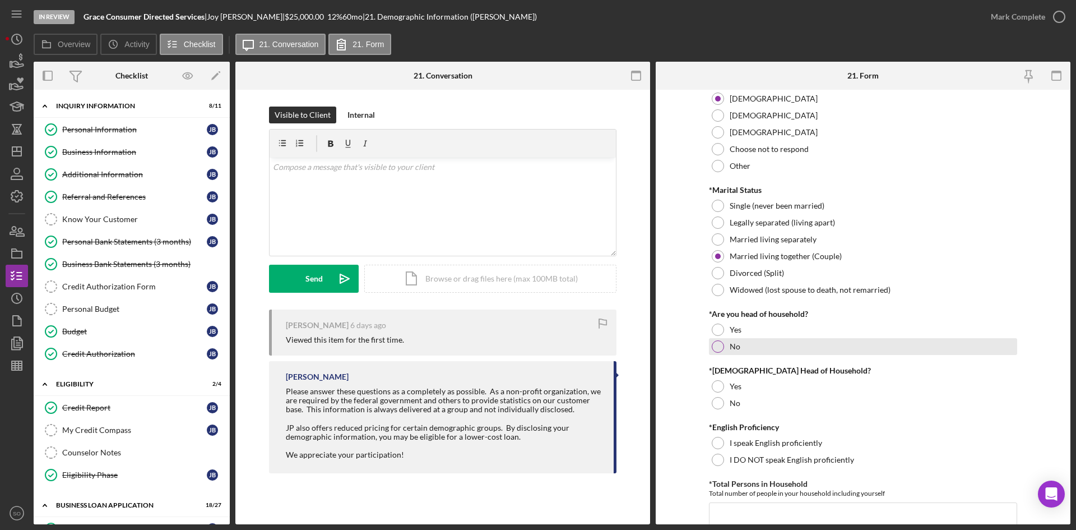
click at [712, 343] on div at bounding box center [718, 346] width 12 height 12
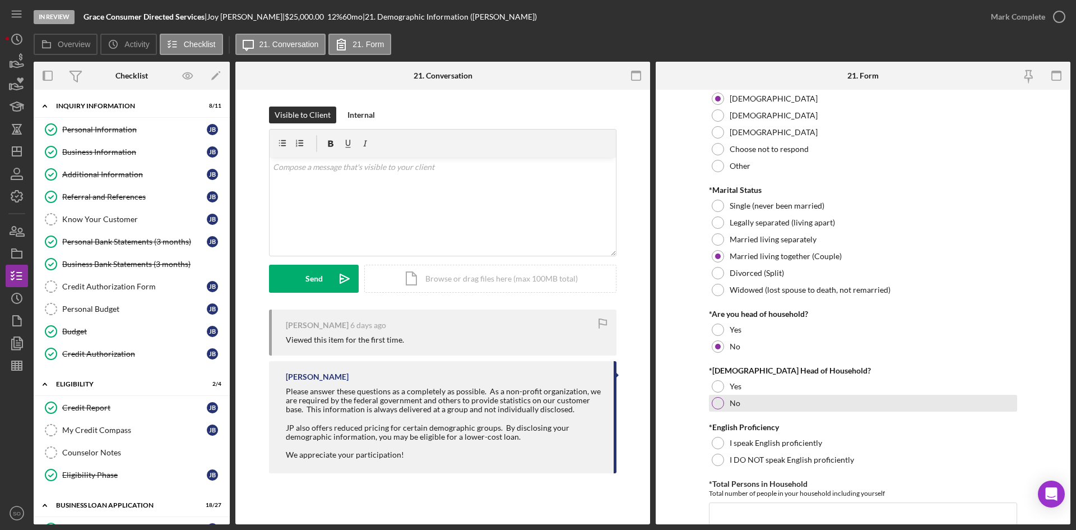
click at [718, 400] on div at bounding box center [718, 403] width 12 height 12
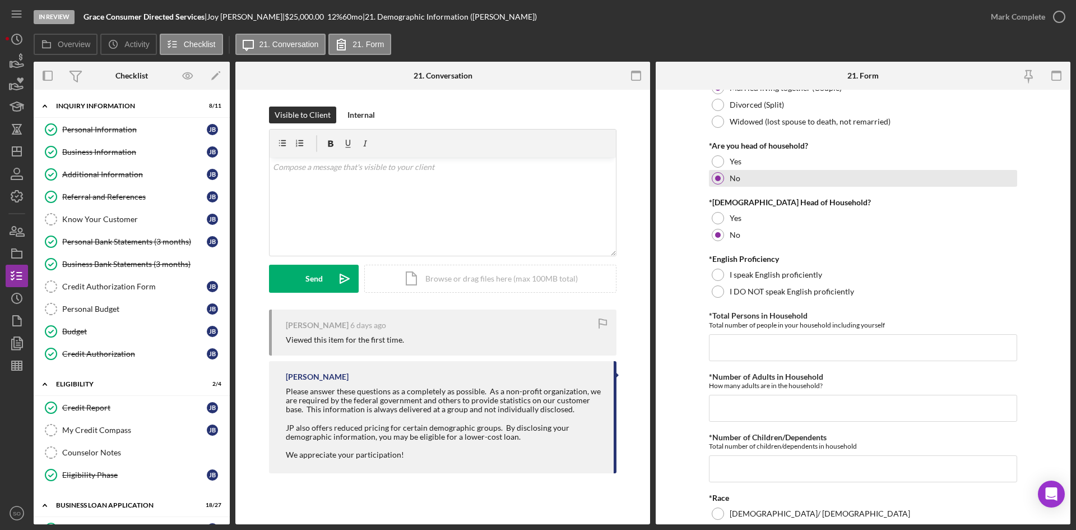
scroll to position [280, 0]
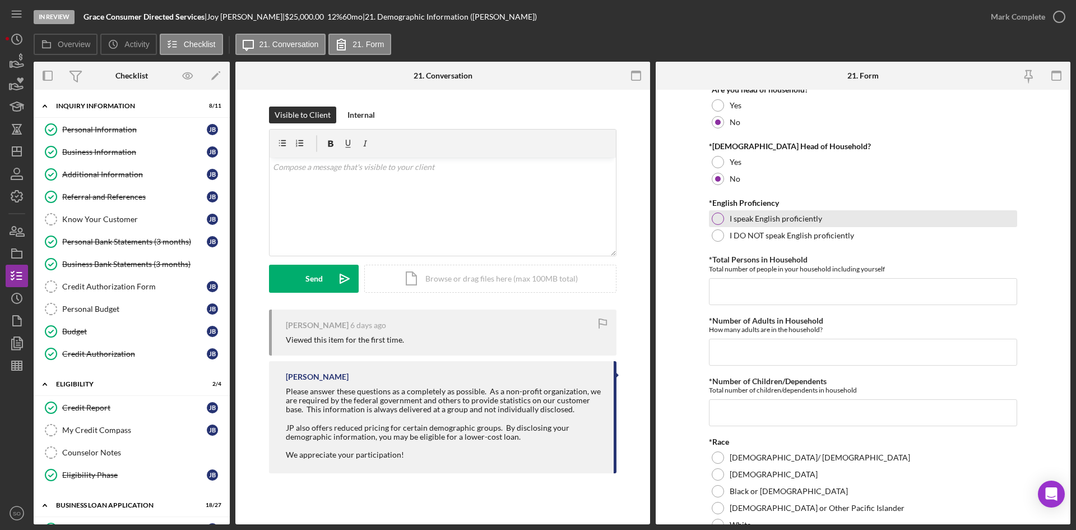
click at [715, 216] on div at bounding box center [718, 218] width 12 height 12
click at [717, 304] on input "*Total Persons in Household" at bounding box center [863, 291] width 308 height 27
type input "6"
click at [727, 361] on input "*Number of Adults in Household" at bounding box center [863, 352] width 308 height 27
type input "2"
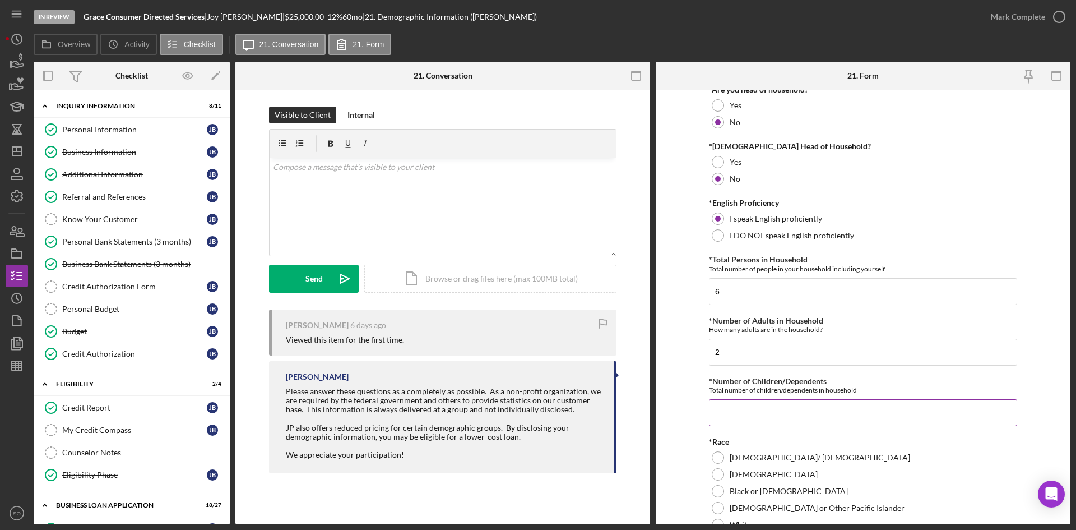
click at [732, 404] on input "*Number of Children/Dependents" at bounding box center [863, 412] width 308 height 27
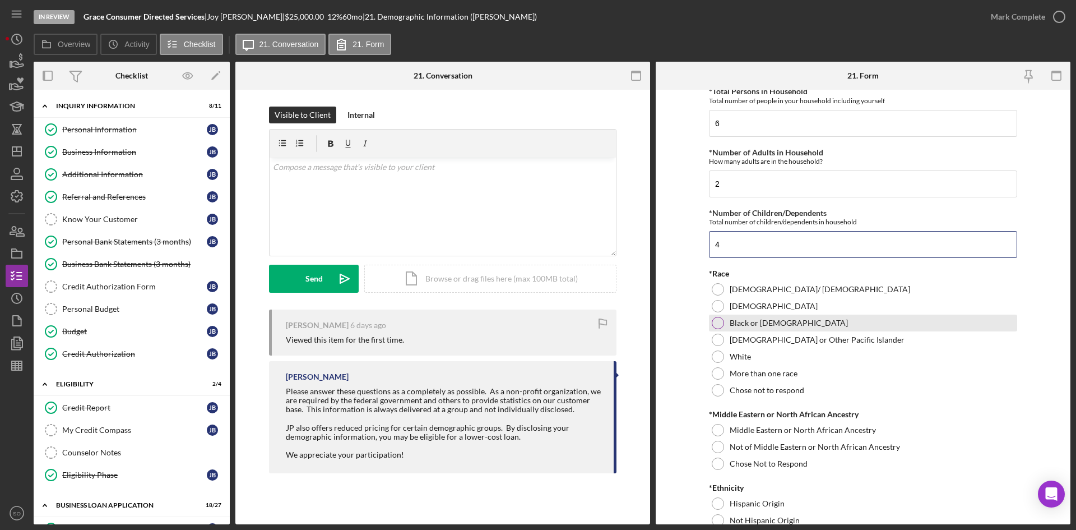
type input "4"
click at [718, 323] on div at bounding box center [718, 323] width 12 height 12
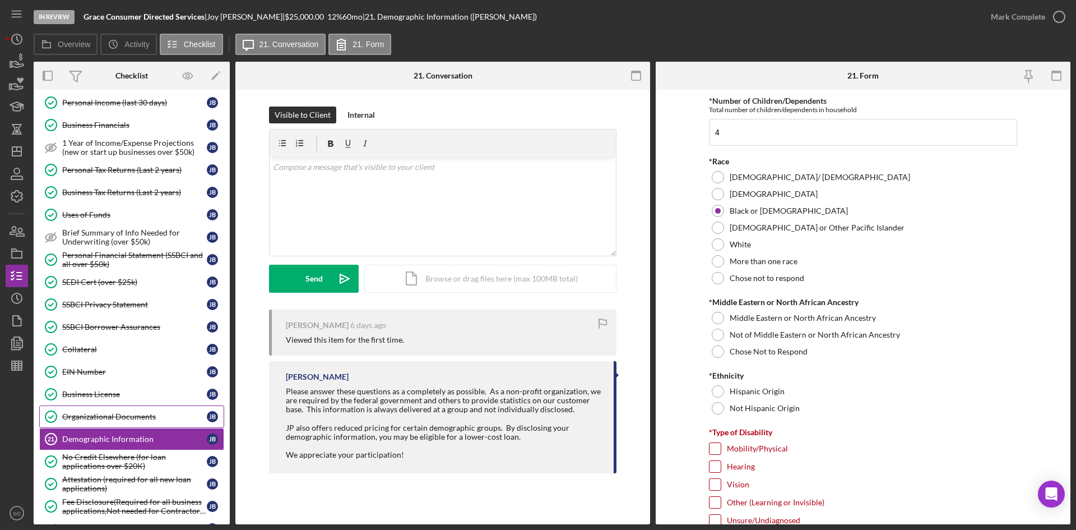
click at [102, 420] on div "Organizational Documents" at bounding box center [134, 416] width 145 height 9
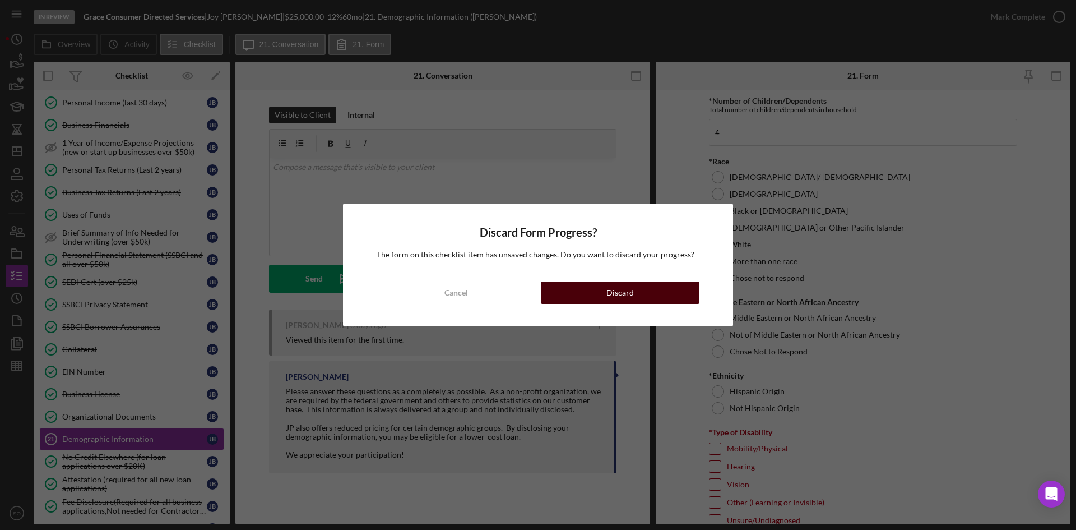
click at [593, 289] on button "Discard" at bounding box center [620, 292] width 159 height 22
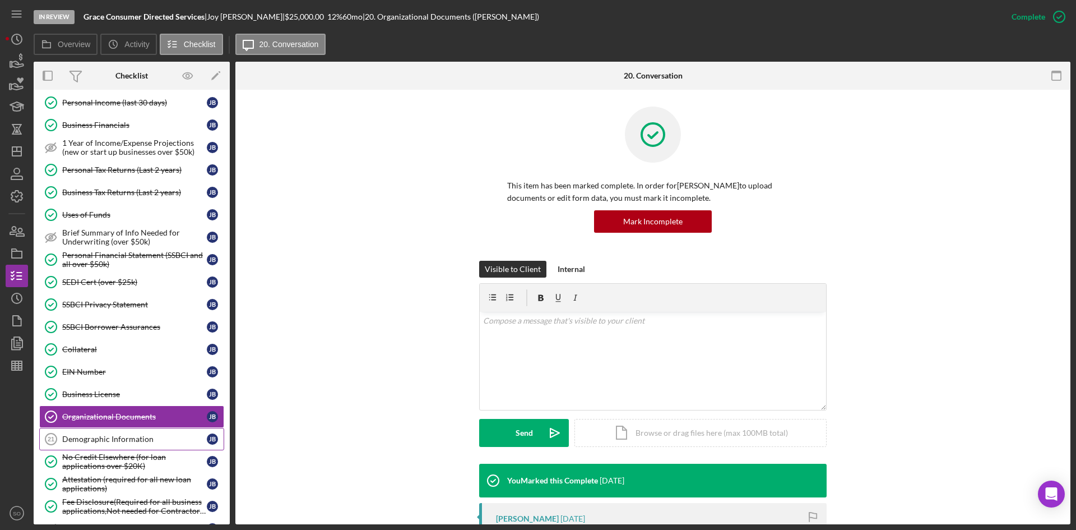
click at [115, 440] on div "Demographic Information" at bounding box center [134, 439] width 145 height 9
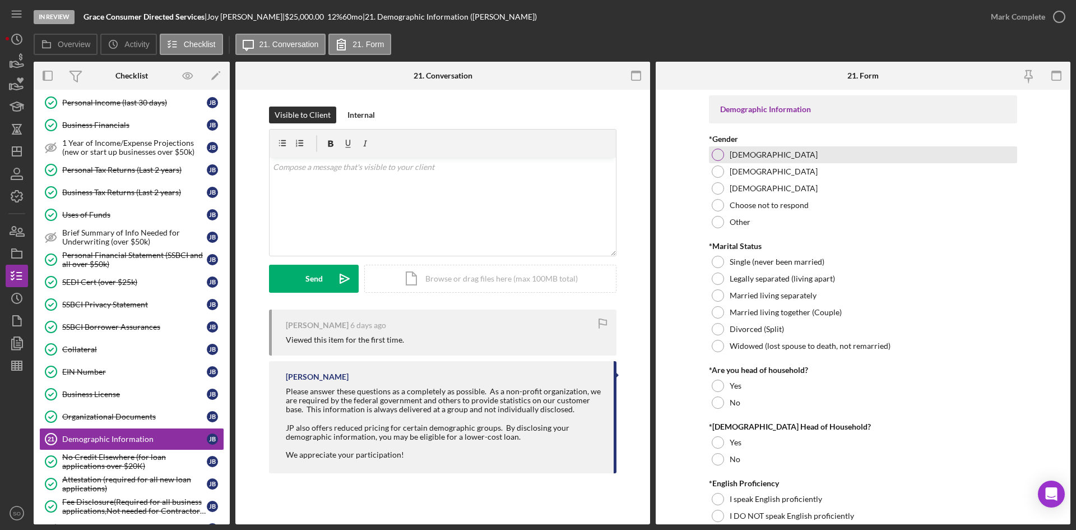
click at [717, 154] on div at bounding box center [718, 155] width 12 height 12
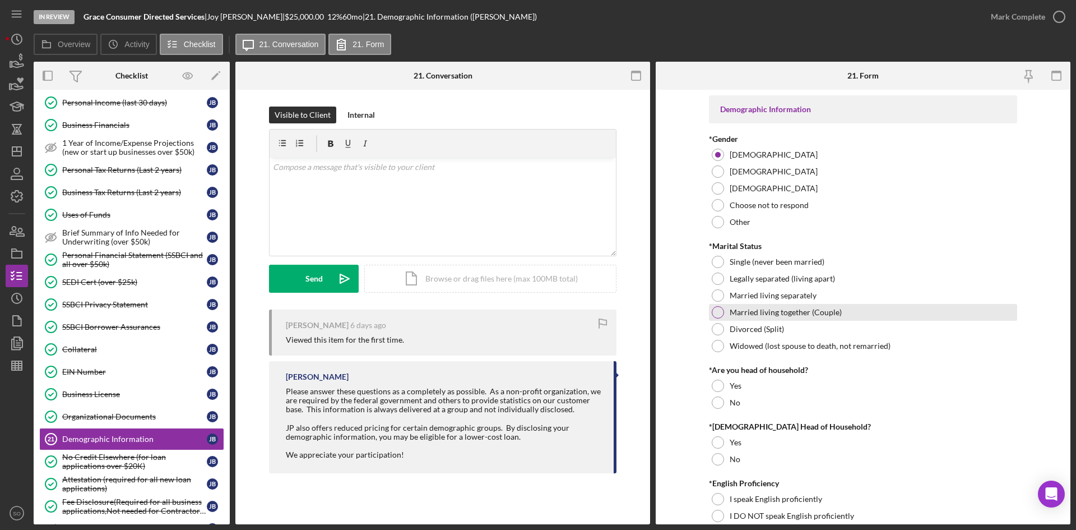
click at [720, 314] on div at bounding box center [718, 312] width 12 height 12
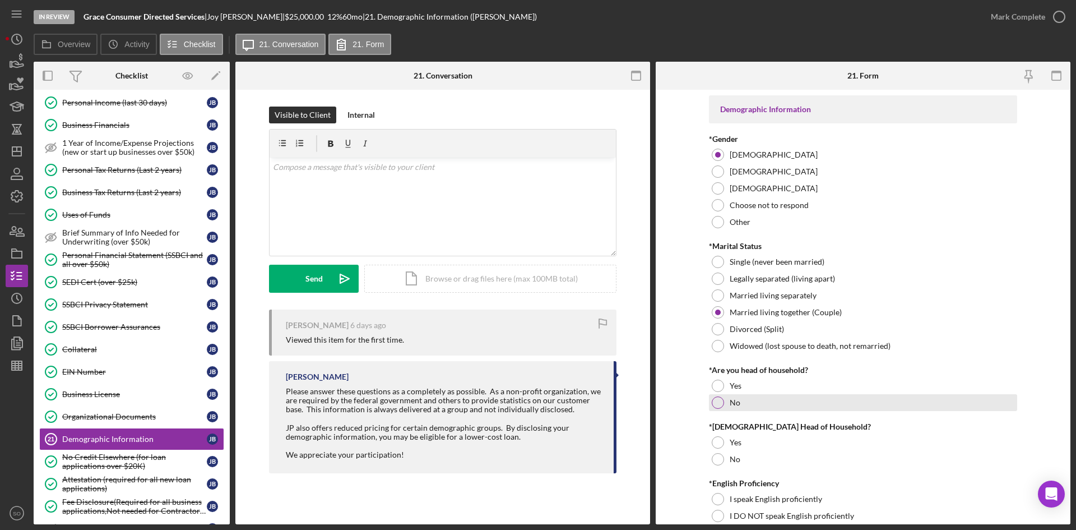
click at [718, 401] on div at bounding box center [718, 402] width 12 height 12
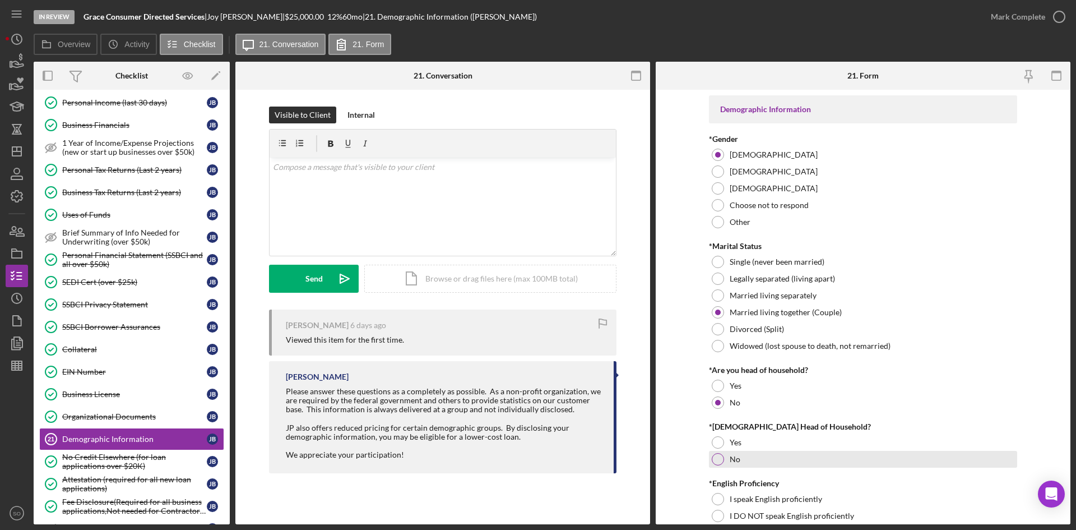
click at [715, 461] on div at bounding box center [718, 459] width 12 height 12
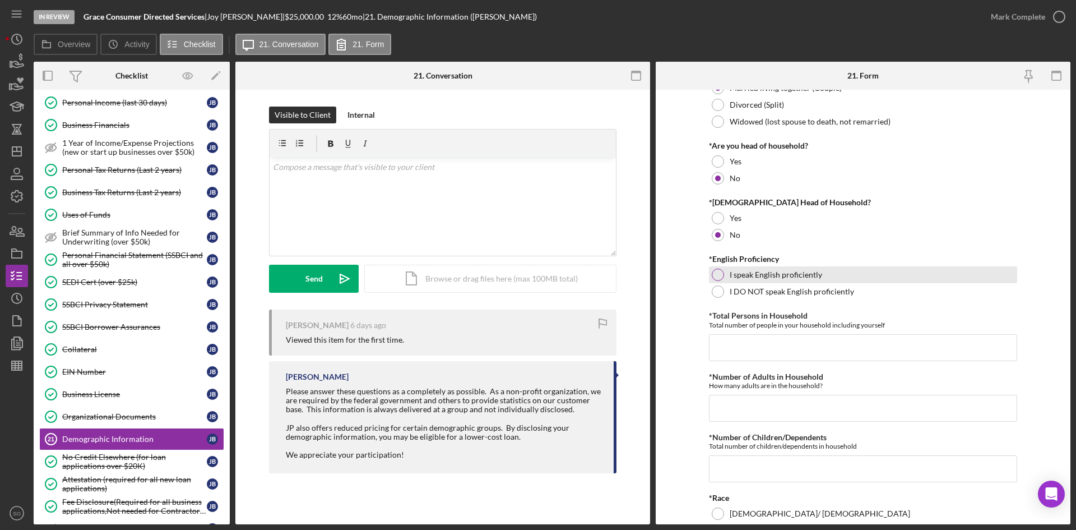
click at [714, 274] on div at bounding box center [718, 275] width 12 height 12
click at [715, 345] on input "*Total Persons in Household" at bounding box center [863, 347] width 308 height 27
type input "6"
click at [751, 409] on input "*Number of Adults in Household" at bounding box center [863, 408] width 308 height 27
type input "2"
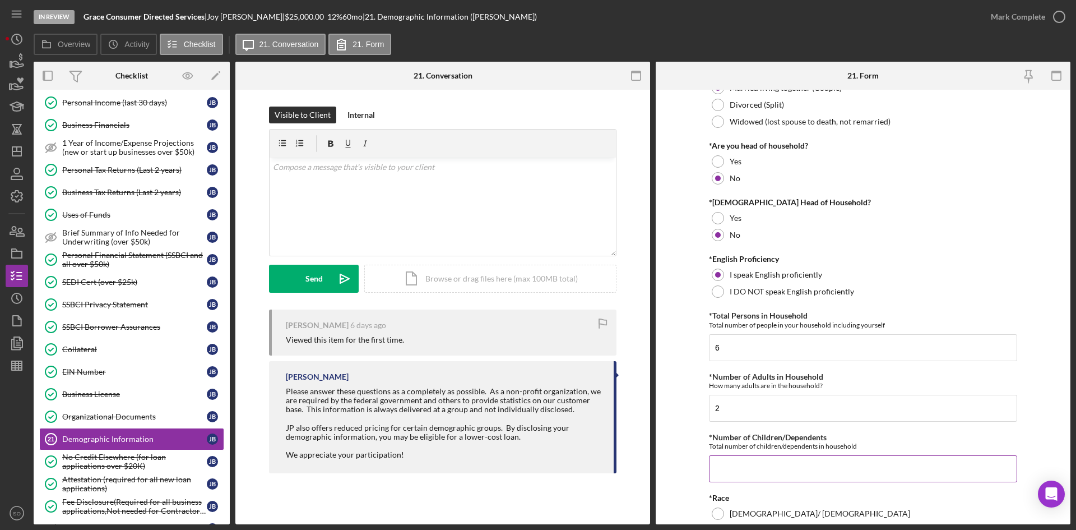
click at [736, 469] on input "*Number of Children/Dependents" at bounding box center [863, 468] width 308 height 27
type input "4"
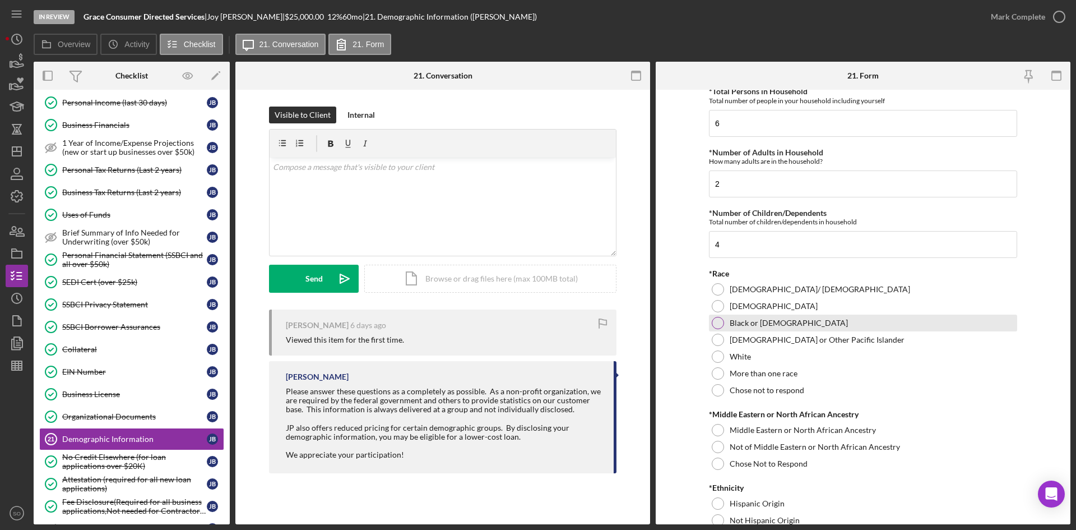
click at [713, 322] on div at bounding box center [718, 323] width 12 height 12
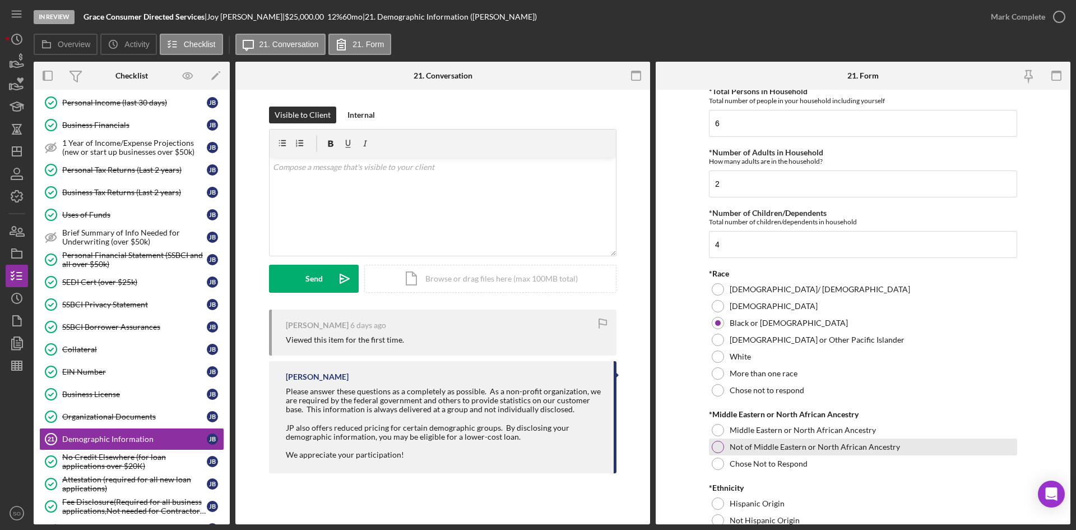
click at [720, 446] on div at bounding box center [718, 447] width 12 height 12
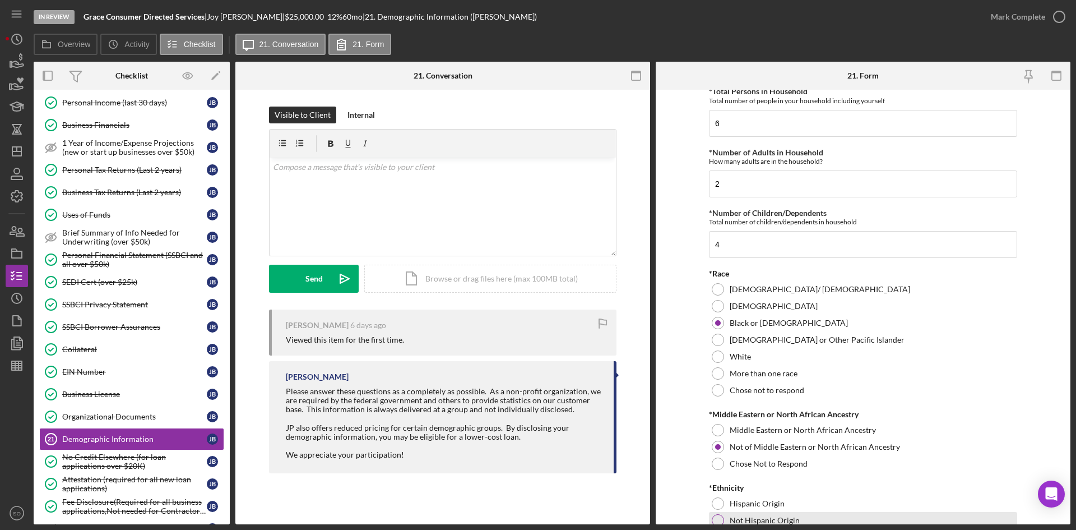
click at [723, 520] on div "Not Hispanic Origin" at bounding box center [863, 520] width 308 height 17
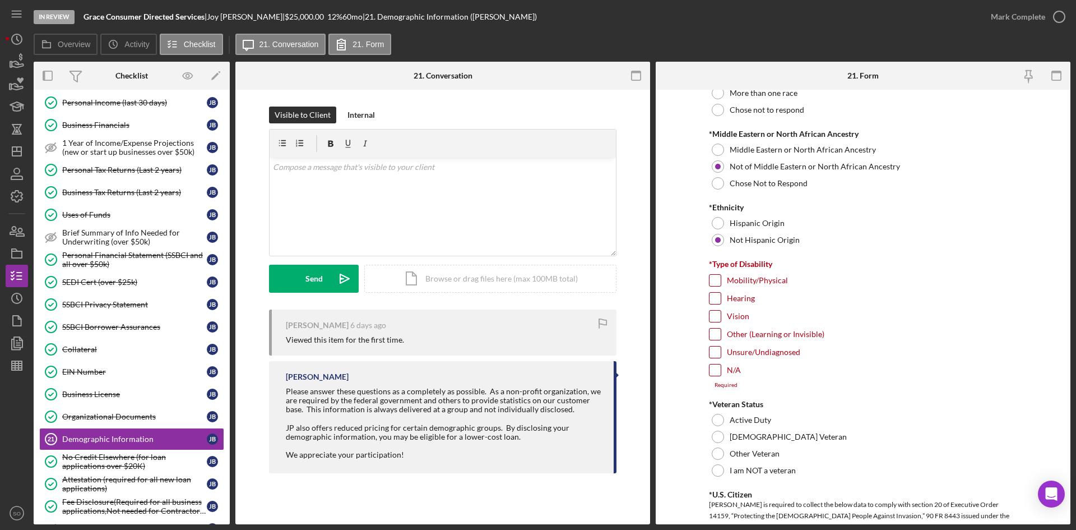
click at [715, 372] on input "N/A" at bounding box center [715, 369] width 11 height 11
checkbox input "true"
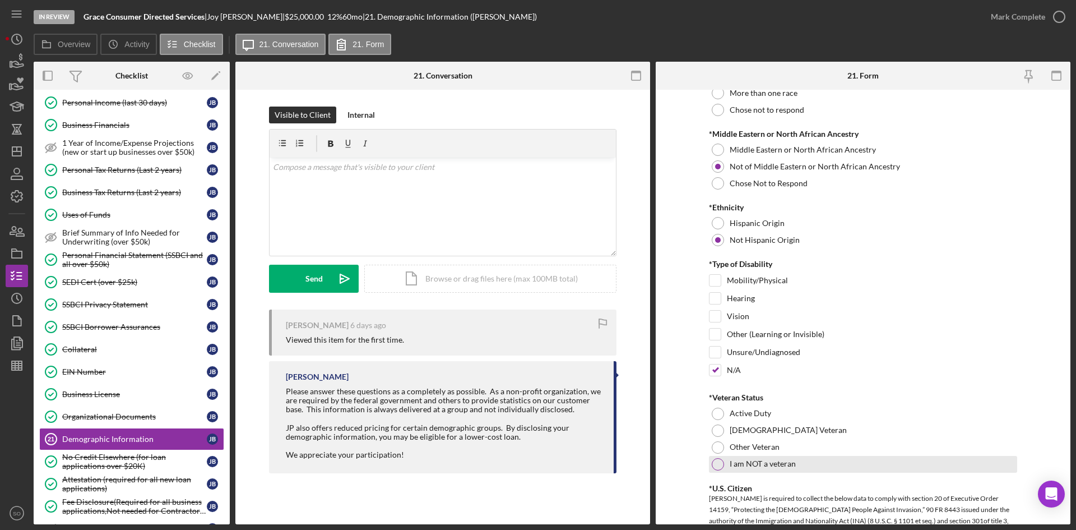
click at [723, 467] on div "I am NOT a veteran" at bounding box center [863, 464] width 308 height 17
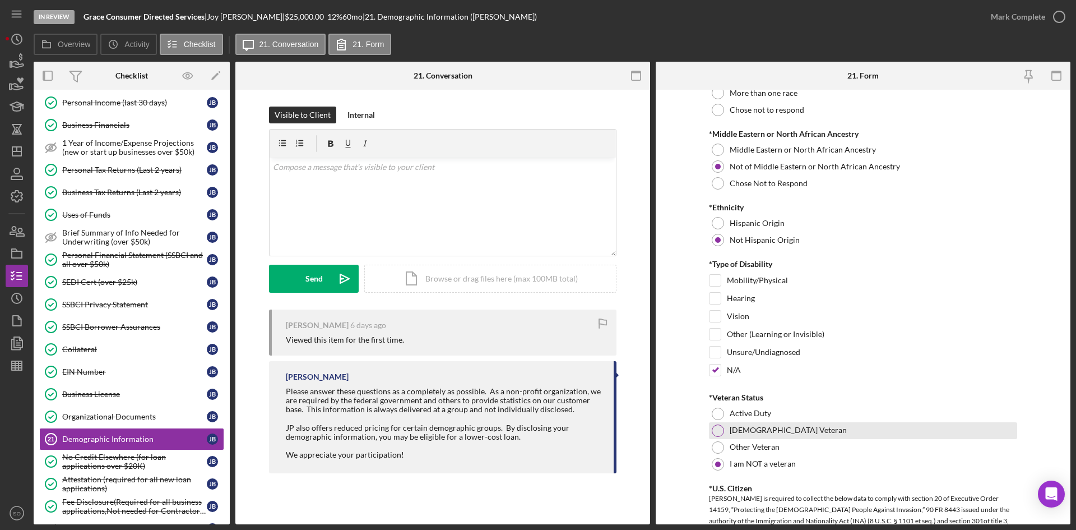
scroll to position [1009, 0]
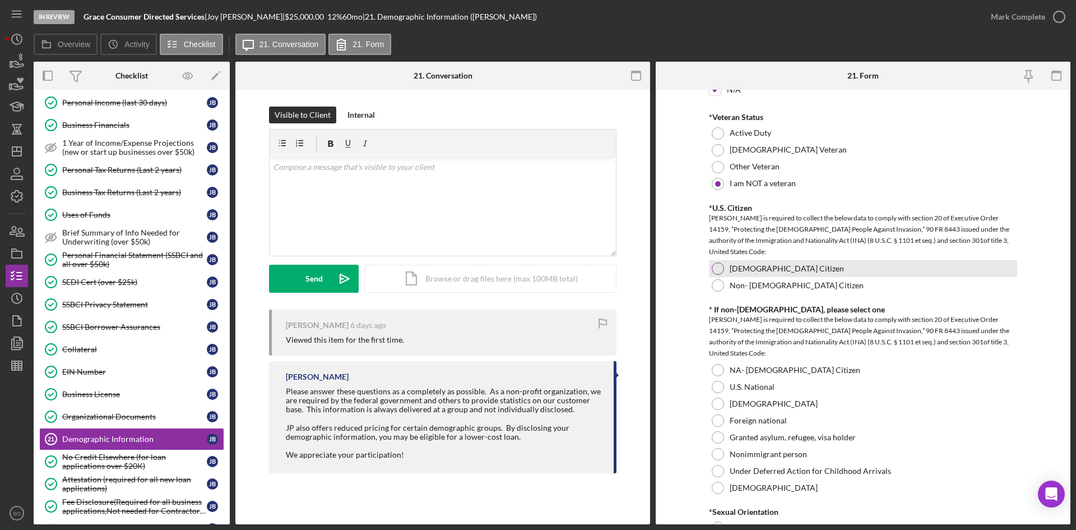
click at [715, 264] on div at bounding box center [718, 268] width 12 height 12
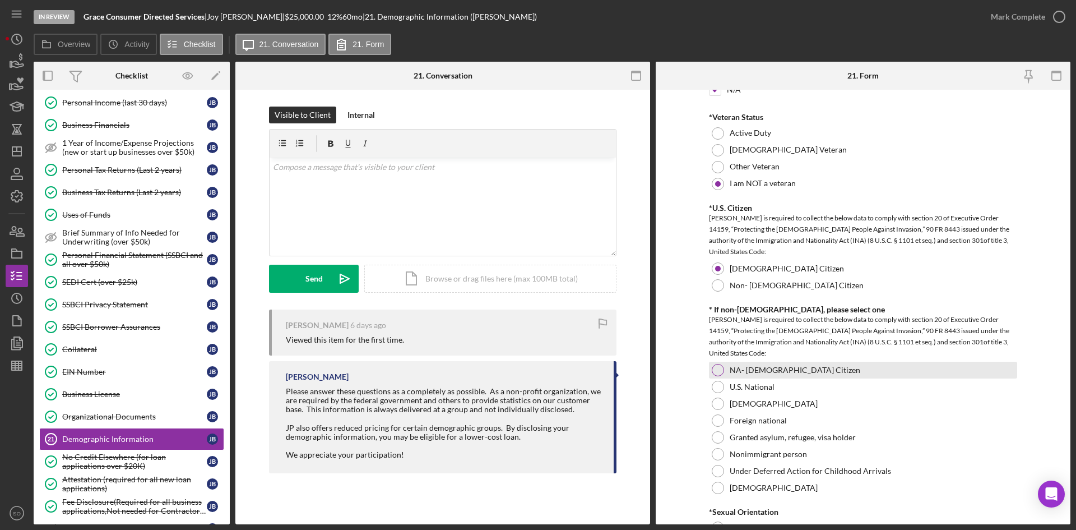
click at [712, 368] on div at bounding box center [718, 370] width 12 height 12
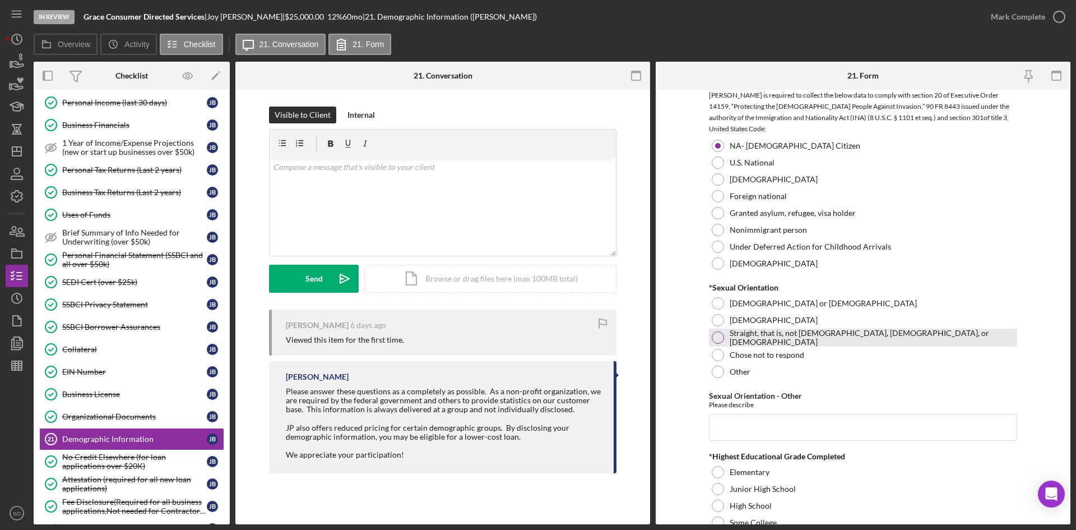
click at [720, 342] on div at bounding box center [718, 337] width 12 height 12
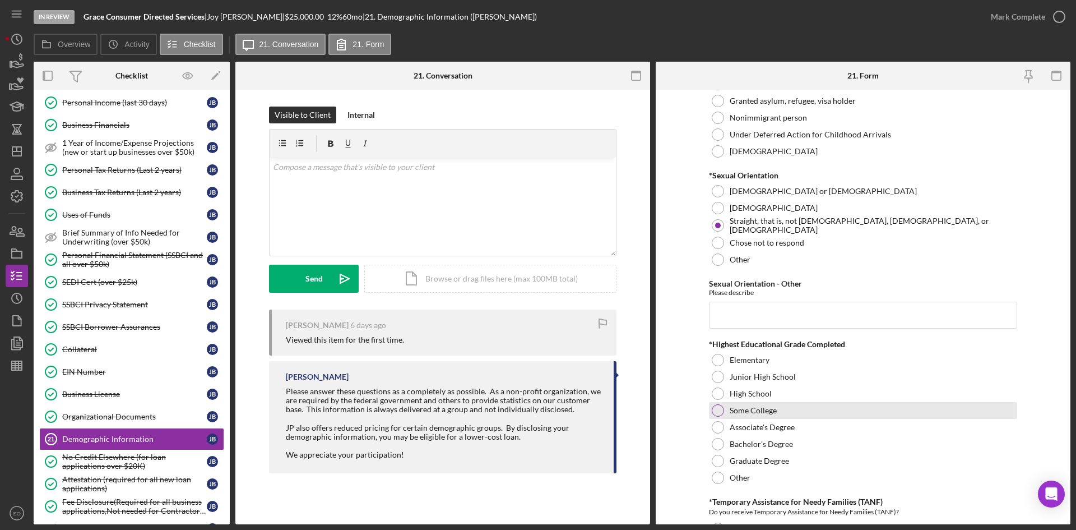
click at [717, 408] on div at bounding box center [718, 410] width 12 height 12
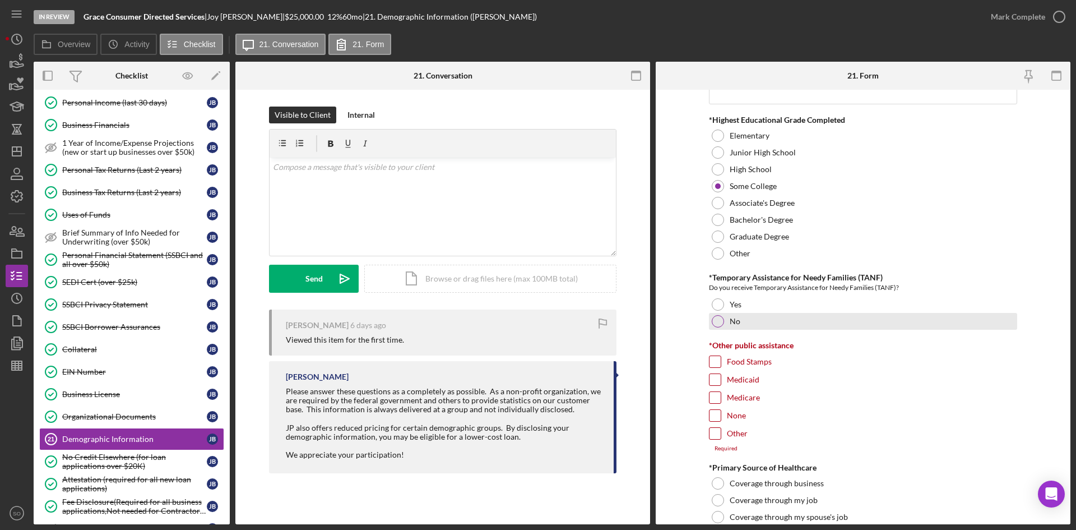
click at [716, 321] on div at bounding box center [718, 321] width 12 height 12
click at [709, 429] on div at bounding box center [715, 433] width 12 height 12
click at [711, 410] on input "None" at bounding box center [715, 415] width 11 height 11
checkbox input "true"
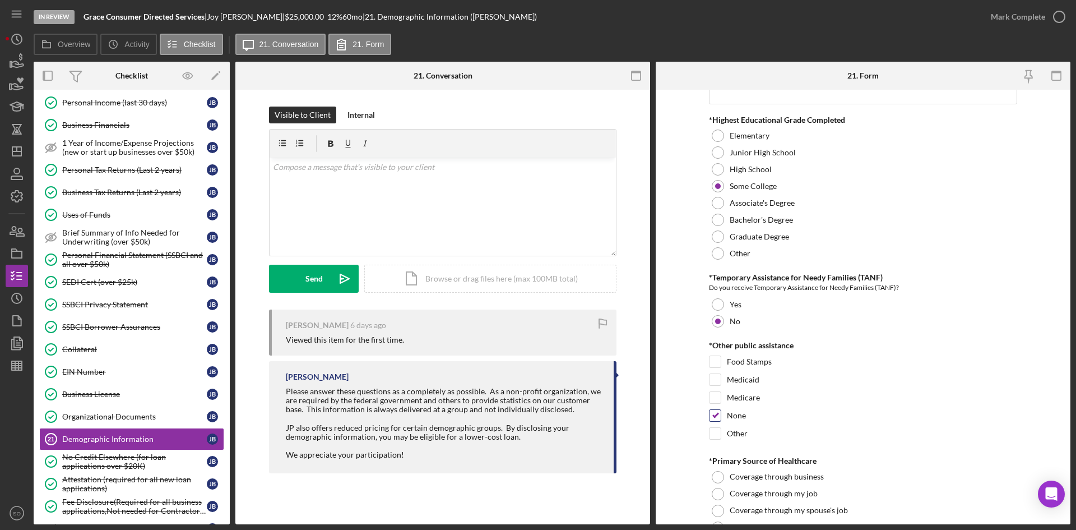
scroll to position [1794, 0]
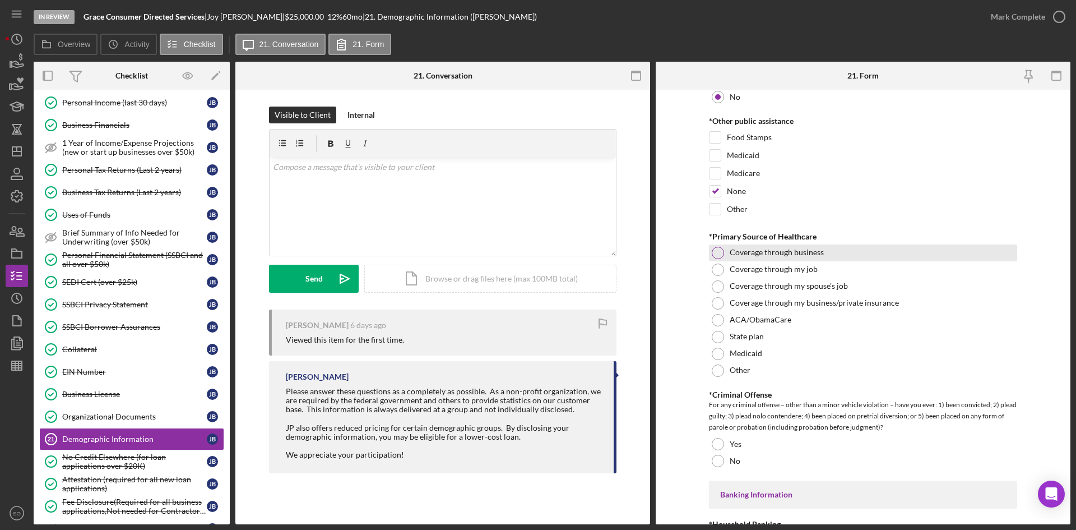
click at [712, 254] on div at bounding box center [718, 253] width 12 height 12
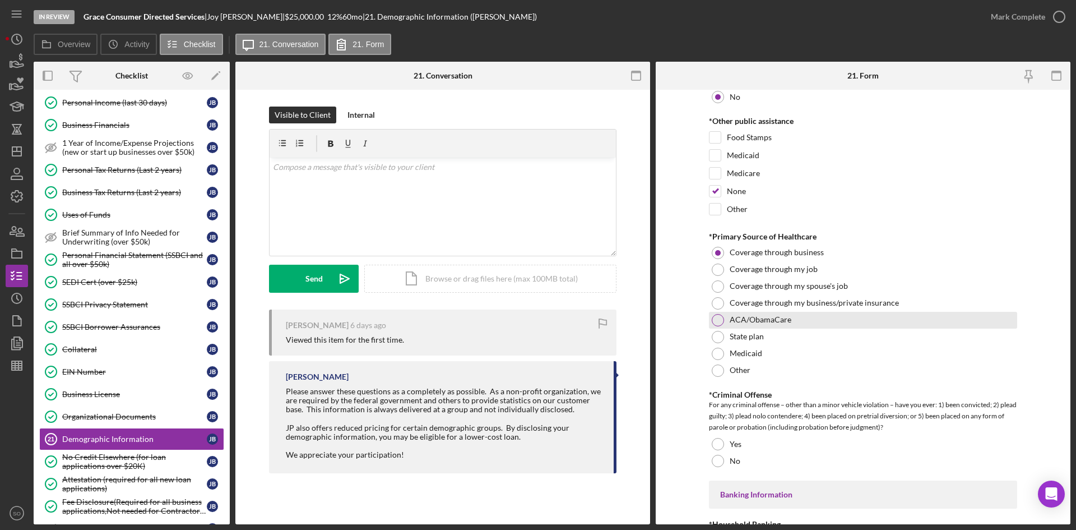
scroll to position [1906, 0]
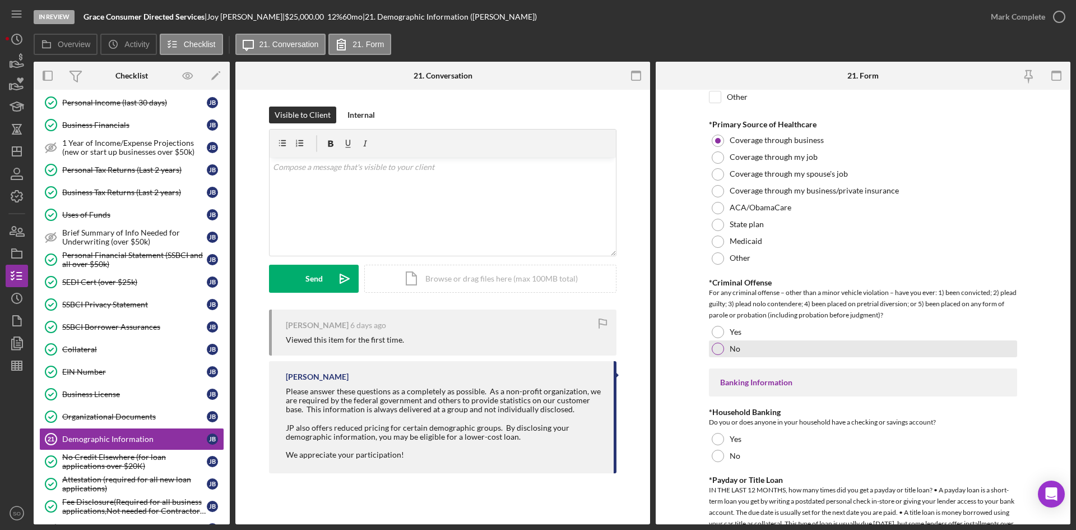
click at [717, 346] on div at bounding box center [718, 349] width 12 height 12
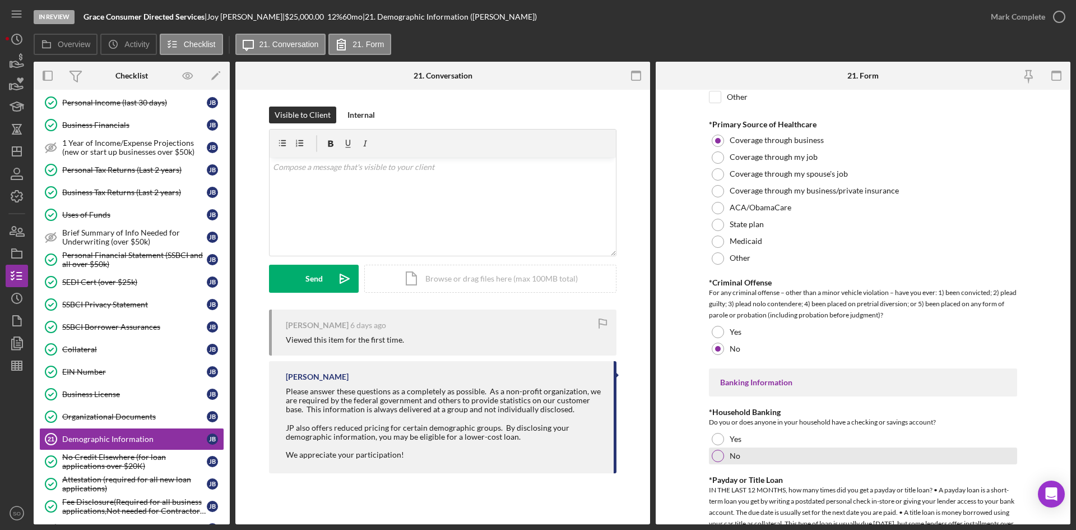
click at [722, 454] on div at bounding box center [718, 456] width 12 height 12
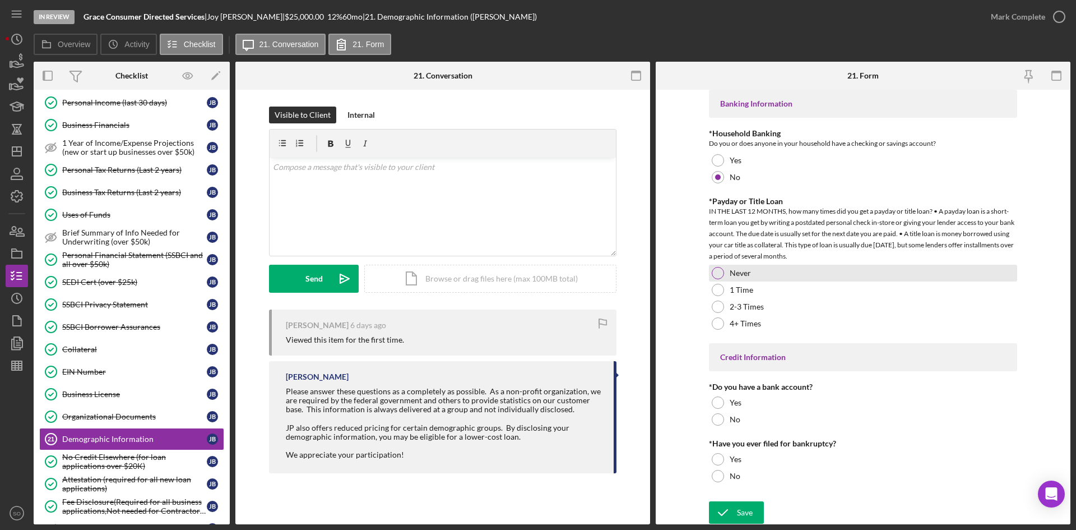
click at [713, 272] on div at bounding box center [718, 273] width 12 height 12
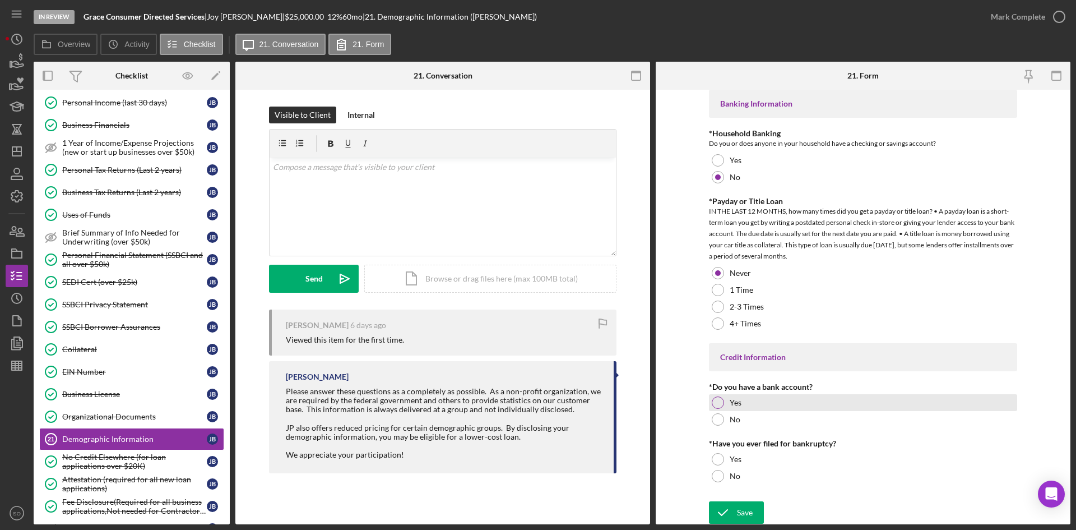
click at [720, 403] on div at bounding box center [718, 402] width 12 height 12
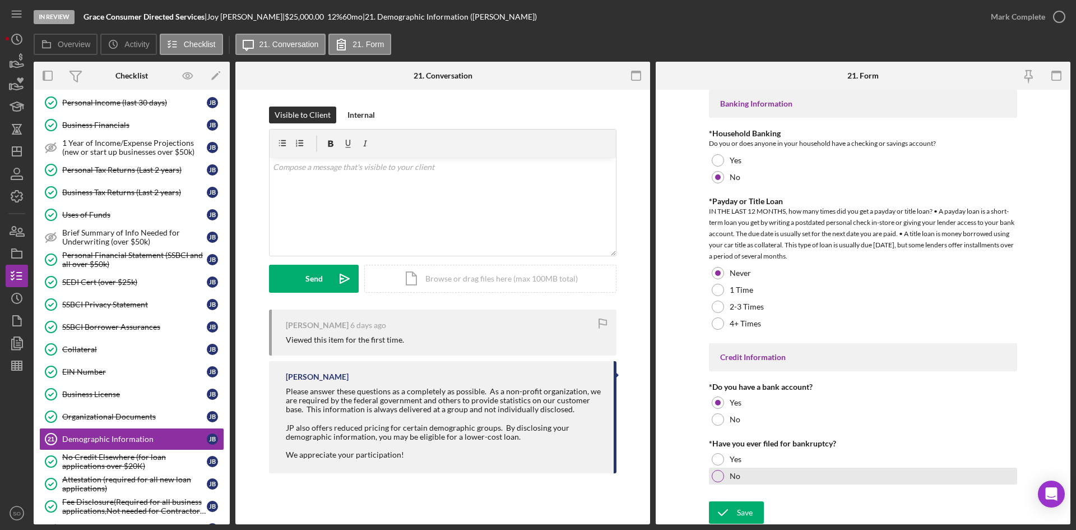
click at [718, 475] on div at bounding box center [718, 476] width 12 height 12
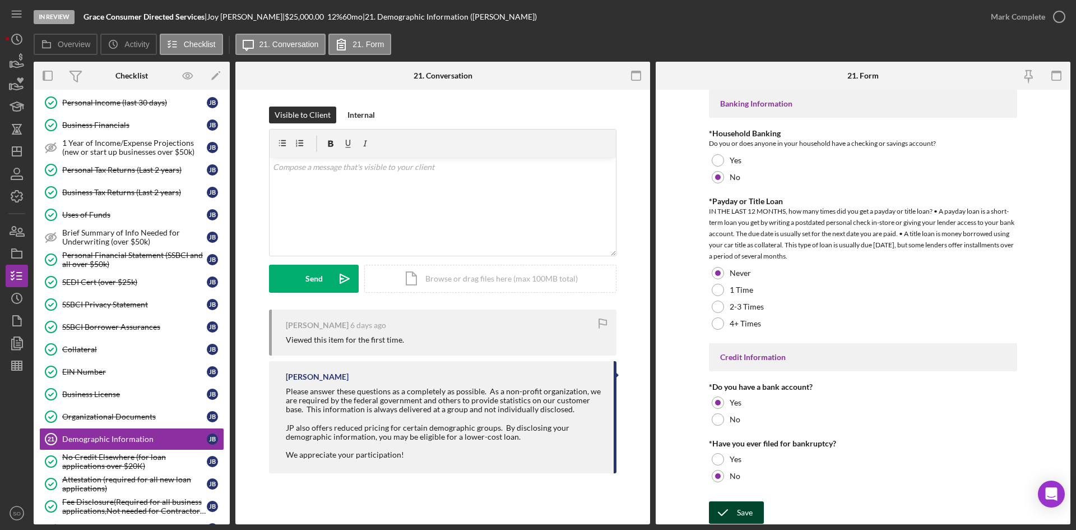
click at [723, 510] on icon "submit" at bounding box center [723, 512] width 28 height 28
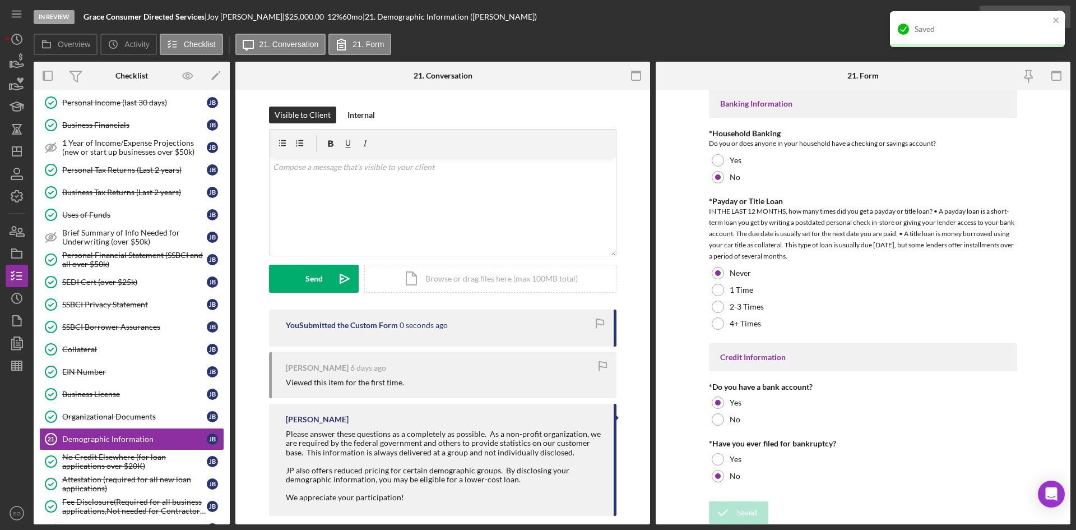
click at [1017, 15] on div "Saved" at bounding box center [977, 33] width 179 height 49
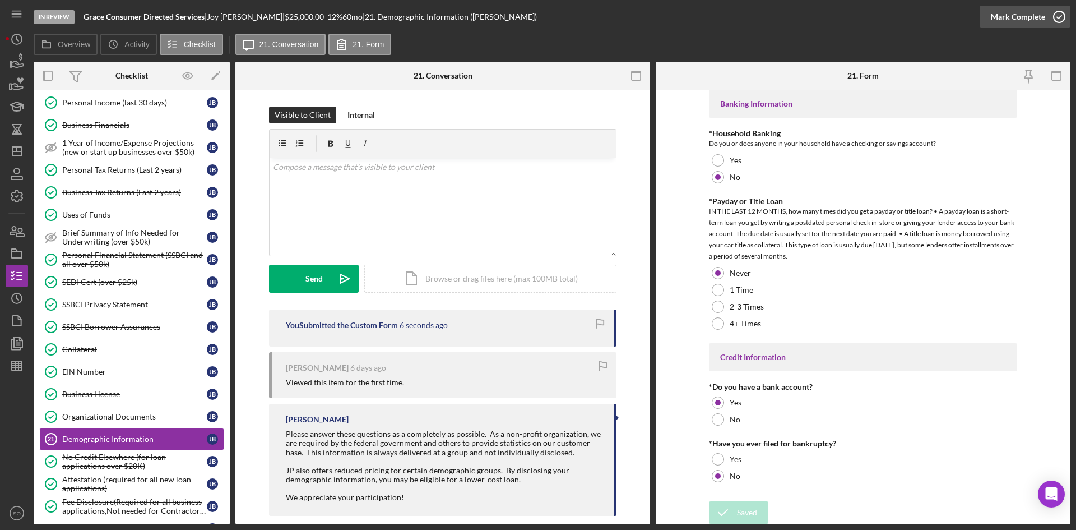
click at [1018, 12] on div "Mark Complete" at bounding box center [1018, 17] width 54 height 22
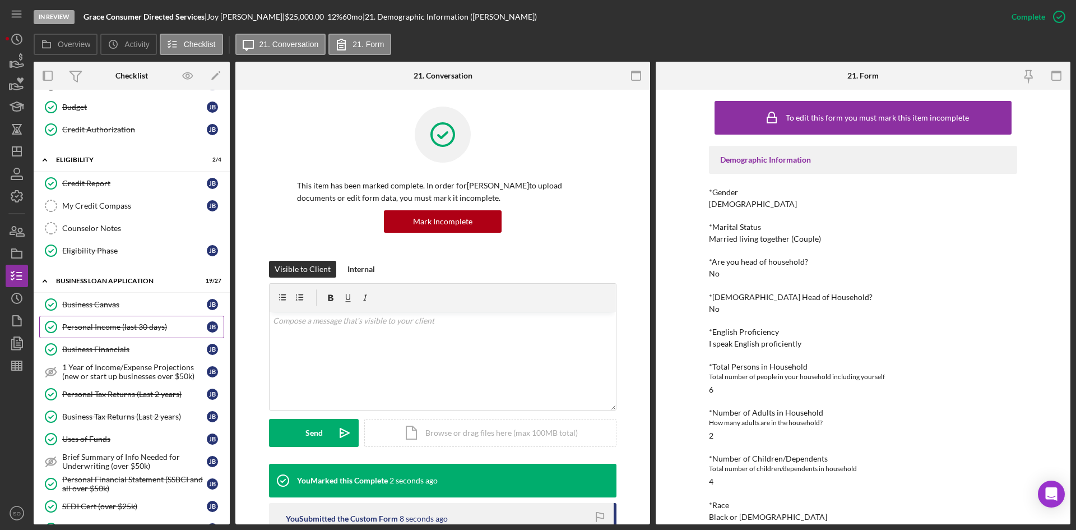
scroll to position [0, 0]
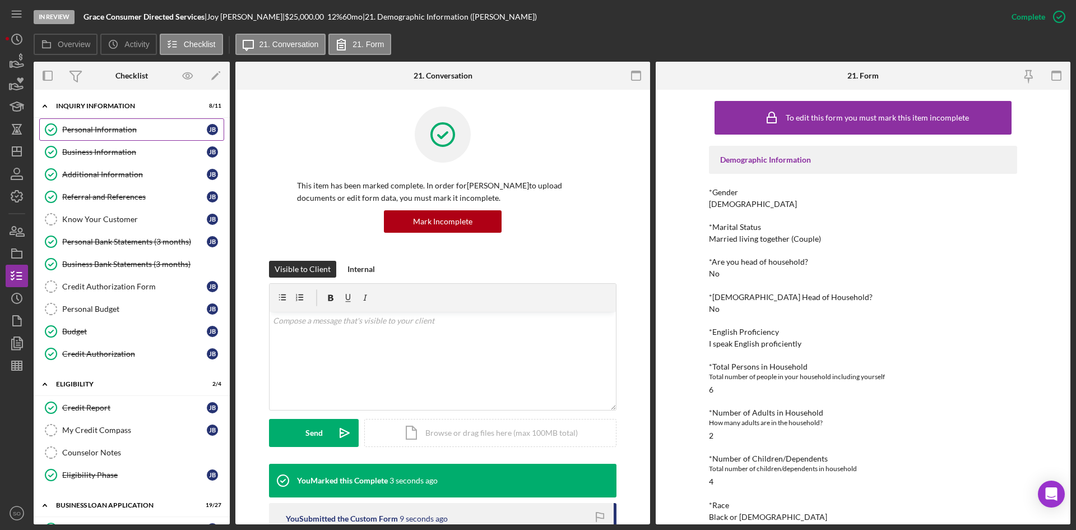
click at [107, 135] on link "Personal Information Personal Information [PERSON_NAME]" at bounding box center [131, 129] width 185 height 22
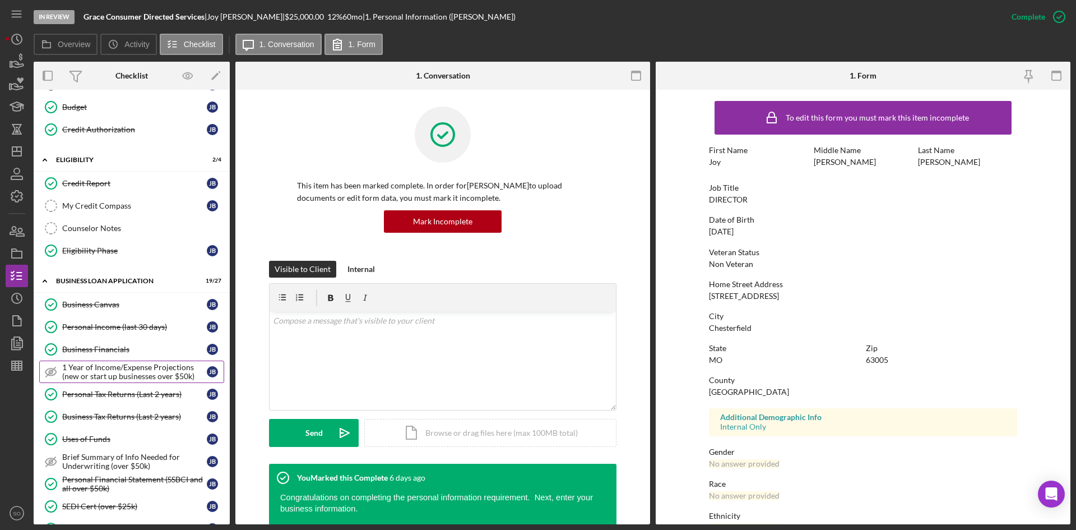
scroll to position [449, 0]
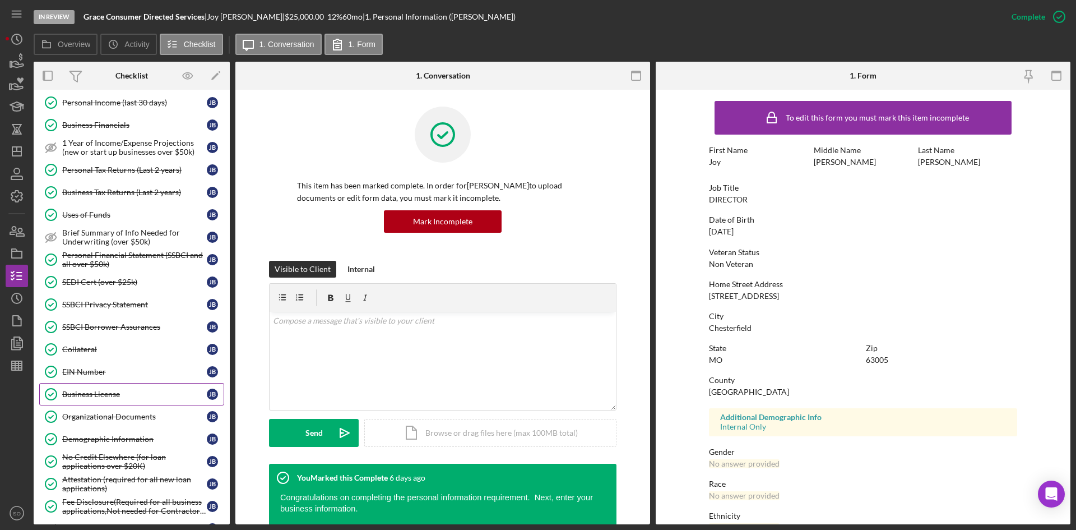
click at [92, 392] on div "Business License" at bounding box center [134, 394] width 145 height 9
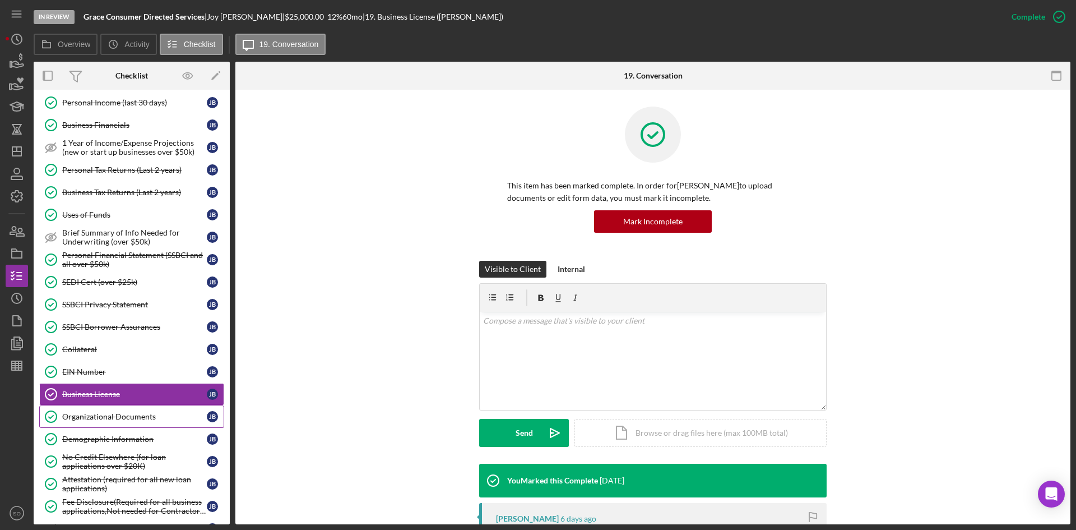
click at [102, 415] on div "Organizational Documents" at bounding box center [134, 416] width 145 height 9
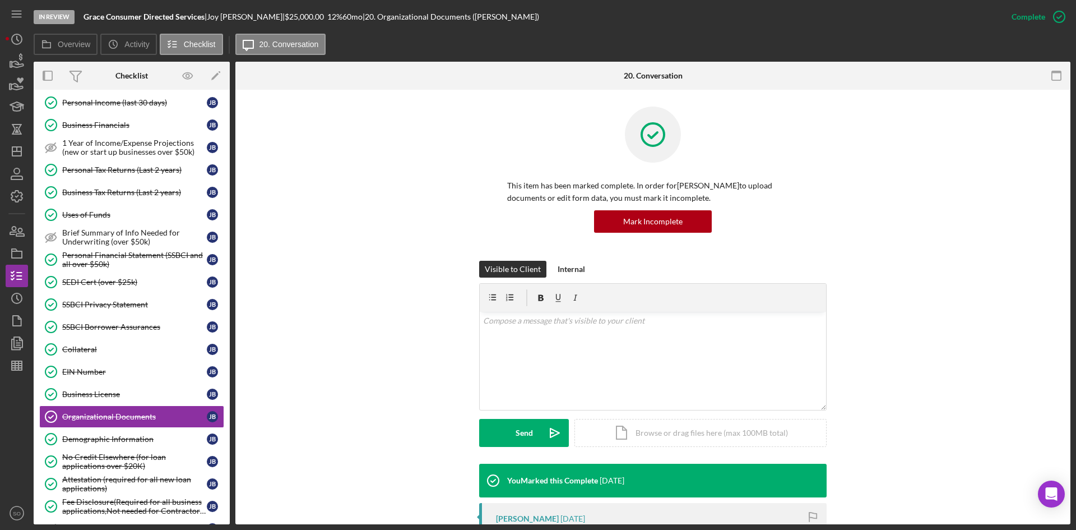
scroll to position [280, 0]
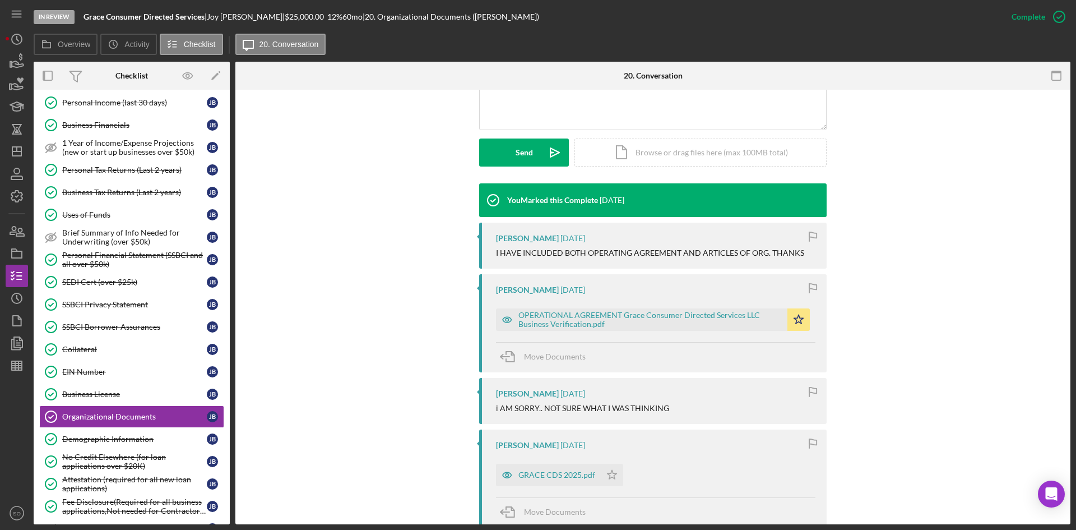
click at [561, 291] on time "[DATE]" at bounding box center [573, 289] width 25 height 9
click at [547, 304] on div "OPERATIONAL AGREEMENT Grace Consumer Directed Services LLC Business Verificatio…" at bounding box center [656, 317] width 320 height 28
click at [547, 317] on div "OPERATIONAL AGREEMENT Grace Consumer Directed Services LLC Business Verificatio…" at bounding box center [651, 320] width 264 height 18
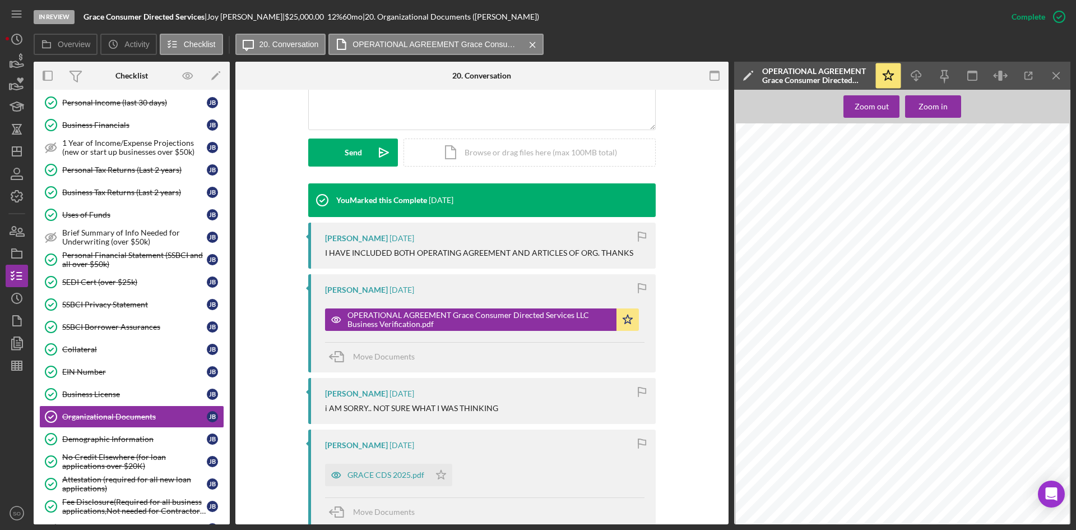
scroll to position [673, 0]
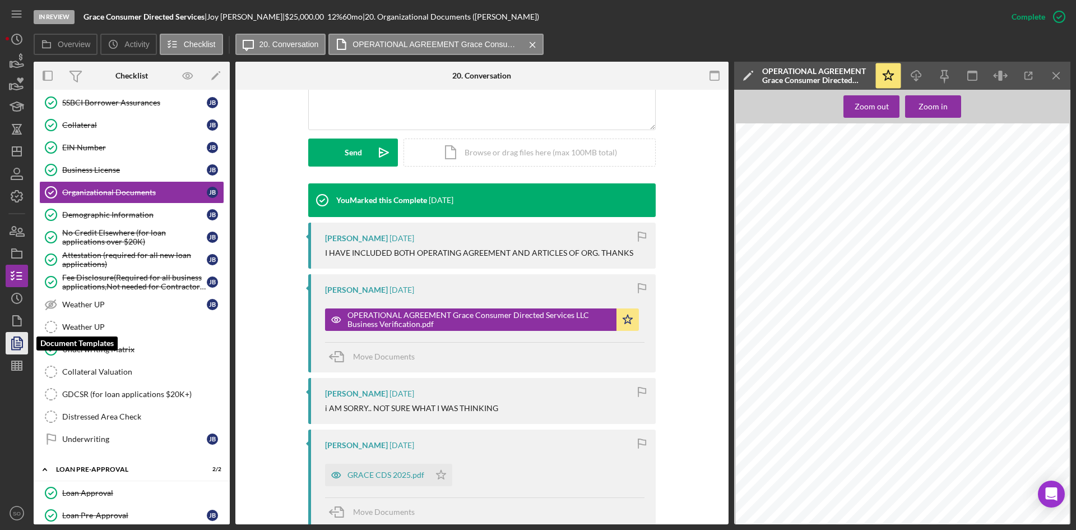
click at [16, 343] on icon "button" at bounding box center [18, 343] width 4 height 4
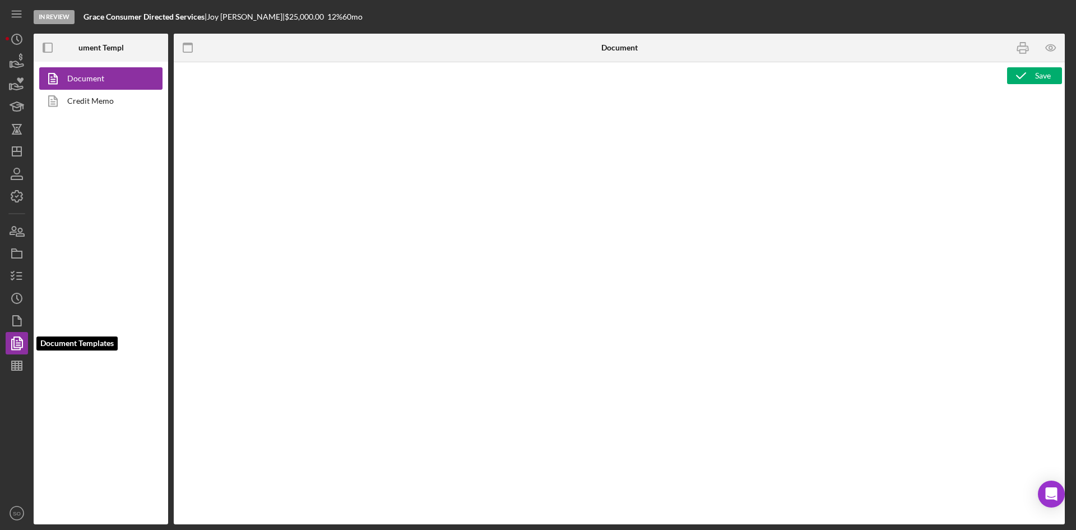
type textarea "Copy and paste, or create, your document template here."
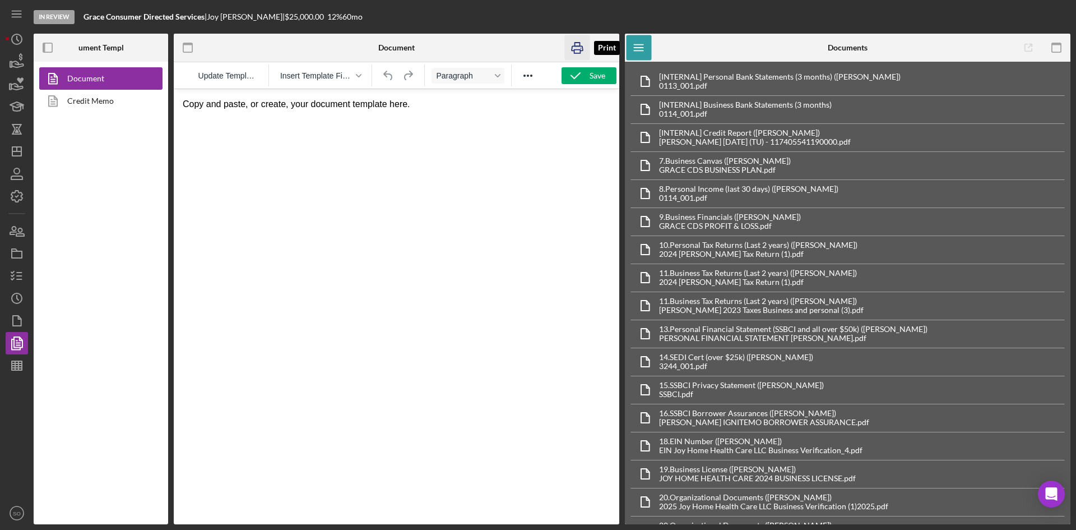
click at [583, 48] on icon "button" at bounding box center [577, 48] width 11 height 4
click at [604, 46] on icon "button" at bounding box center [605, 47] width 3 height 3
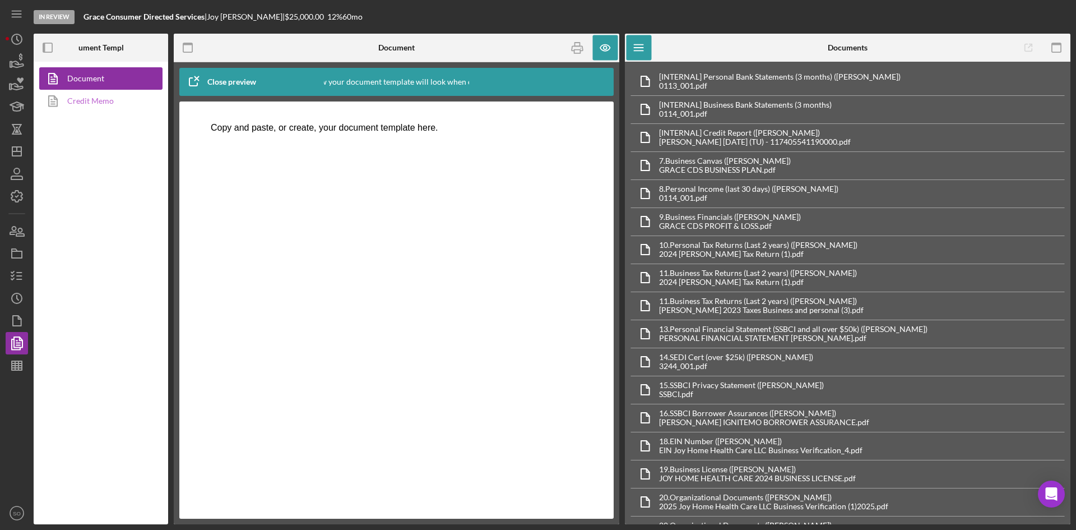
click at [103, 104] on link "Credit Memo" at bounding box center [98, 101] width 118 height 22
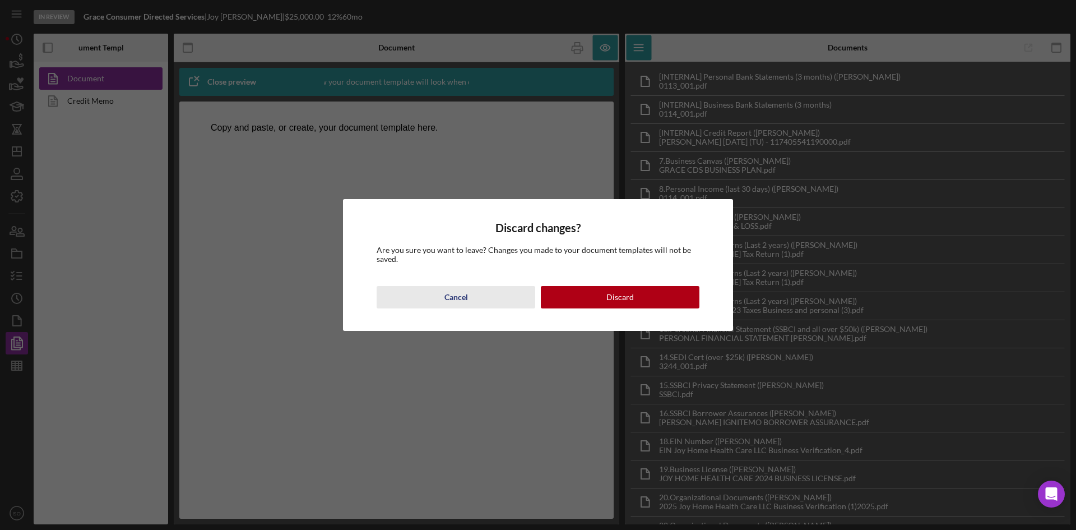
click at [454, 298] on div "Cancel" at bounding box center [457, 297] width 24 height 22
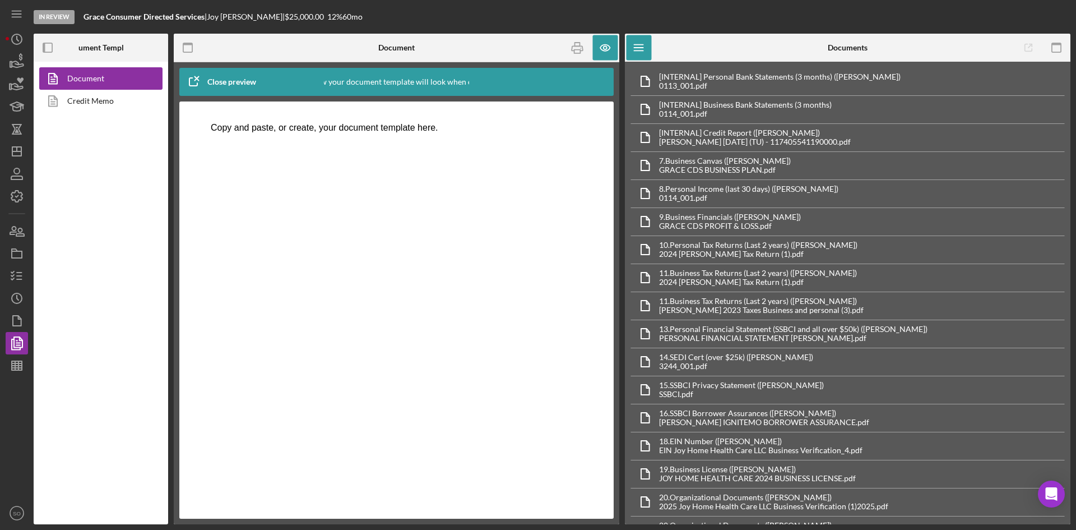
click at [110, 114] on div "Document Credit Memo" at bounding box center [101, 293] width 135 height 463
click at [112, 103] on link "Credit Memo" at bounding box center [98, 101] width 118 height 22
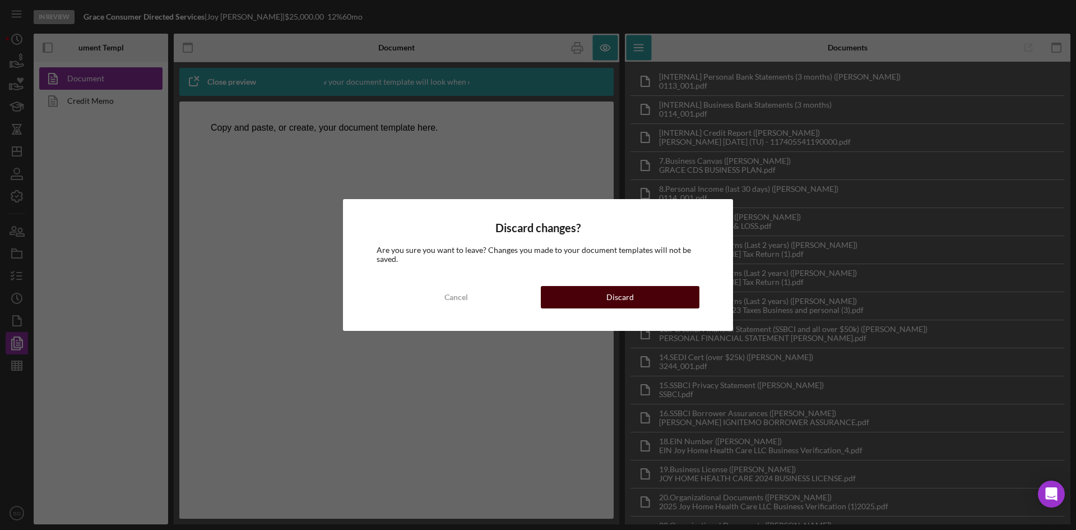
click at [598, 300] on button "Discard" at bounding box center [620, 297] width 159 height 22
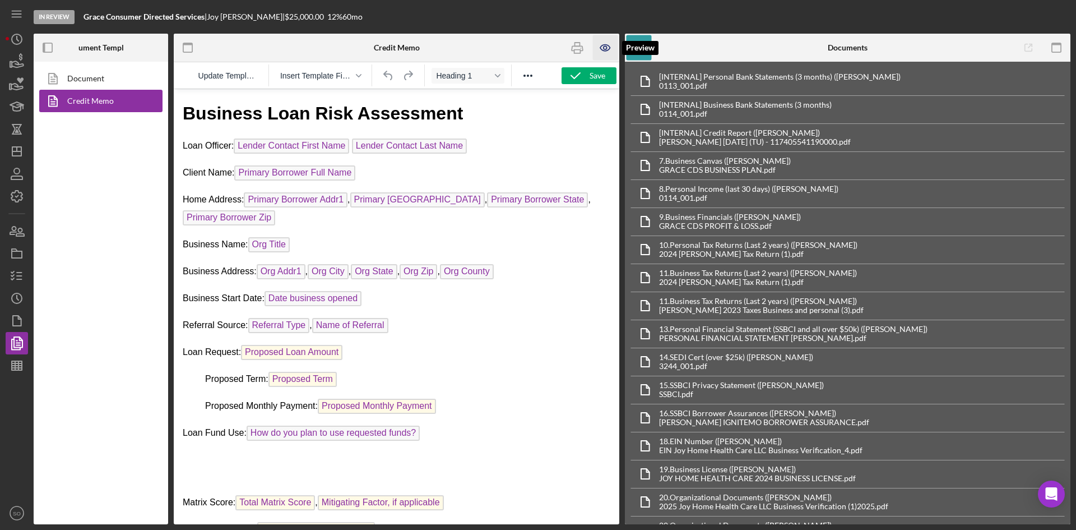
click at [599, 47] on icon "button" at bounding box center [605, 47] width 25 height 25
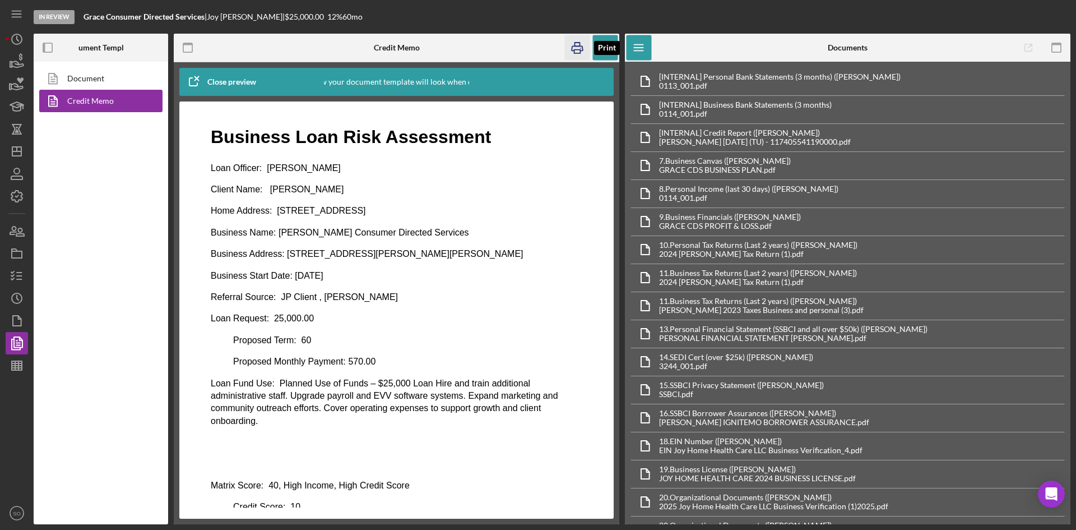
click at [583, 49] on icon "button" at bounding box center [577, 48] width 11 height 4
click at [13, 149] on polygon "button" at bounding box center [16, 151] width 9 height 9
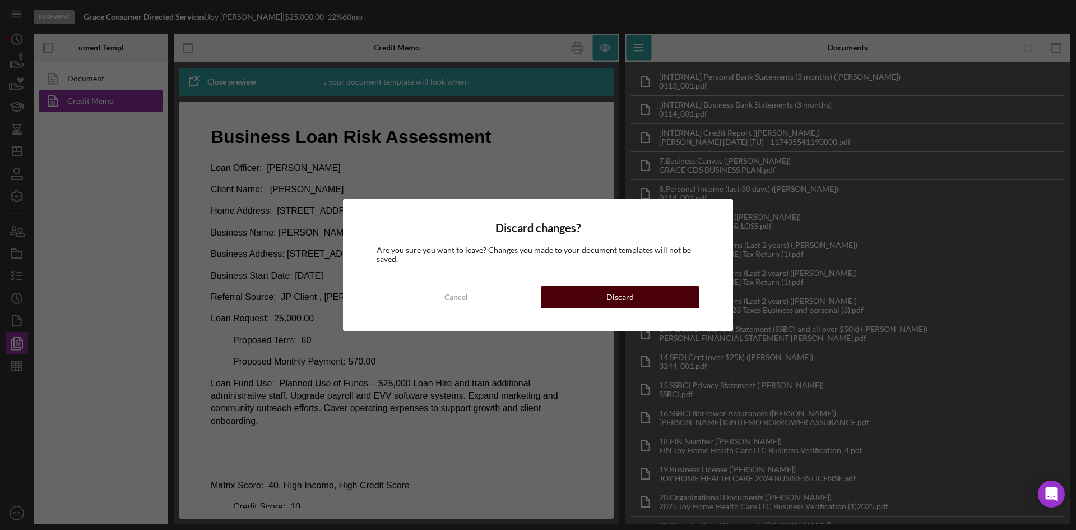
click at [602, 286] on button "Discard" at bounding box center [620, 297] width 159 height 22
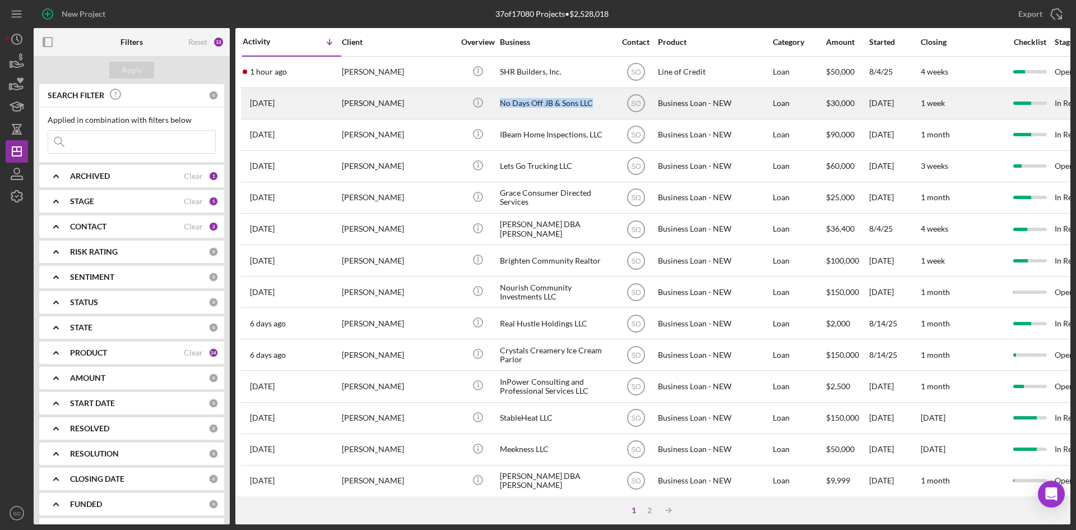
drag, startPoint x: 597, startPoint y: 107, endPoint x: 501, endPoint y: 101, distance: 96.0
click at [501, 101] on div "No Days Off JB & Sons LLC" at bounding box center [556, 104] width 112 height 30
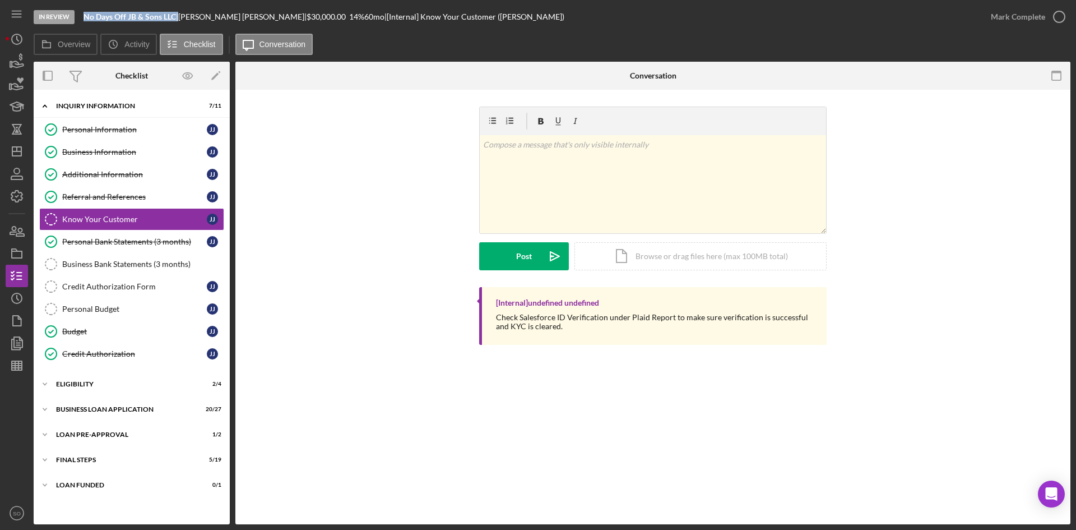
drag, startPoint x: 501, startPoint y: 101, endPoint x: 77, endPoint y: 8, distance: 433.5
click at [77, 8] on div "In Review No Days Off JB & Sons LLC | [PERSON_NAME] | $30,000.00 14 % 60 mo | […" at bounding box center [507, 17] width 946 height 34
copy div "No Days Off JB & Sons LLC"
click at [111, 413] on div "Icon/Expander BUSINESS LOAN APPLICATION 20 / 27" at bounding box center [132, 409] width 196 height 22
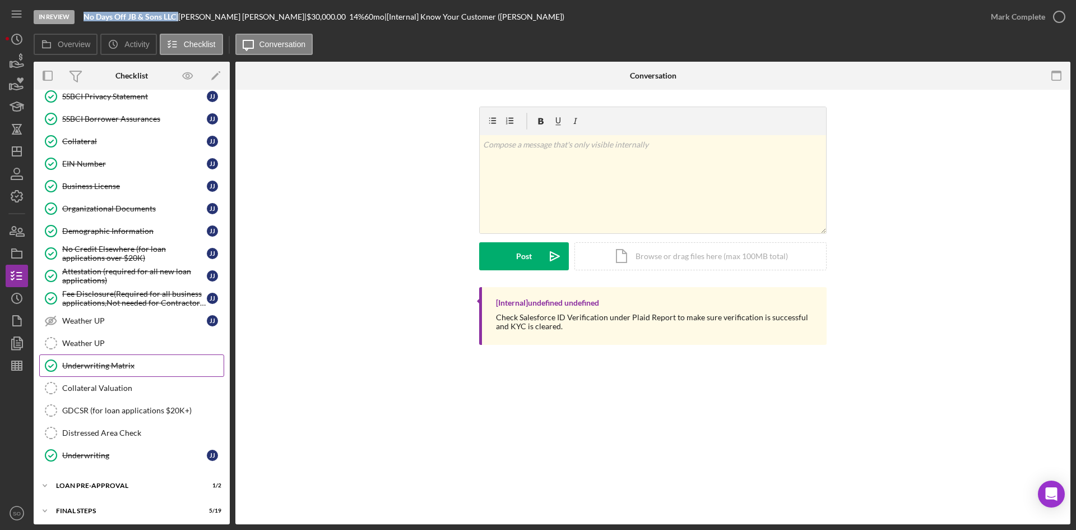
scroll to position [449, 0]
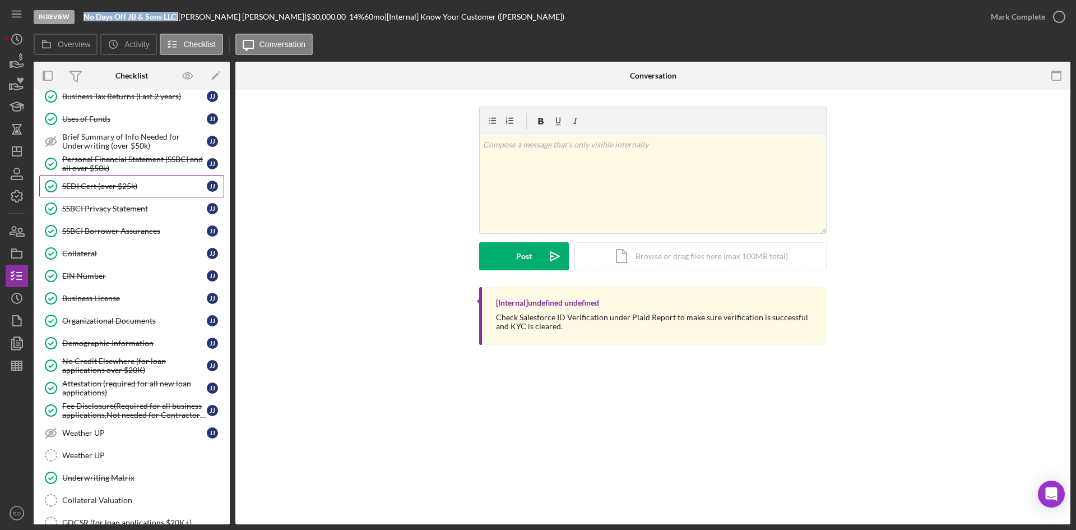
click at [103, 190] on div "SEDI Cert (over $25k)" at bounding box center [134, 186] width 145 height 9
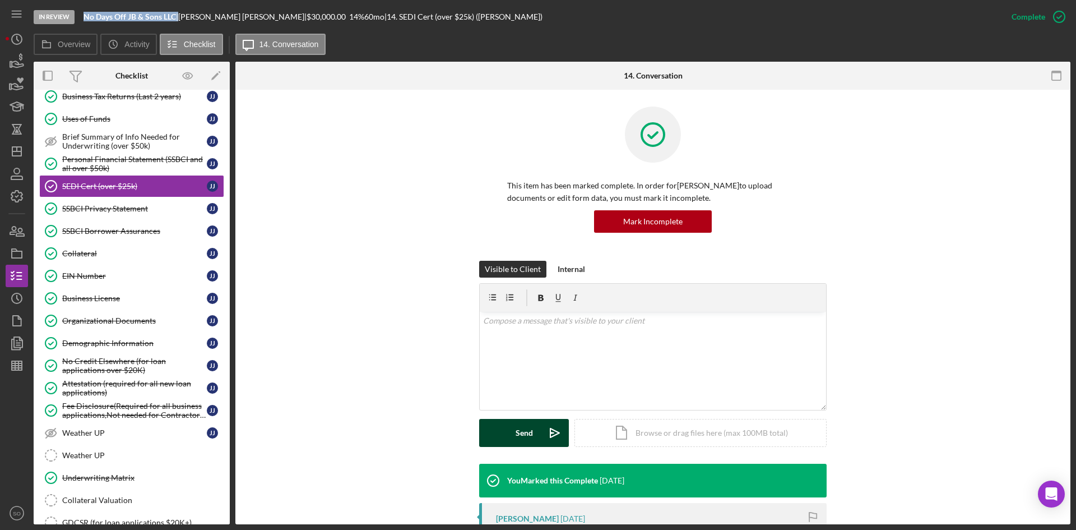
scroll to position [112, 0]
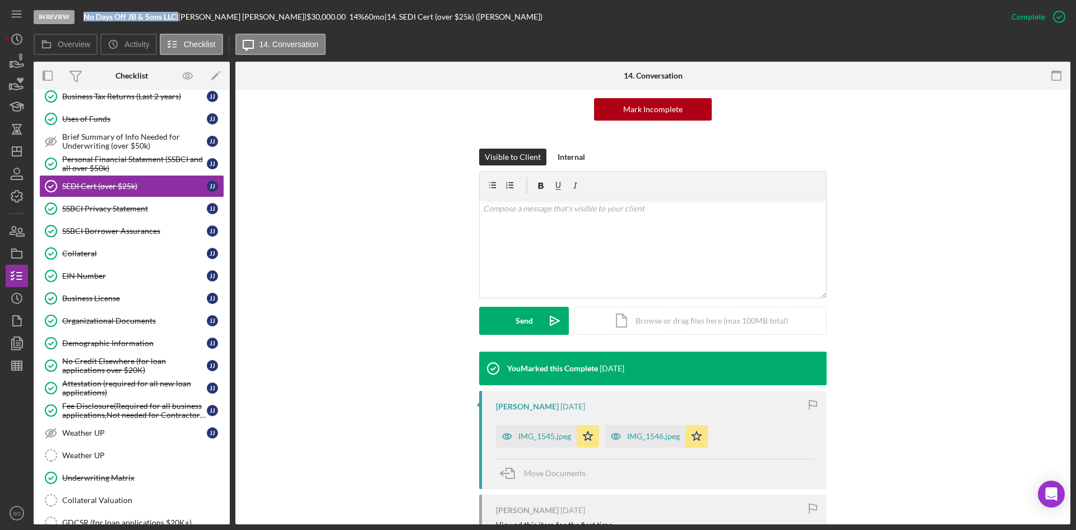
click at [541, 435] on div "IMG_1545.jpeg" at bounding box center [545, 436] width 53 height 9
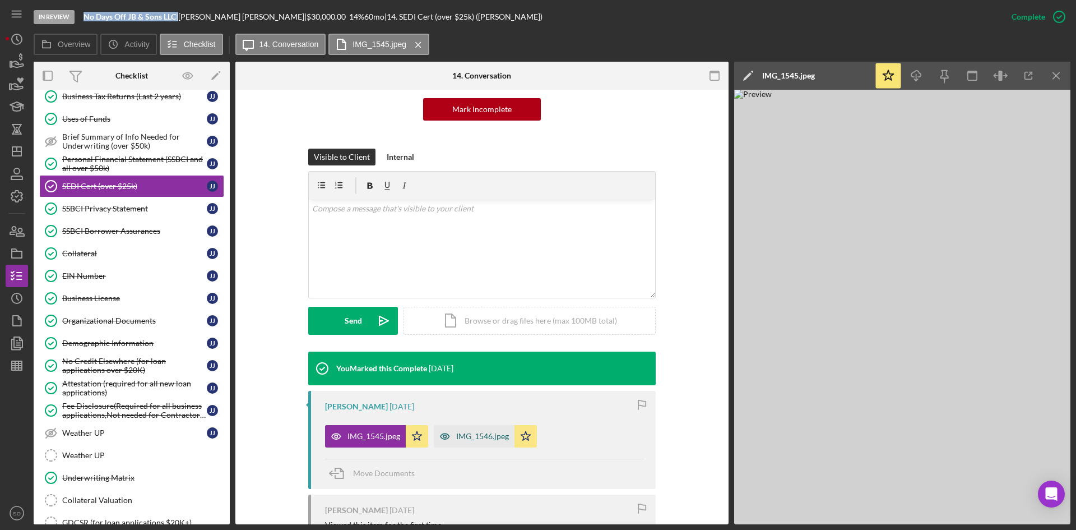
click at [496, 432] on div "IMG_1546.jpeg" at bounding box center [482, 436] width 53 height 9
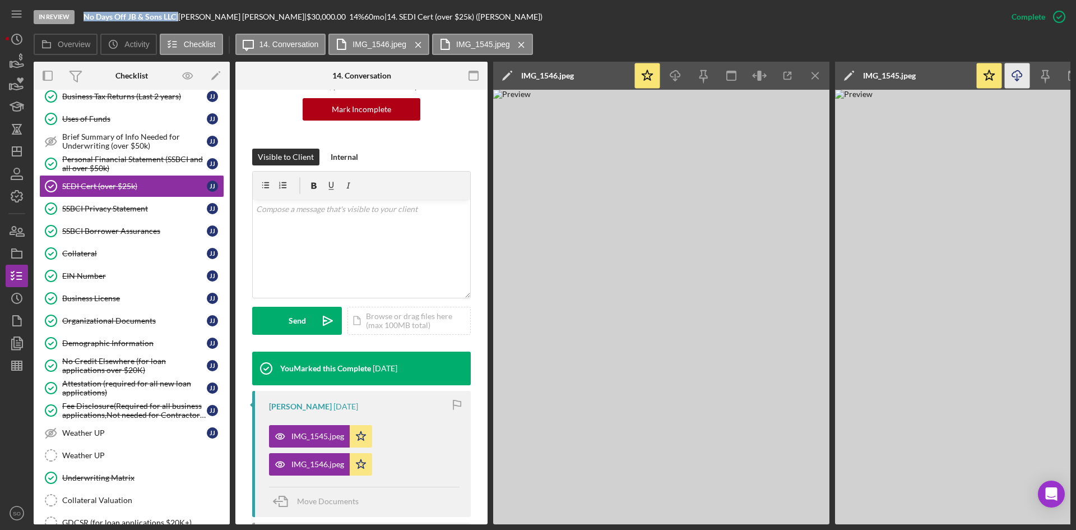
click at [1025, 73] on icon "Icon/Download" at bounding box center [1017, 75] width 25 height 25
click at [676, 72] on icon "Icon/Download" at bounding box center [675, 75] width 25 height 25
click at [109, 155] on div "Personal Financial Statement (SSBCI and all over $50k)" at bounding box center [134, 164] width 145 height 18
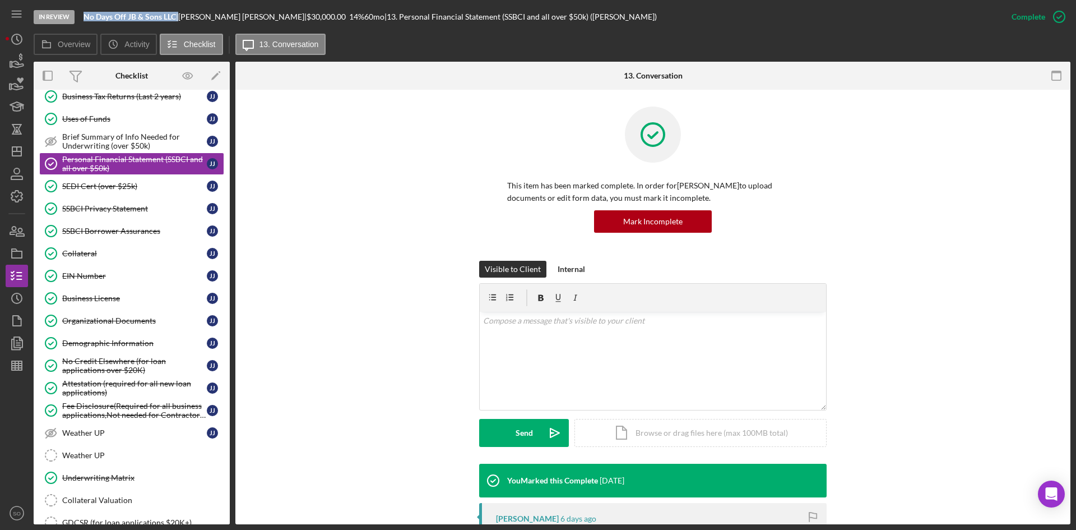
scroll to position [224, 0]
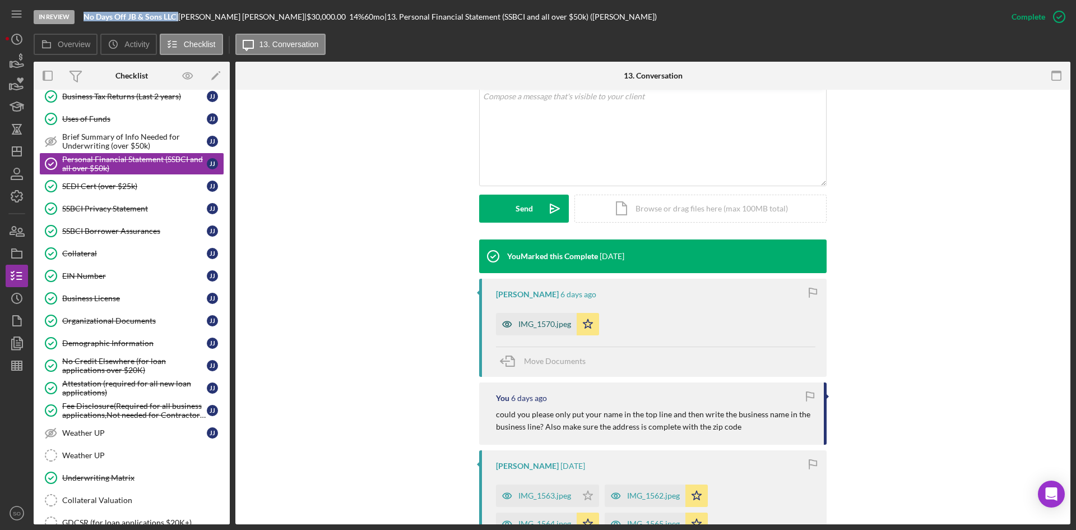
click at [520, 329] on div "IMG_1570.jpeg" at bounding box center [536, 324] width 81 height 22
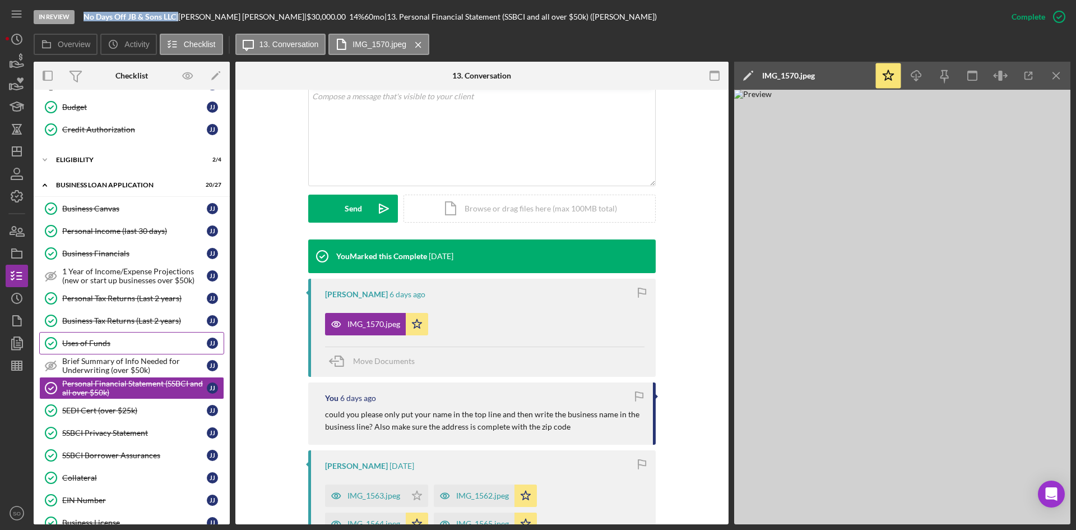
scroll to position [0, 0]
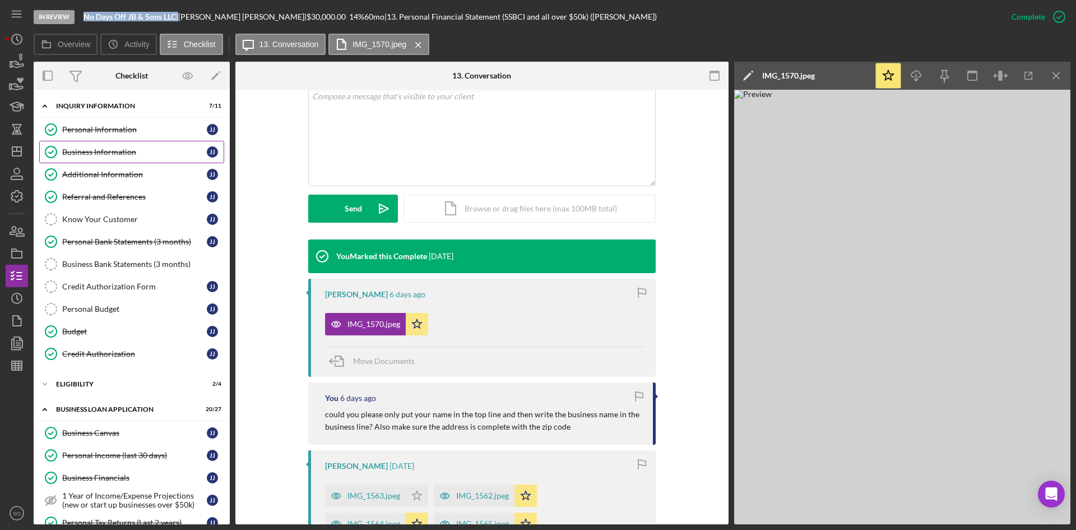
click at [118, 159] on link "Business Information Business Information J J" at bounding box center [131, 152] width 185 height 22
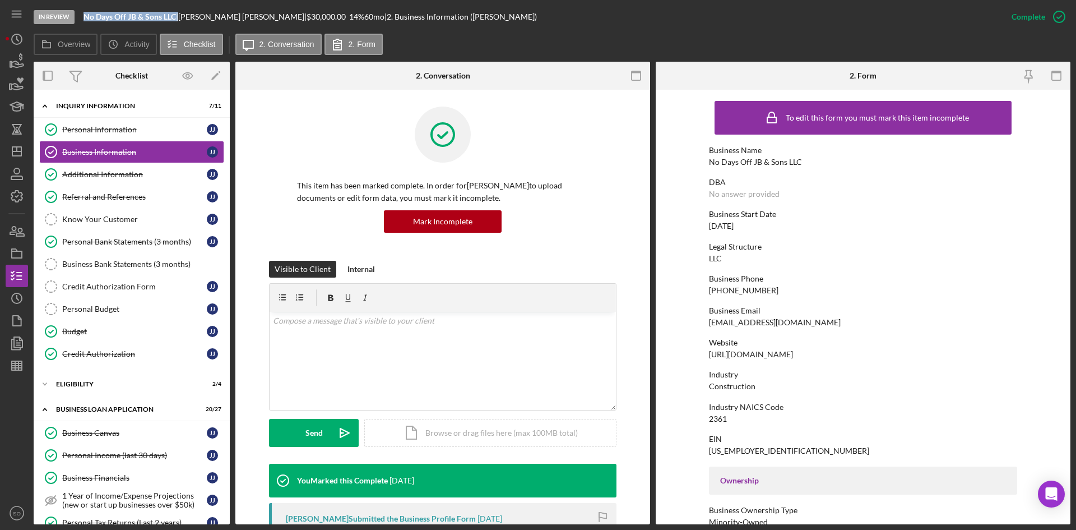
scroll to position [168, 0]
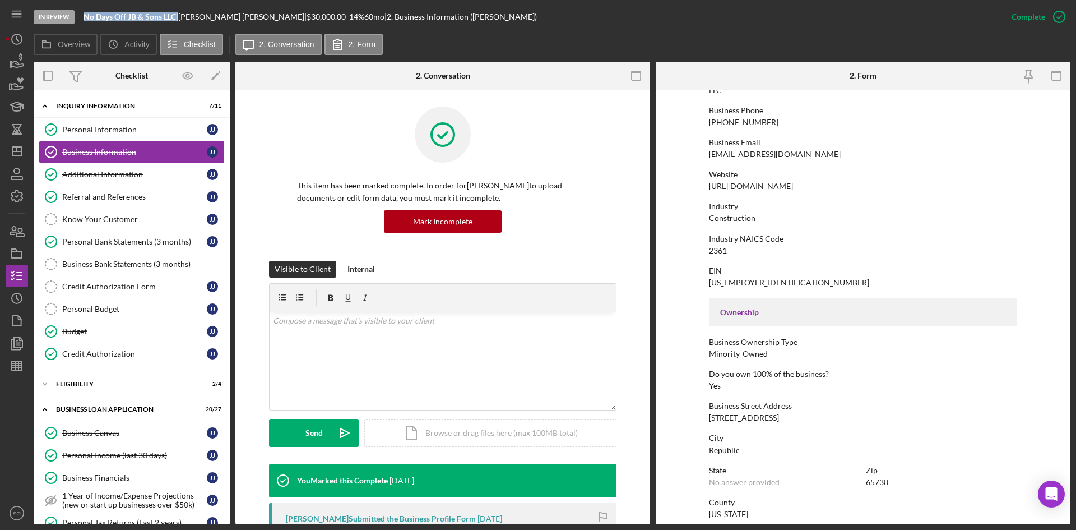
click at [114, 161] on link "Business Information Business Information J J" at bounding box center [131, 152] width 185 height 22
click at [111, 137] on link "Personal Information Personal Information J J" at bounding box center [131, 129] width 185 height 22
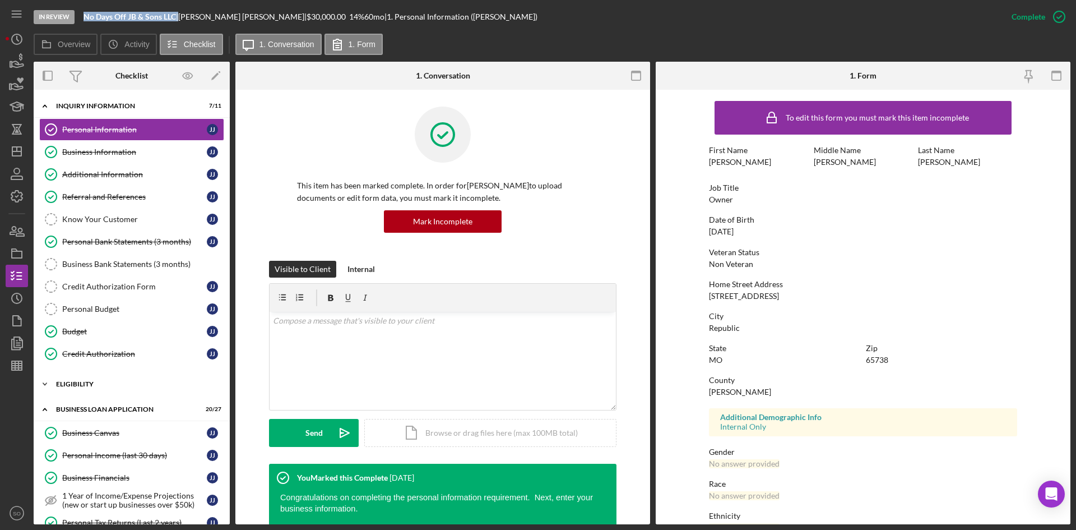
scroll to position [280, 0]
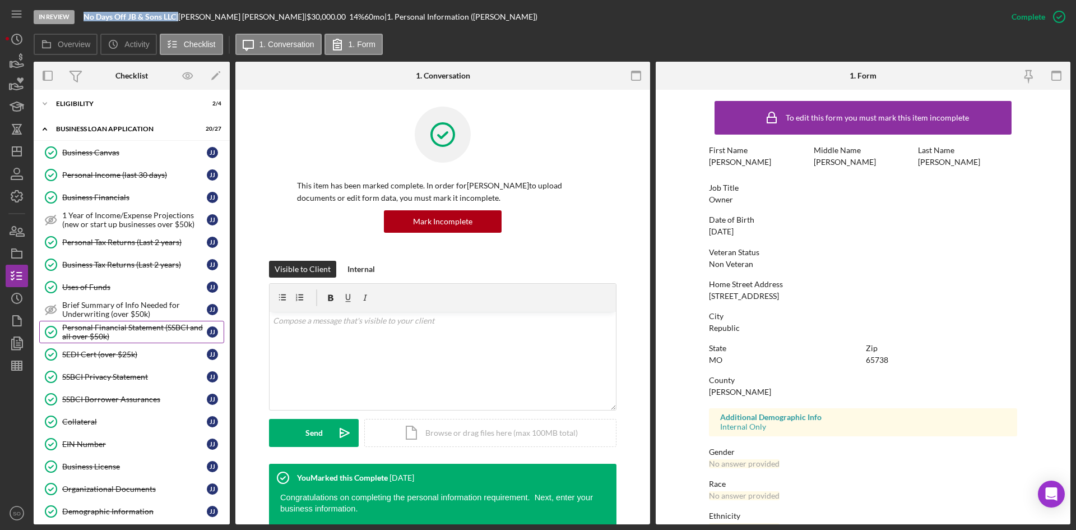
click at [90, 338] on div "Personal Financial Statement (SSBCI and all over $50k)" at bounding box center [134, 332] width 145 height 18
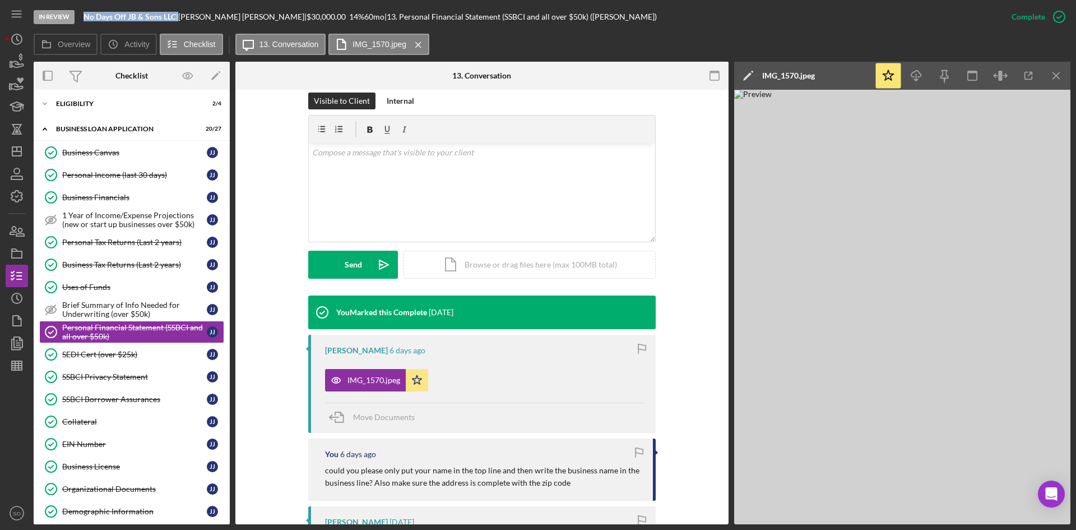
scroll to position [224, 0]
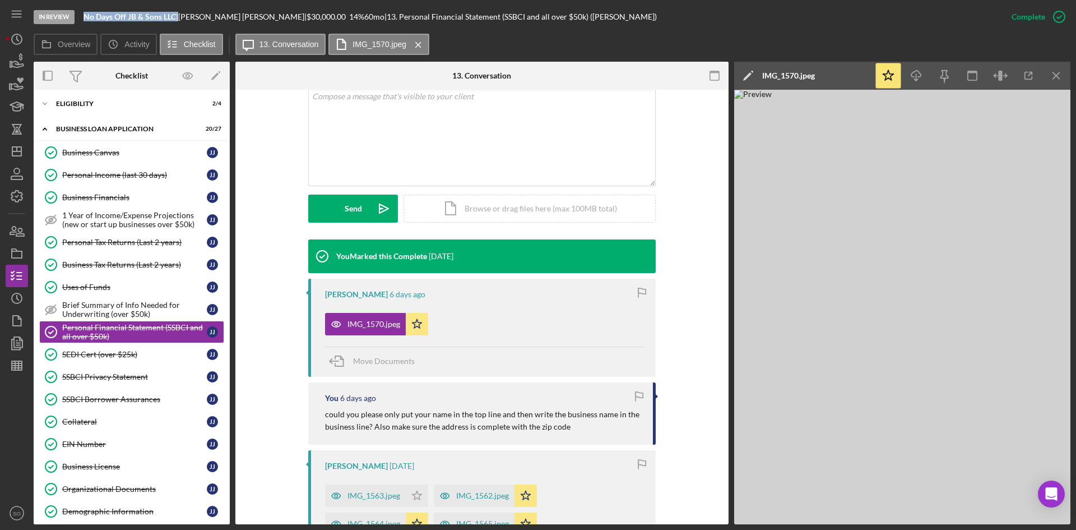
click at [895, 289] on img at bounding box center [902, 307] width 336 height 435
click at [927, 78] on icon "Icon/Download" at bounding box center [916, 75] width 25 height 25
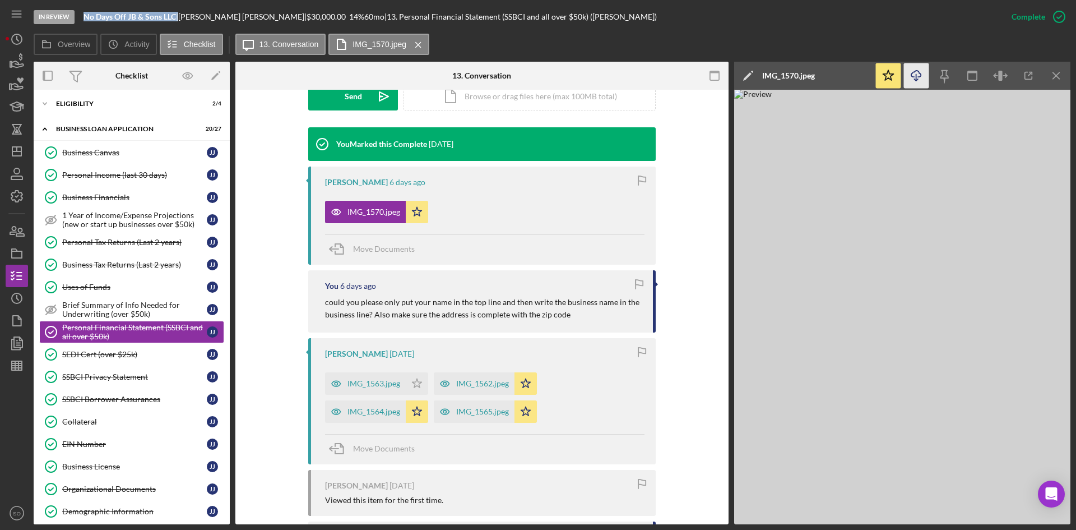
drag, startPoint x: 465, startPoint y: 384, endPoint x: 470, endPoint y: 380, distance: 6.3
click at [465, 384] on div "IMG_1562.jpeg" at bounding box center [482, 383] width 53 height 9
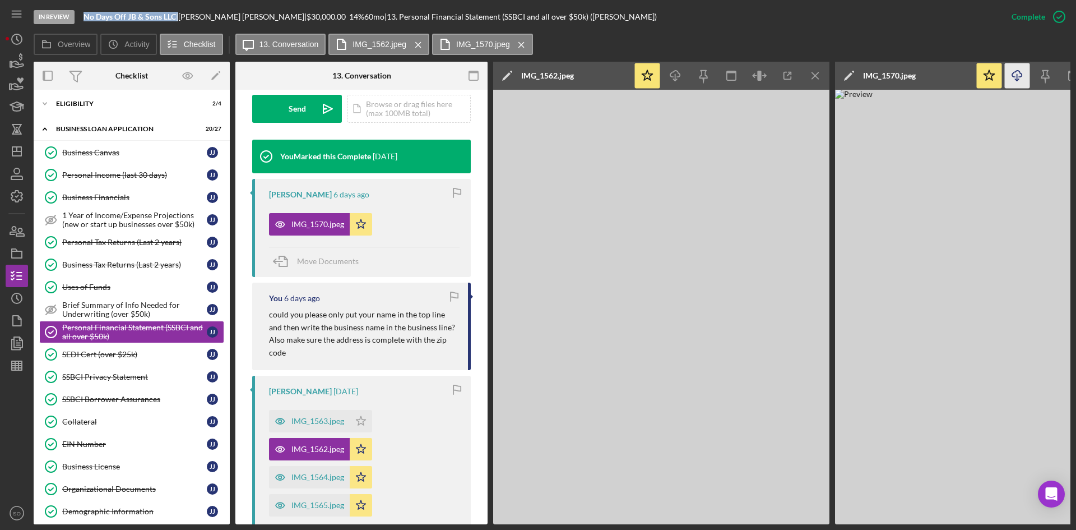
scroll to position [349, 0]
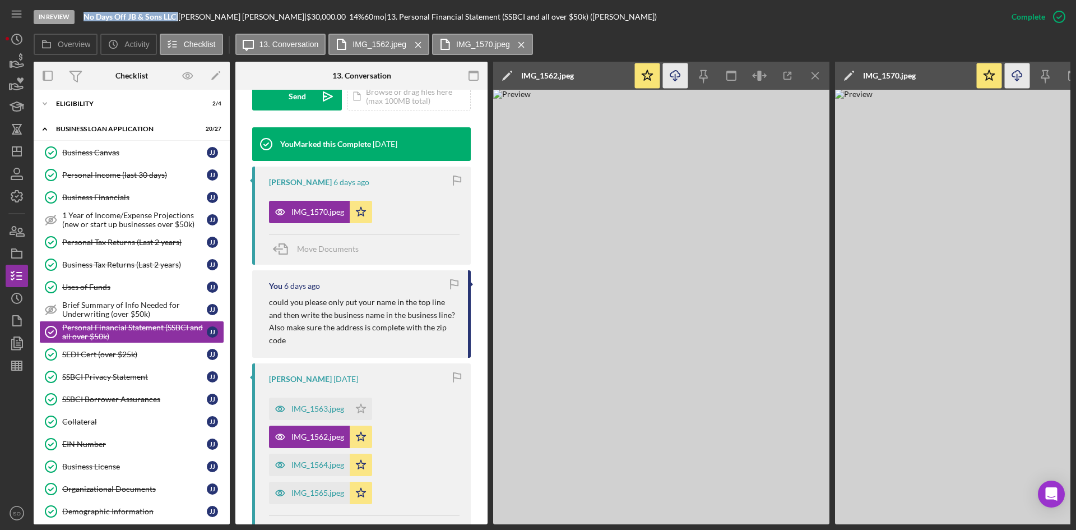
click at [670, 77] on icon "Icon/Download" at bounding box center [675, 75] width 25 height 25
click at [319, 460] on div "IMG_1564.jpeg" at bounding box center [318, 464] width 53 height 9
click at [676, 77] on icon "Icon/Download" at bounding box center [675, 75] width 25 height 25
click at [324, 491] on div "IMG_1565.jpeg" at bounding box center [318, 492] width 53 height 9
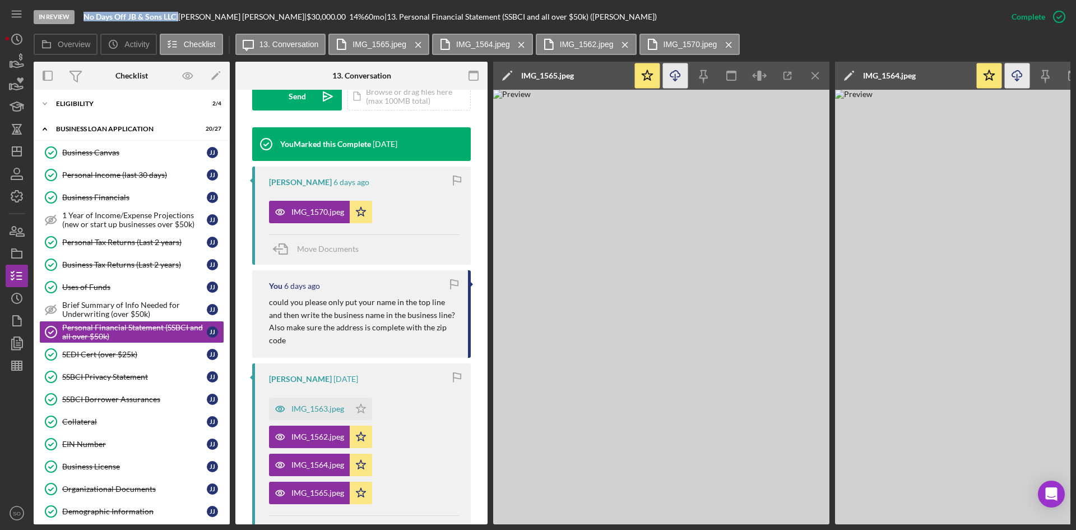
click at [671, 75] on icon "Icon/Download" at bounding box center [675, 75] width 25 height 25
click at [94, 372] on div "SSBCI Privacy Statement" at bounding box center [134, 376] width 145 height 9
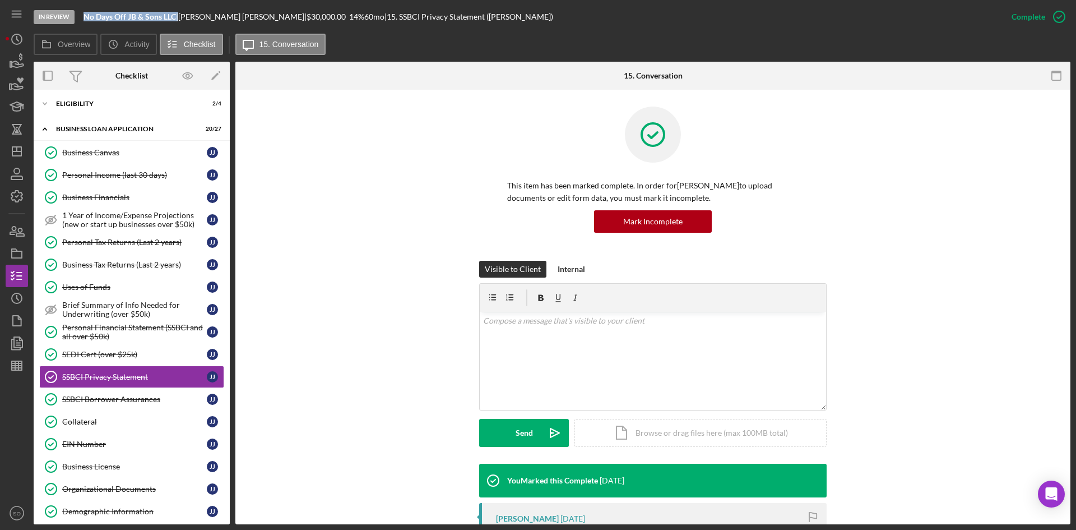
scroll to position [224, 0]
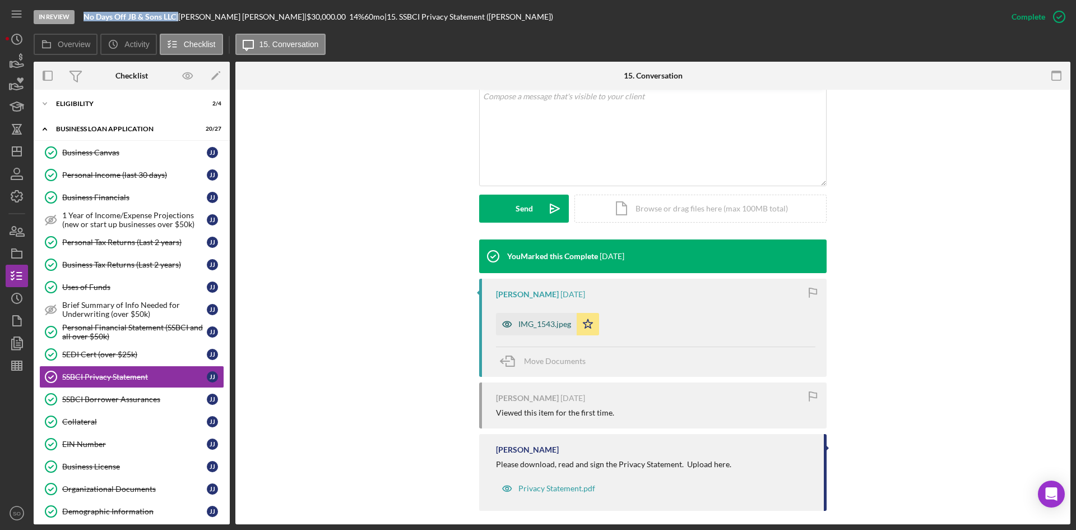
click at [528, 327] on div "IMG_1543.jpeg" at bounding box center [545, 324] width 53 height 9
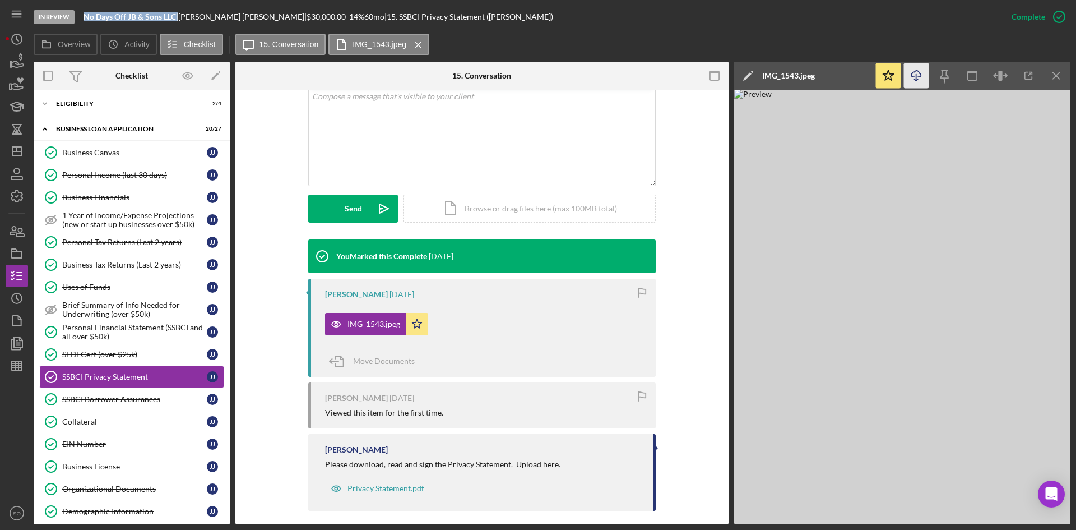
click at [919, 75] on icon "Icon/Download" at bounding box center [916, 75] width 25 height 25
drag, startPoint x: 125, startPoint y: 328, endPoint x: 144, endPoint y: 330, distance: 18.6
click at [125, 328] on div "Personal Financial Statement (SSBCI and all over $50k)" at bounding box center [134, 332] width 145 height 18
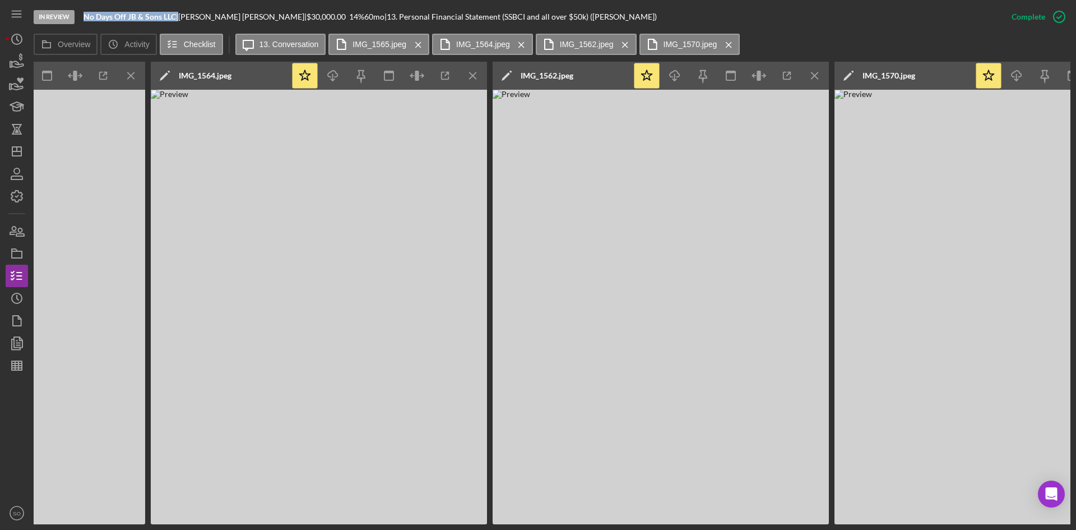
scroll to position [0, 674]
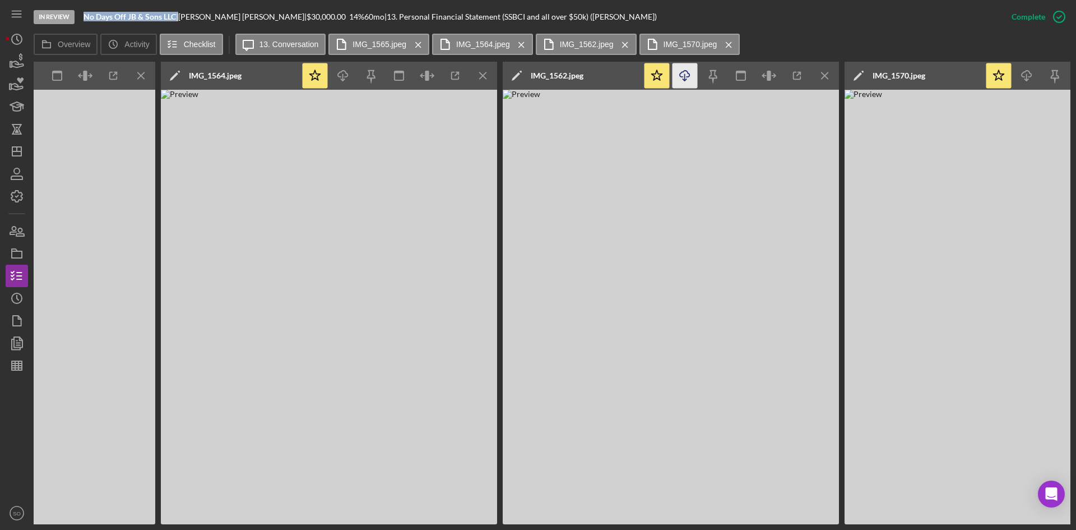
click at [686, 77] on icon "Icon/Download" at bounding box center [685, 75] width 25 height 25
click at [1038, 121] on img at bounding box center [1013, 307] width 336 height 435
click at [1022, 78] on icon "Icon/Download" at bounding box center [1027, 75] width 25 height 25
click at [144, 73] on line "button" at bounding box center [141, 75] width 6 height 6
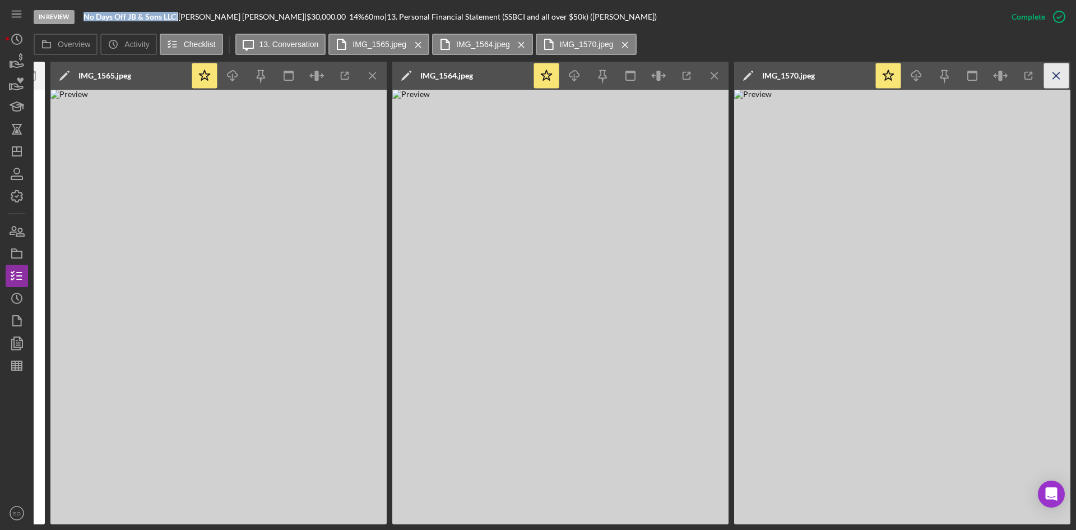
click at [1058, 78] on icon "Icon/Menu Close" at bounding box center [1056, 75] width 25 height 25
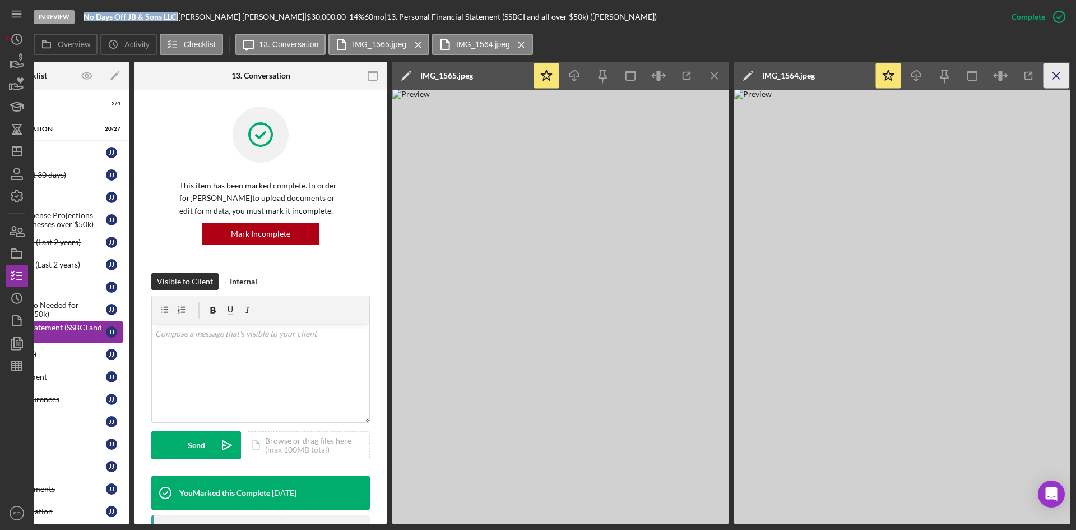
scroll to position [0, 101]
click at [581, 75] on icon "Icon/Download" at bounding box center [574, 75] width 25 height 25
click at [717, 81] on icon "Icon/Menu Close" at bounding box center [714, 75] width 25 height 25
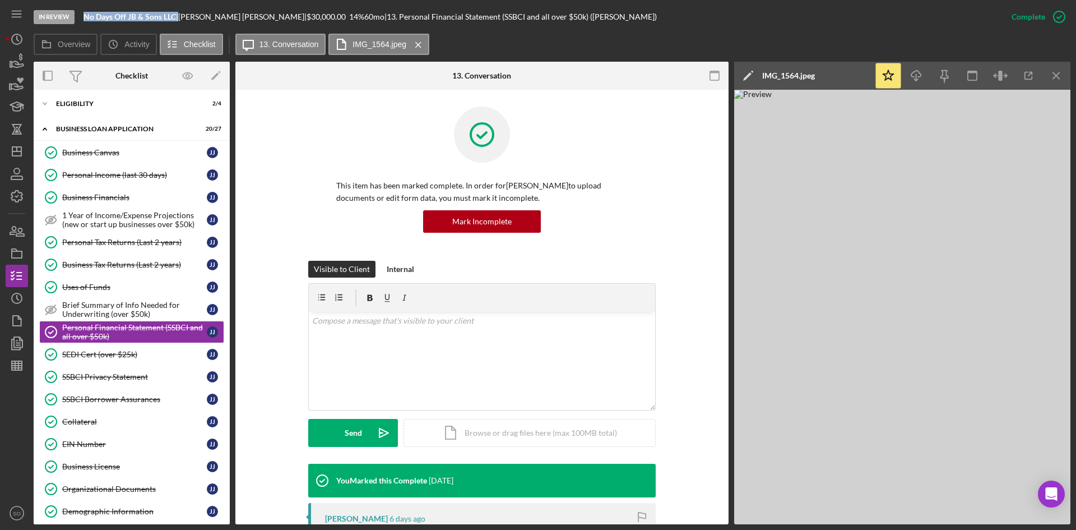
scroll to position [0, 0]
click at [904, 74] on icon "Icon/Download" at bounding box center [916, 75] width 25 height 25
click at [110, 396] on div "SSBCI Borrower Assurances" at bounding box center [134, 399] width 145 height 9
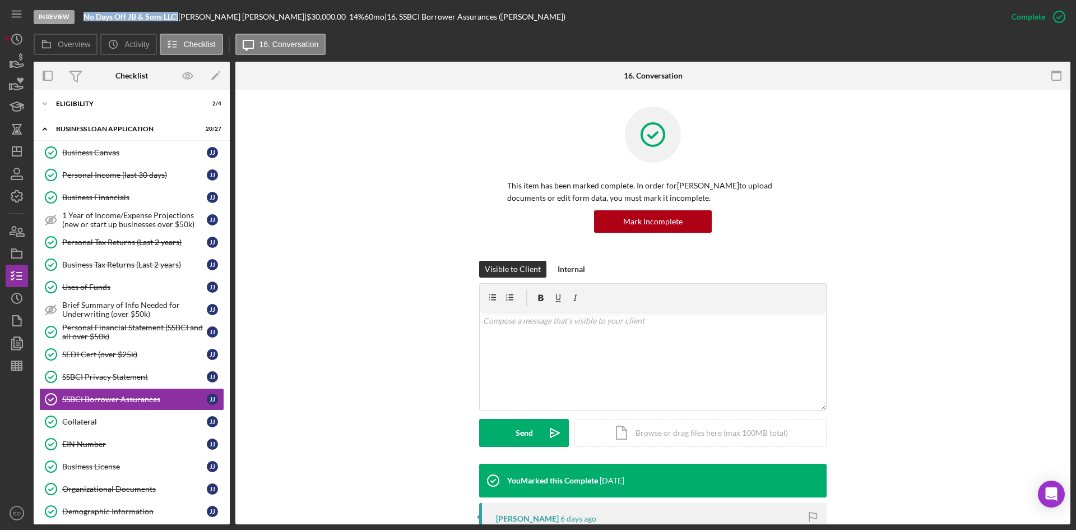
scroll to position [224, 0]
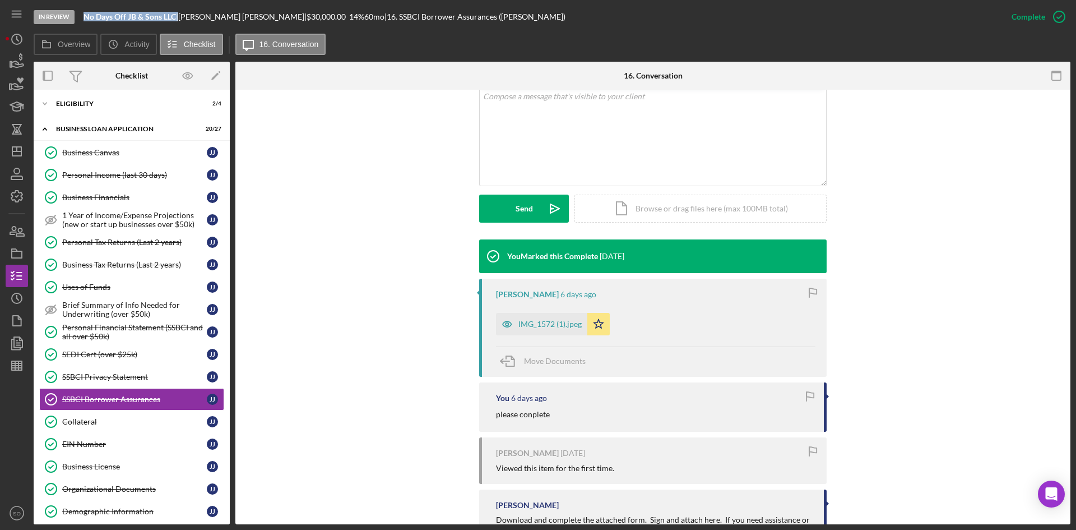
click at [550, 323] on div "IMG_1572 (1).jpeg" at bounding box center [550, 324] width 63 height 9
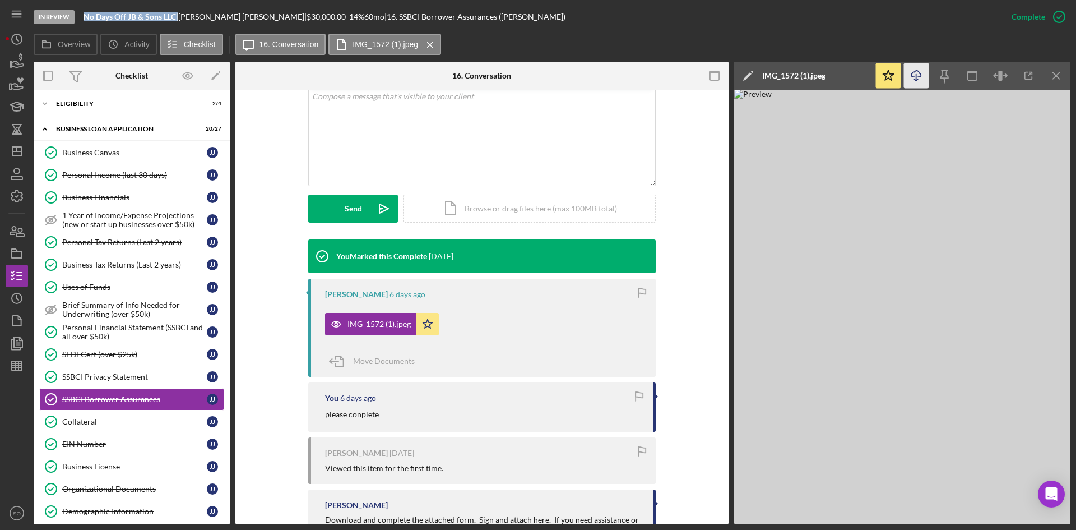
click at [917, 80] on line "button" at bounding box center [917, 77] width 0 height 6
click at [10, 342] on icon "button" at bounding box center [17, 343] width 28 height 28
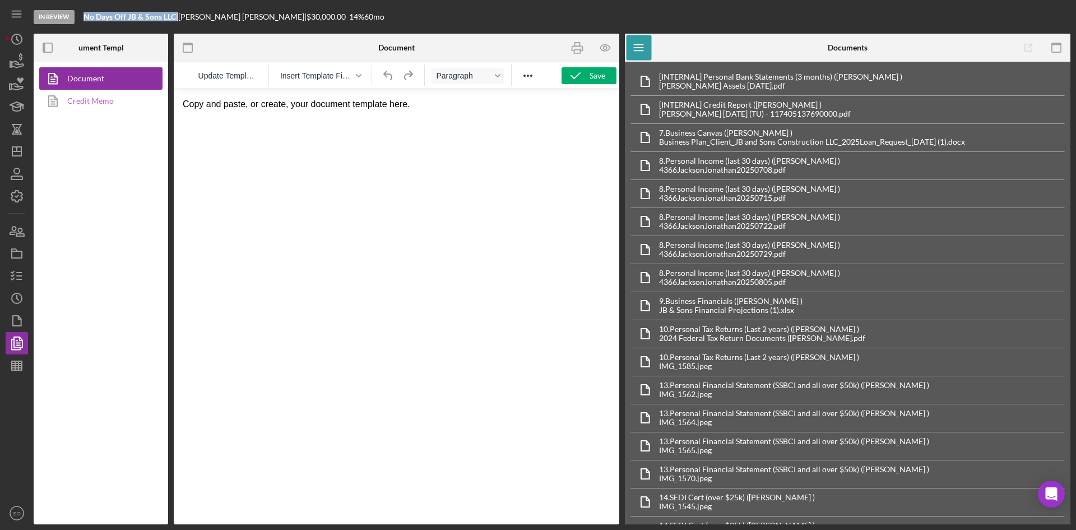
click at [113, 101] on link "Credit Memo" at bounding box center [98, 101] width 118 height 22
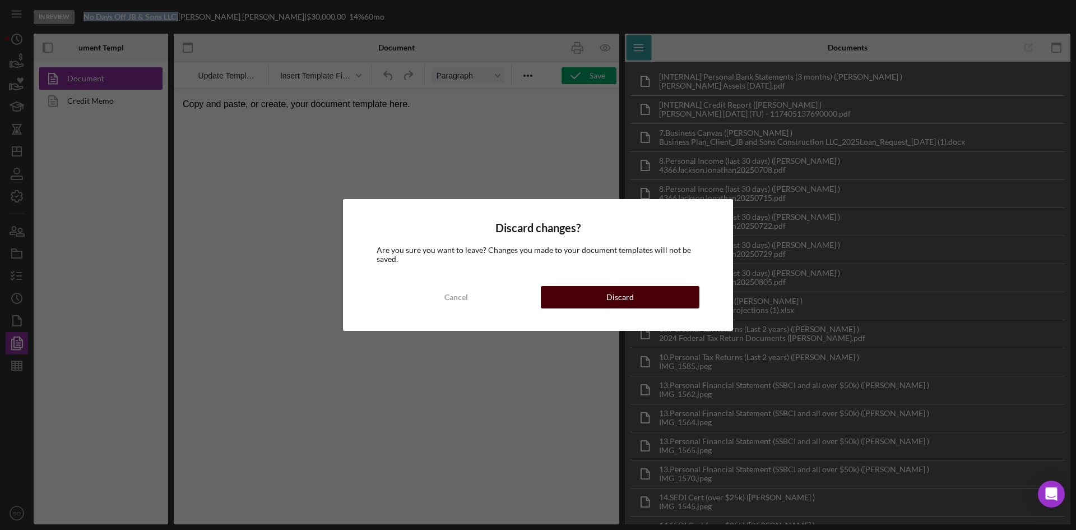
click at [605, 292] on button "Discard" at bounding box center [620, 297] width 159 height 22
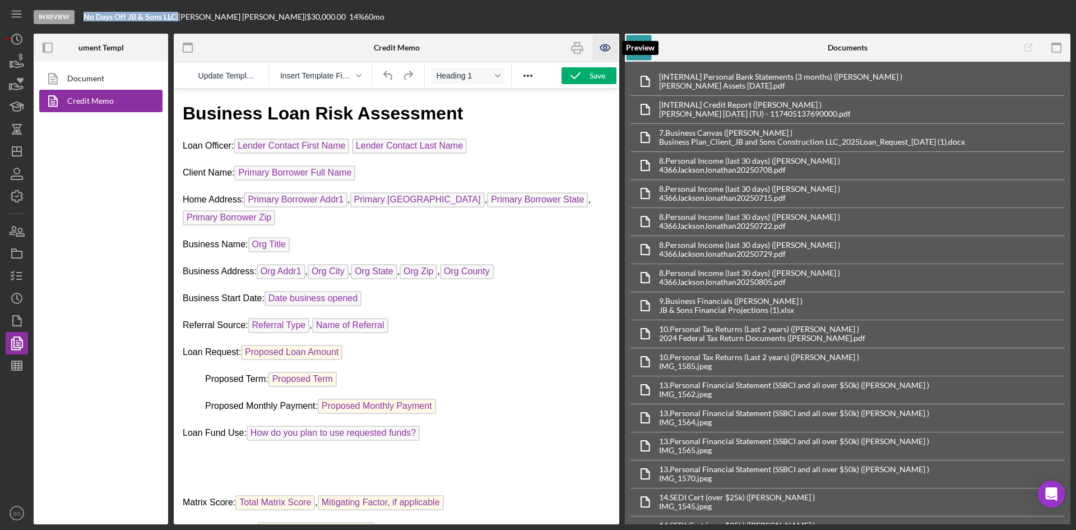
click at [611, 48] on icon "button" at bounding box center [605, 47] width 25 height 25
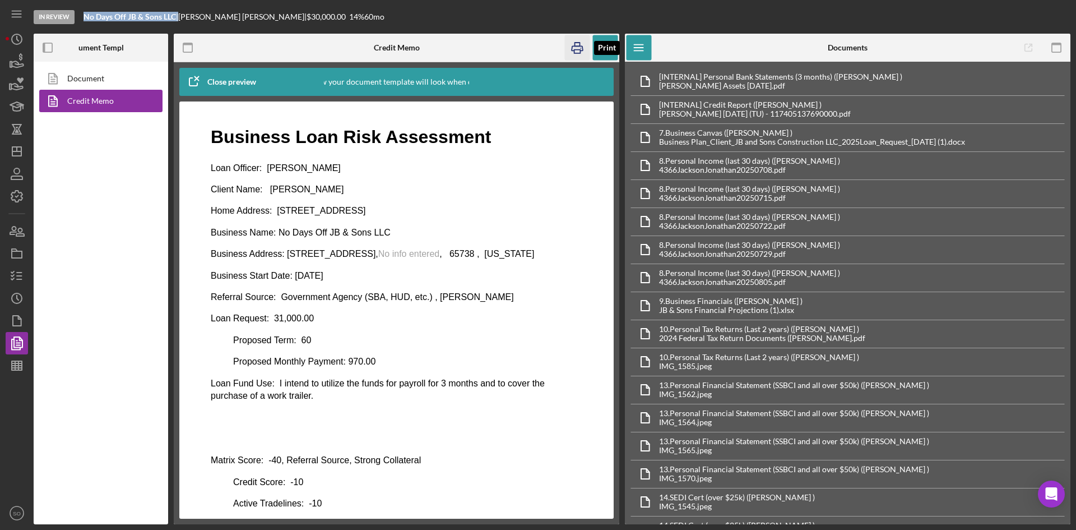
click at [576, 46] on icon "button" at bounding box center [577, 48] width 11 height 4
click at [16, 277] on icon "button" at bounding box center [17, 276] width 28 height 28
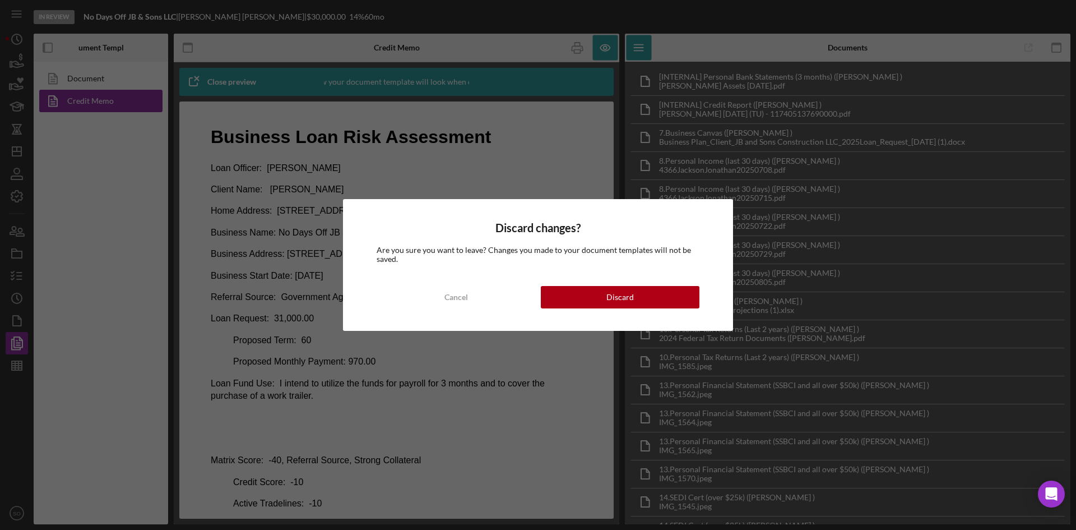
click at [578, 283] on div "Discard changes? Are you sure you want to leave? Changes you made to your docum…" at bounding box center [538, 265] width 390 height 132
click at [580, 295] on button "Discard" at bounding box center [620, 297] width 159 height 22
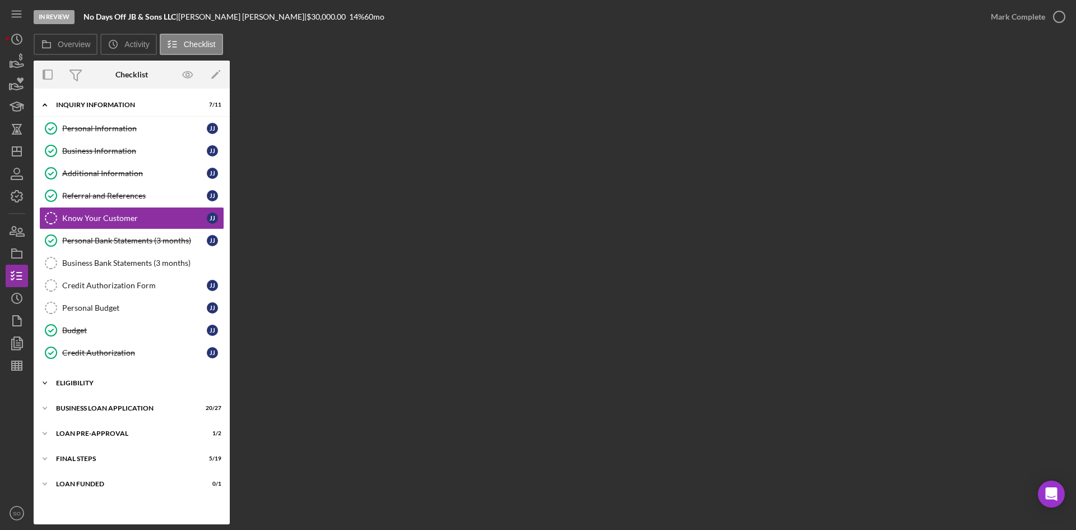
click at [84, 385] on div "ELIGIBILITY" at bounding box center [136, 383] width 160 height 7
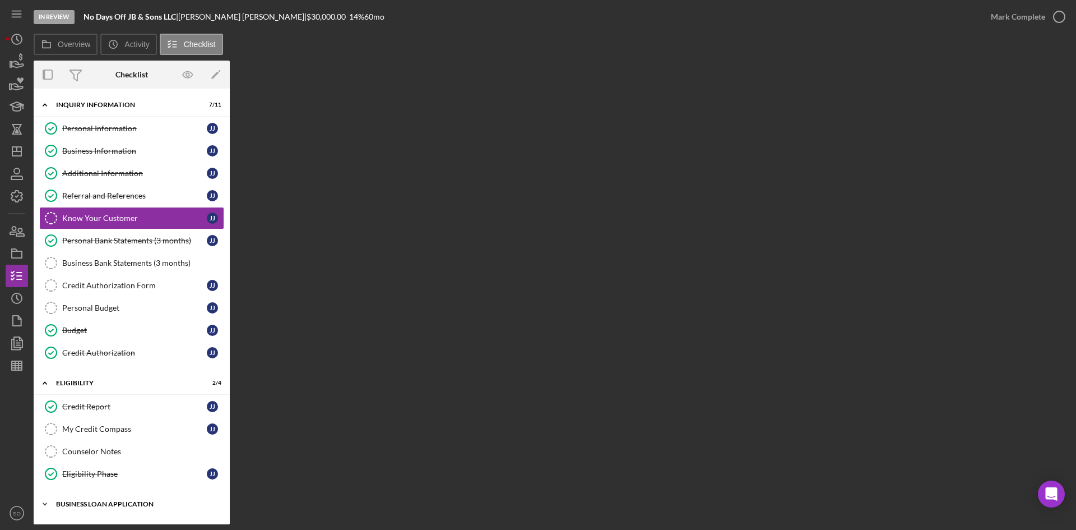
click at [75, 508] on div "Icon/Expander BUSINESS LOAN APPLICATION 20 / 27" at bounding box center [132, 504] width 196 height 22
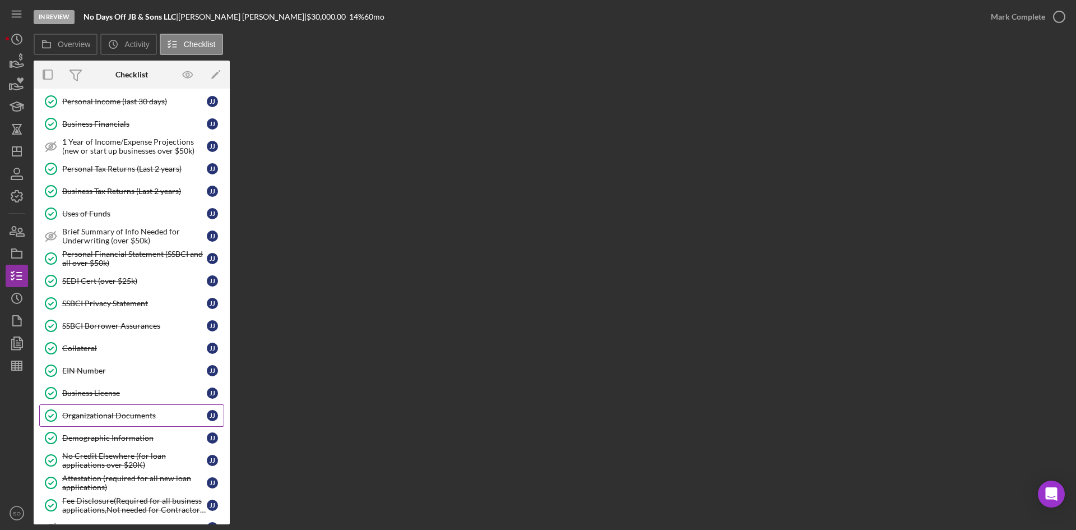
scroll to position [685, 0]
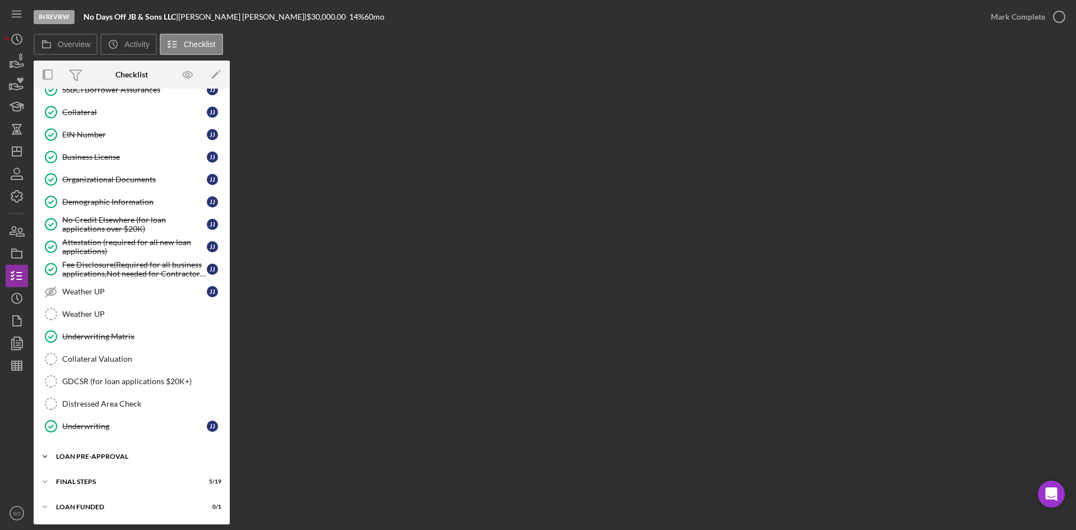
click at [94, 455] on div "LOAN PRE-APPROVAL" at bounding box center [136, 456] width 160 height 7
click at [87, 485] on link "Loan Approval Loan Approval" at bounding box center [131, 480] width 185 height 22
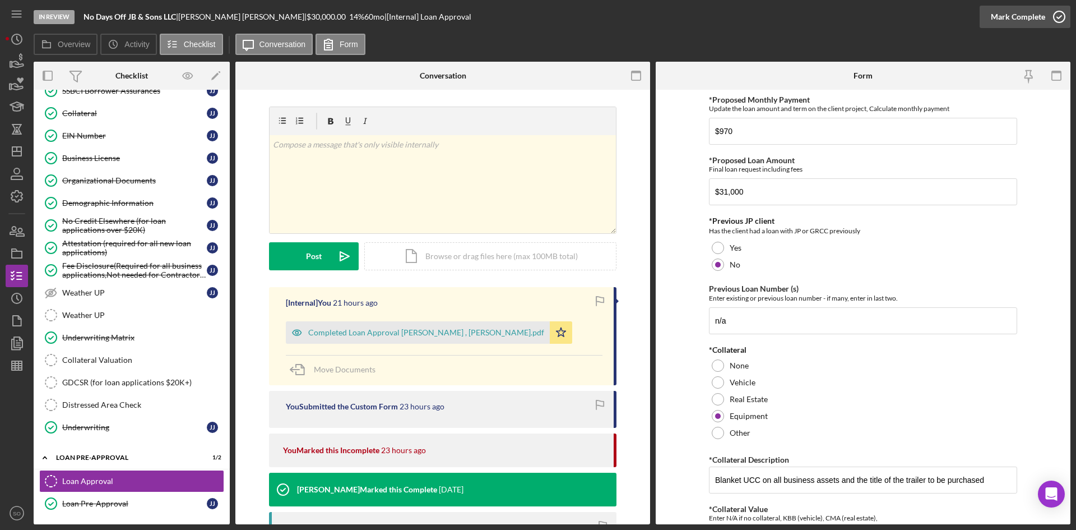
click at [1012, 25] on div "Mark Complete" at bounding box center [1018, 17] width 54 height 22
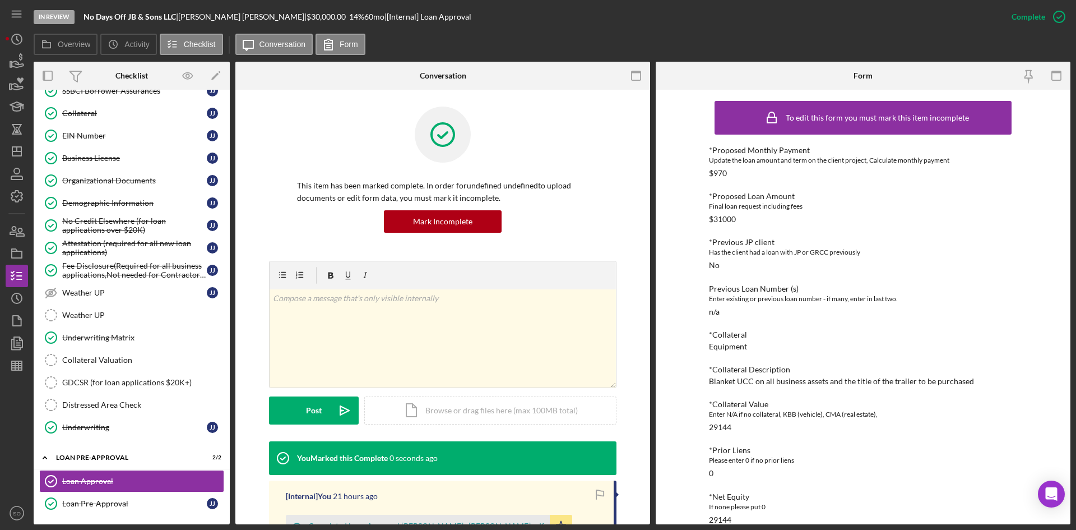
scroll to position [168, 0]
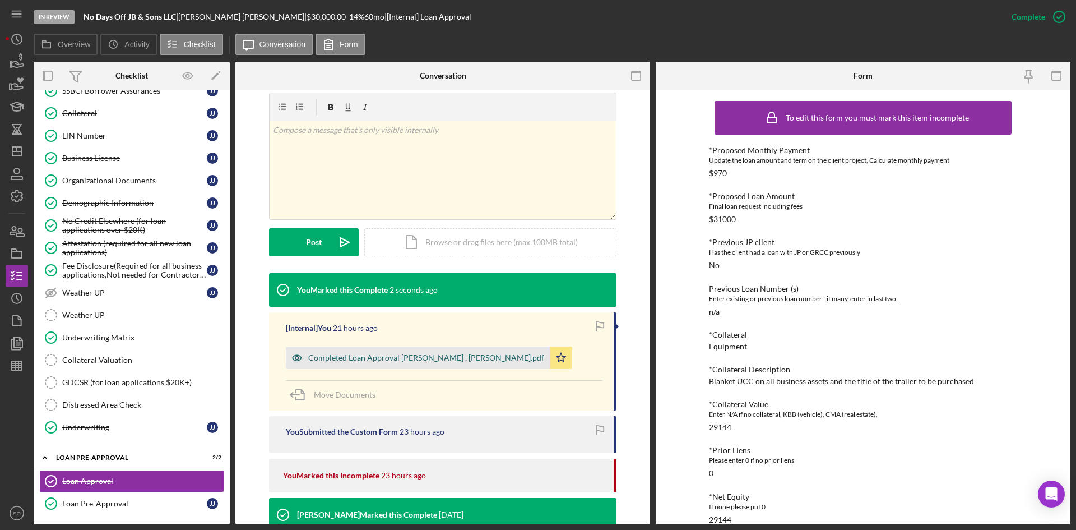
click at [342, 359] on div "Completed Loan Approval [PERSON_NAME] , [PERSON_NAME].pdf" at bounding box center [426, 357] width 236 height 9
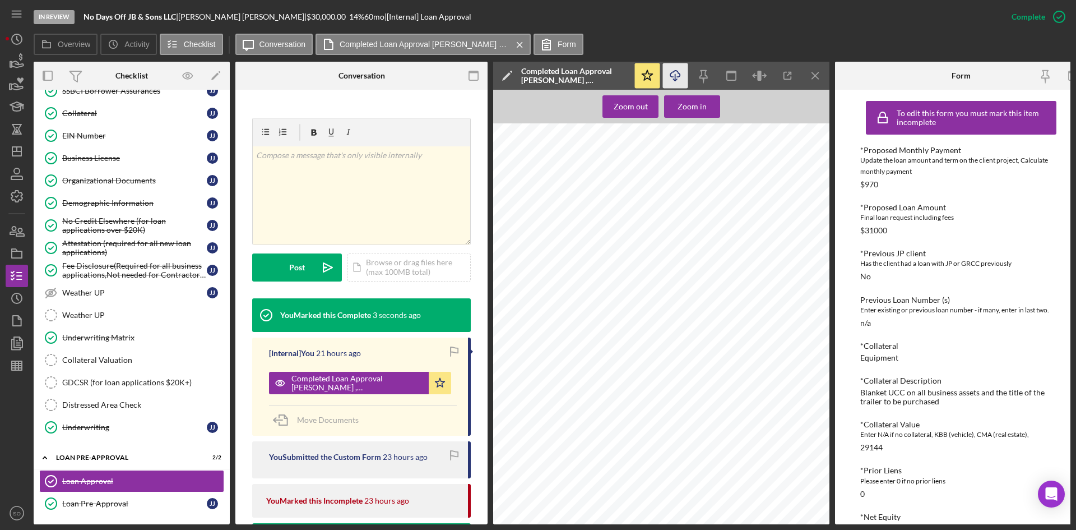
click at [681, 72] on icon "Icon/Download" at bounding box center [675, 75] width 25 height 25
click at [816, 75] on line "button" at bounding box center [815, 75] width 6 height 6
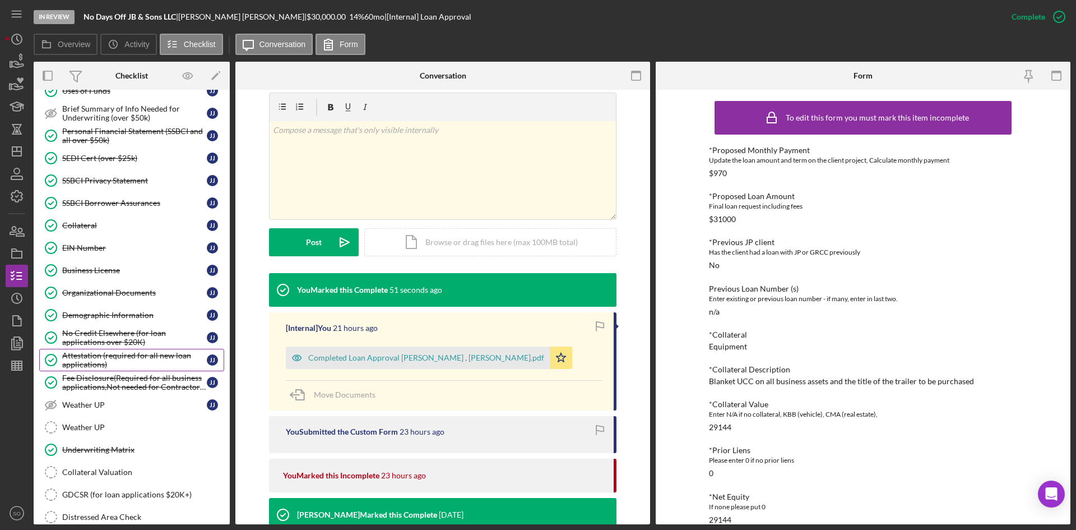
scroll to position [516, 0]
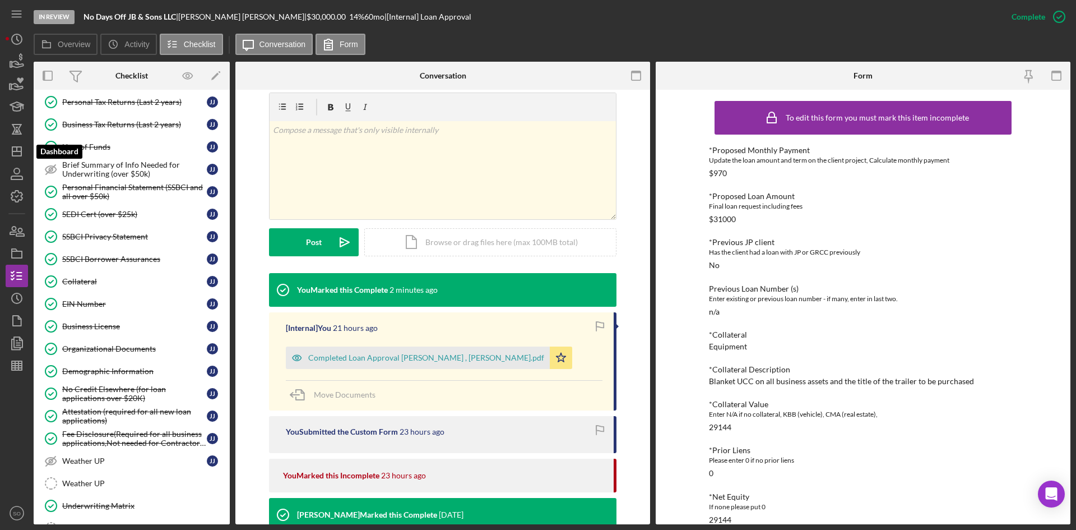
drag, startPoint x: 12, startPoint y: 161, endPoint x: 5, endPoint y: 164, distance: 7.1
click at [12, 161] on icon "Icon/Dashboard" at bounding box center [17, 151] width 28 height 28
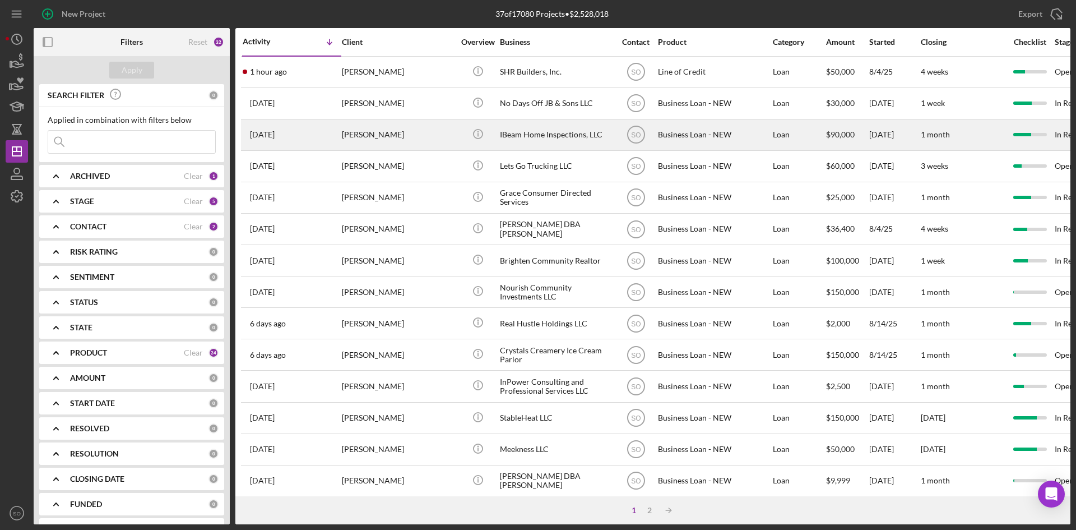
click at [367, 135] on div "[PERSON_NAME]" at bounding box center [398, 135] width 112 height 30
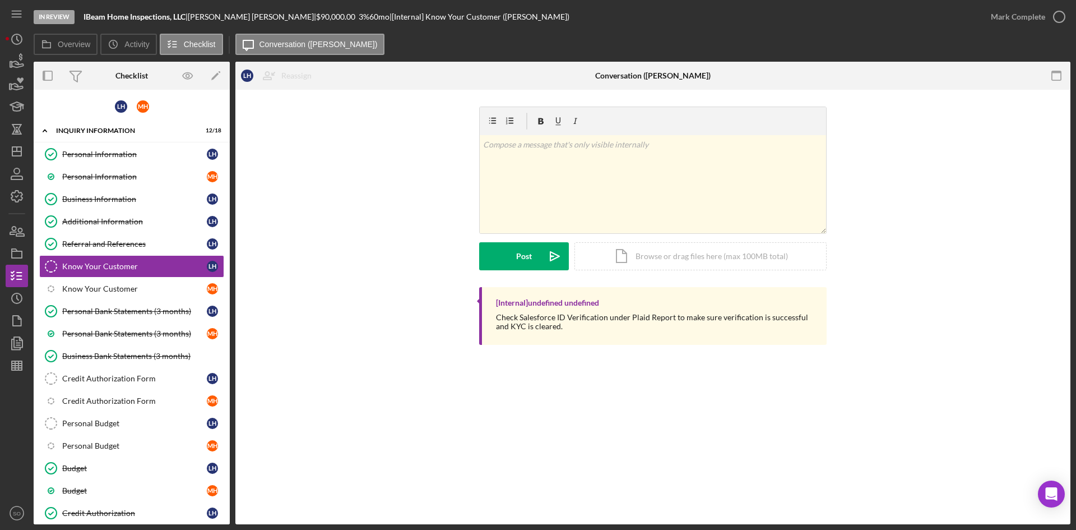
scroll to position [160, 0]
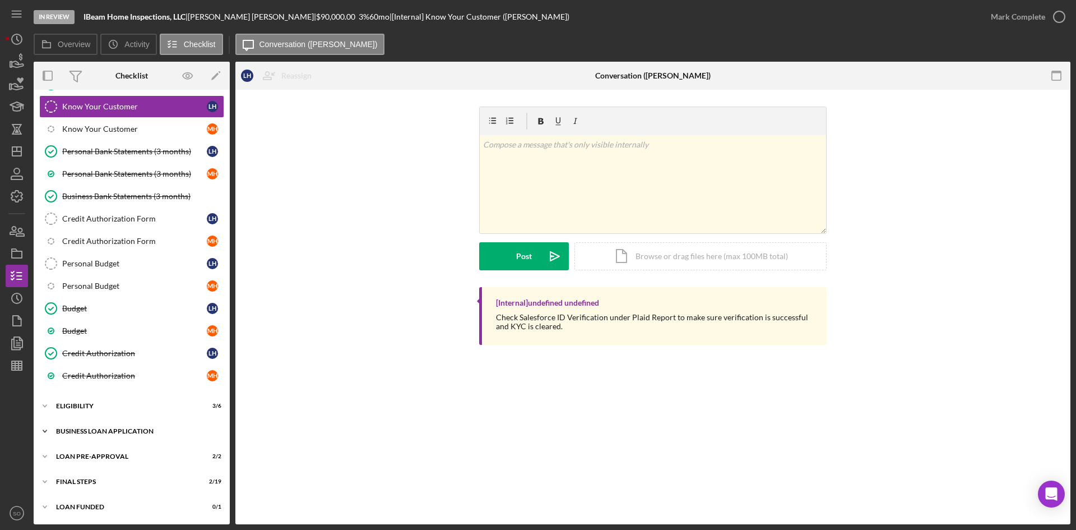
click at [101, 432] on div "BUSINESS LOAN APPLICATION" at bounding box center [136, 431] width 160 height 7
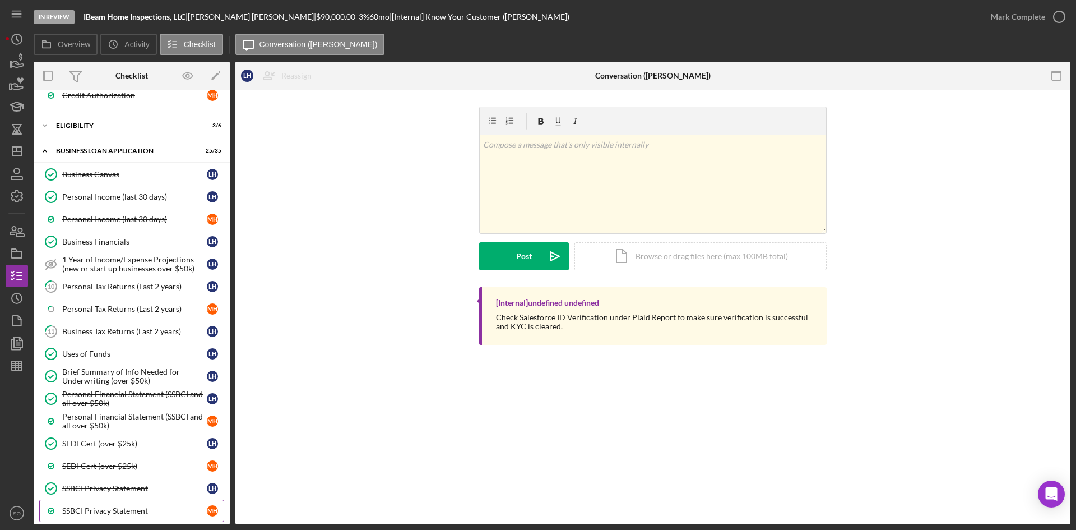
scroll to position [552, 0]
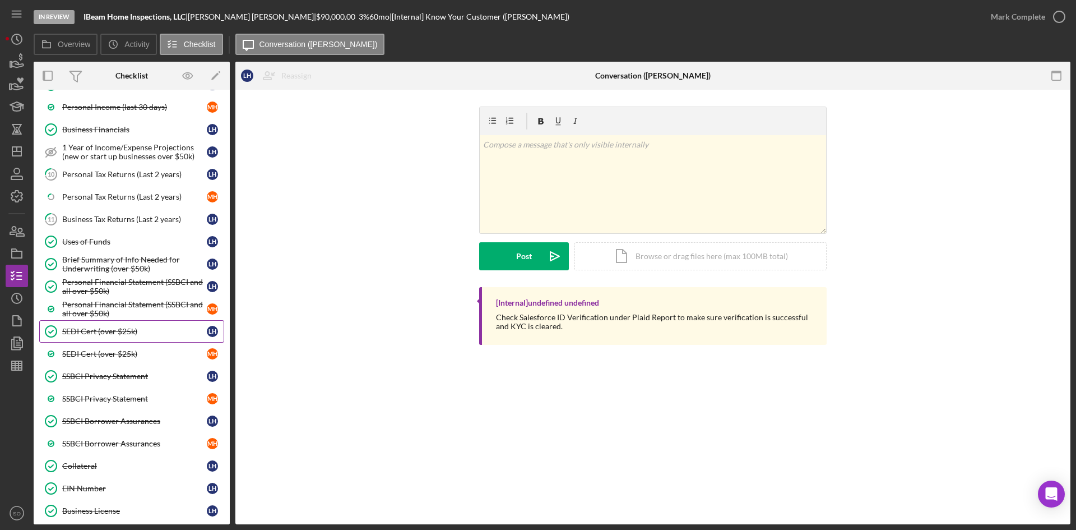
click at [108, 332] on div "SEDI Cert (over $25k)" at bounding box center [134, 331] width 145 height 9
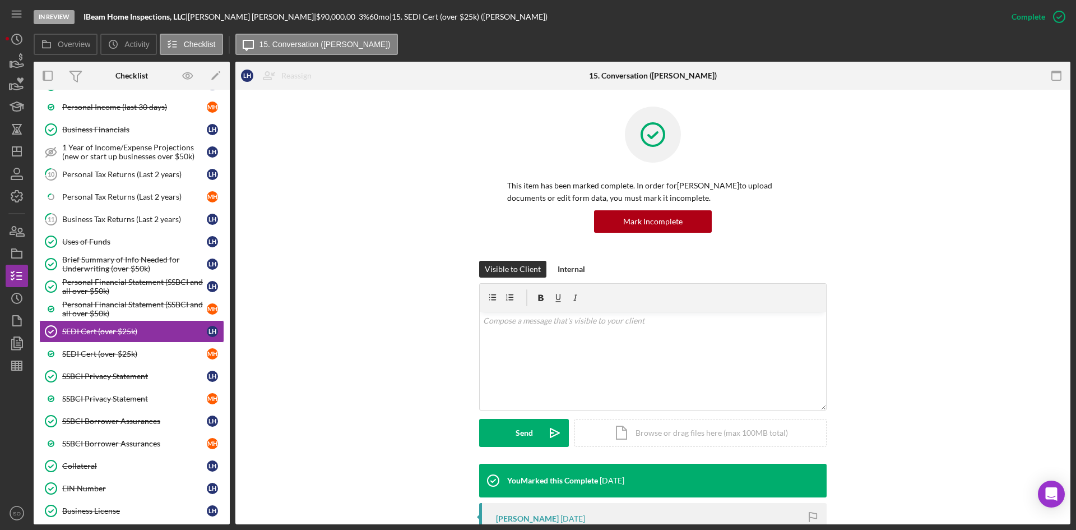
scroll to position [168, 0]
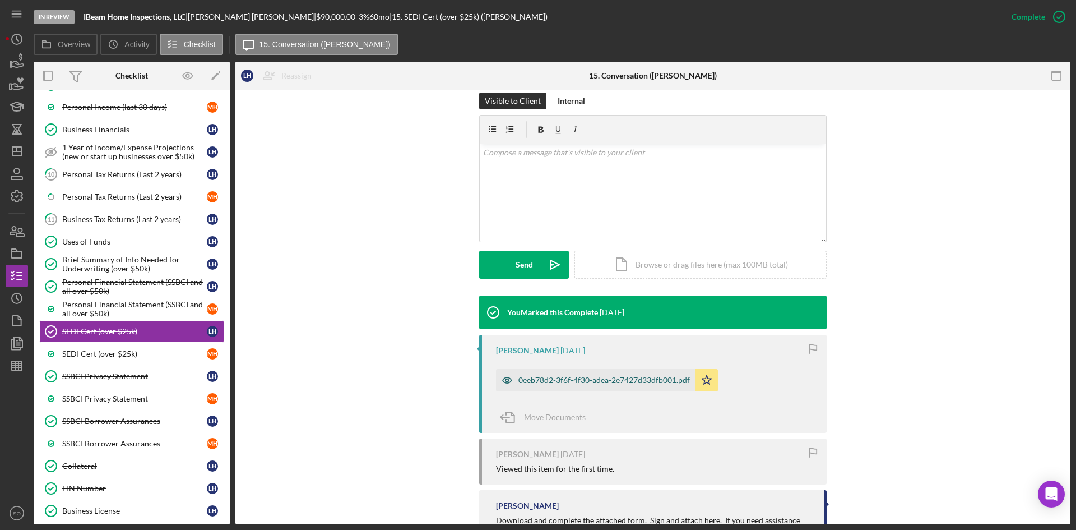
click at [609, 381] on div "0eeb78d2-3f6f-4f30-adea-2e7427d33dfb001.pdf" at bounding box center [605, 380] width 172 height 9
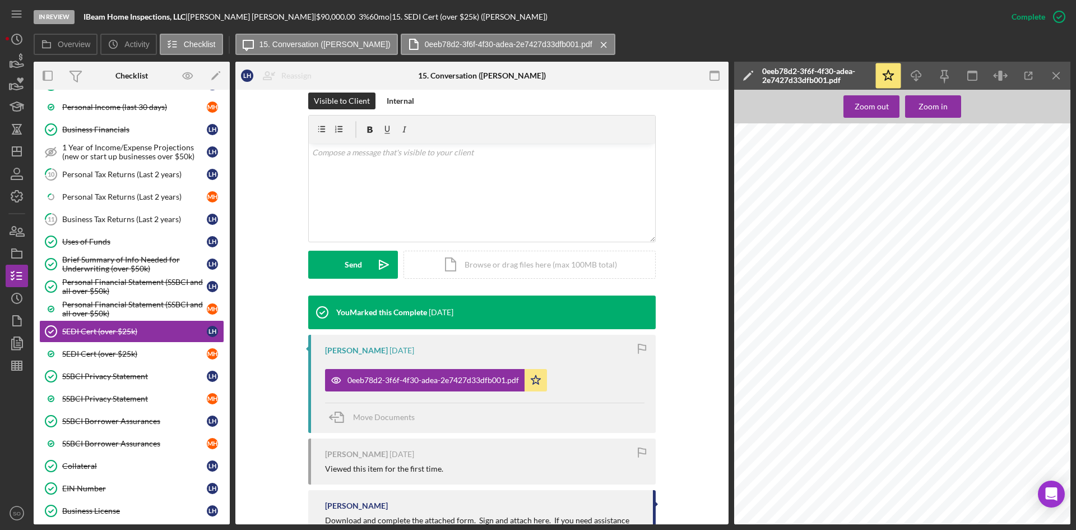
scroll to position [496, 0]
click at [910, 68] on icon "Icon/Download" at bounding box center [916, 75] width 25 height 25
click at [122, 355] on div "SEDI Cert (over $25k)" at bounding box center [134, 353] width 145 height 9
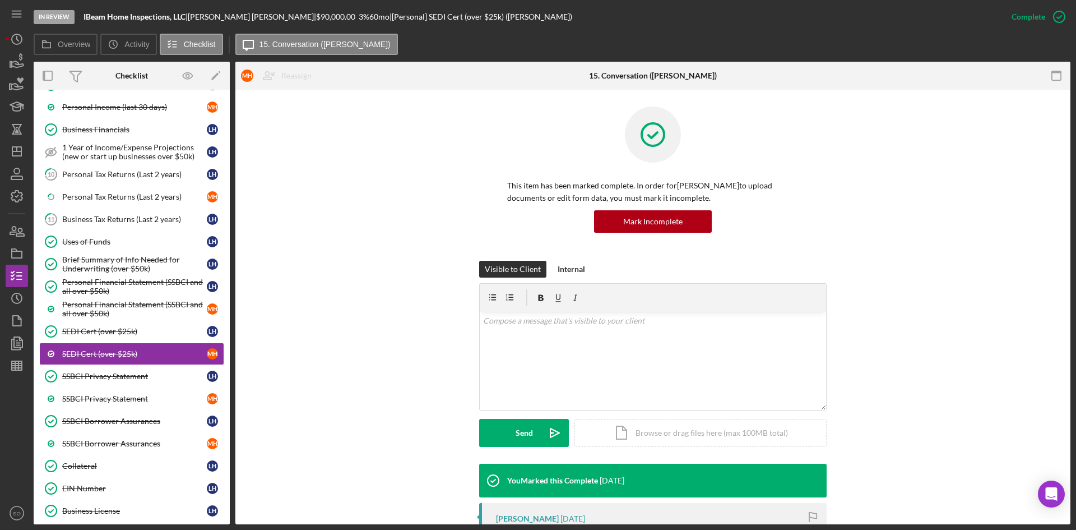
scroll to position [168, 0]
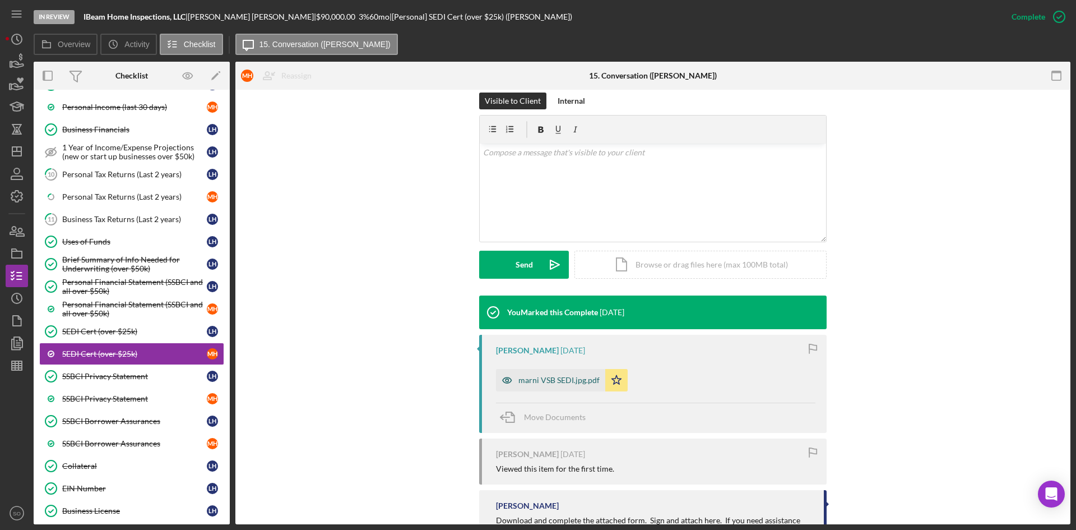
drag, startPoint x: 561, startPoint y: 378, endPoint x: 641, endPoint y: 369, distance: 80.1
click at [561, 378] on div "marni VSB SEDI.jpg.pdf" at bounding box center [559, 380] width 81 height 9
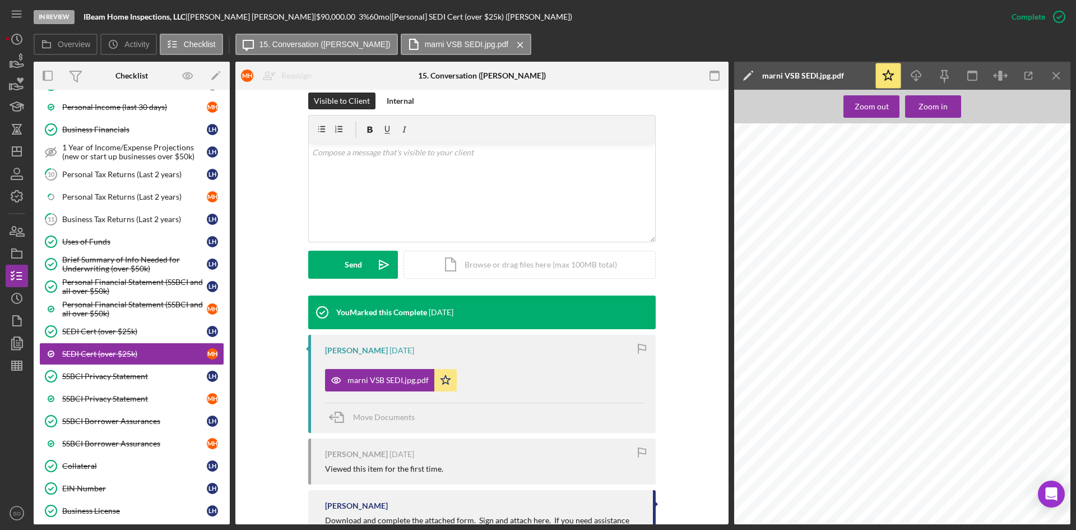
scroll to position [47, 0]
click at [1053, 78] on icon "Icon/Menu Close" at bounding box center [1056, 75] width 25 height 25
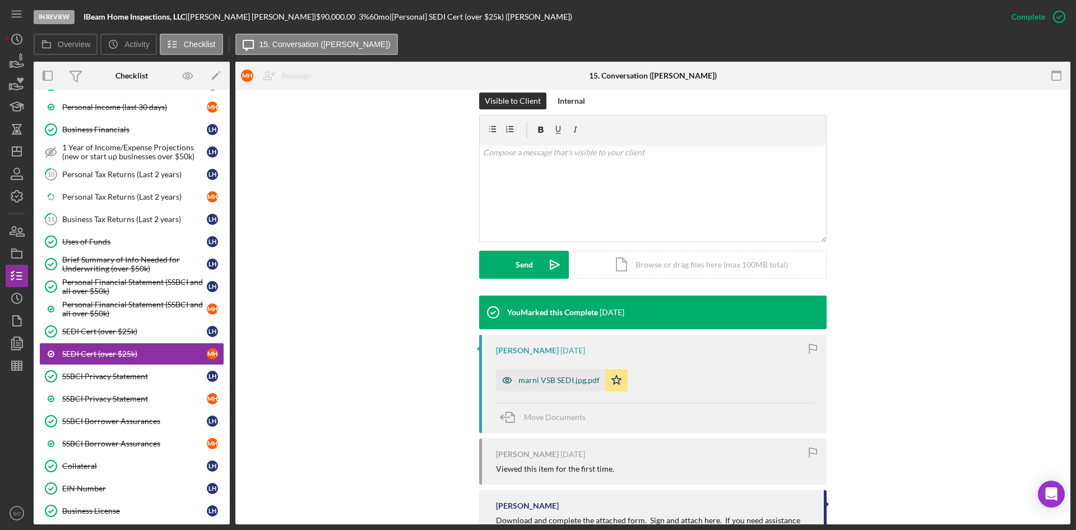
click at [570, 380] on div "marni VSB SEDI.jpg.pdf" at bounding box center [559, 380] width 81 height 9
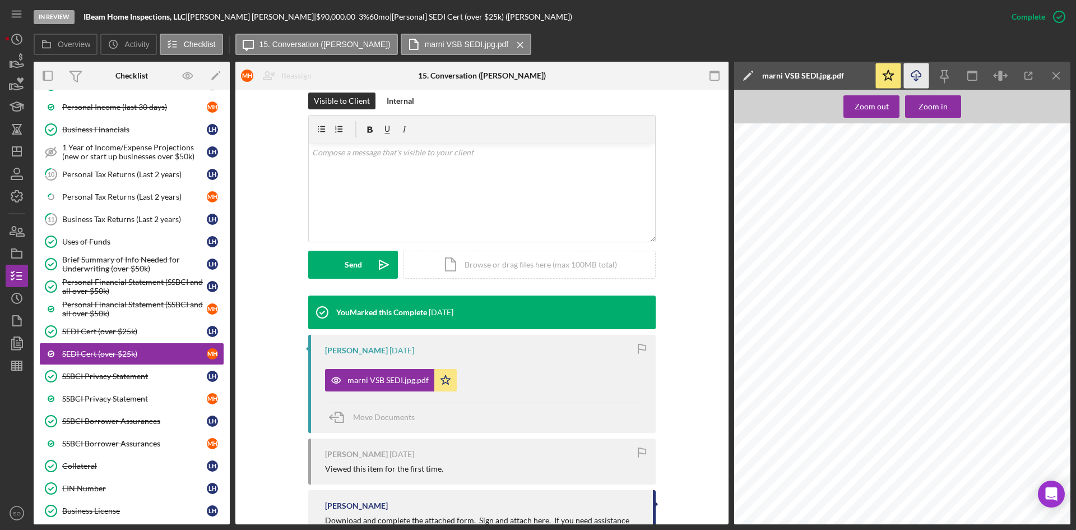
click at [924, 72] on icon "Icon/Download" at bounding box center [916, 75] width 25 height 25
drag, startPoint x: 141, startPoint y: 335, endPoint x: 148, endPoint y: 341, distance: 9.1
click at [141, 335] on div "SEDI Cert (over $25k)" at bounding box center [134, 331] width 145 height 9
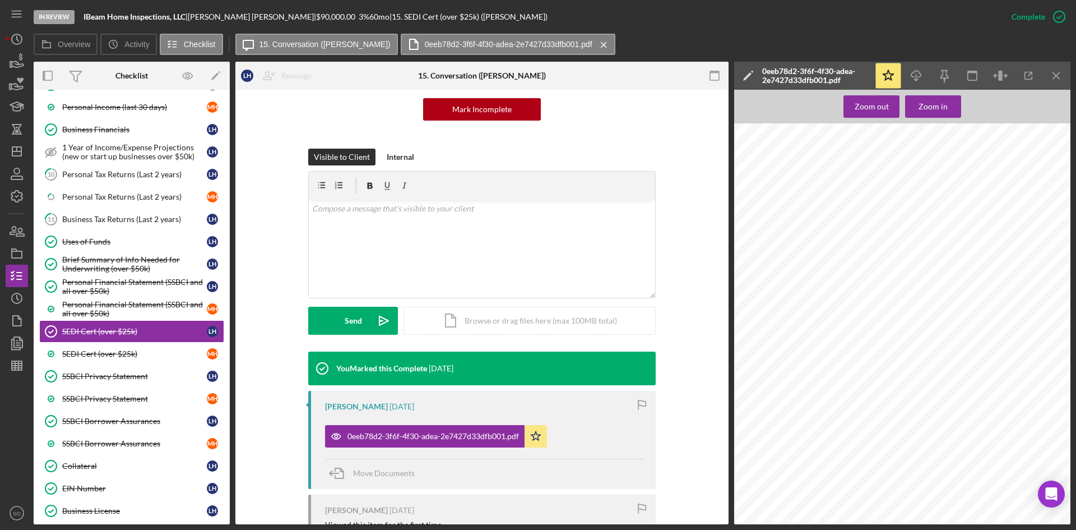
scroll to position [224, 0]
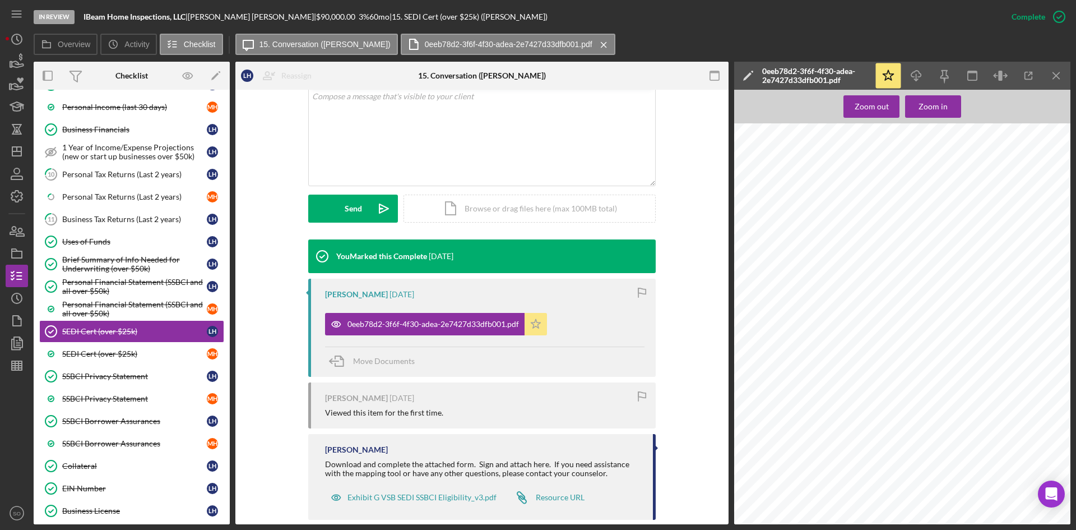
click at [536, 326] on icon "Icon/Star" at bounding box center [536, 324] width 22 height 22
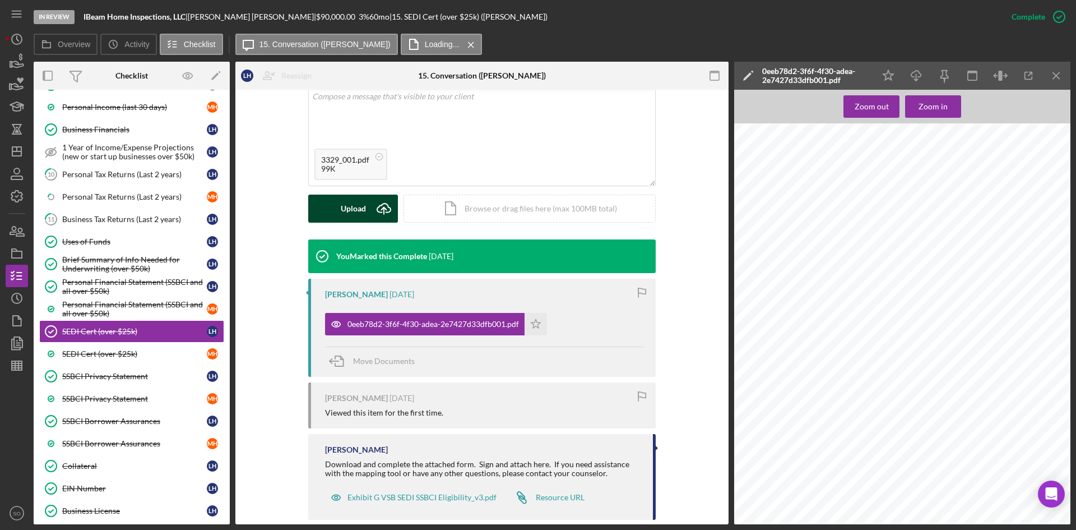
click at [373, 211] on icon "Icon/Upload" at bounding box center [384, 209] width 28 height 28
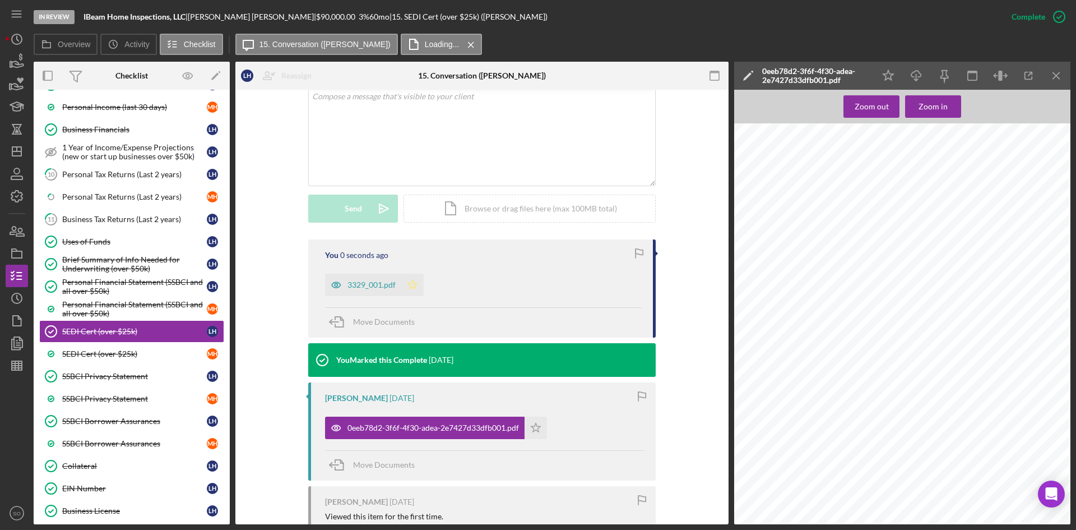
click at [409, 284] on icon "Icon/Star" at bounding box center [412, 285] width 22 height 22
click at [360, 286] on div "3329_001.pdf" at bounding box center [372, 284] width 48 height 9
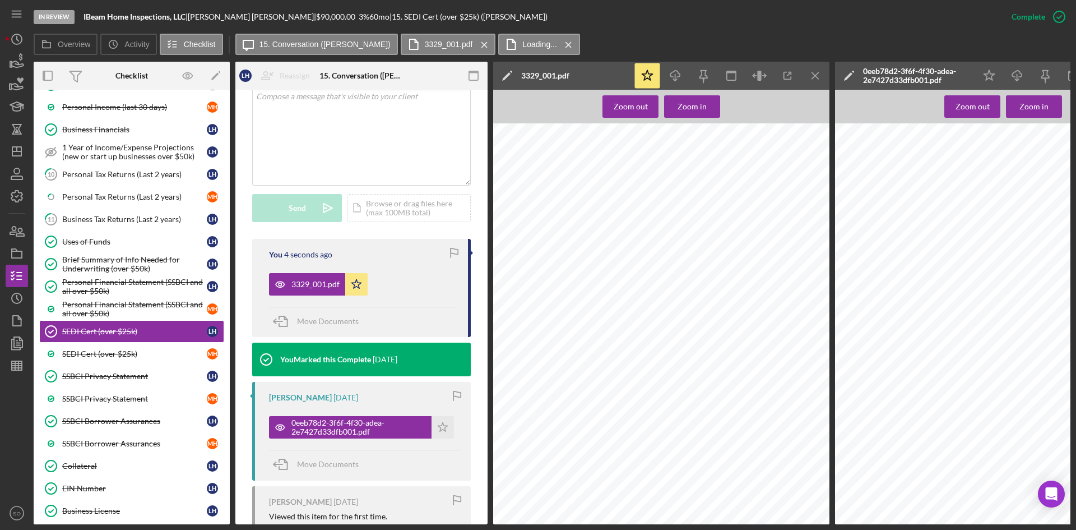
scroll to position [499, 0]
click at [813, 73] on line "button" at bounding box center [815, 75] width 6 height 6
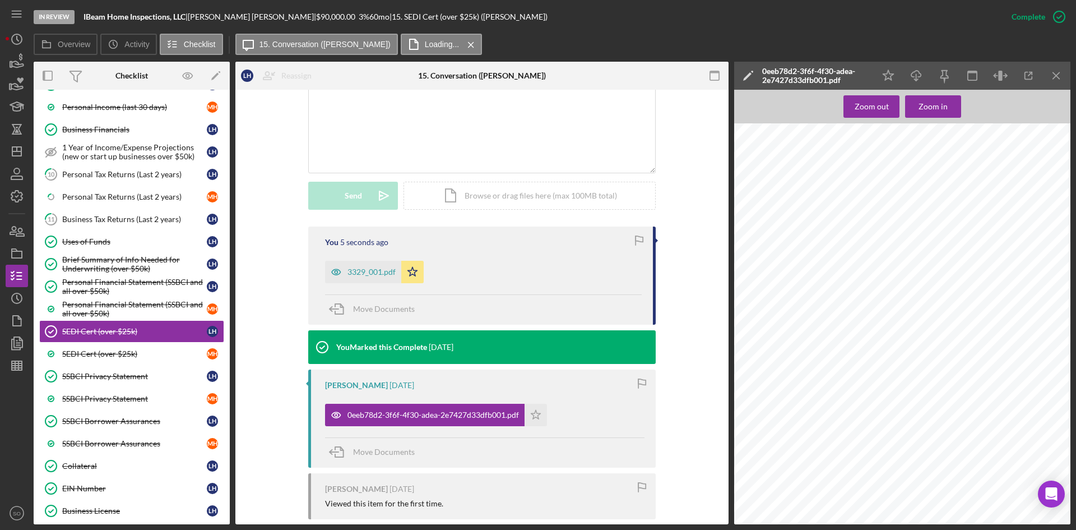
scroll to position [224, 0]
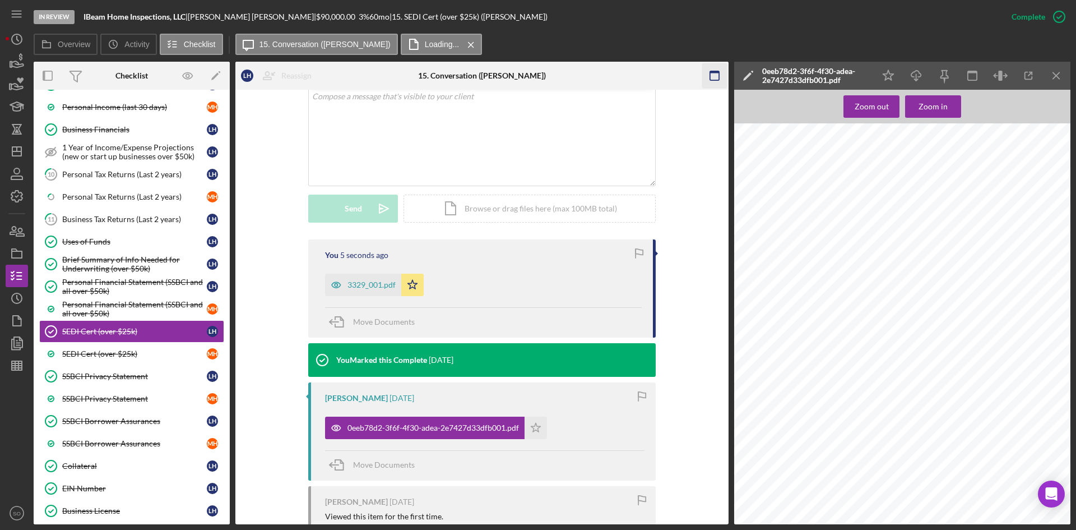
click at [1062, 76] on icon "Icon/Menu Close" at bounding box center [1056, 75] width 25 height 25
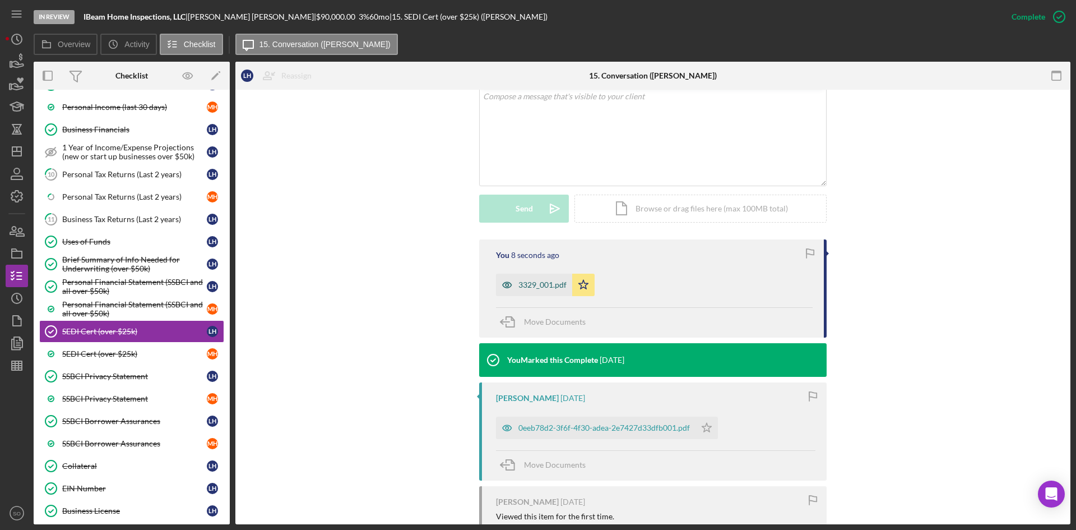
click at [533, 290] on div "3329_001.pdf" at bounding box center [534, 285] width 76 height 22
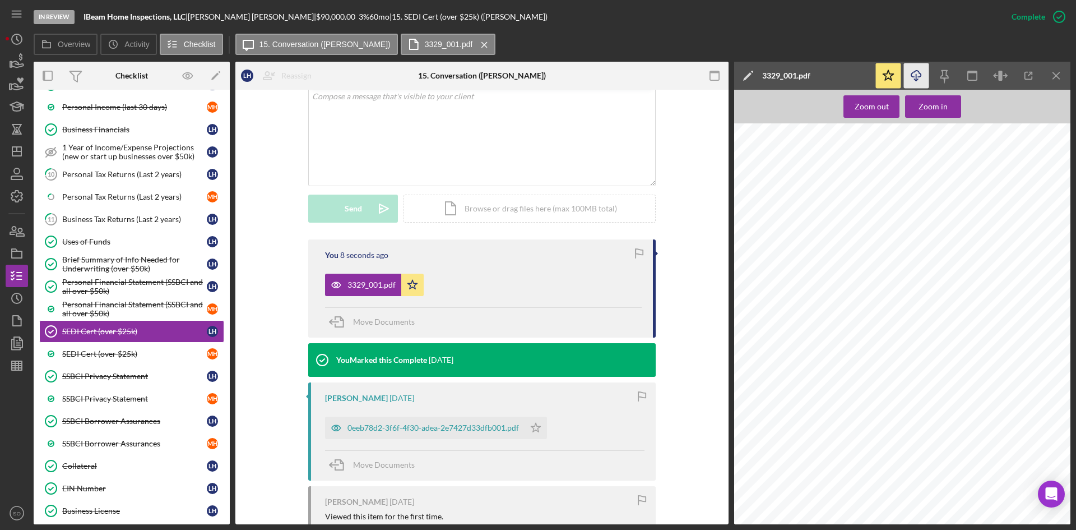
click at [910, 75] on icon "Icon/Download" at bounding box center [916, 75] width 25 height 25
click at [87, 374] on div "SSBCI Privacy Statement" at bounding box center [134, 376] width 145 height 9
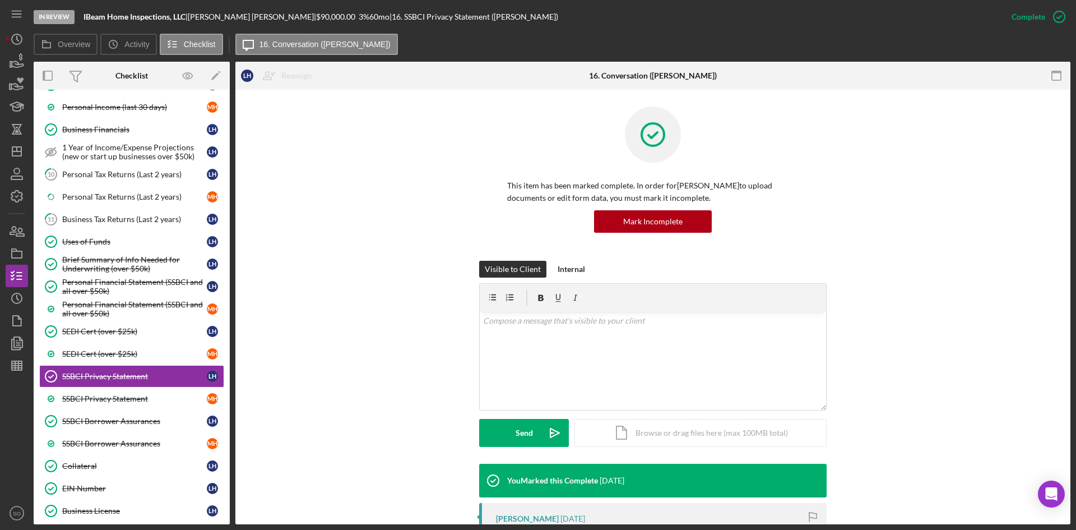
scroll to position [168, 0]
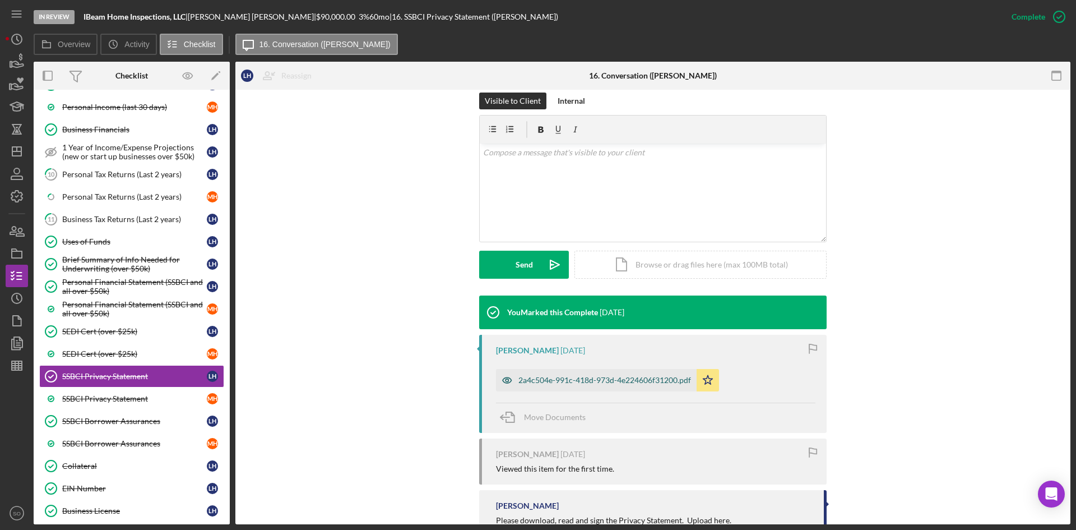
click at [542, 377] on div "2a4c504e-991c-418d-973d-4e224606f31200.pdf" at bounding box center [605, 380] width 173 height 9
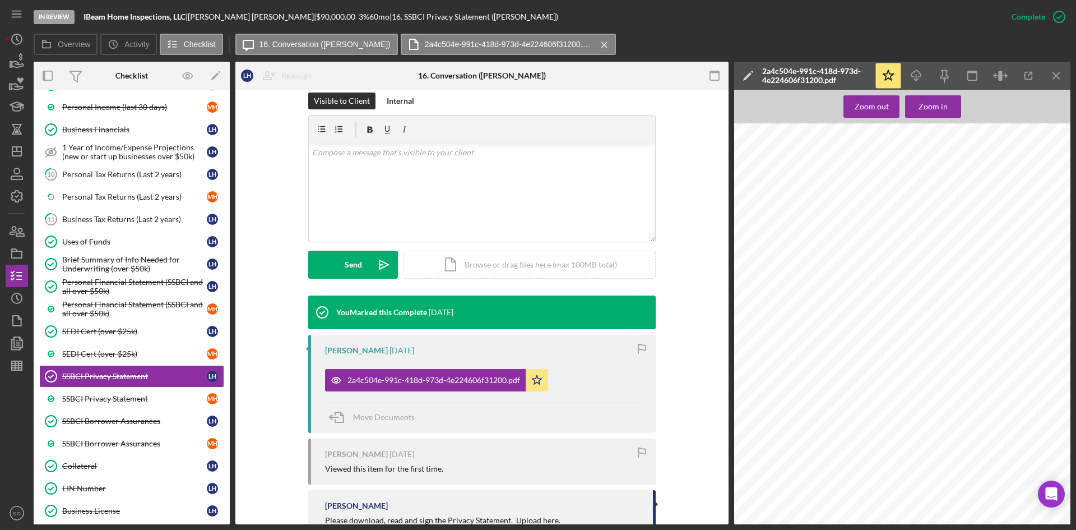
scroll to position [52, 0]
click at [918, 73] on icon "Icon/Download" at bounding box center [916, 75] width 25 height 25
click at [780, 29] on div "In Review IBeam Home Inspections, LLC | [PERSON_NAME] | $90,000.00 3 % 60 mo | …" at bounding box center [517, 17] width 967 height 34
click at [125, 392] on link "SSBCI Privacy Statement M H" at bounding box center [131, 398] width 185 height 22
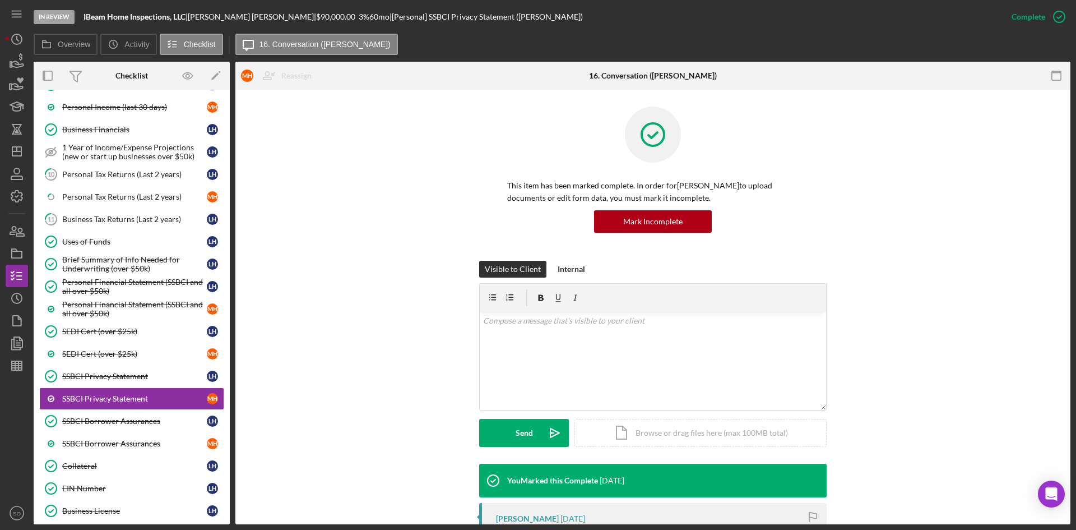
scroll to position [168, 0]
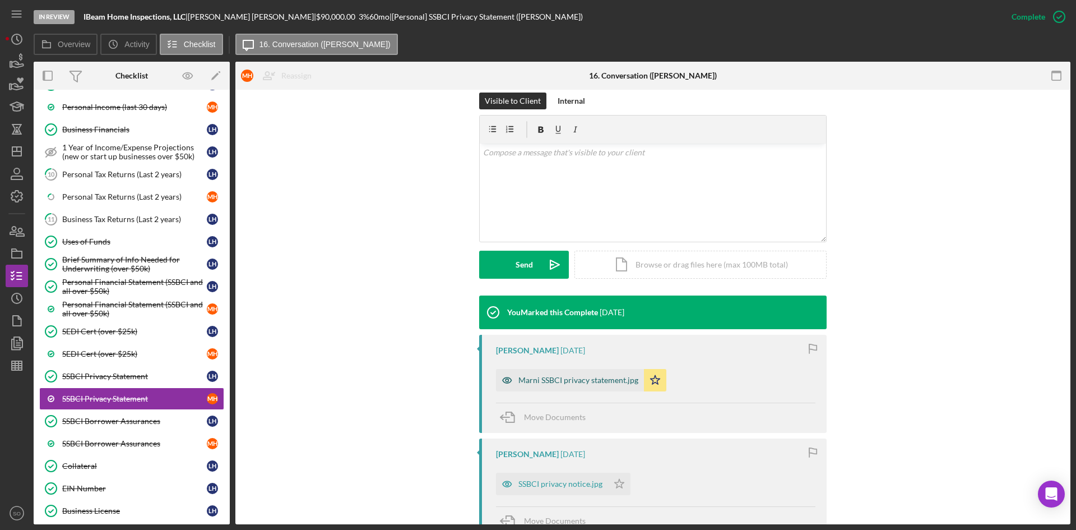
click at [537, 382] on div "Marni SSBCI privacy statement.jpg" at bounding box center [579, 380] width 120 height 9
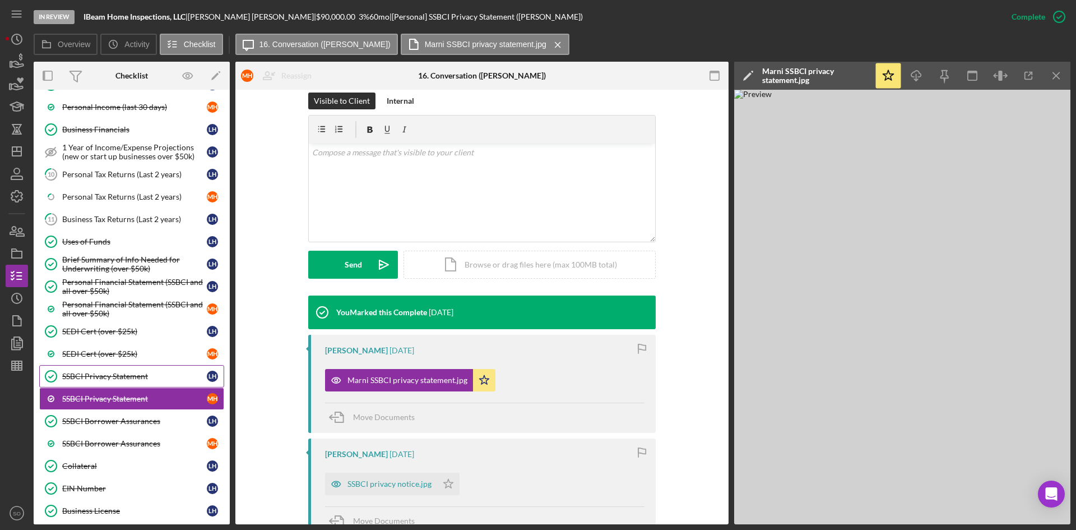
click at [84, 373] on div "SSBCI Privacy Statement" at bounding box center [134, 376] width 145 height 9
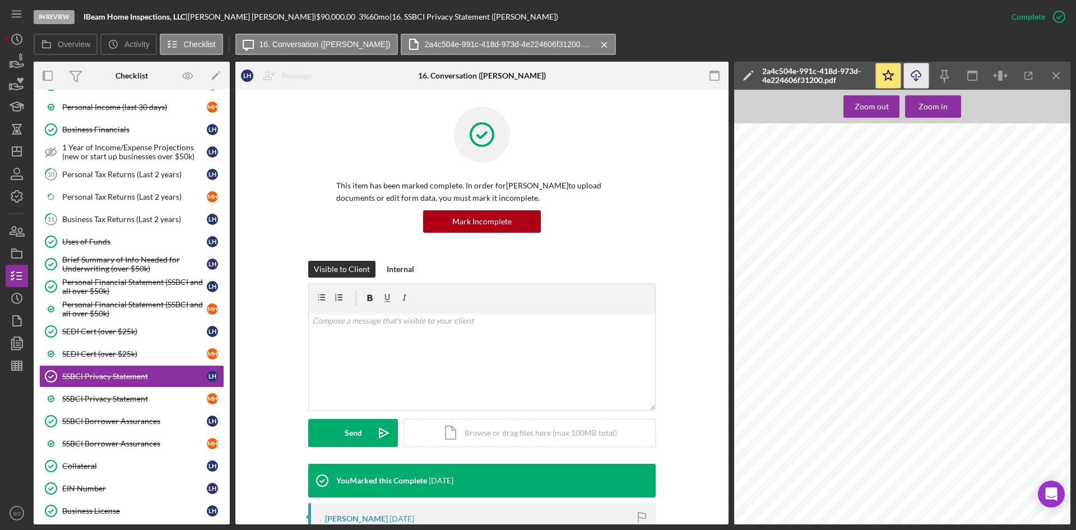
click at [922, 78] on icon "Icon/Download" at bounding box center [916, 75] width 25 height 25
click at [370, 428] on icon "Icon/Upload" at bounding box center [384, 433] width 28 height 28
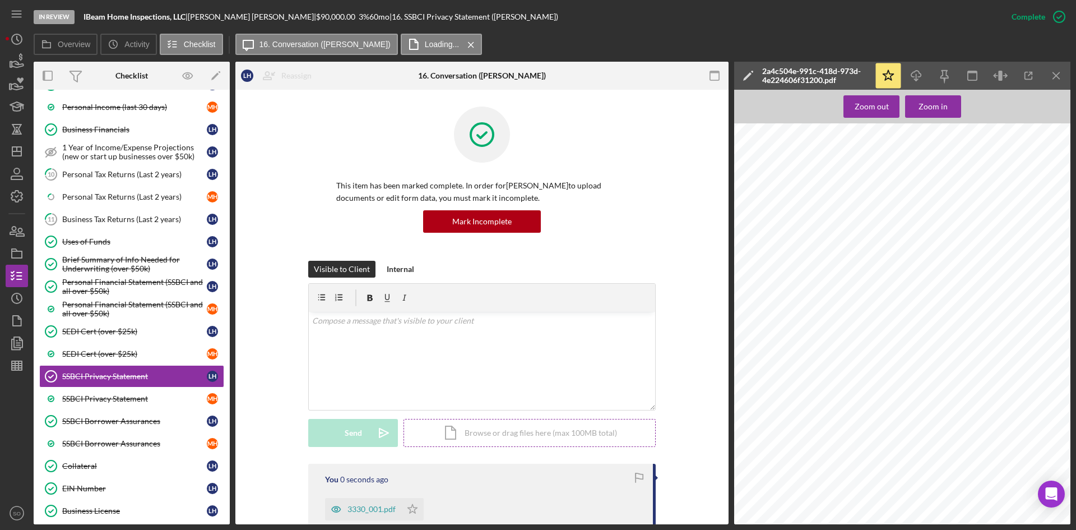
scroll to position [224, 0]
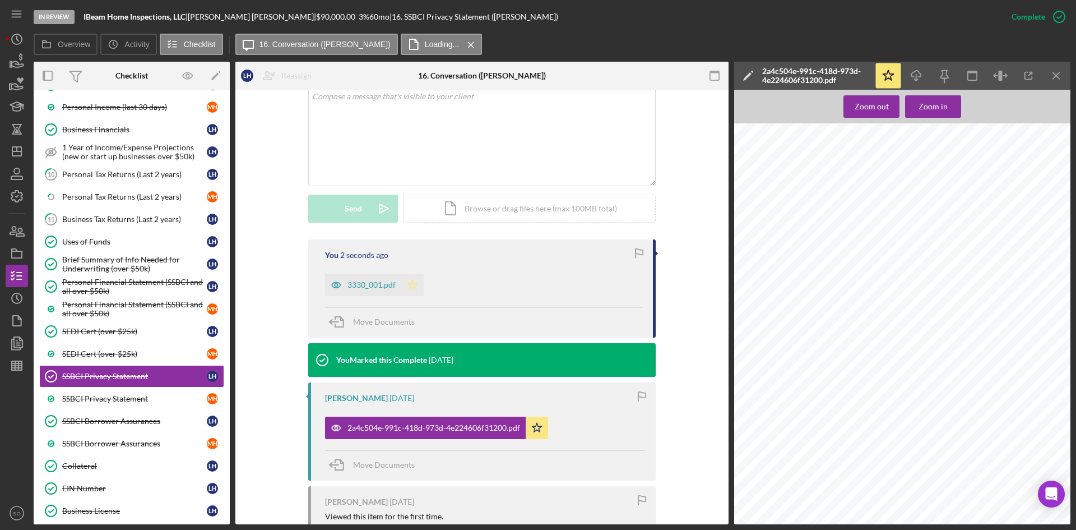
click at [412, 282] on polygon "button" at bounding box center [413, 284] width 10 height 9
click at [532, 435] on icon "Icon/Star" at bounding box center [537, 428] width 22 height 22
click at [350, 286] on div "3330_001.pdf" at bounding box center [372, 284] width 48 height 9
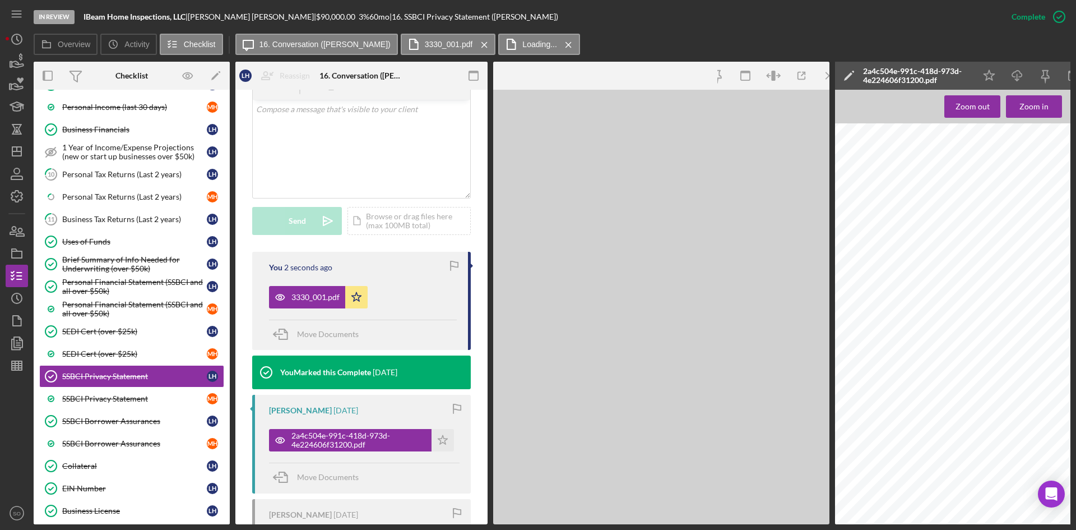
scroll to position [237, 0]
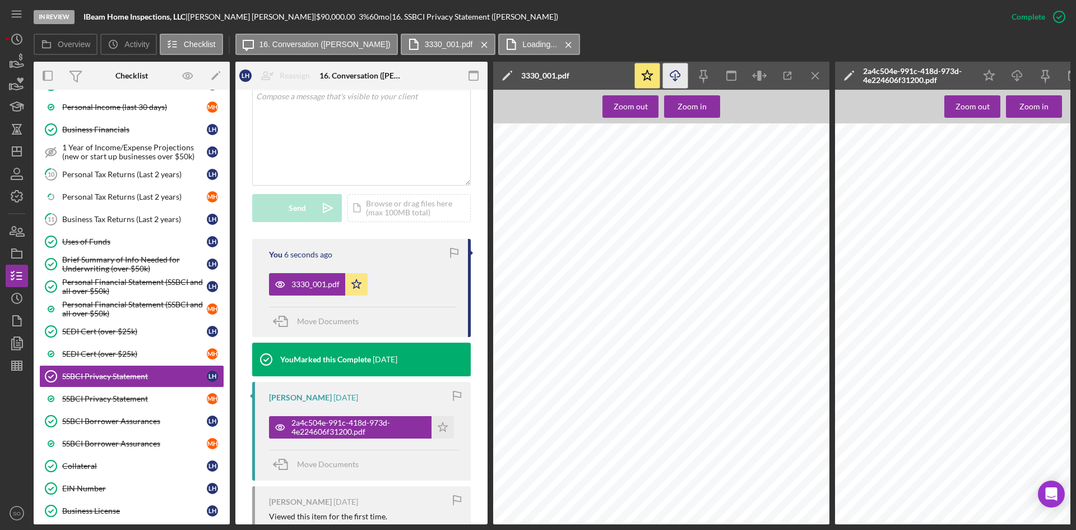
click at [677, 80] on polyline "button" at bounding box center [675, 80] width 4 height 2
click at [133, 290] on div "Personal Financial Statement (SSBCI and all over $50k)" at bounding box center [134, 287] width 145 height 18
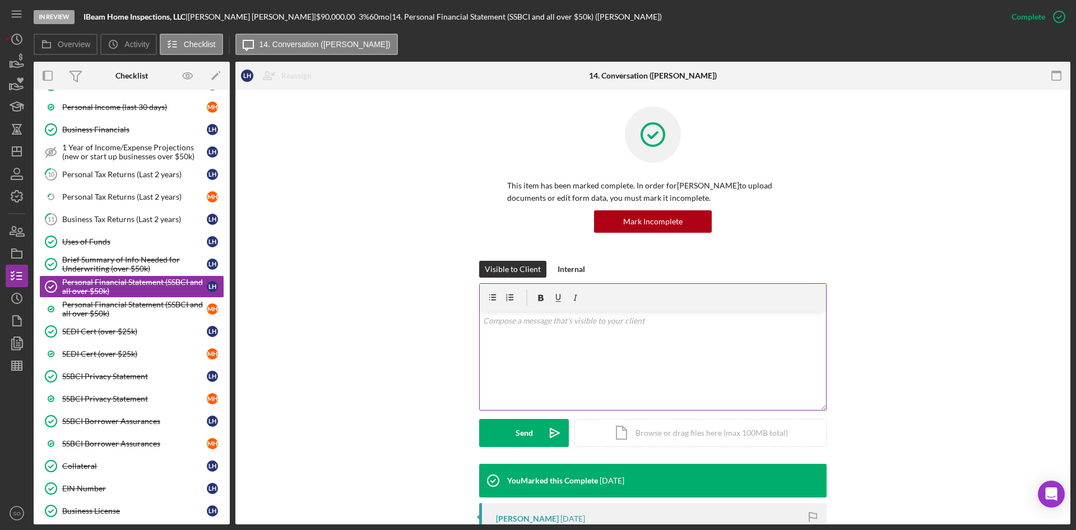
scroll to position [168, 0]
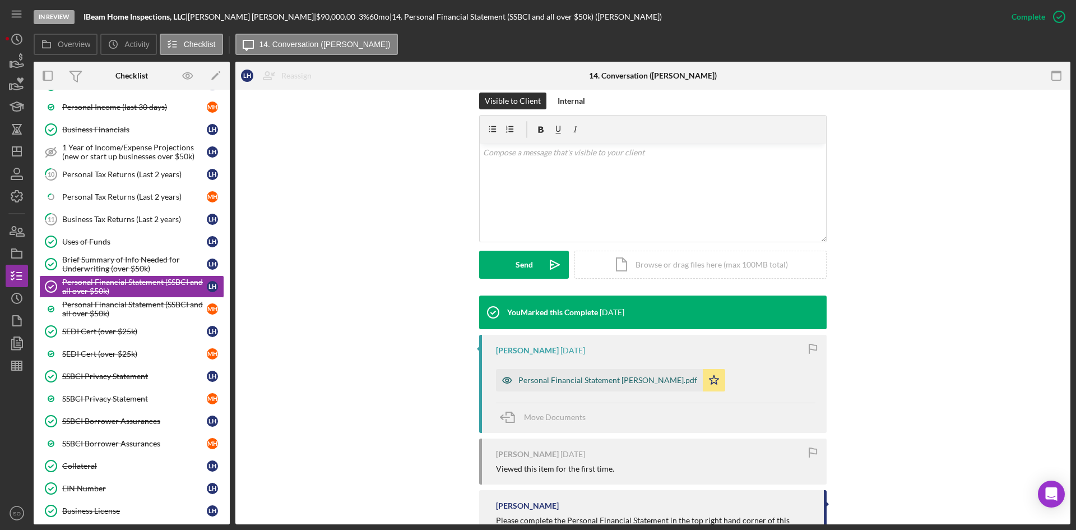
click at [552, 382] on div "Personal Financial Statement [PERSON_NAME].pdf" at bounding box center [608, 380] width 179 height 9
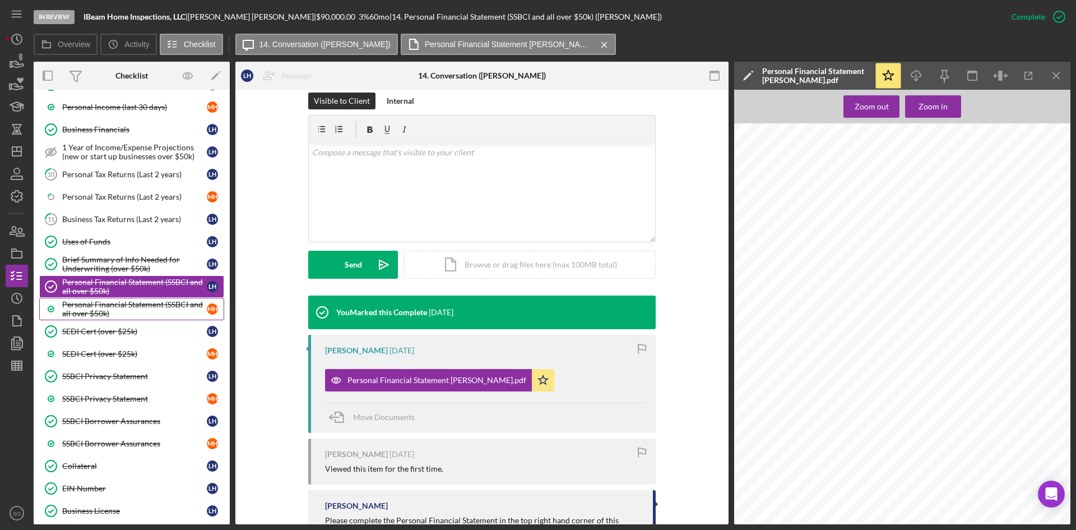
drag, startPoint x: 95, startPoint y: 315, endPoint x: 207, endPoint y: 312, distance: 112.7
click at [96, 315] on div "Personal Financial Statement (SSBCI and all over $50k)" at bounding box center [134, 309] width 145 height 18
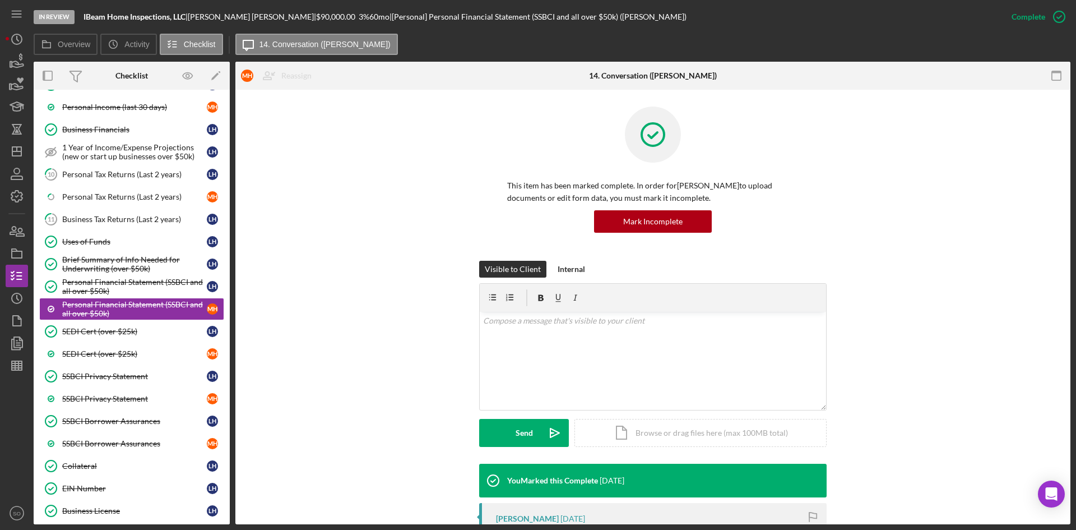
scroll to position [168, 0]
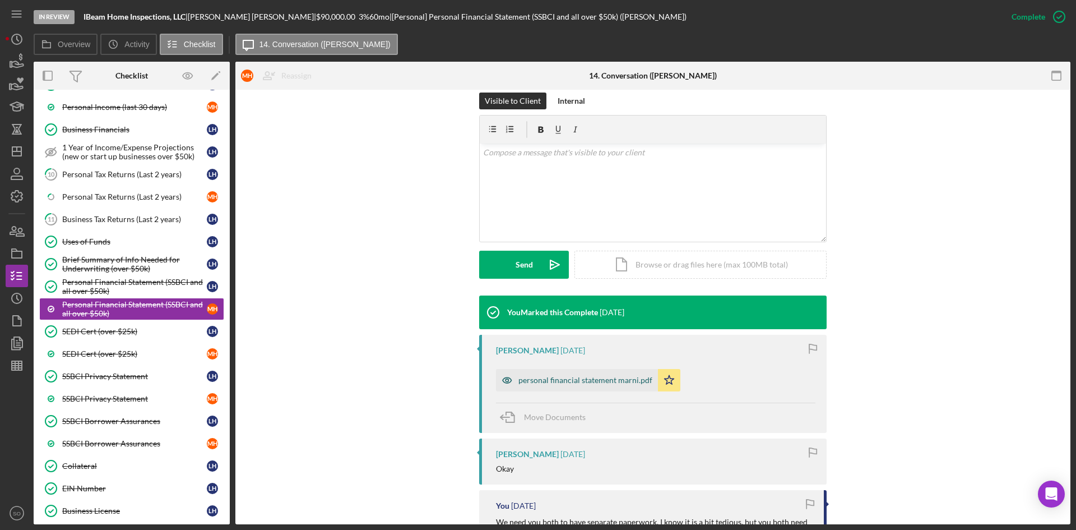
click at [609, 388] on div "personal financial statement marni.pdf" at bounding box center [577, 380] width 162 height 22
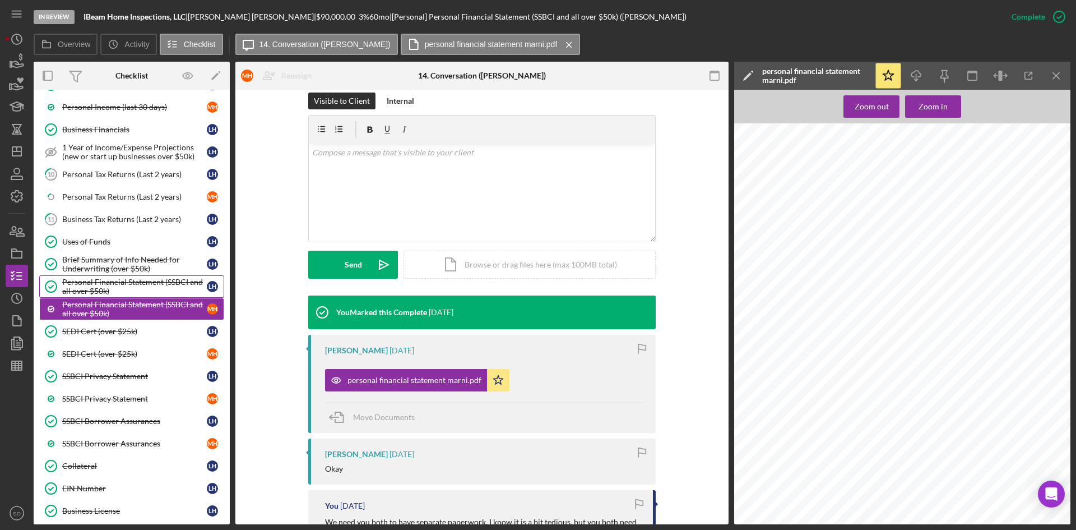
click at [125, 285] on div "Personal Financial Statement (SSBCI and all over $50k)" at bounding box center [134, 287] width 145 height 18
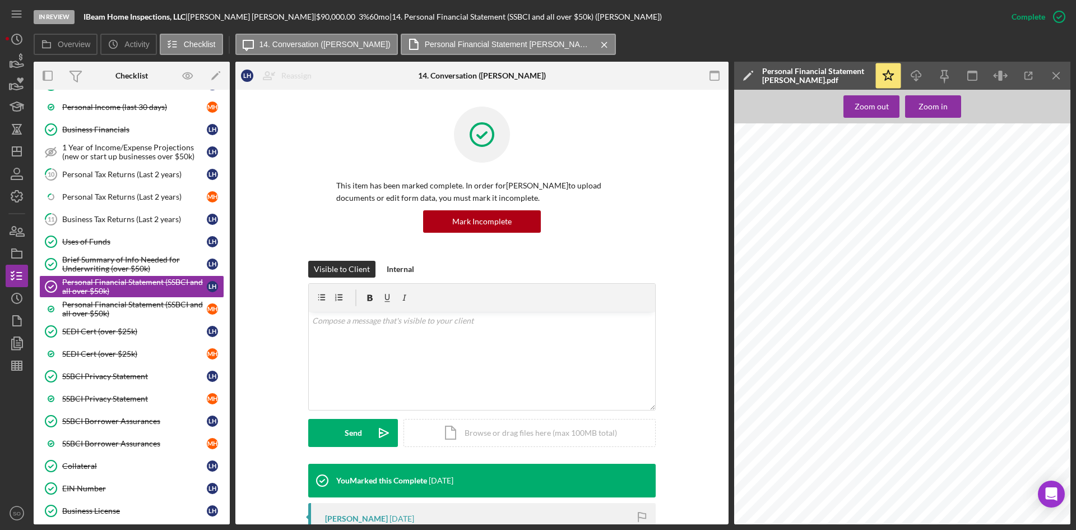
scroll to position [940, 0]
